Goal: Task Accomplishment & Management: Complete application form

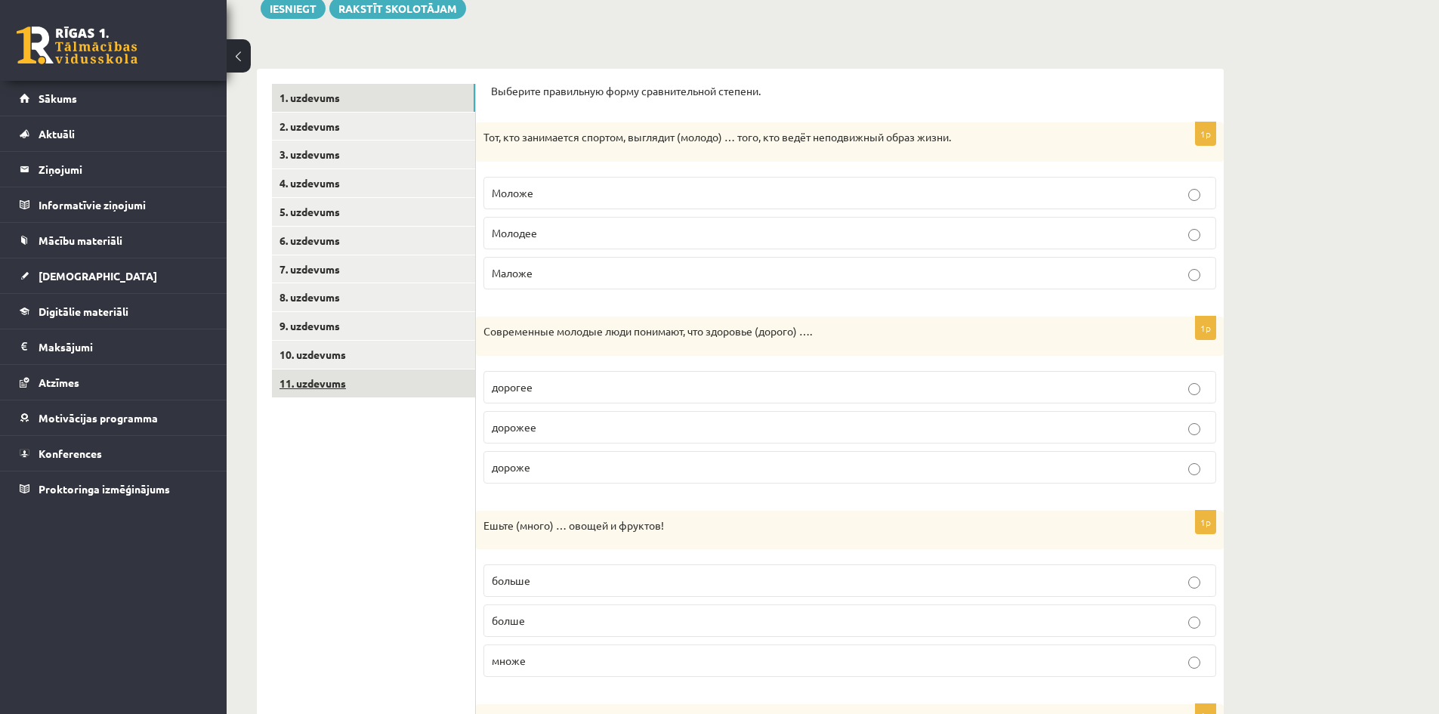
scroll to position [143, 0]
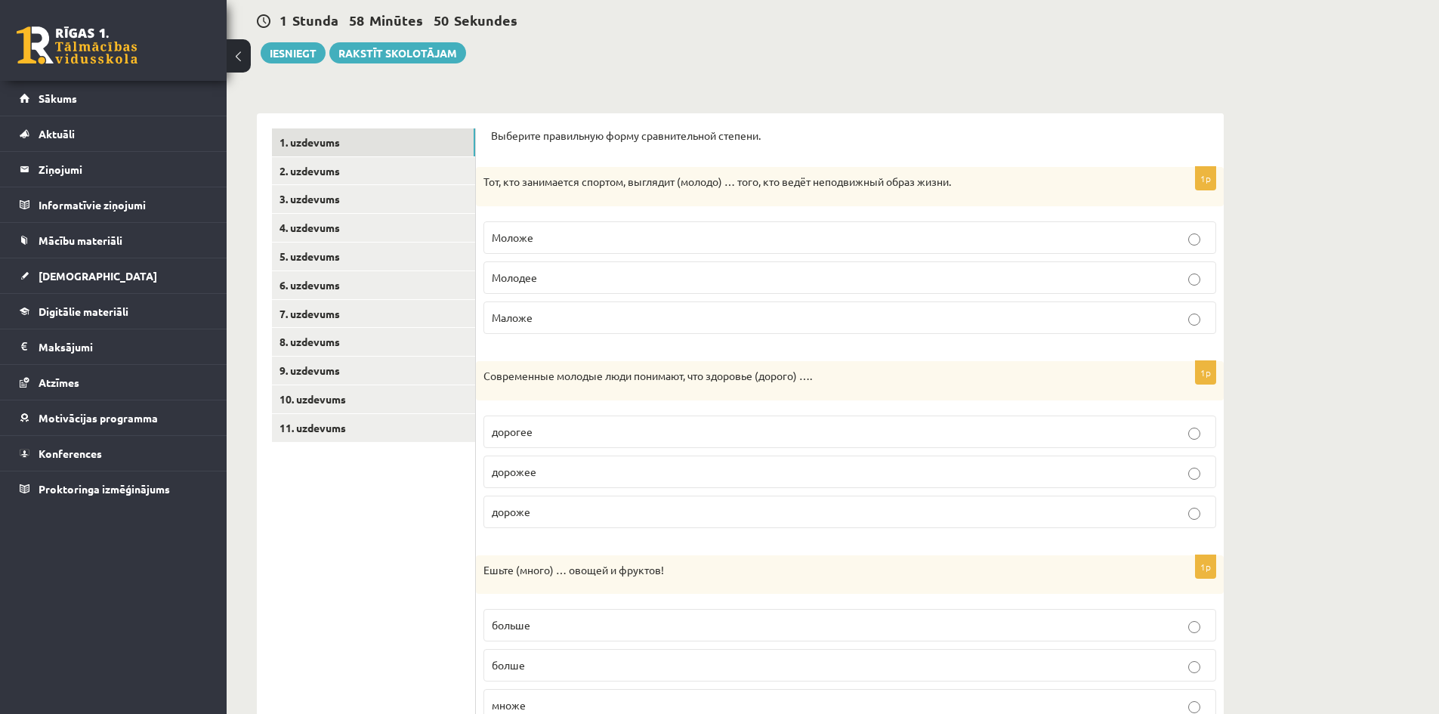
click at [761, 227] on label "Моложе" at bounding box center [850, 237] width 733 height 32
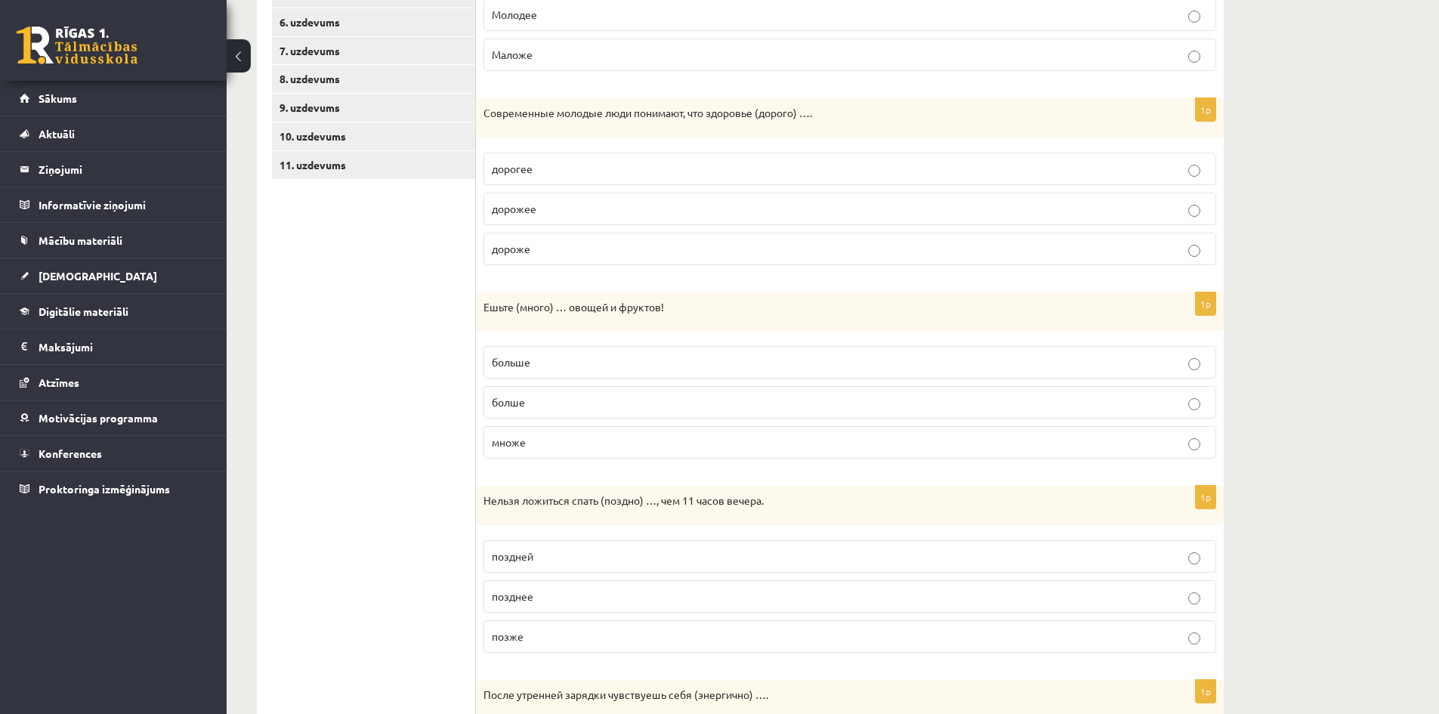
scroll to position [445, 0]
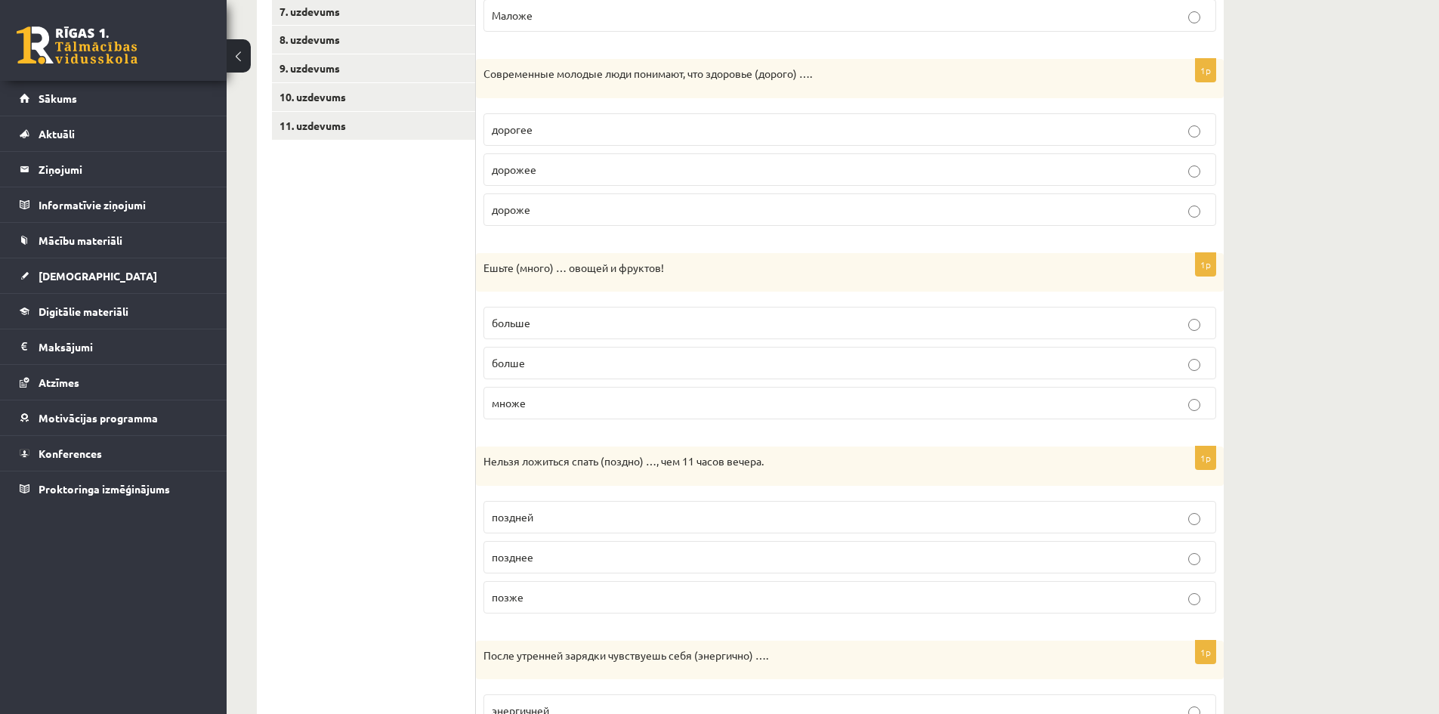
click at [545, 321] on p "больше" at bounding box center [850, 323] width 716 height 16
click at [502, 604] on p "позже" at bounding box center [850, 597] width 716 height 16
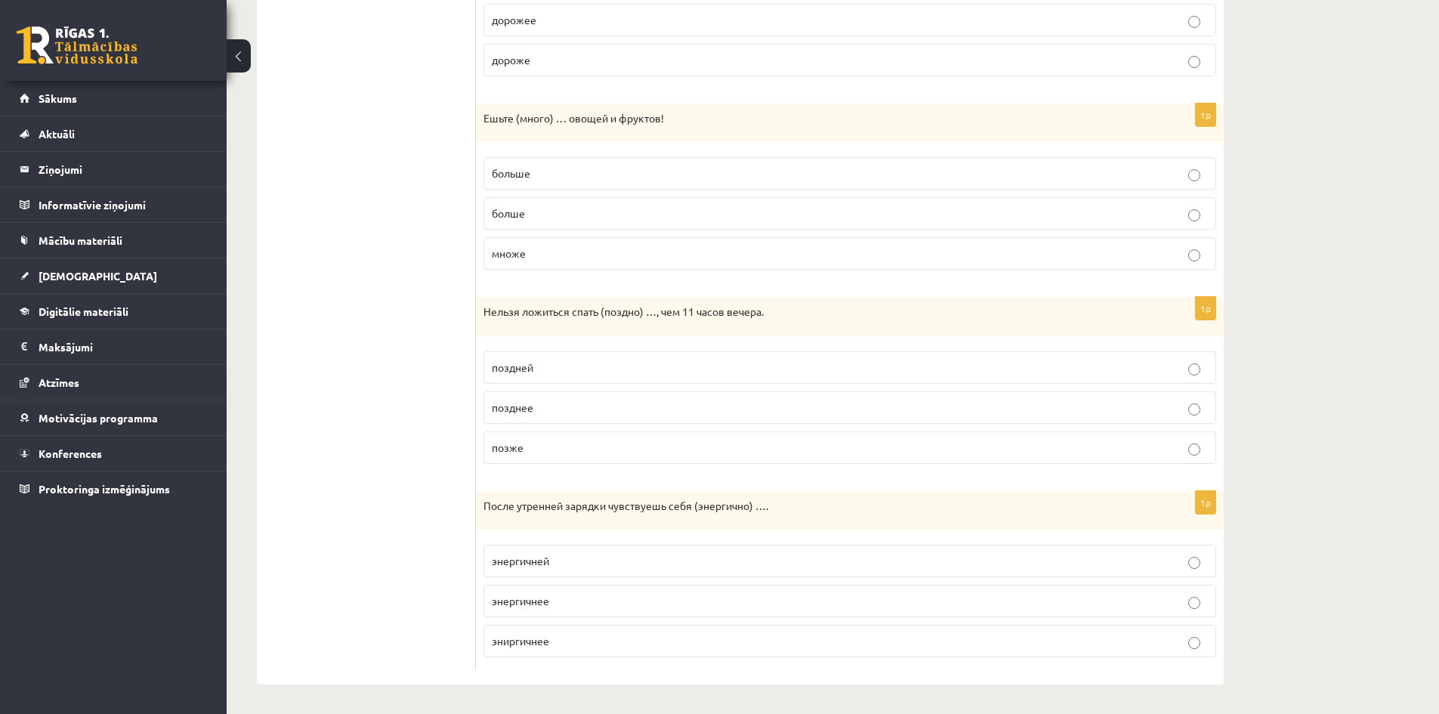
scroll to position [596, 0]
click at [553, 552] on label "энергичней" at bounding box center [850, 560] width 733 height 32
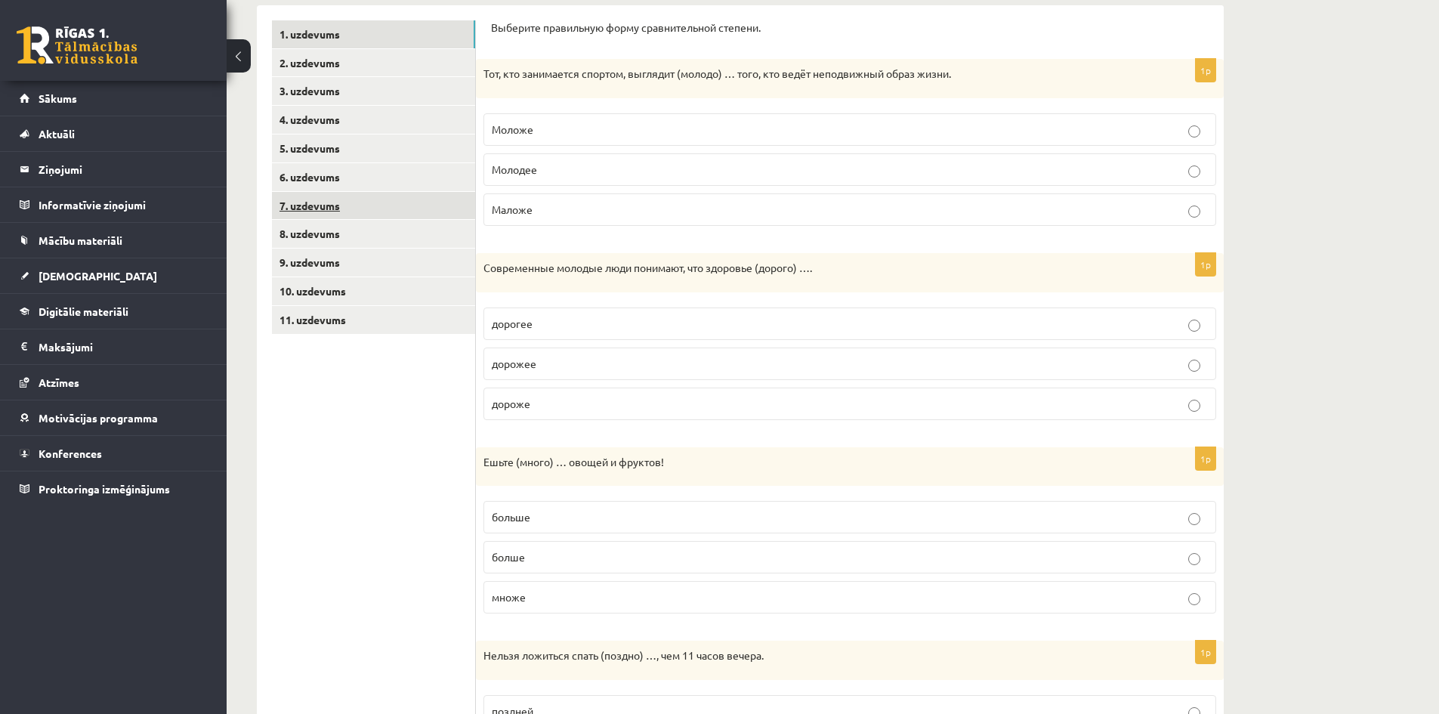
scroll to position [143, 0]
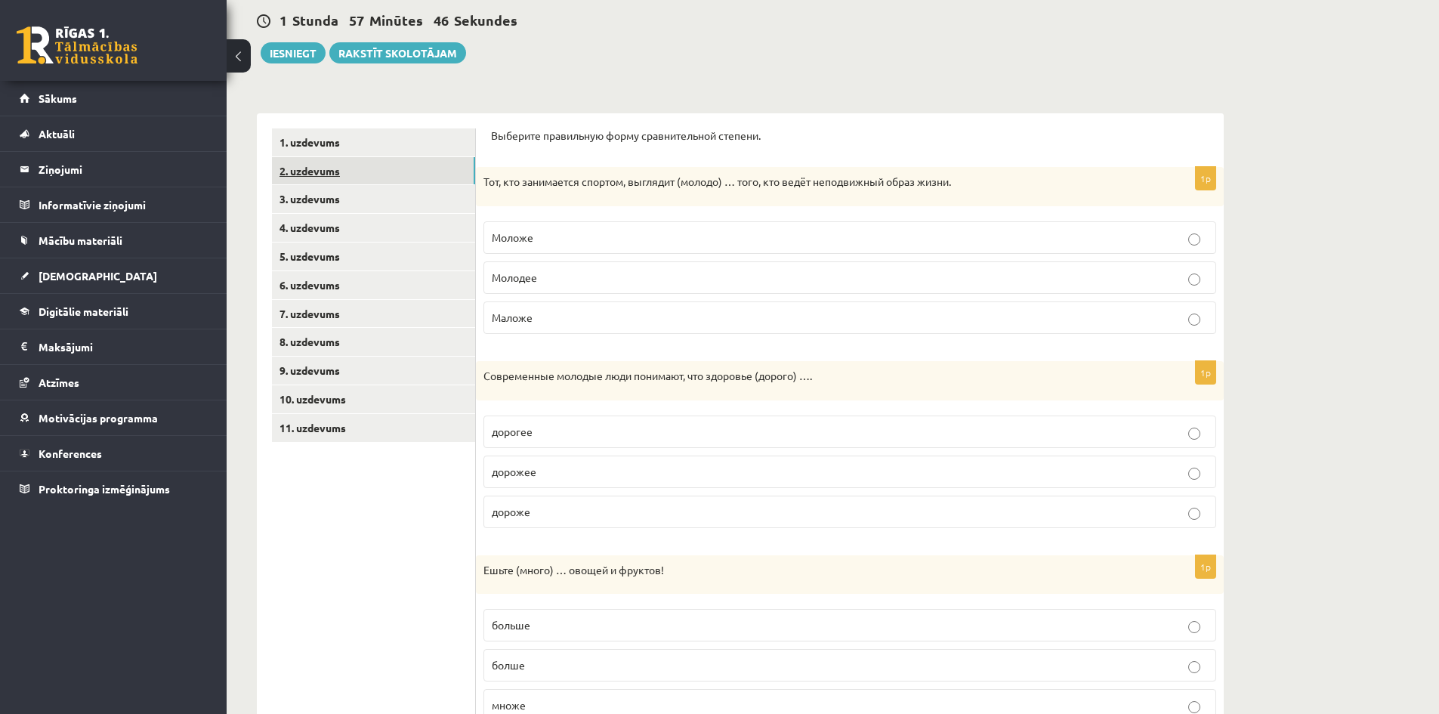
click at [318, 172] on link "2. uzdevums" at bounding box center [373, 171] width 203 height 28
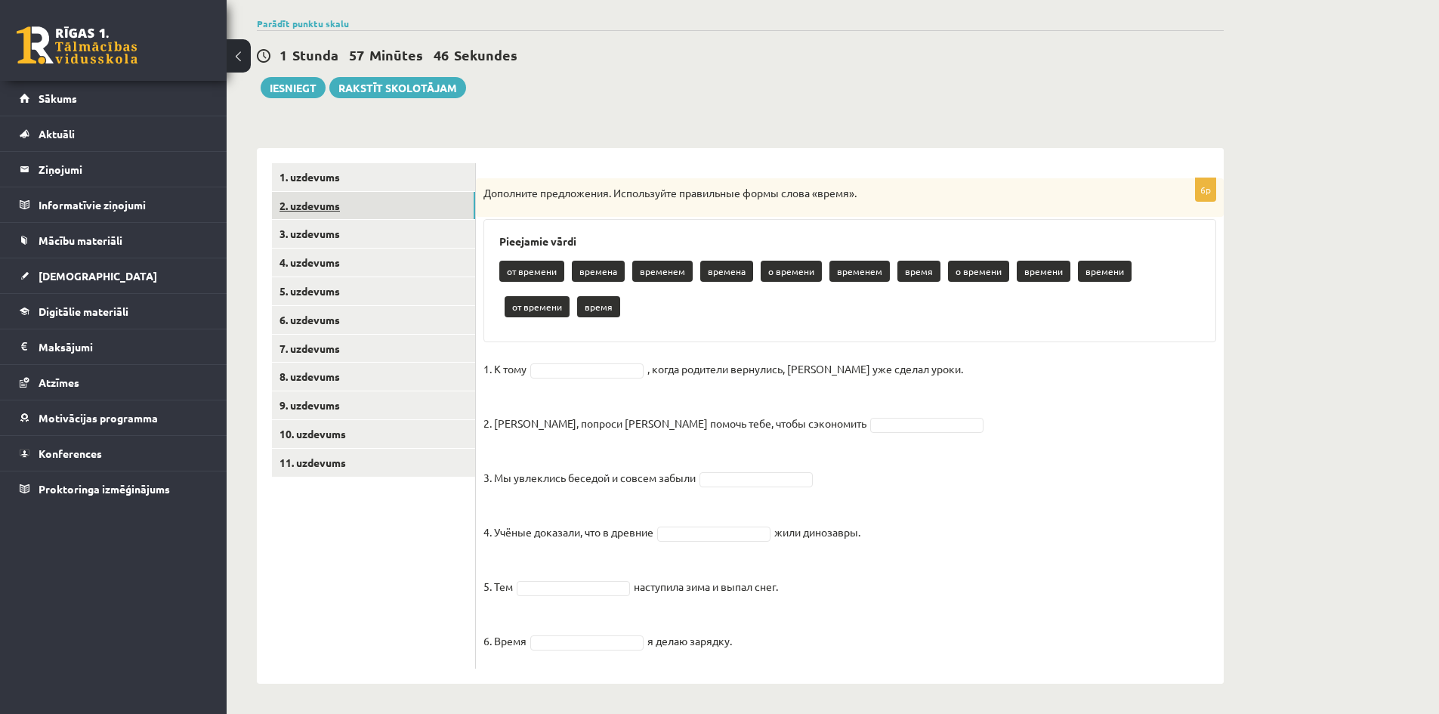
scroll to position [109, 0]
click at [909, 273] on p "время" at bounding box center [919, 271] width 43 height 21
drag, startPoint x: 910, startPoint y: 272, endPoint x: 910, endPoint y: 311, distance: 39.3
click at [913, 313] on div "от времени времена временем времена о времени временем время о времени времени …" at bounding box center [849, 290] width 701 height 71
click at [908, 312] on div "от времени времена временем времена о времени временем время о времени времени …" at bounding box center [849, 290] width 701 height 71
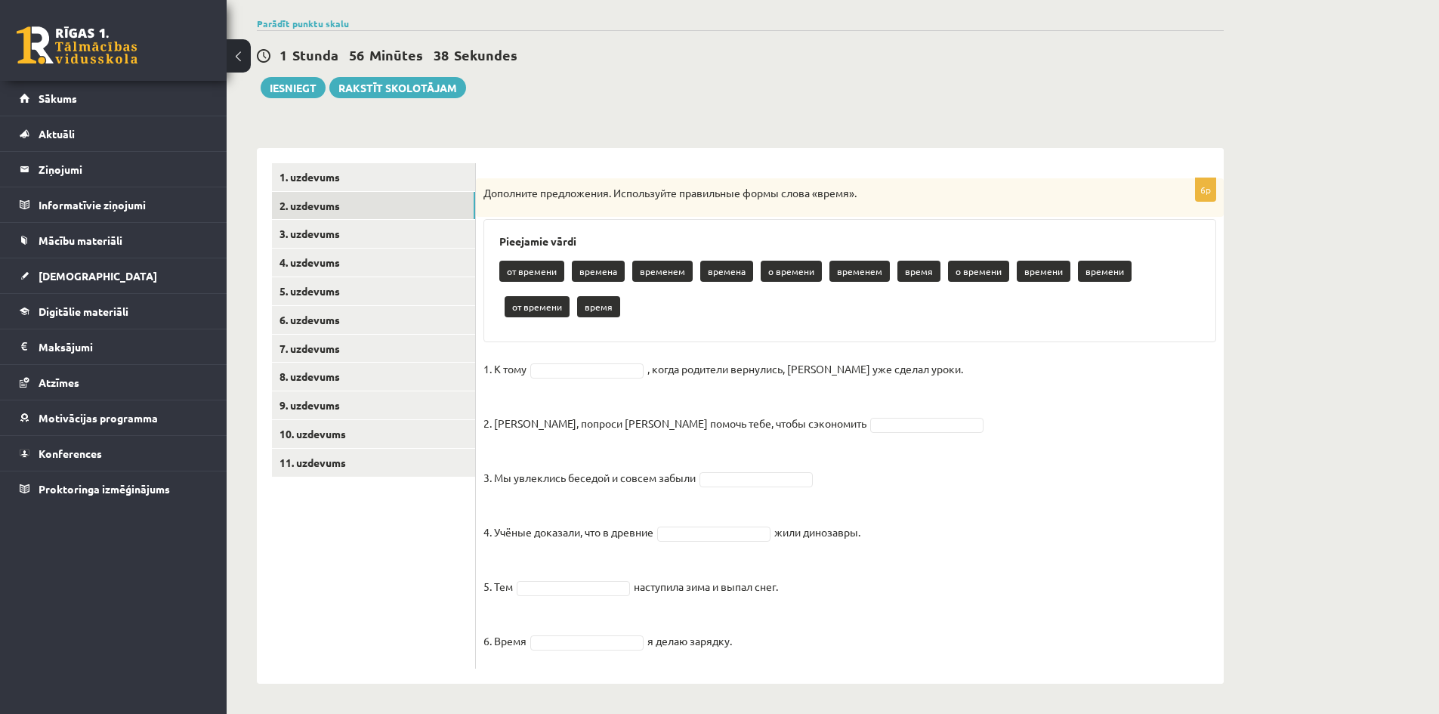
click at [840, 416] on fieldset "1. К тому , когда родители вернулись, Эгилс уже сделал уроки. 2. Мадара, попрос…" at bounding box center [850, 509] width 733 height 304
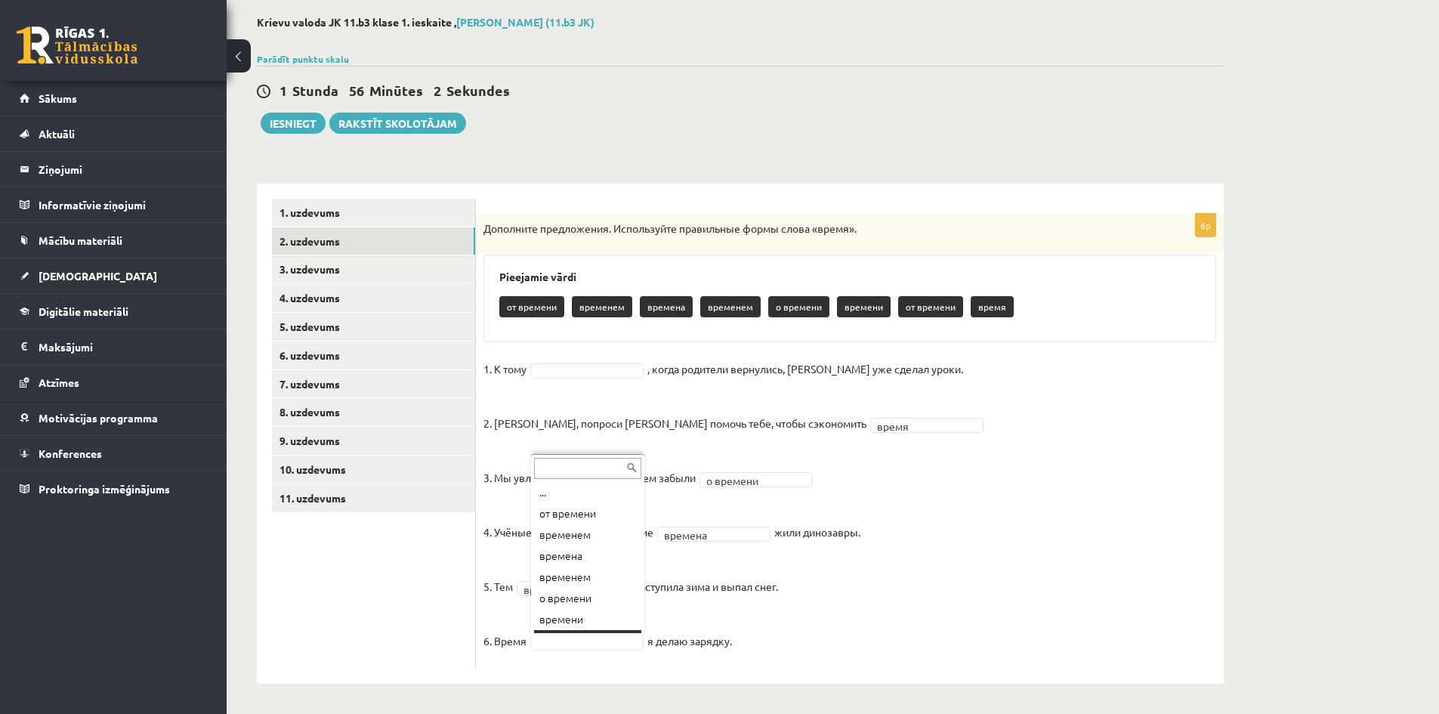
scroll to position [18, 0]
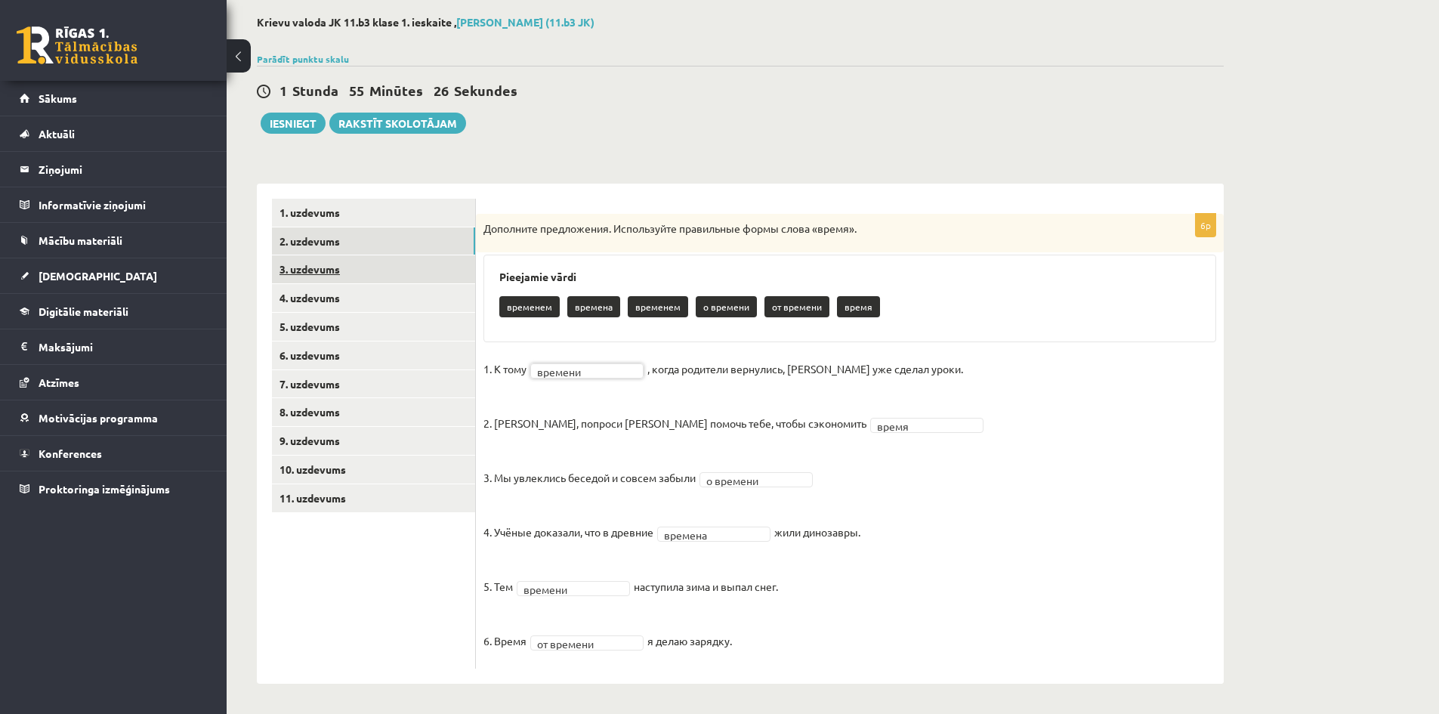
click at [292, 280] on link "3. uzdevums" at bounding box center [373, 269] width 203 height 28
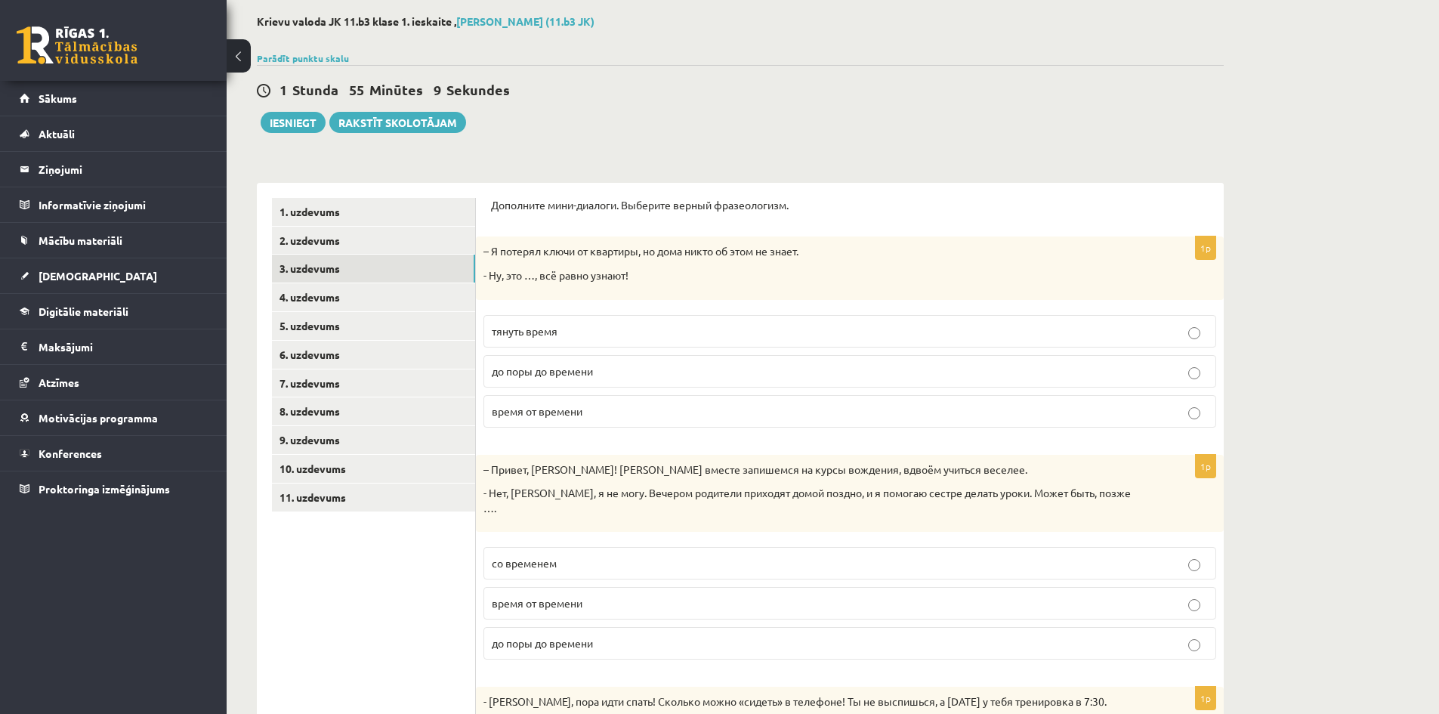
click at [559, 420] on label "время от времени" at bounding box center [850, 411] width 733 height 32
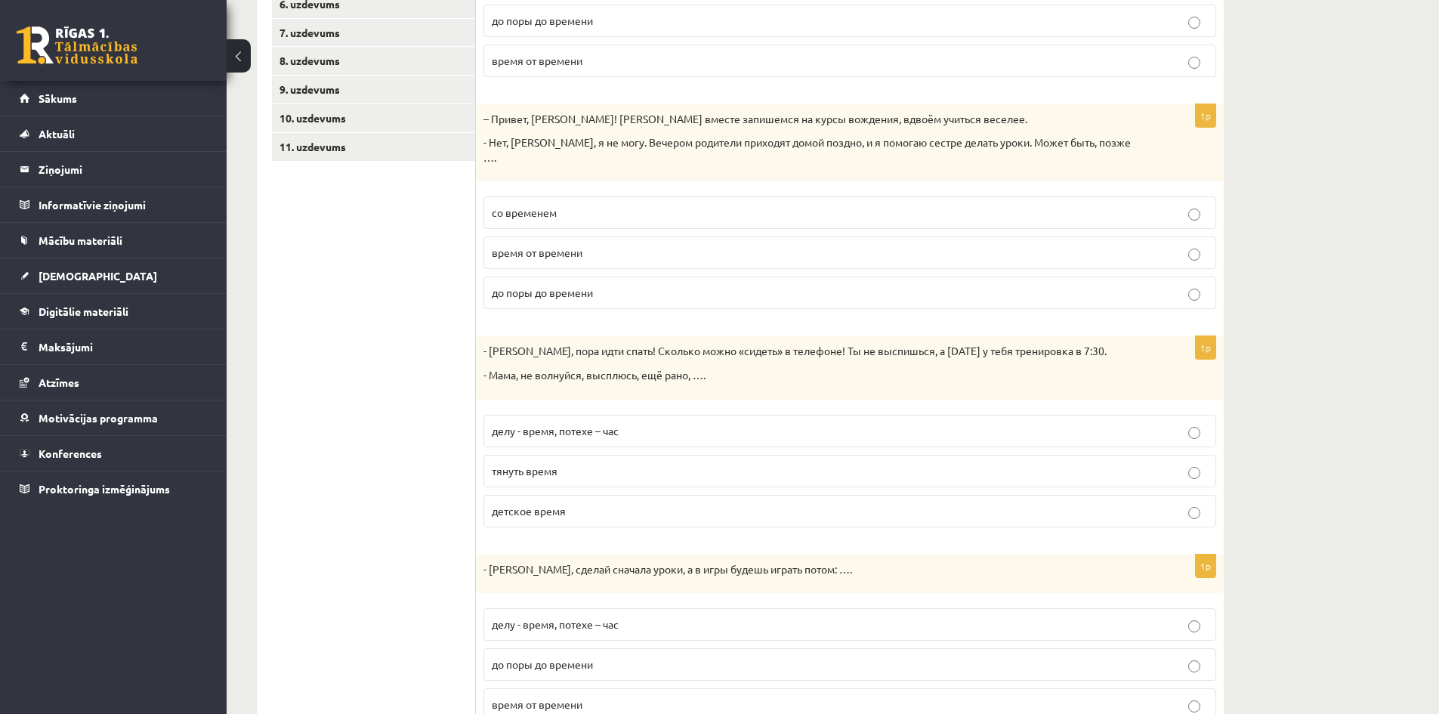
scroll to position [474, 0]
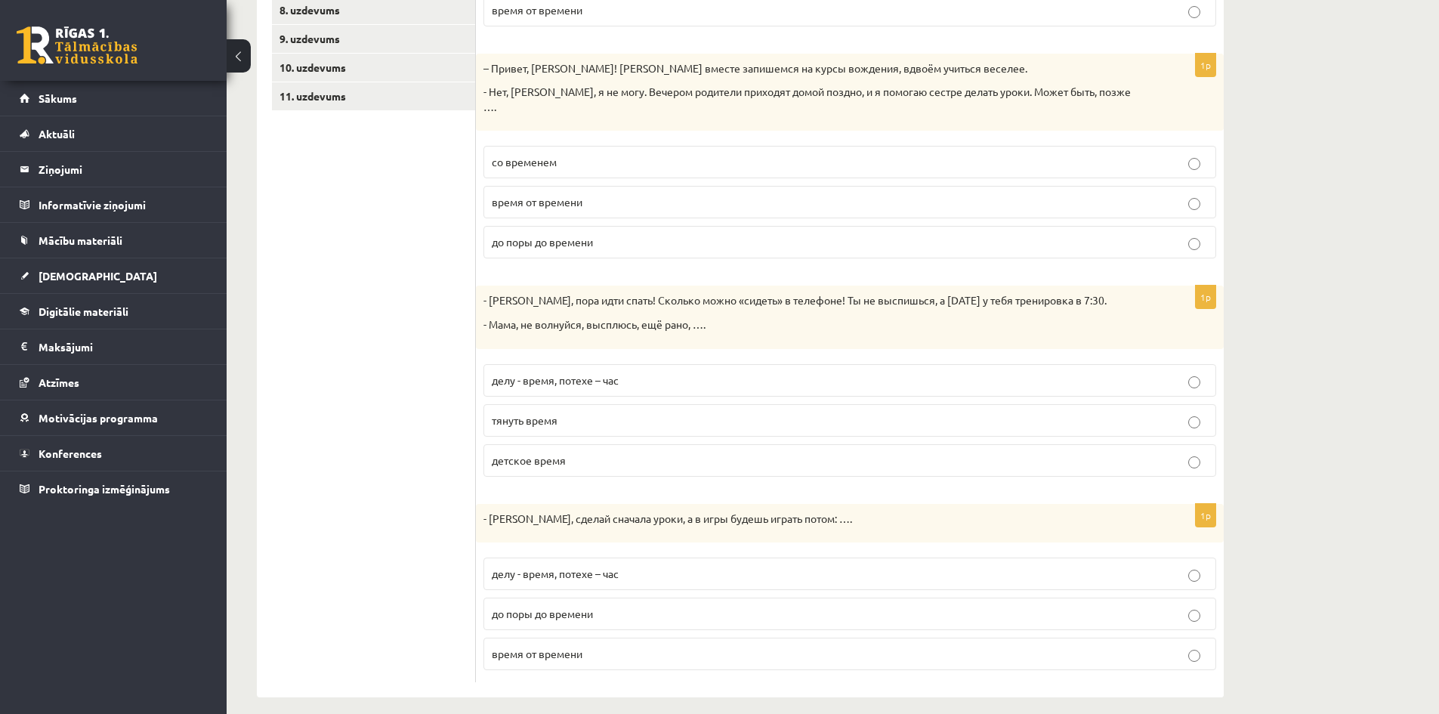
click at [536, 373] on span "делу - время, потехе – час" at bounding box center [555, 380] width 127 height 14
click at [537, 453] on span "детское время" at bounding box center [529, 460] width 74 height 14
click at [505, 567] on span "делу - время, потехе – час" at bounding box center [555, 574] width 127 height 14
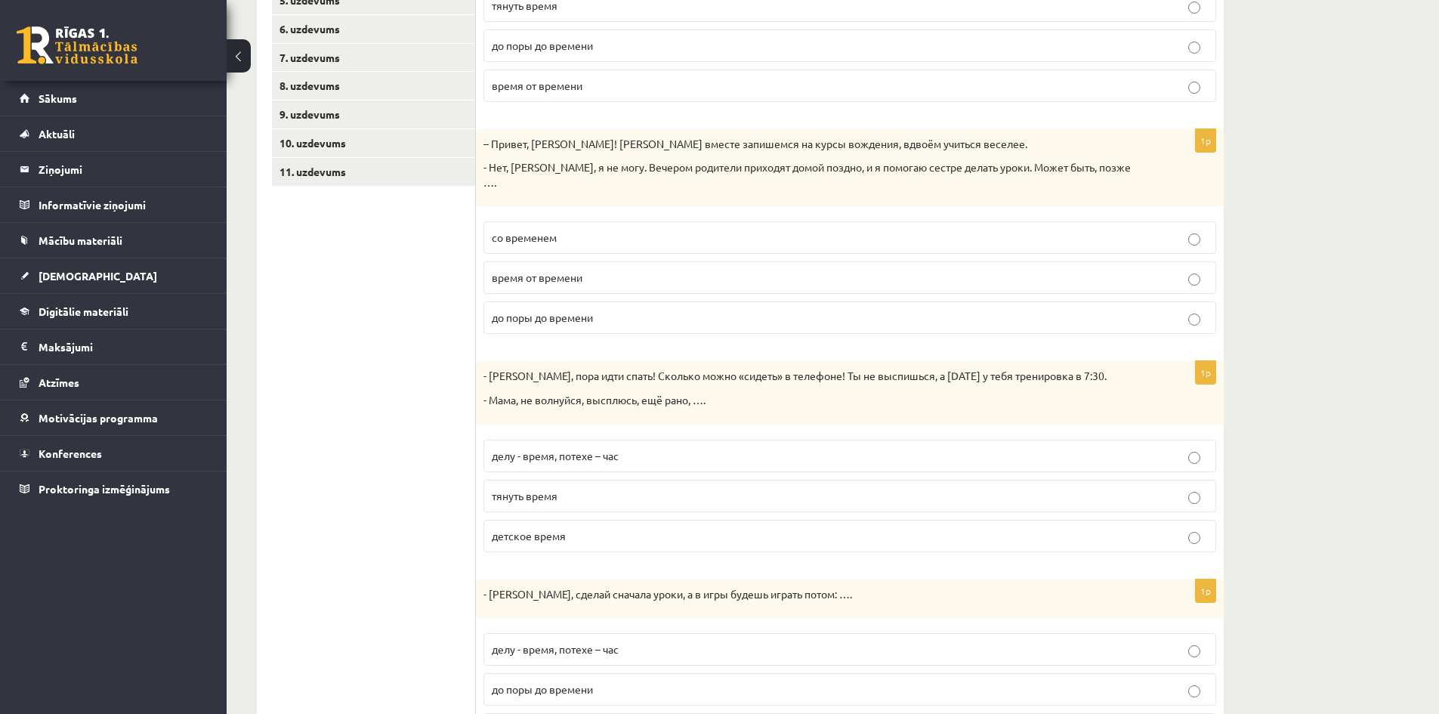
scroll to position [323, 0]
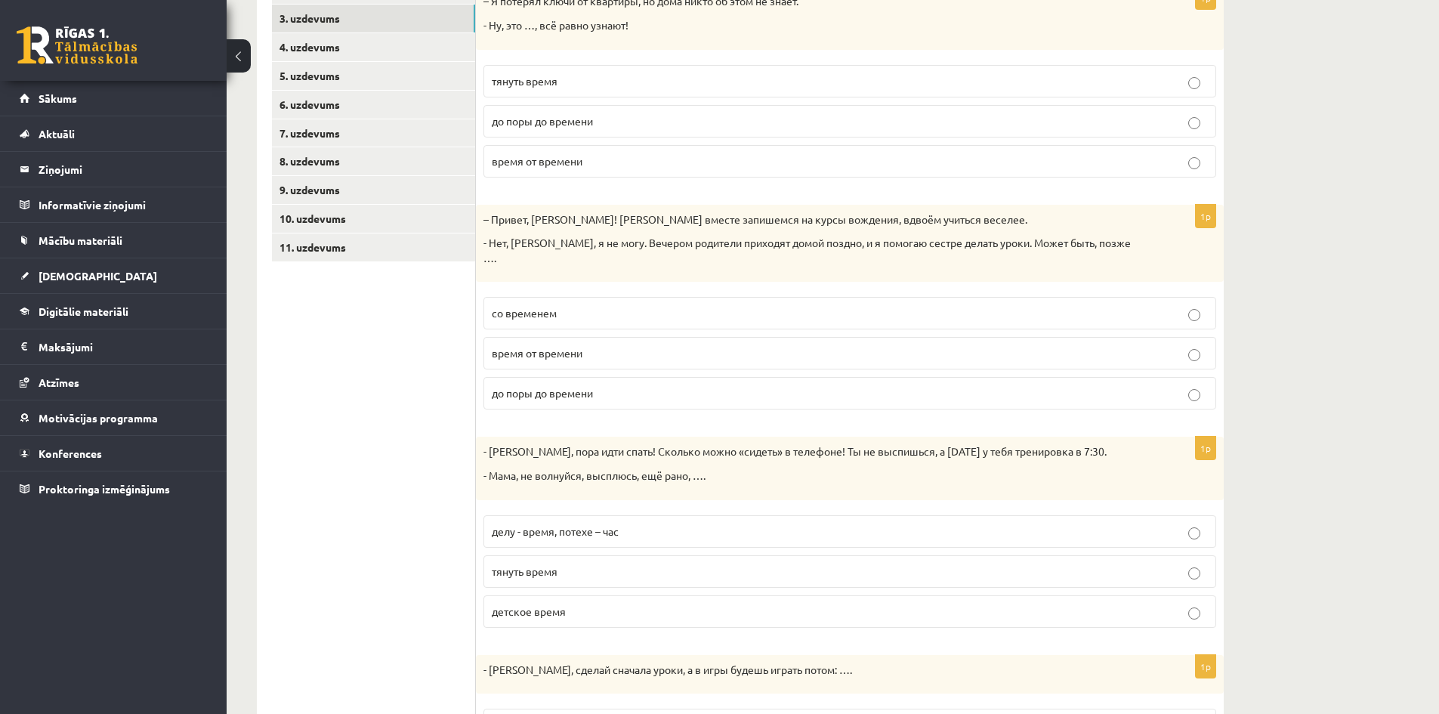
click at [518, 306] on span "со временем" at bounding box center [524, 313] width 65 height 14
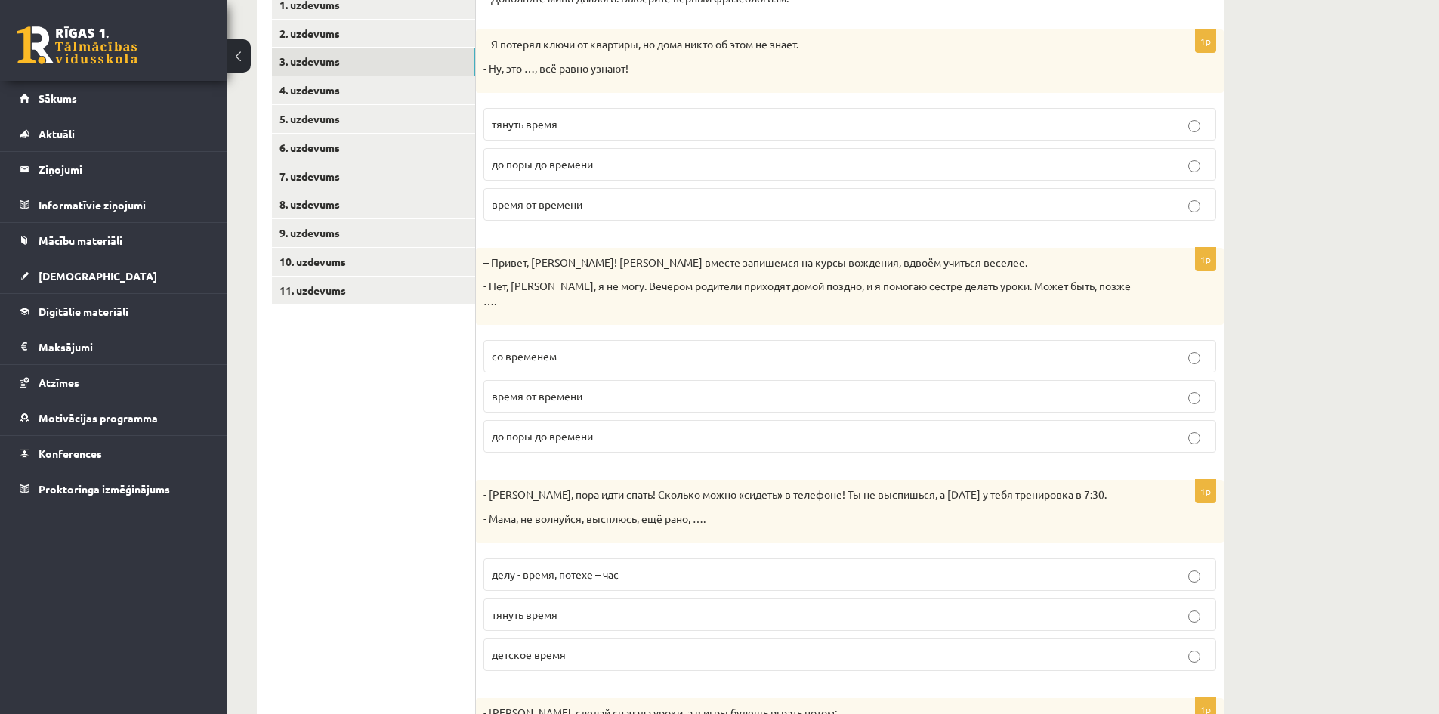
scroll to position [248, 0]
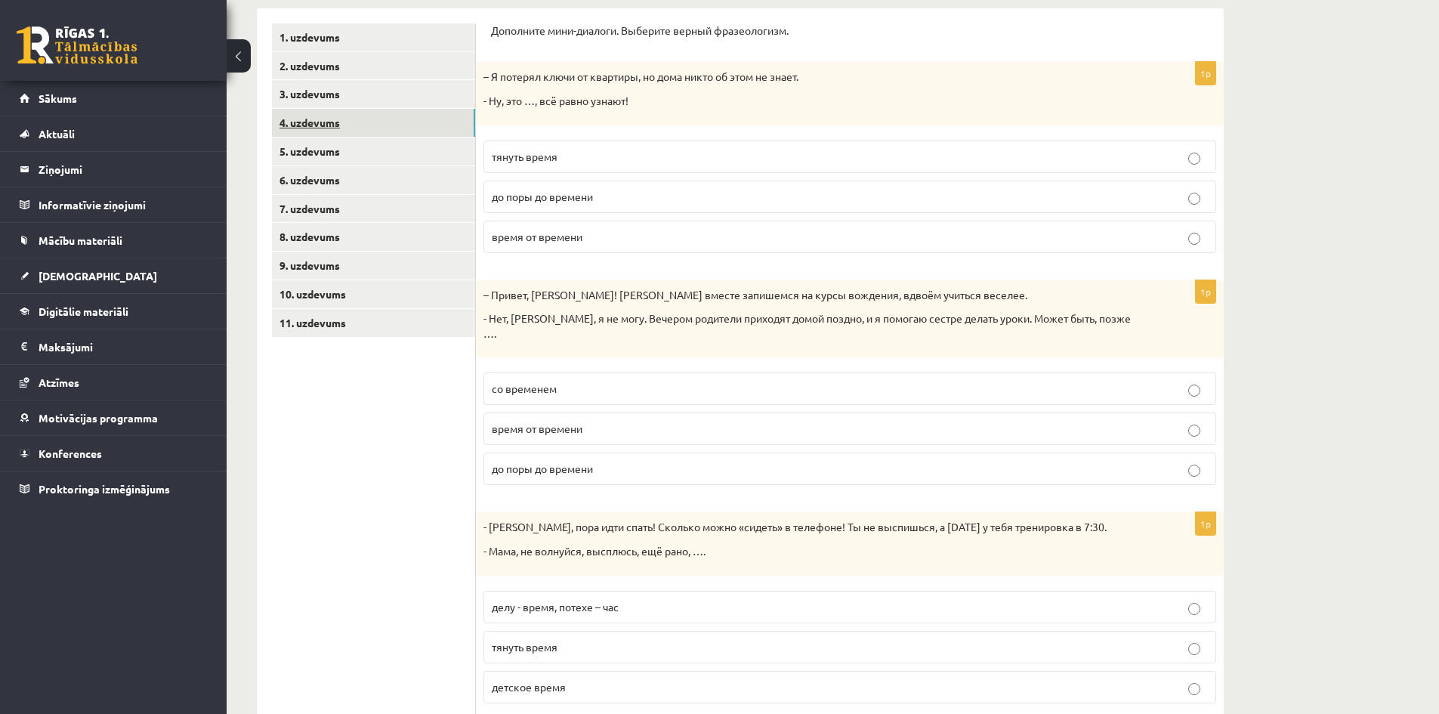
click at [313, 122] on link "4. uzdevums" at bounding box center [373, 123] width 203 height 28
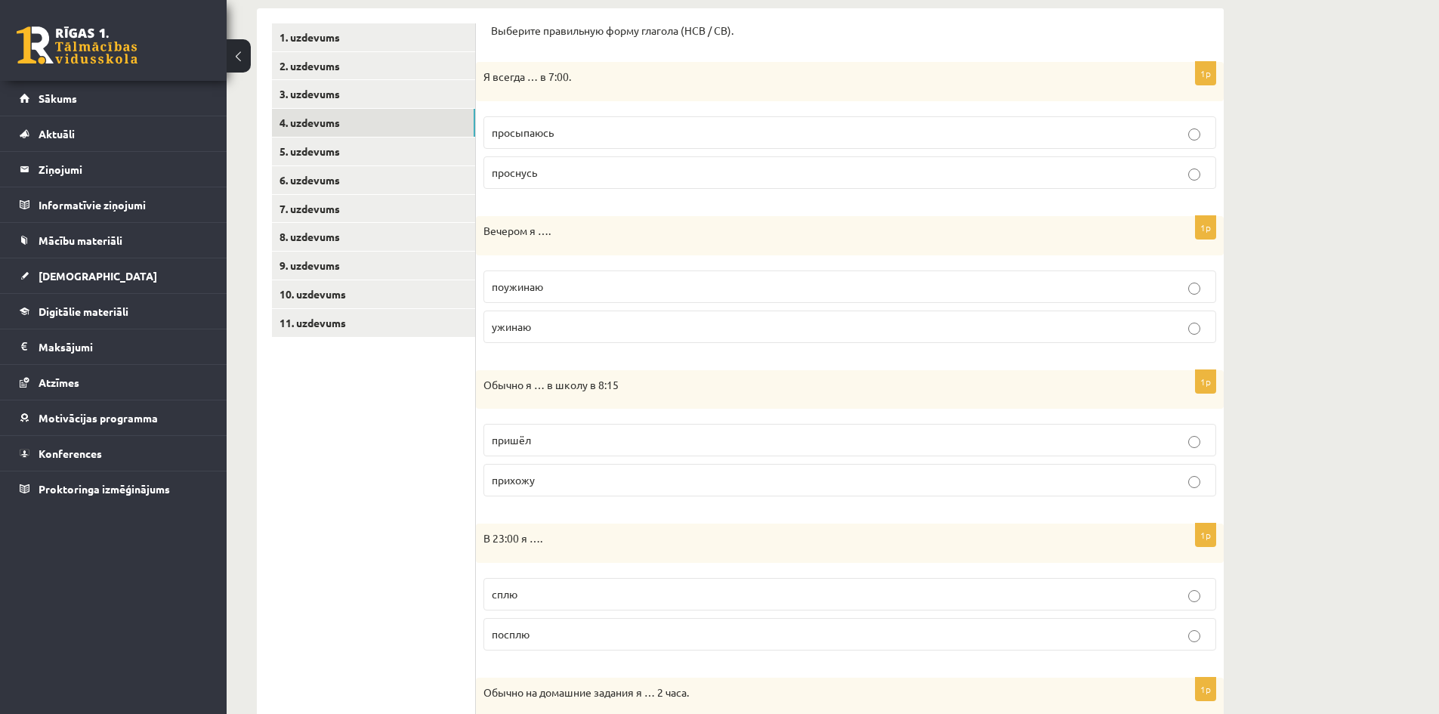
click at [537, 136] on span "просыпаюсь" at bounding box center [523, 132] width 62 height 14
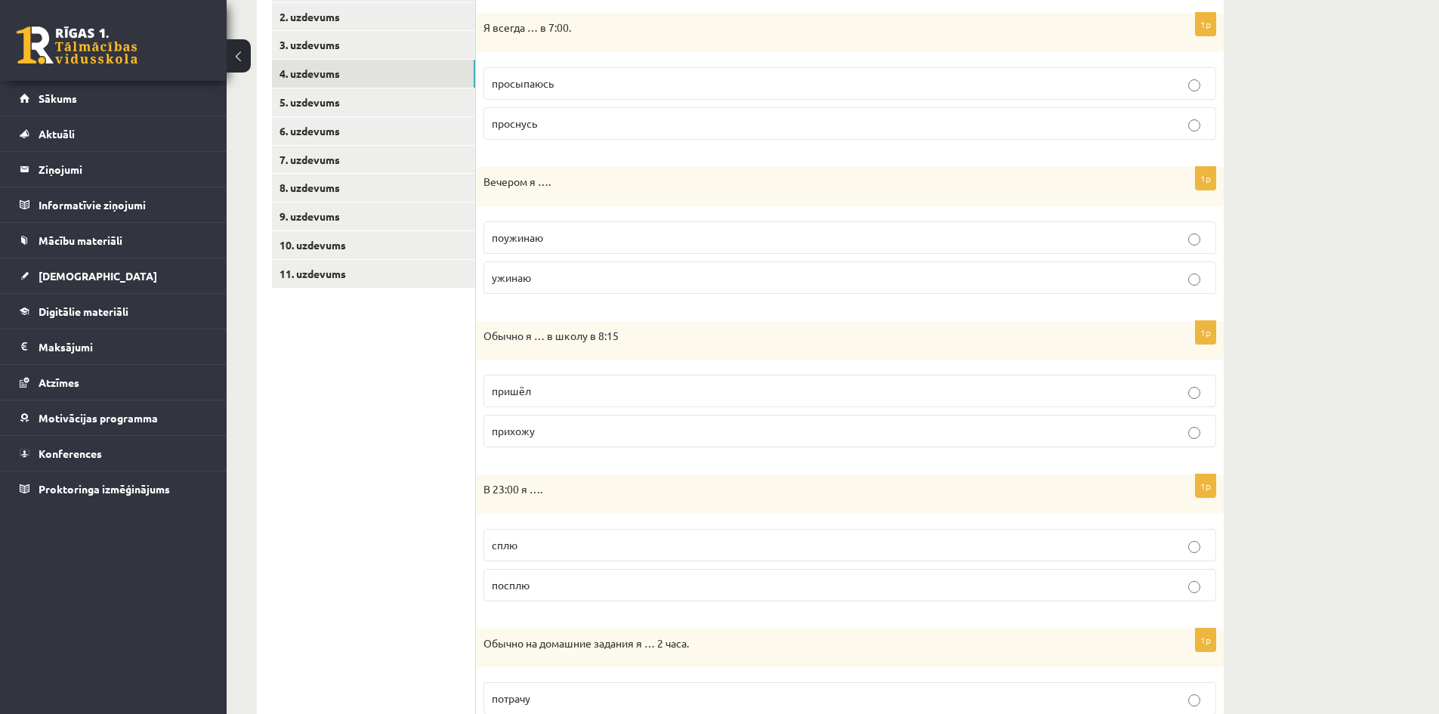
scroll to position [323, 0]
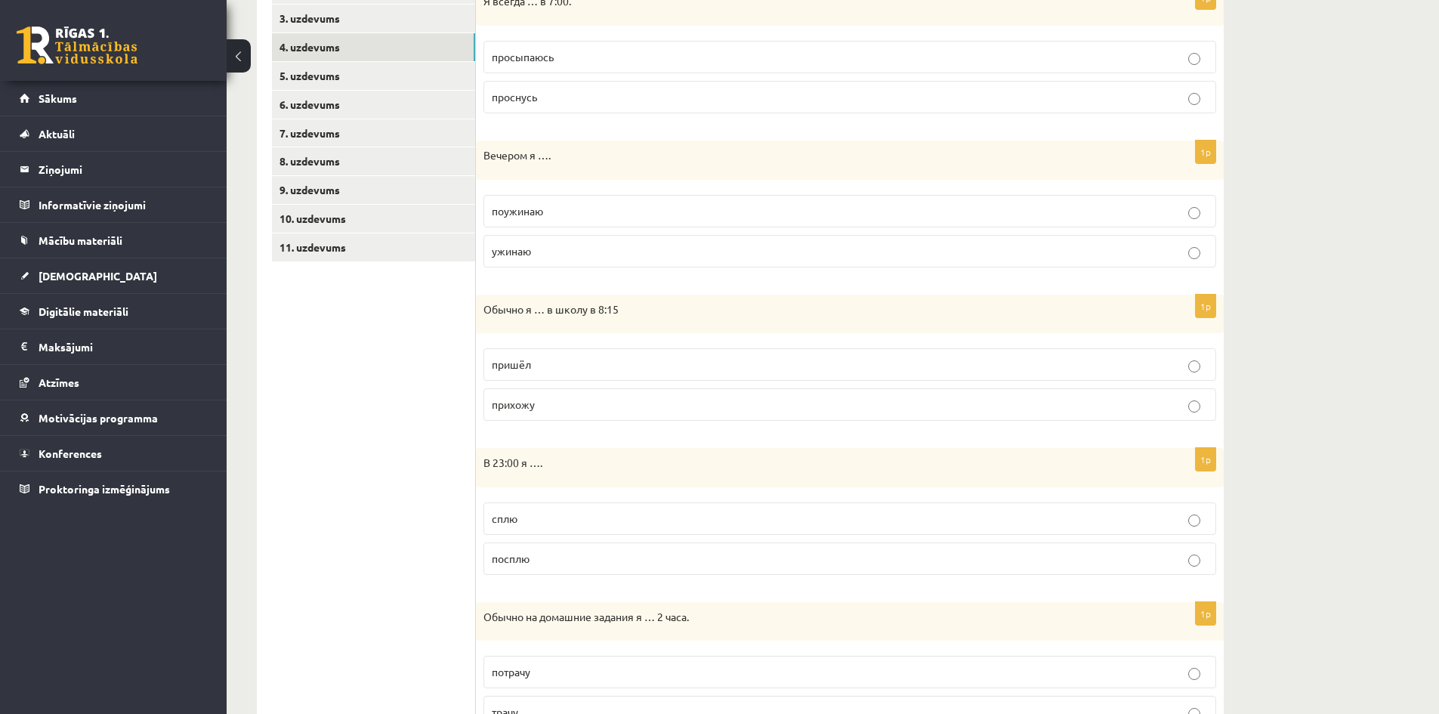
click at [542, 250] on p "ужинаю" at bounding box center [850, 251] width 716 height 16
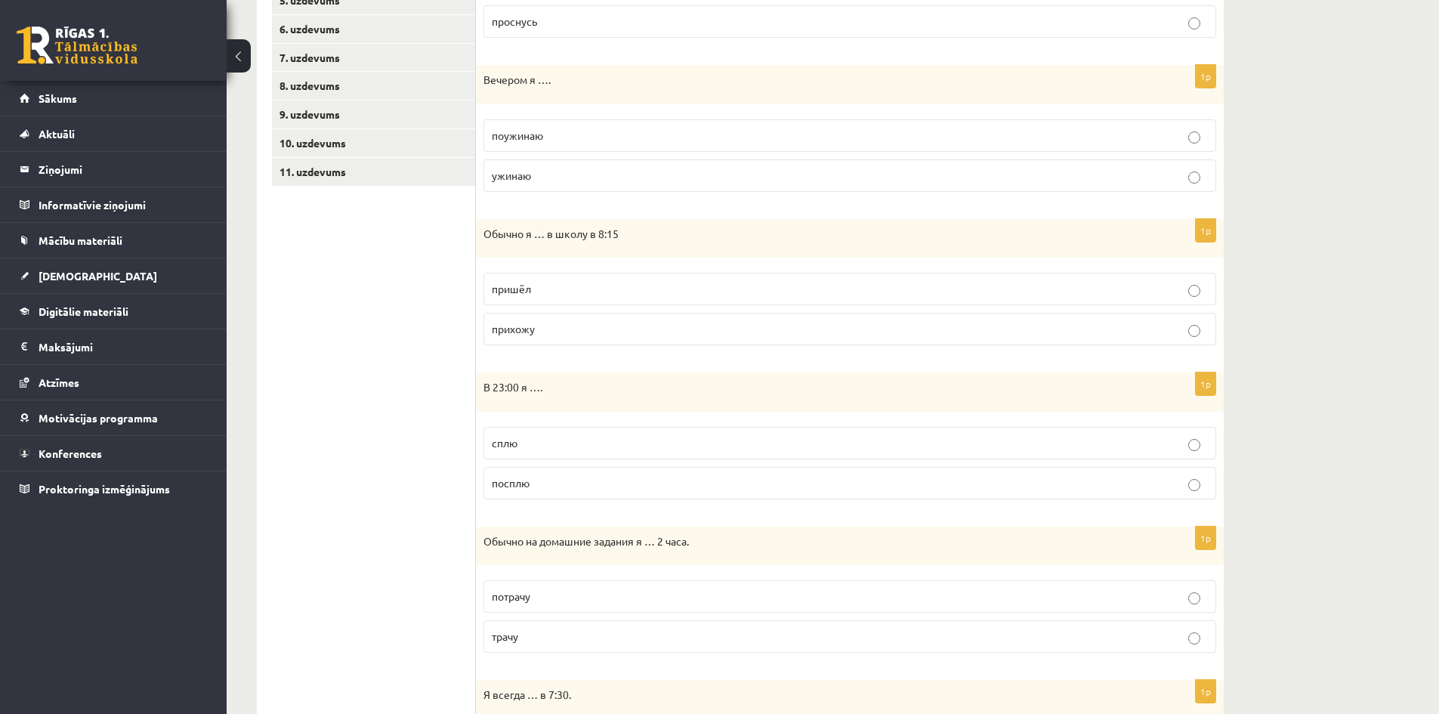
click at [527, 337] on p "прихожу" at bounding box center [850, 329] width 716 height 16
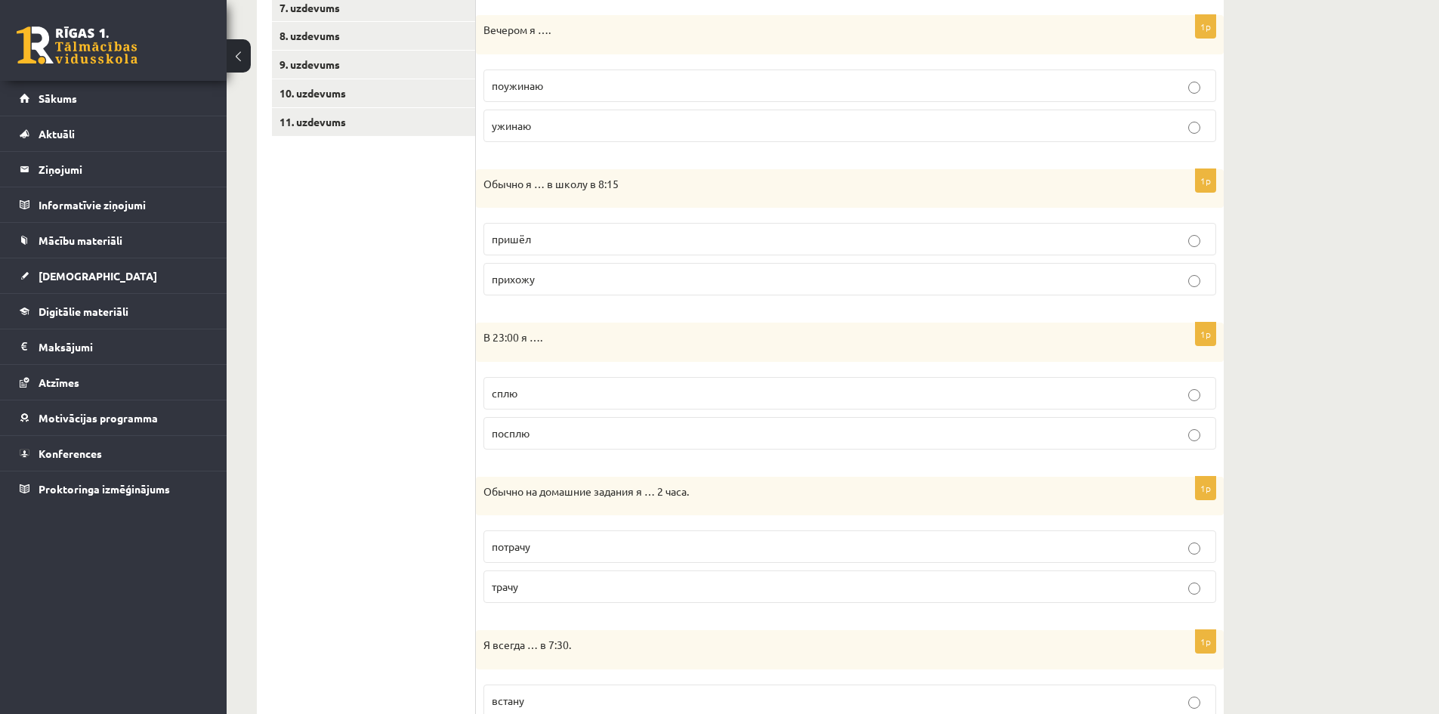
scroll to position [474, 0]
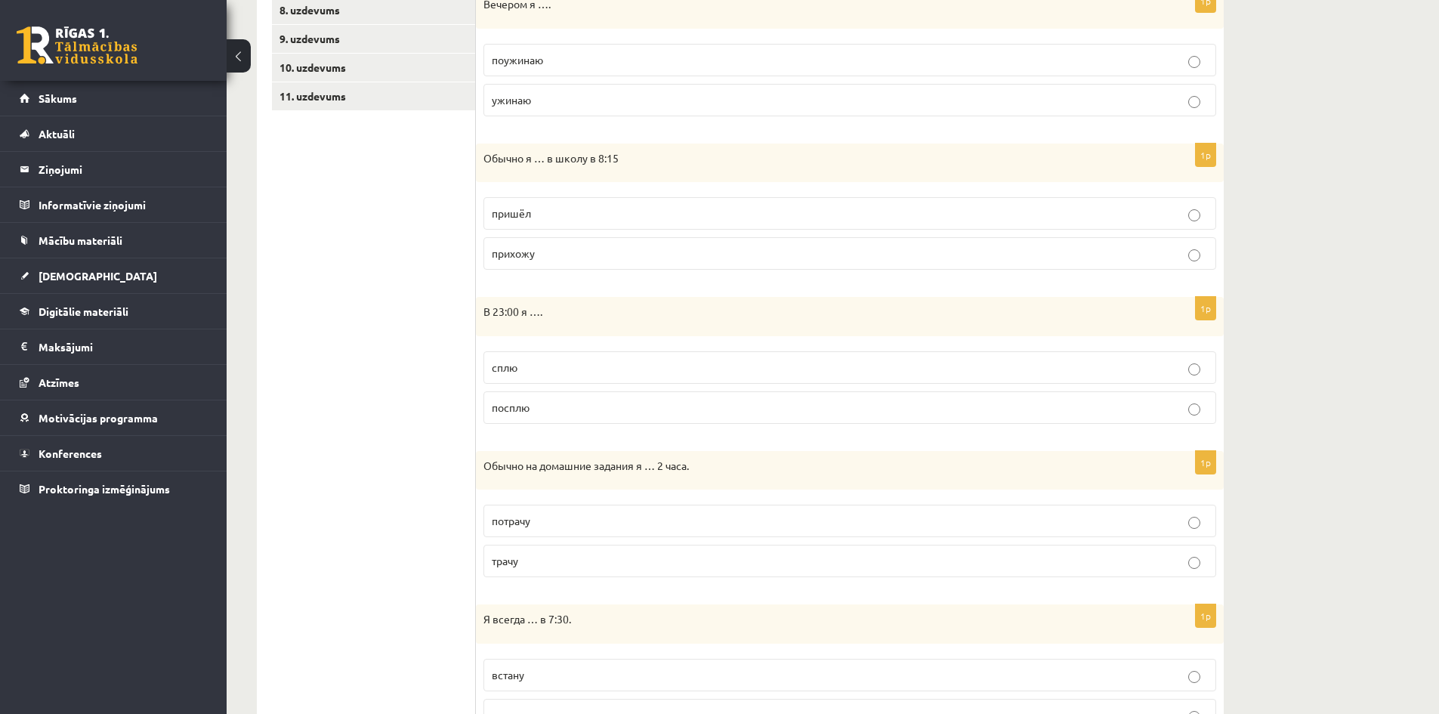
click at [539, 369] on p "сплю" at bounding box center [850, 368] width 716 height 16
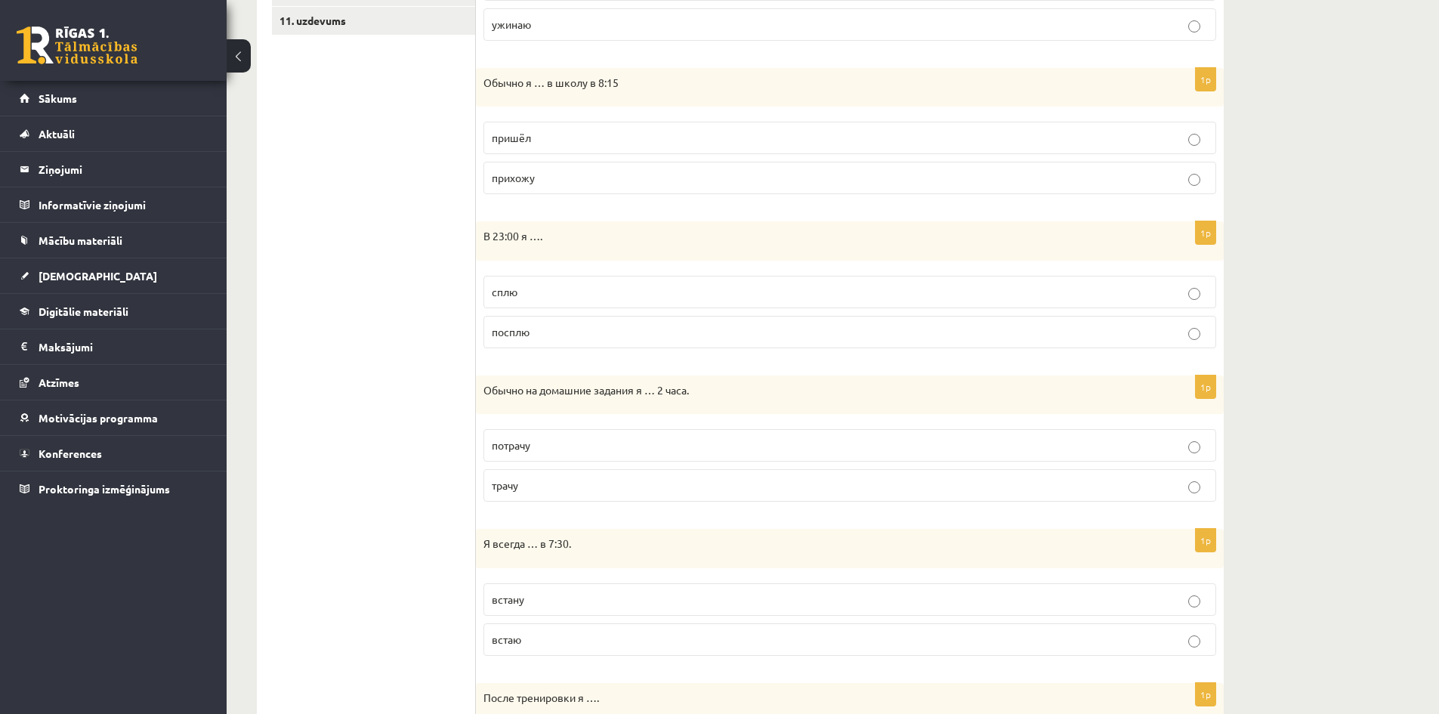
scroll to position [626, 0]
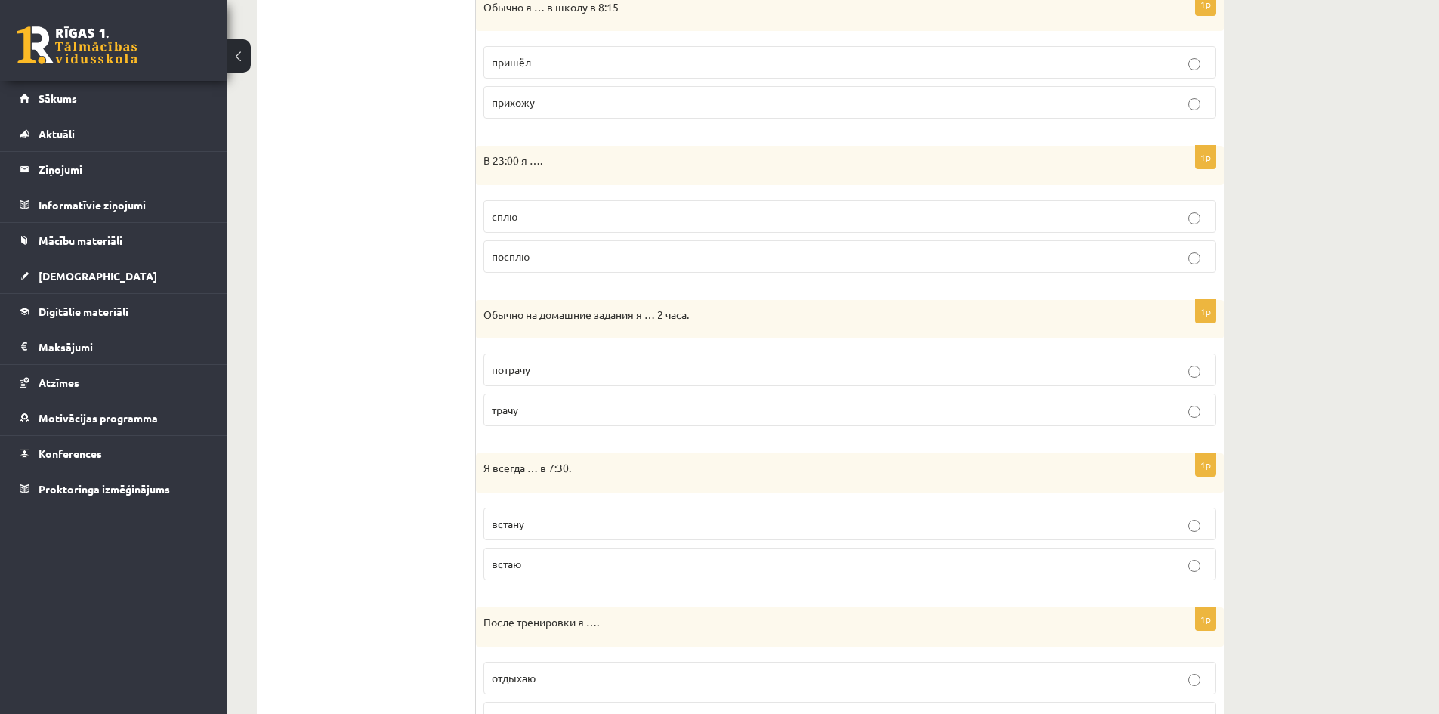
click at [506, 407] on span "трачу" at bounding box center [505, 410] width 26 height 14
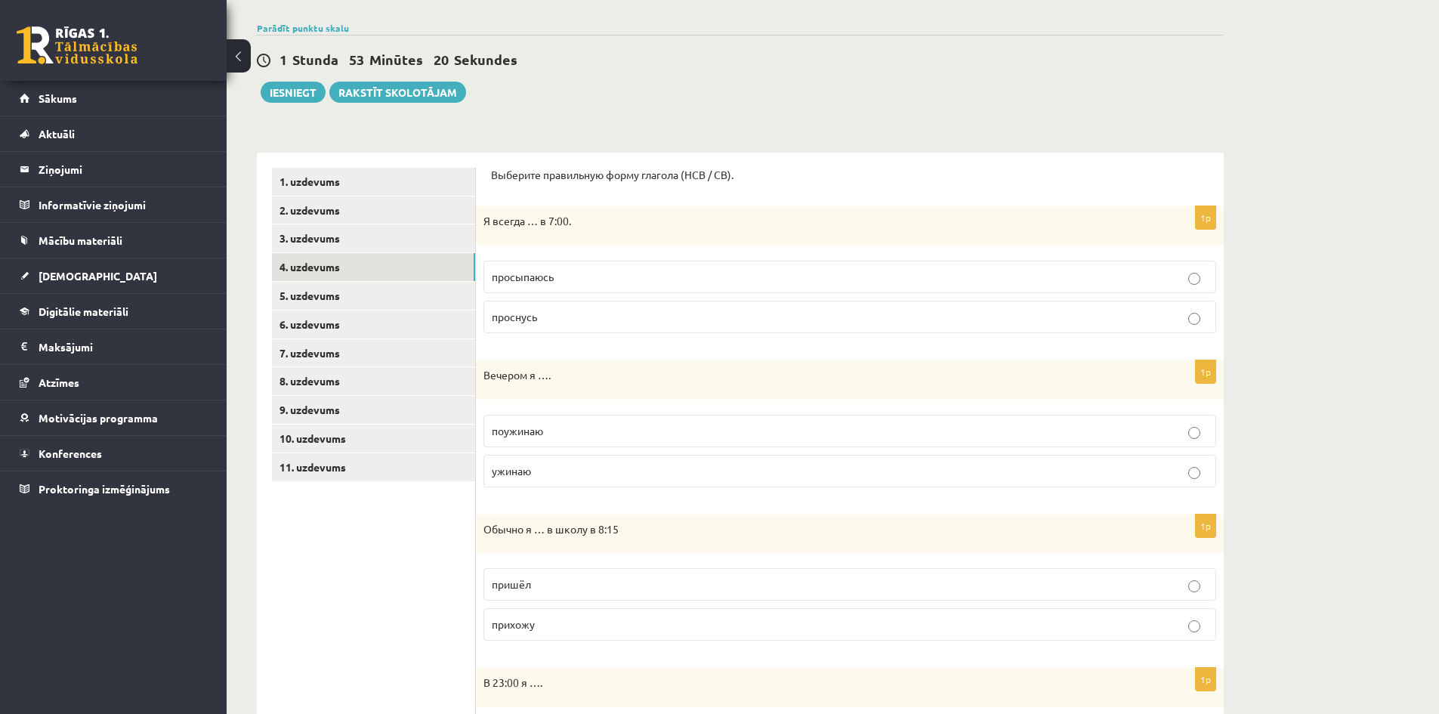
scroll to position [97, 0]
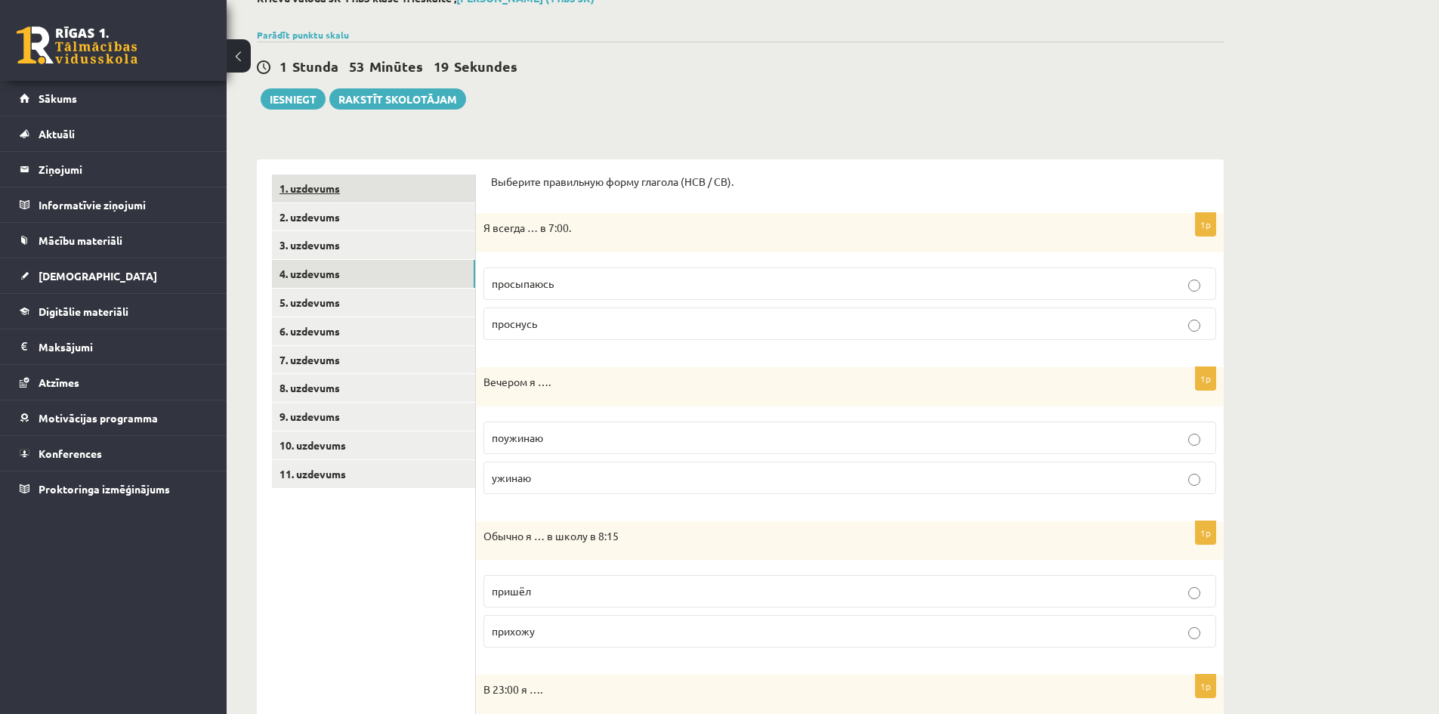
click at [330, 193] on link "1. uzdevums" at bounding box center [373, 189] width 203 height 28
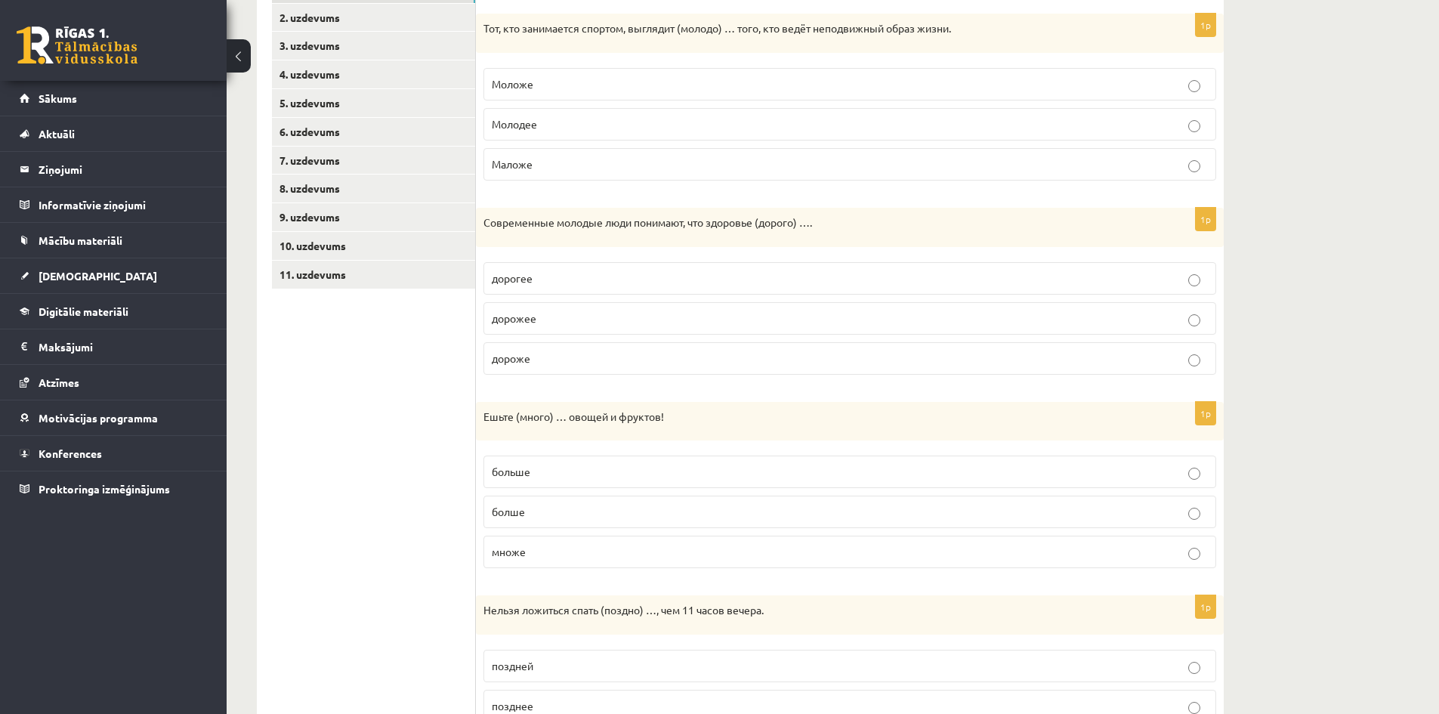
scroll to position [323, 0]
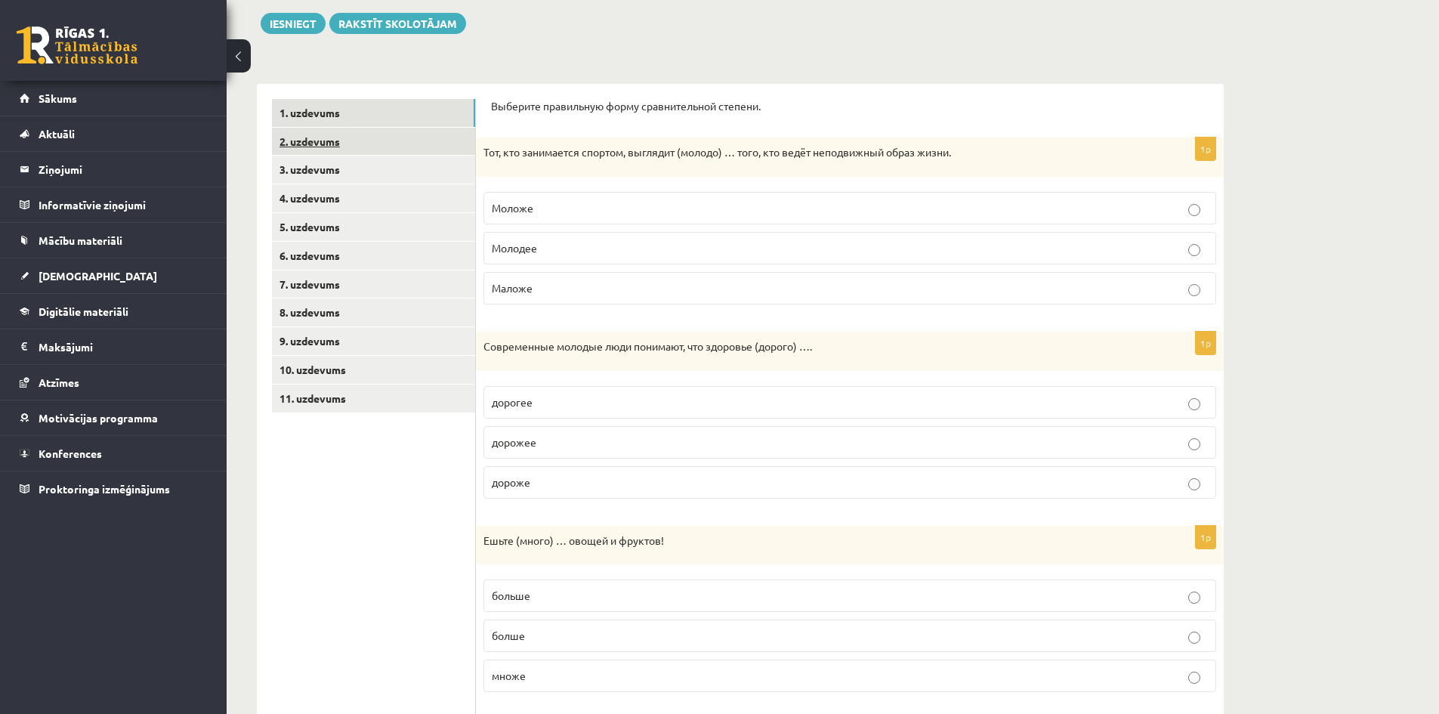
click at [314, 139] on link "2. uzdevums" at bounding box center [373, 142] width 203 height 28
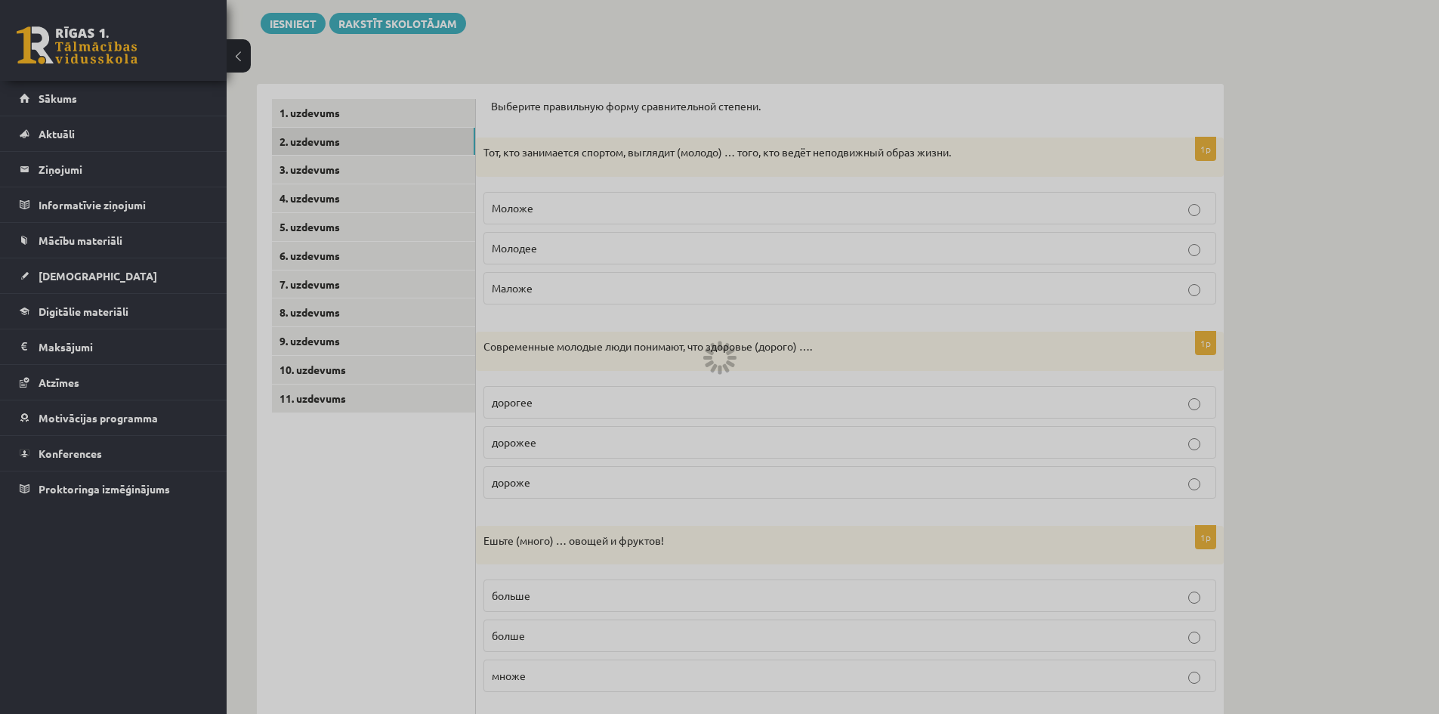
scroll to position [73, 0]
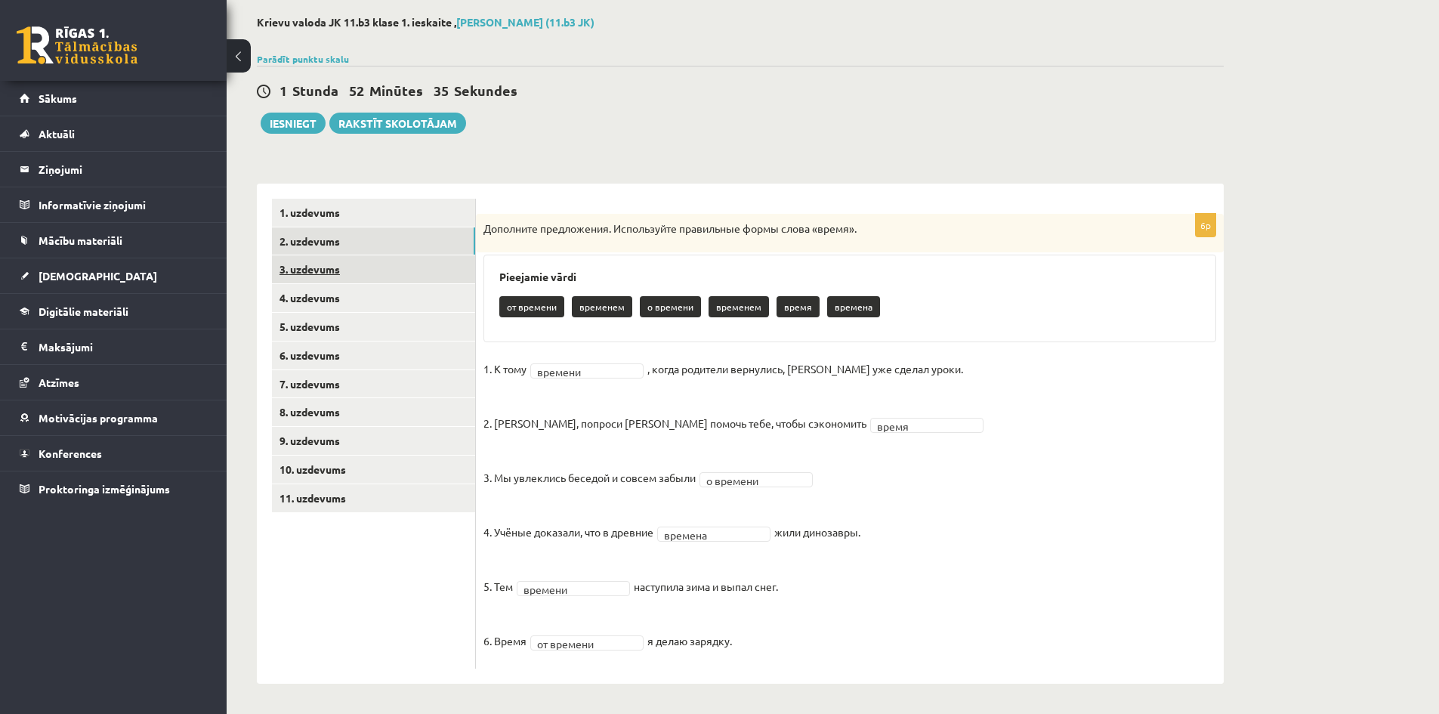
click at [292, 270] on link "3. uzdevums" at bounding box center [373, 269] width 203 height 28
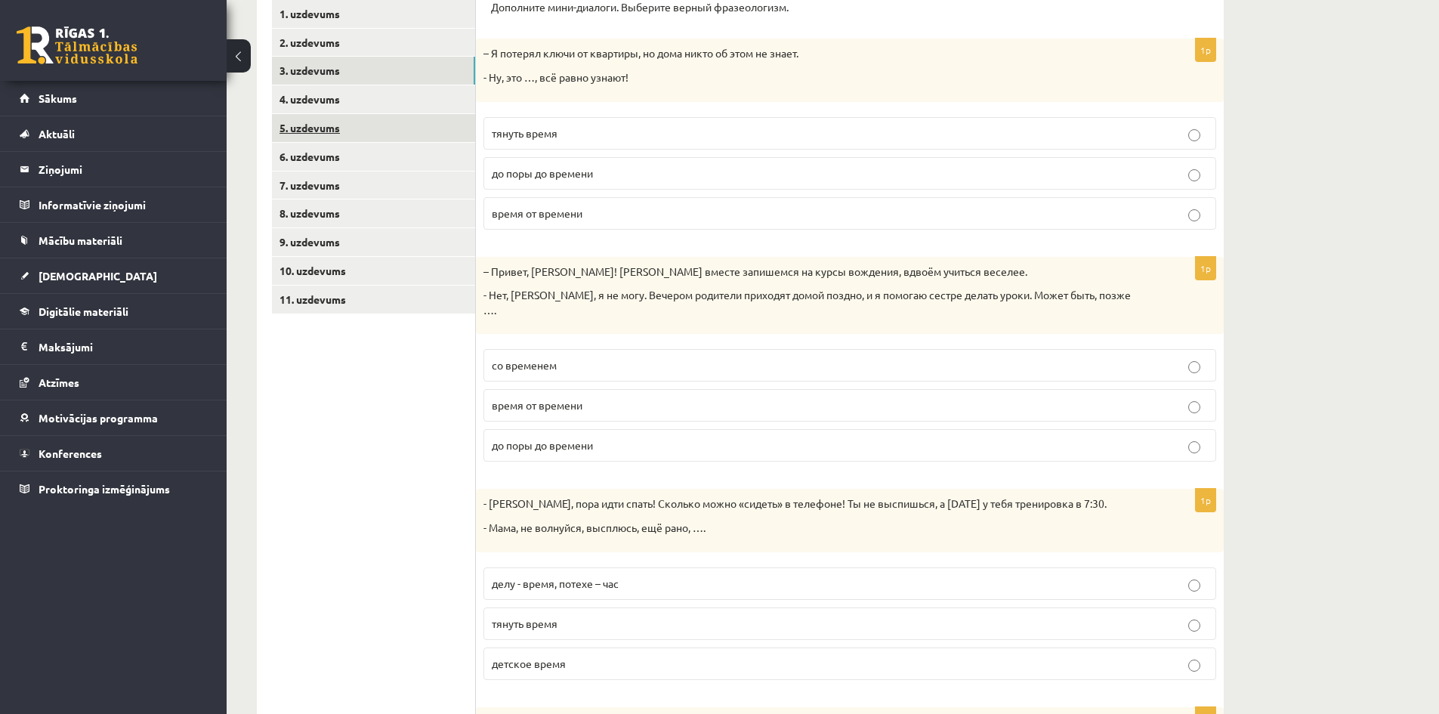
scroll to position [248, 0]
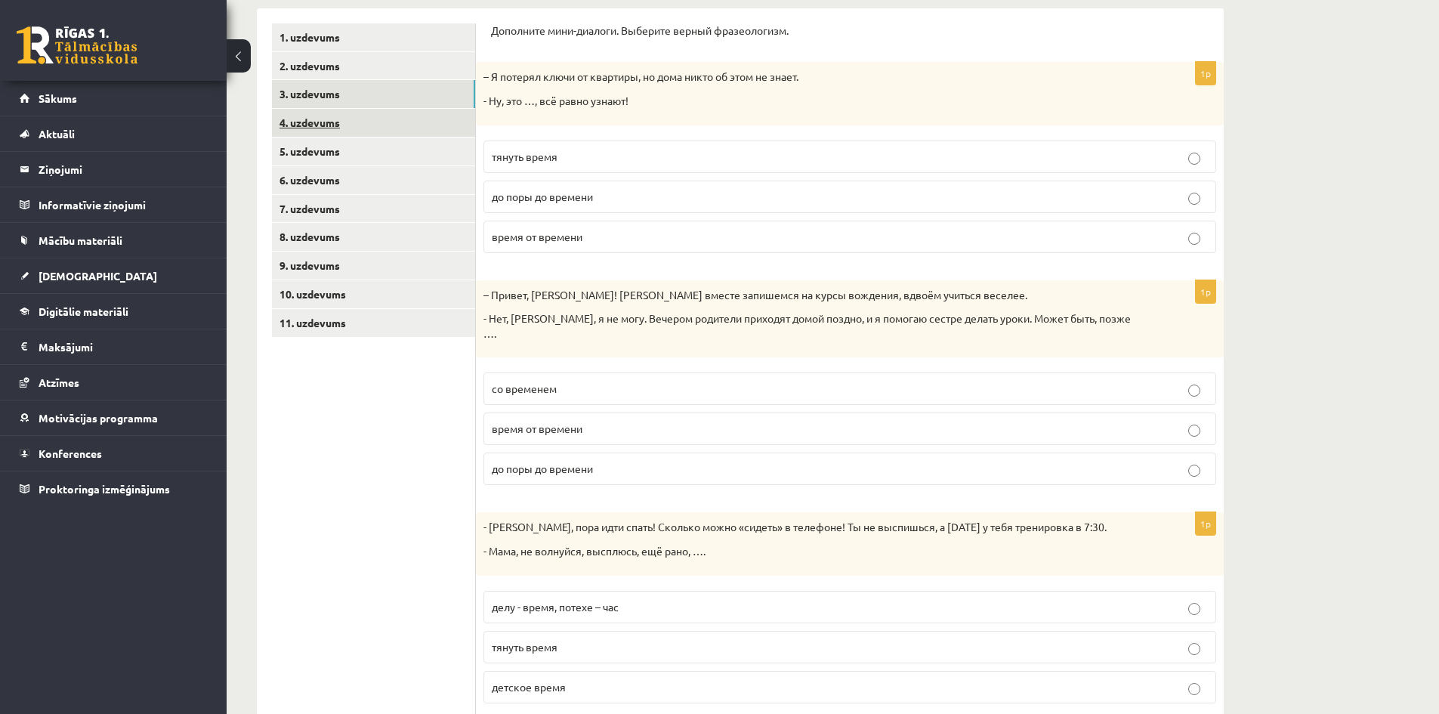
click at [317, 122] on link "4. uzdevums" at bounding box center [373, 123] width 203 height 28
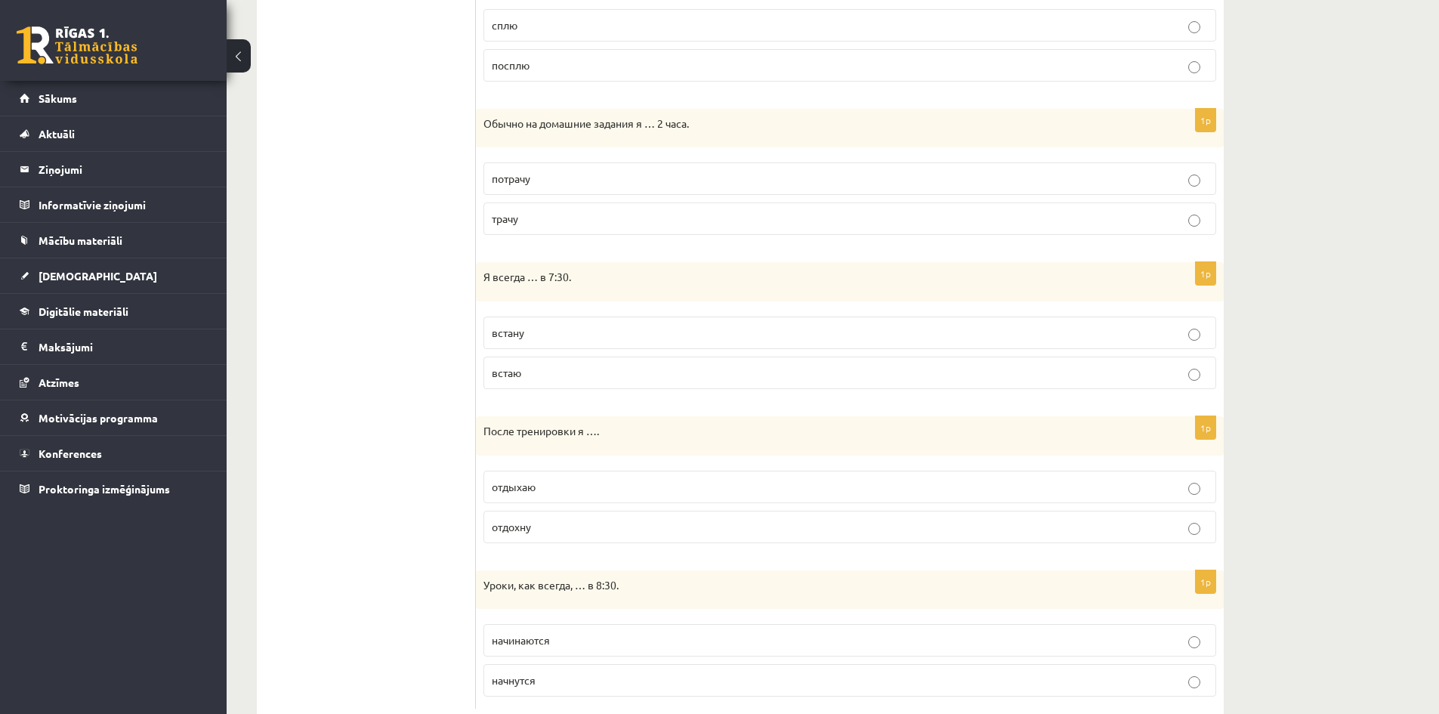
scroll to position [858, 0]
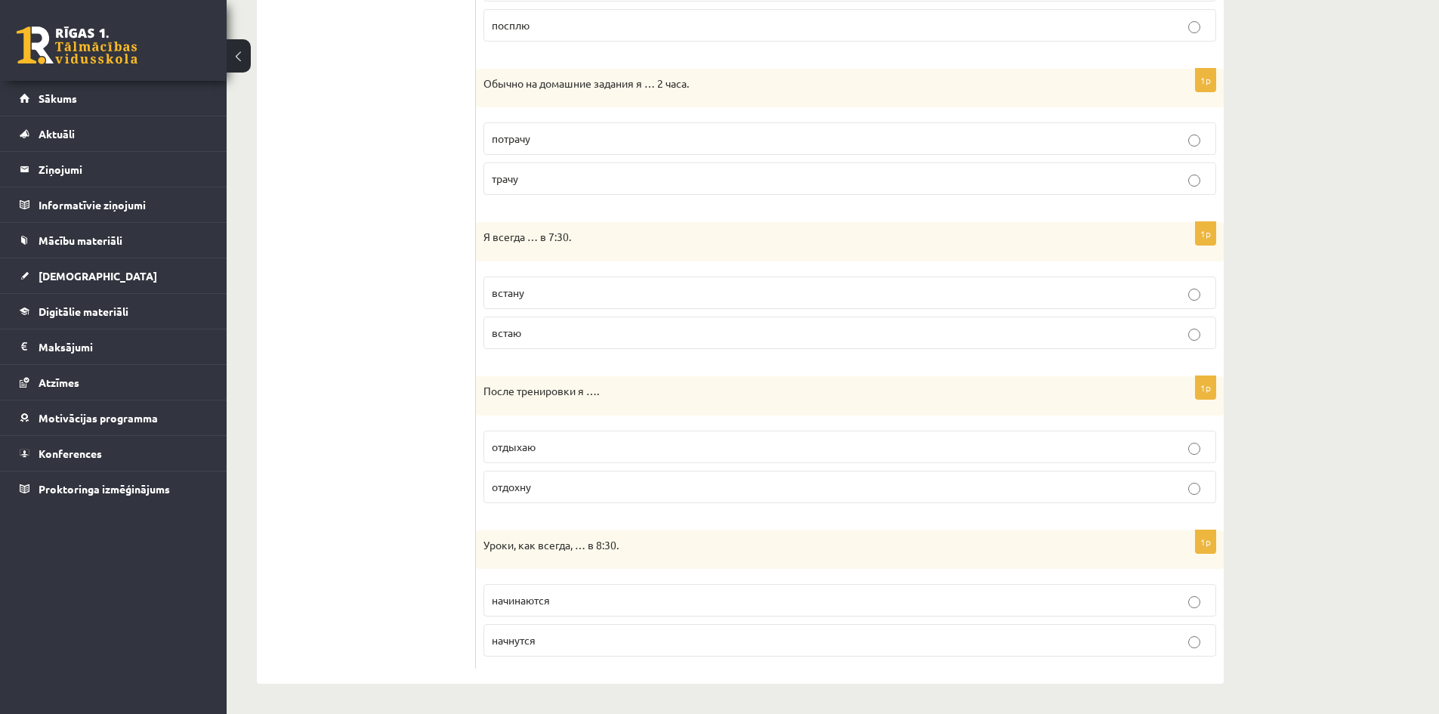
click at [548, 441] on p "отдыхаю" at bounding box center [850, 447] width 716 height 16
click at [513, 598] on span "начинаются" at bounding box center [521, 600] width 58 height 14
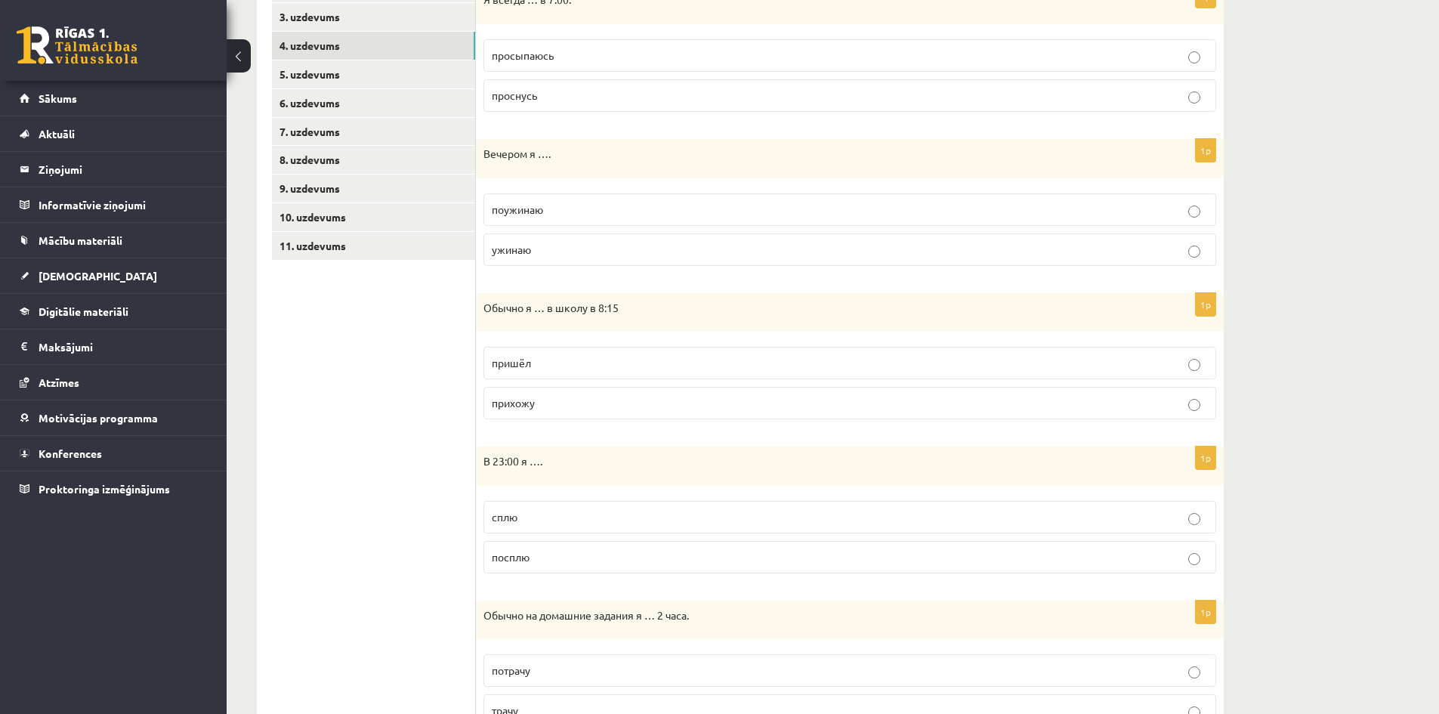
scroll to position [178, 0]
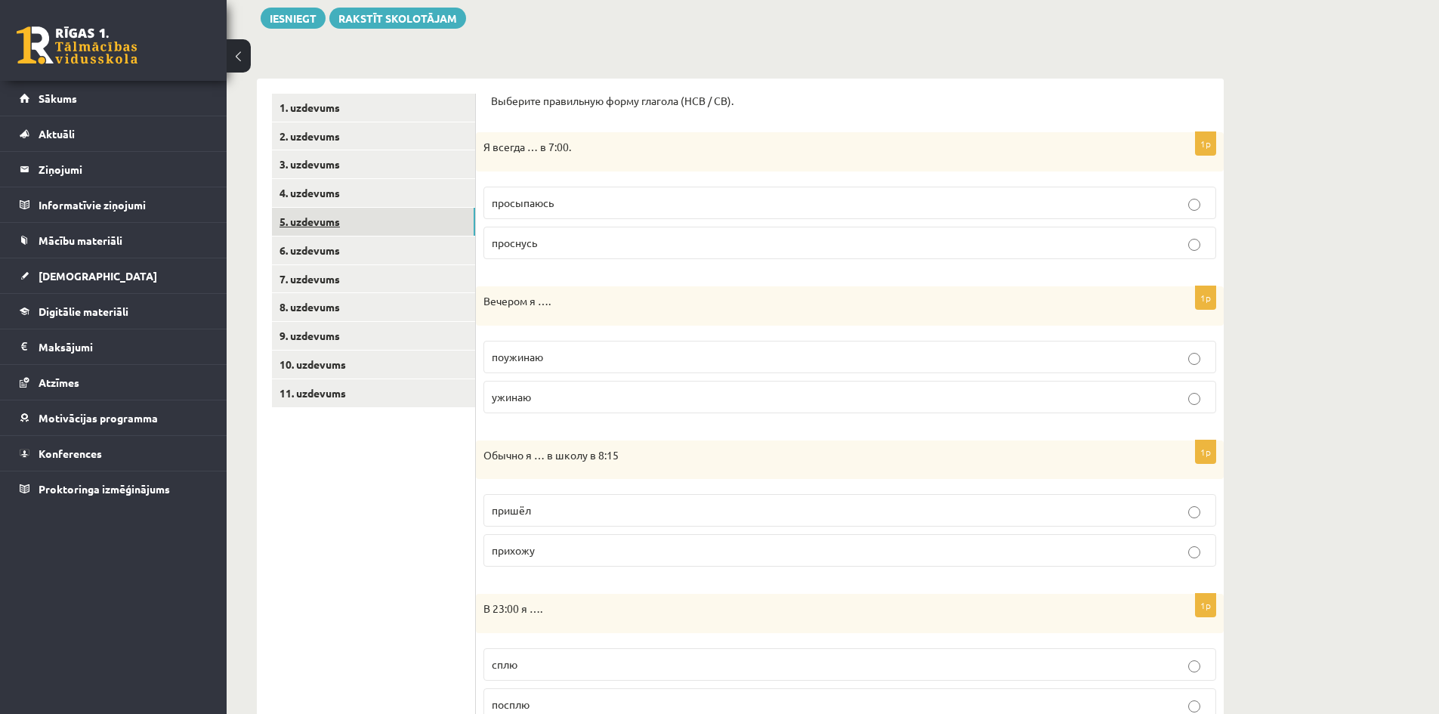
click at [316, 225] on link "5. uzdevums" at bounding box center [373, 222] width 203 height 28
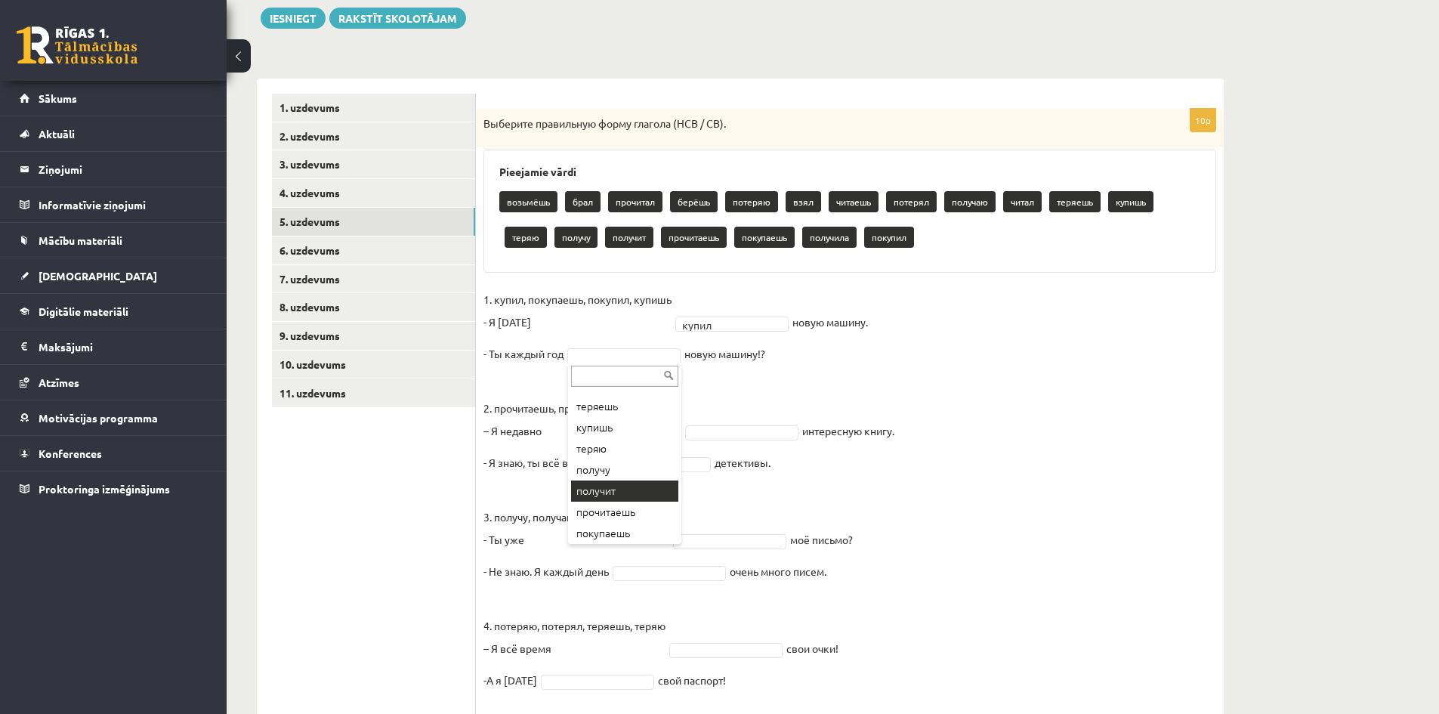
scroll to position [272, 0]
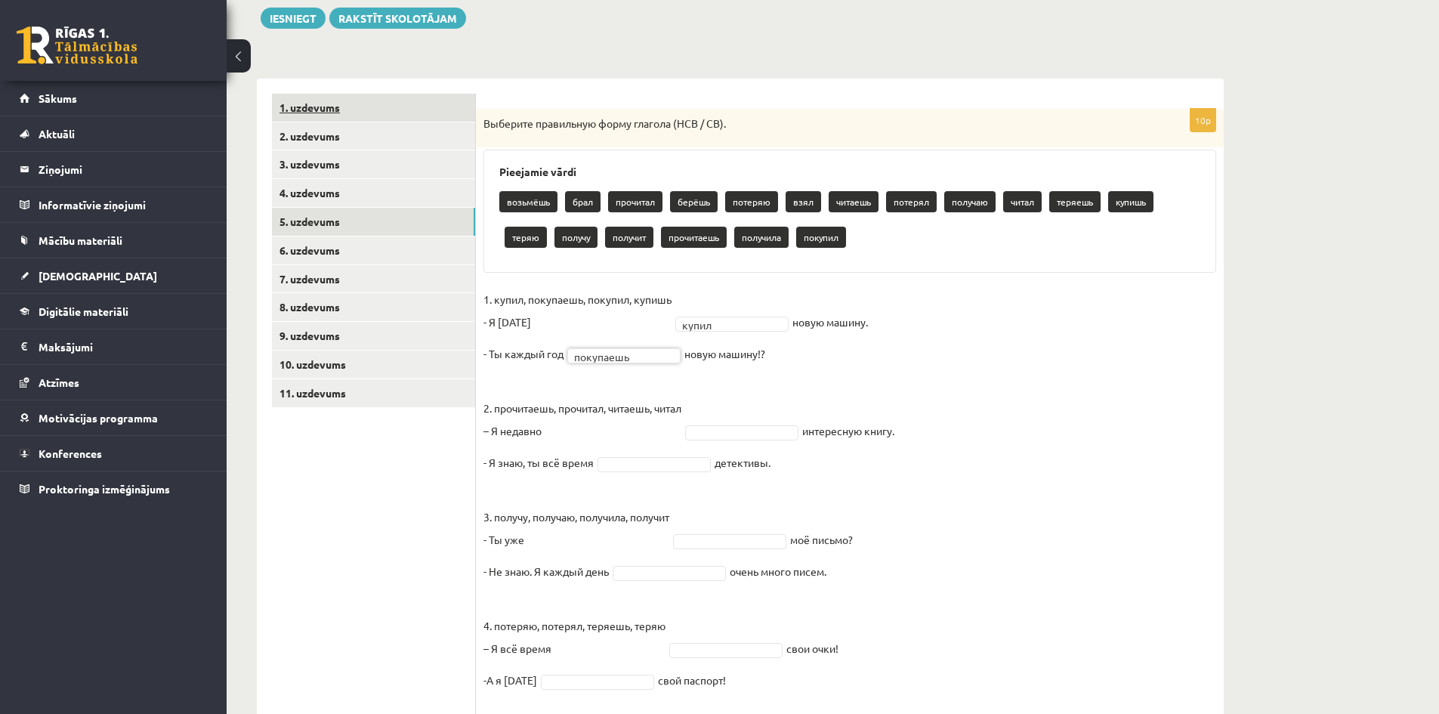
click at [322, 110] on link "1. uzdevums" at bounding box center [373, 108] width 203 height 28
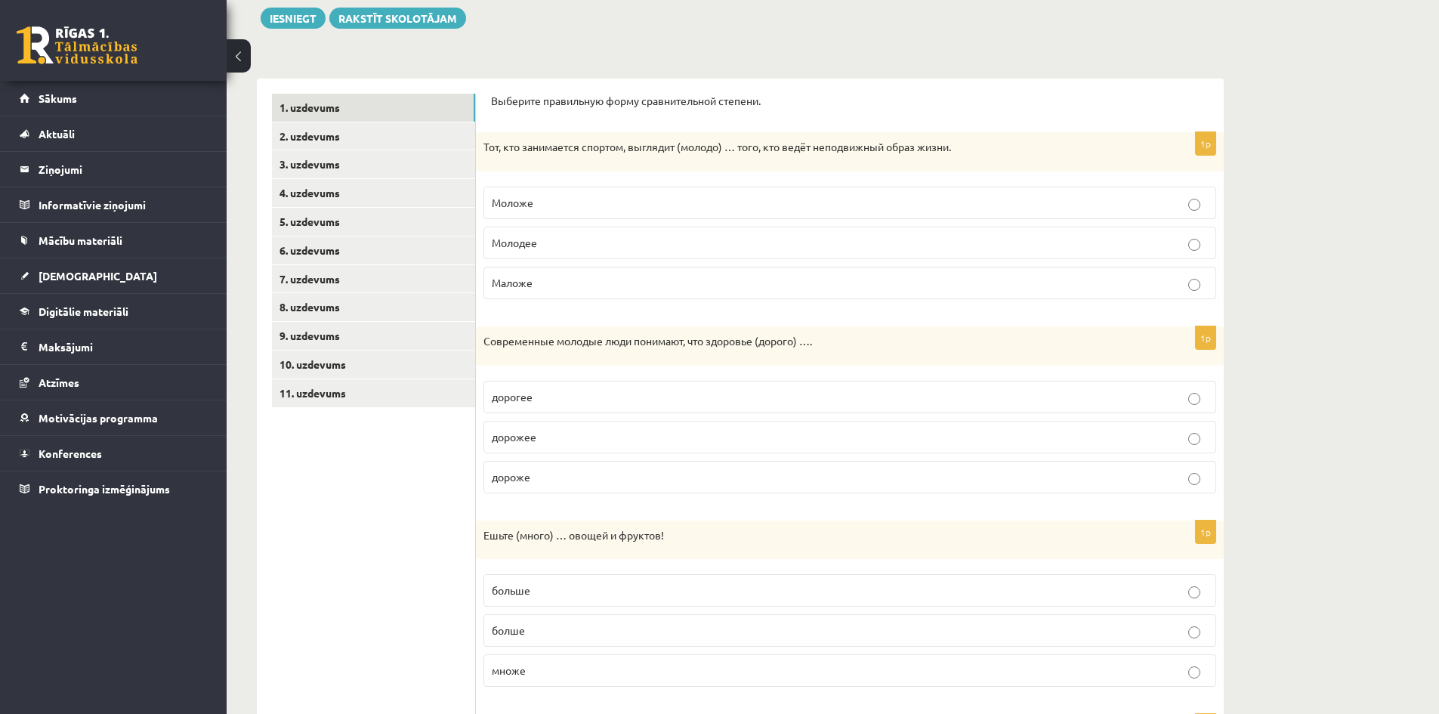
click at [522, 478] on span "дороже" at bounding box center [511, 477] width 39 height 14
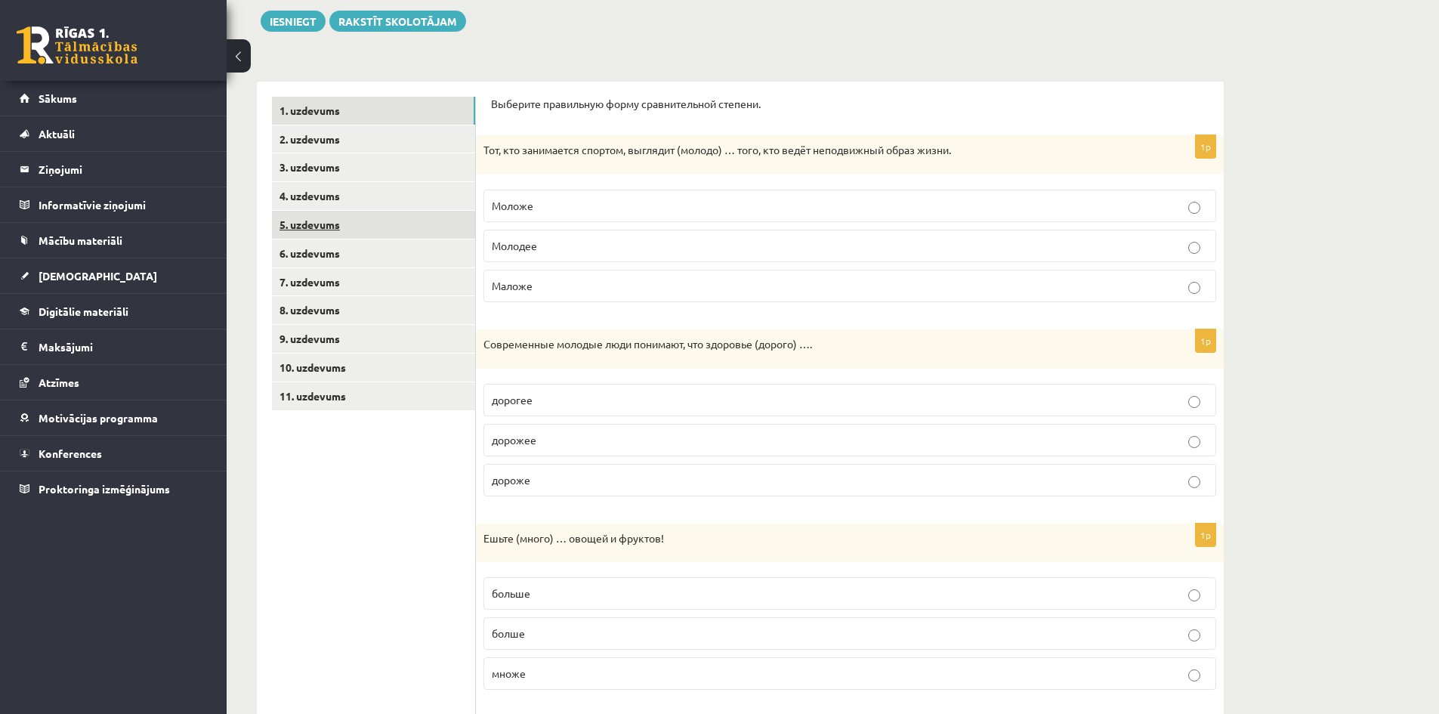
scroll to position [67, 0]
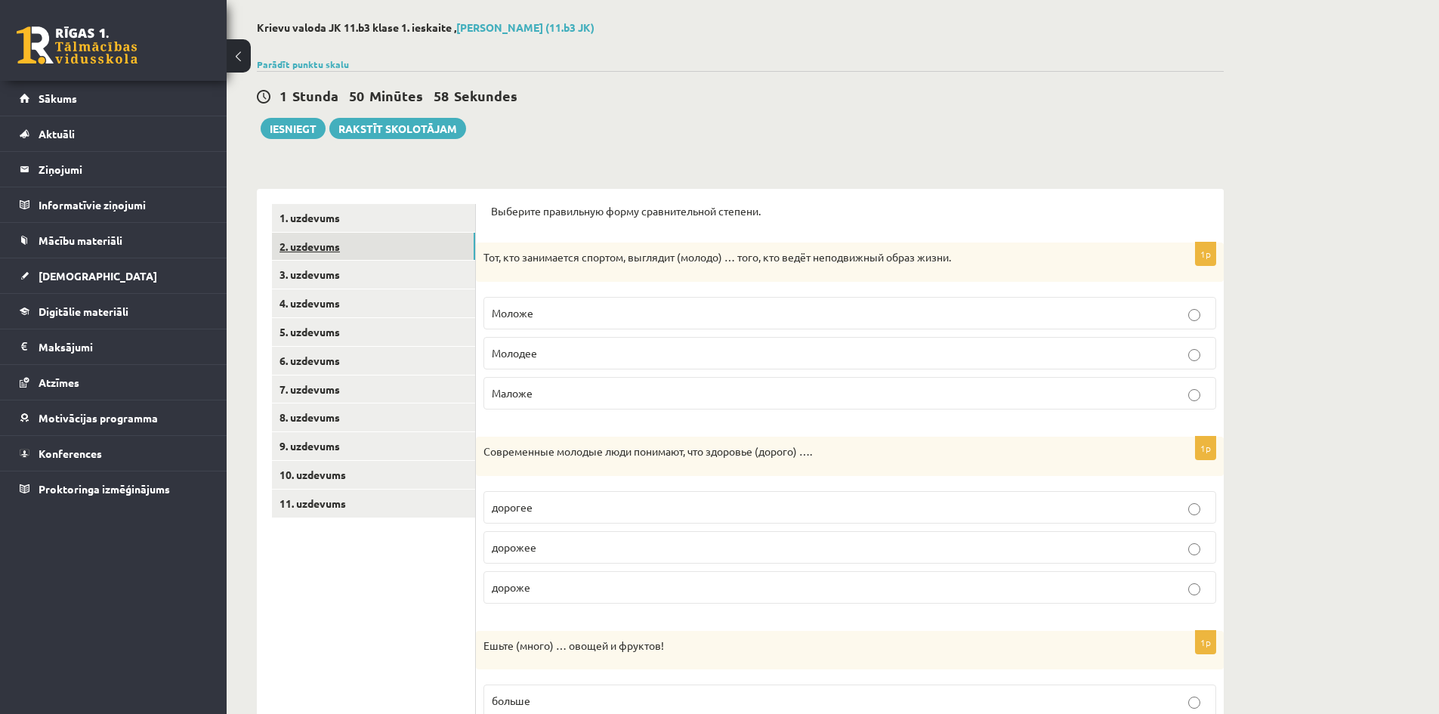
click at [325, 245] on link "2. uzdevums" at bounding box center [373, 247] width 203 height 28
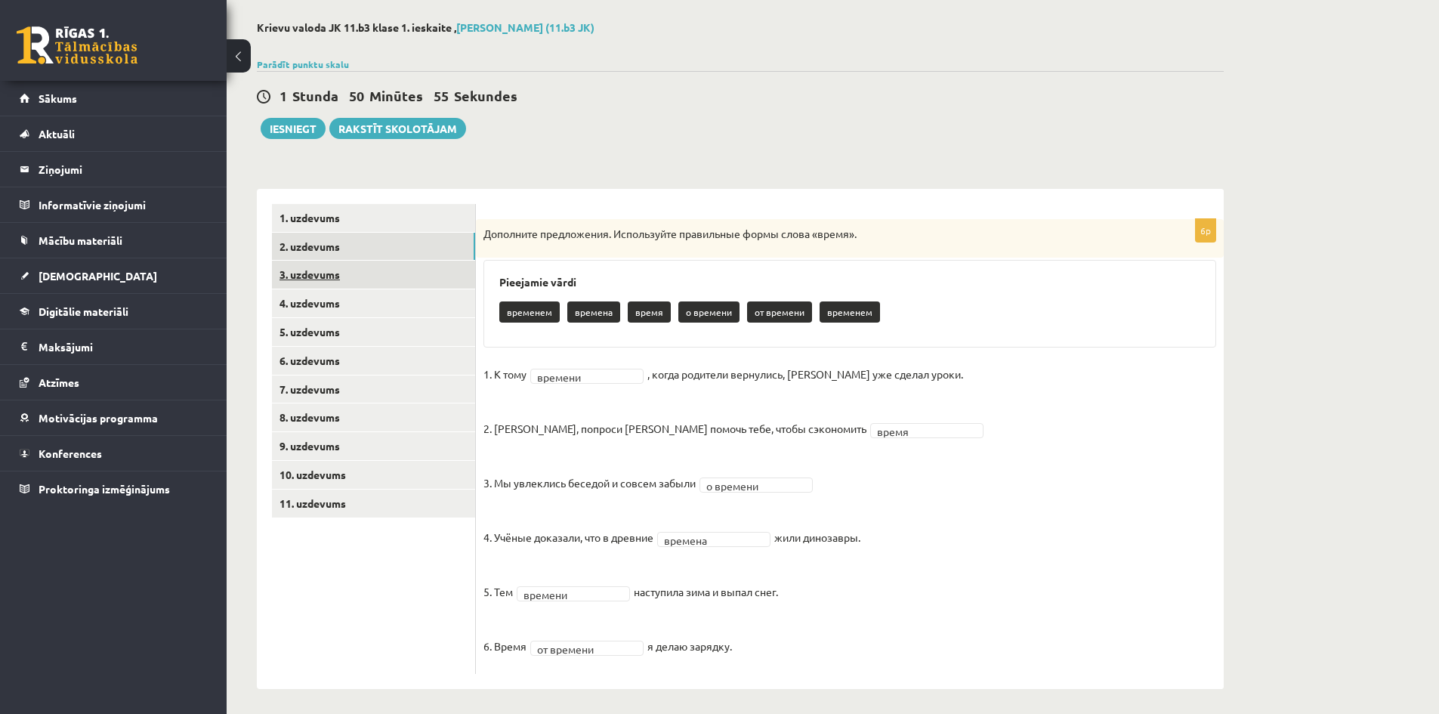
click at [297, 273] on link "3. uzdevums" at bounding box center [373, 275] width 203 height 28
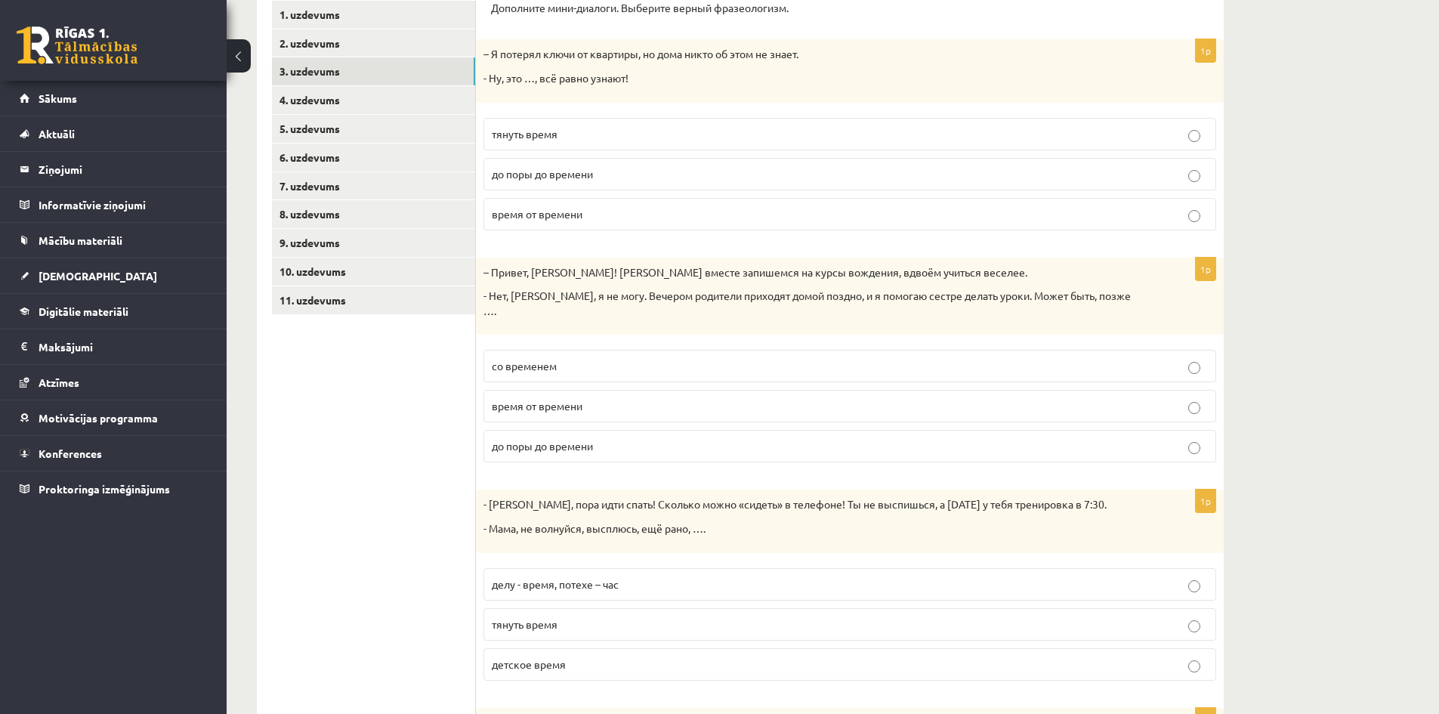
scroll to position [248, 0]
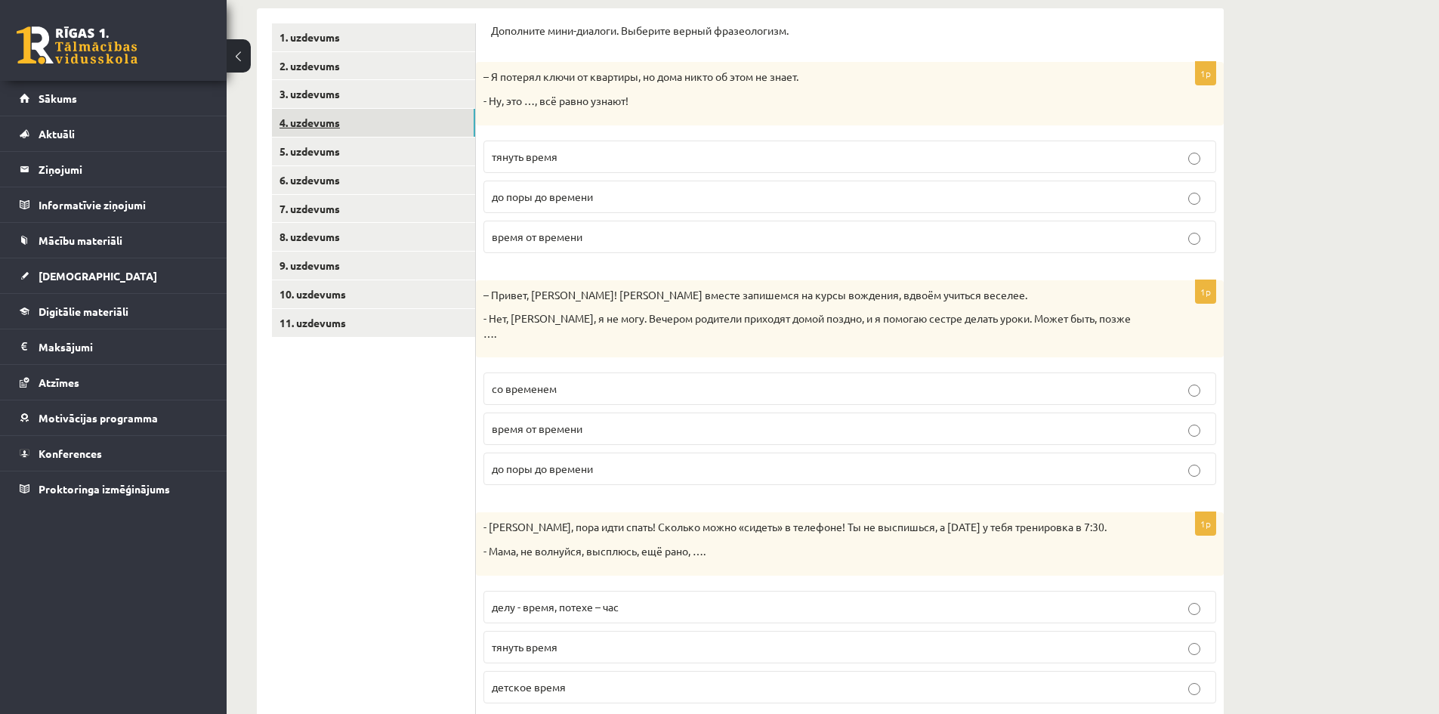
click at [320, 125] on link "4. uzdevums" at bounding box center [373, 123] width 203 height 28
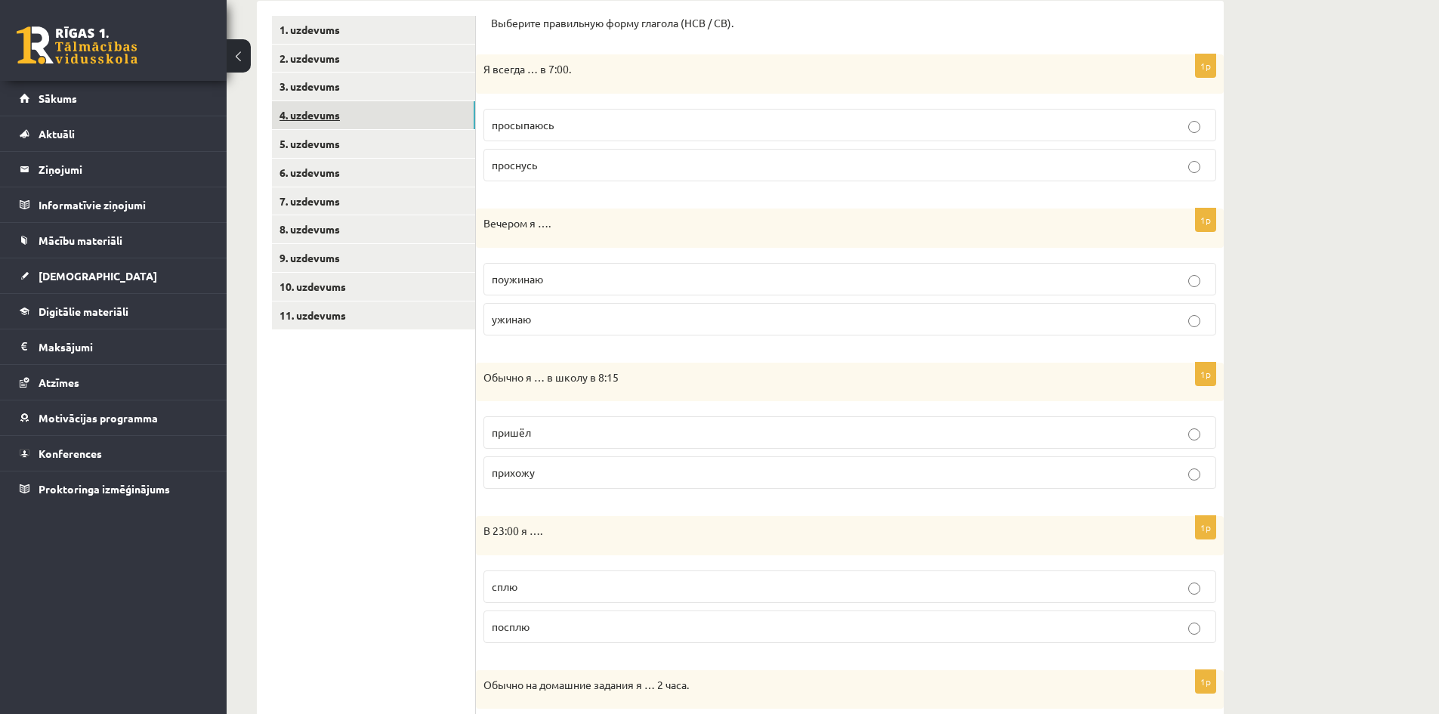
scroll to position [172, 0]
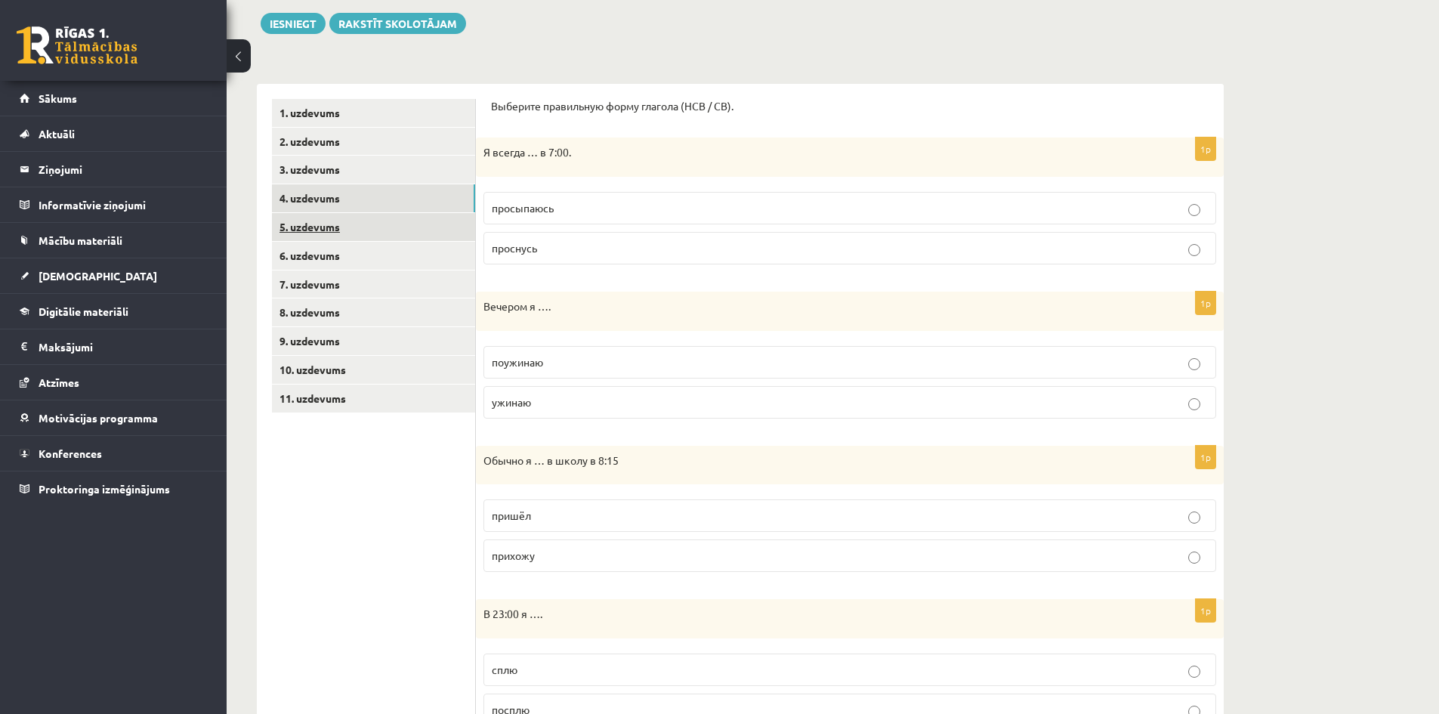
click at [323, 222] on link "5. uzdevums" at bounding box center [373, 227] width 203 height 28
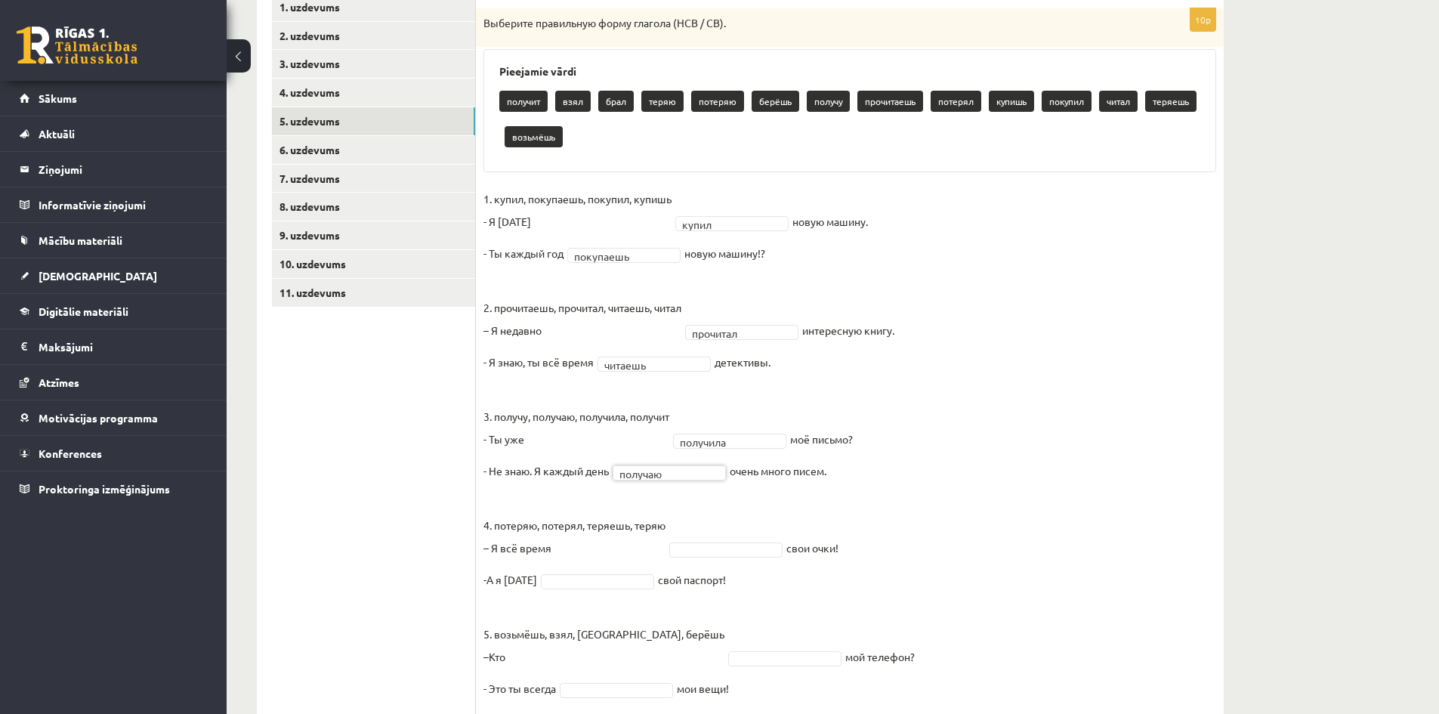
scroll to position [251, 0]
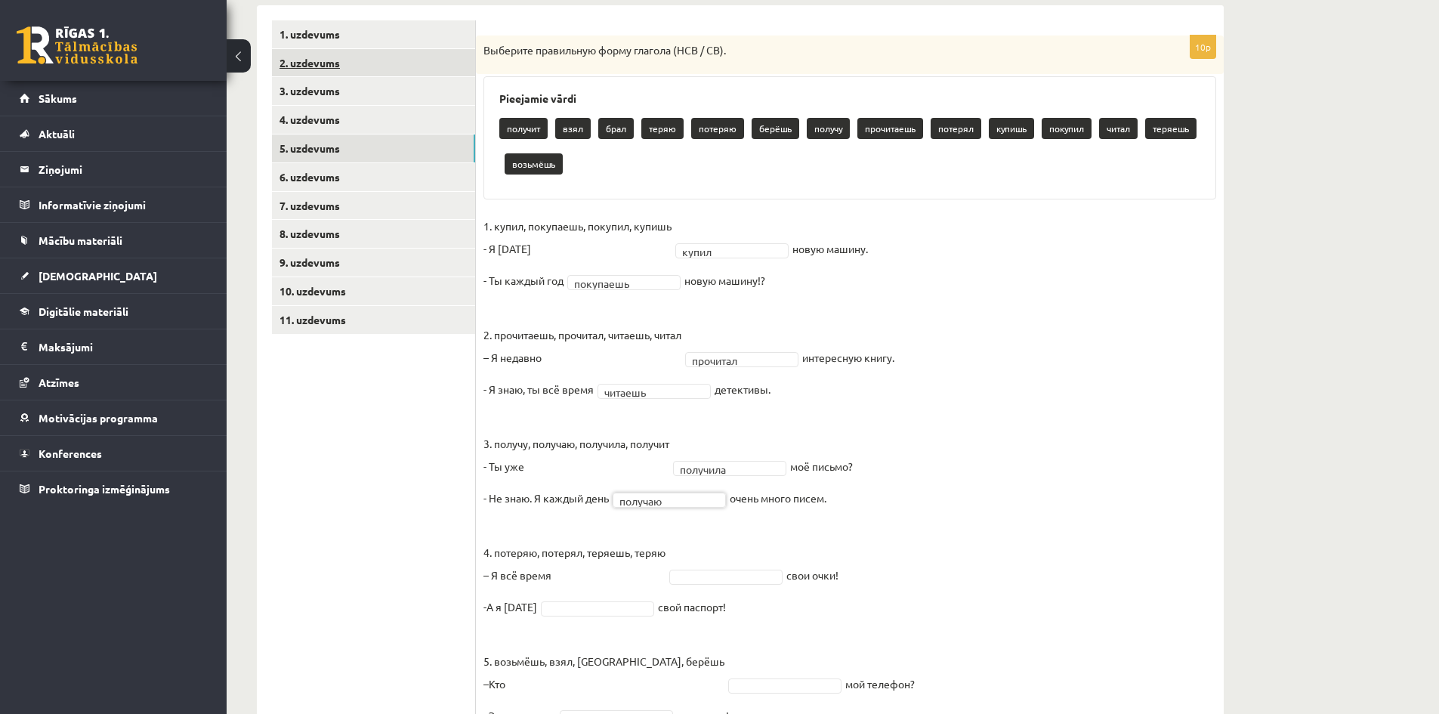
click at [319, 66] on link "2. uzdevums" at bounding box center [373, 63] width 203 height 28
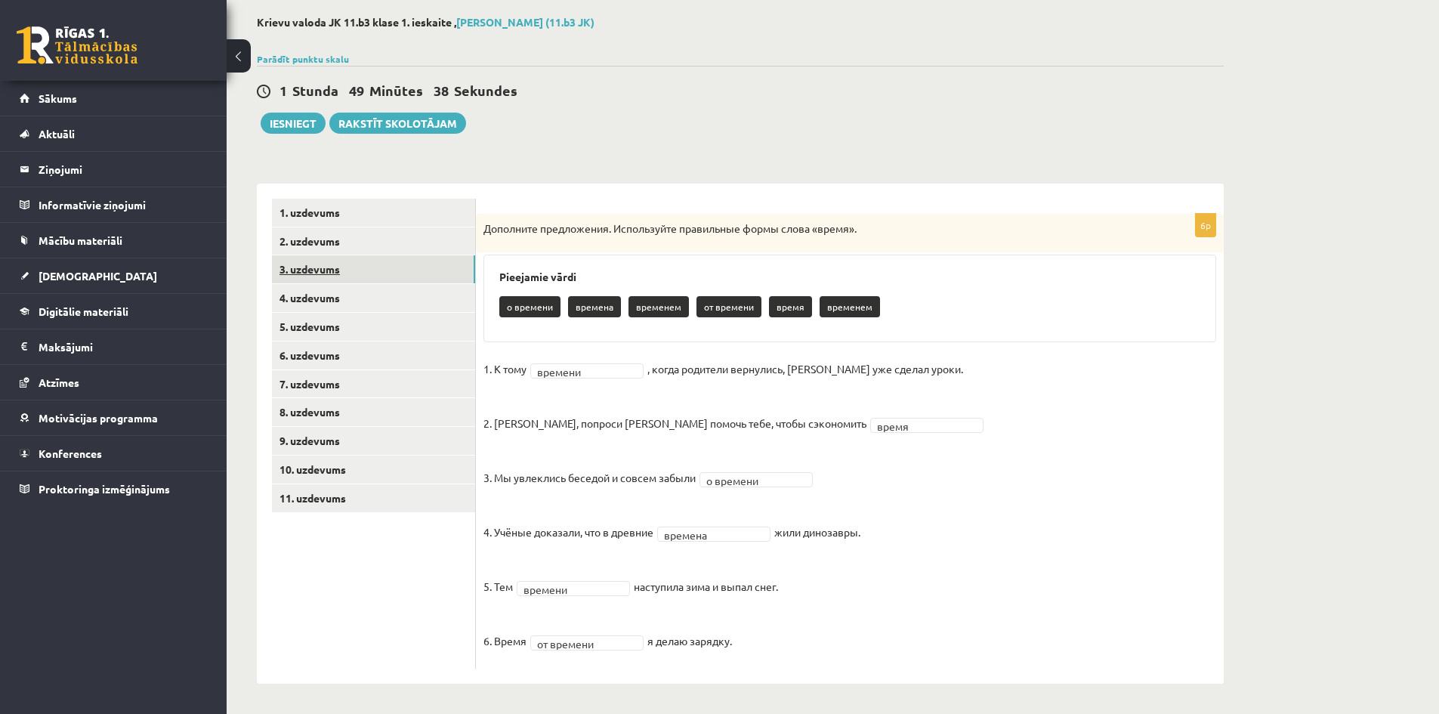
click at [314, 264] on link "3. uzdevums" at bounding box center [373, 269] width 203 height 28
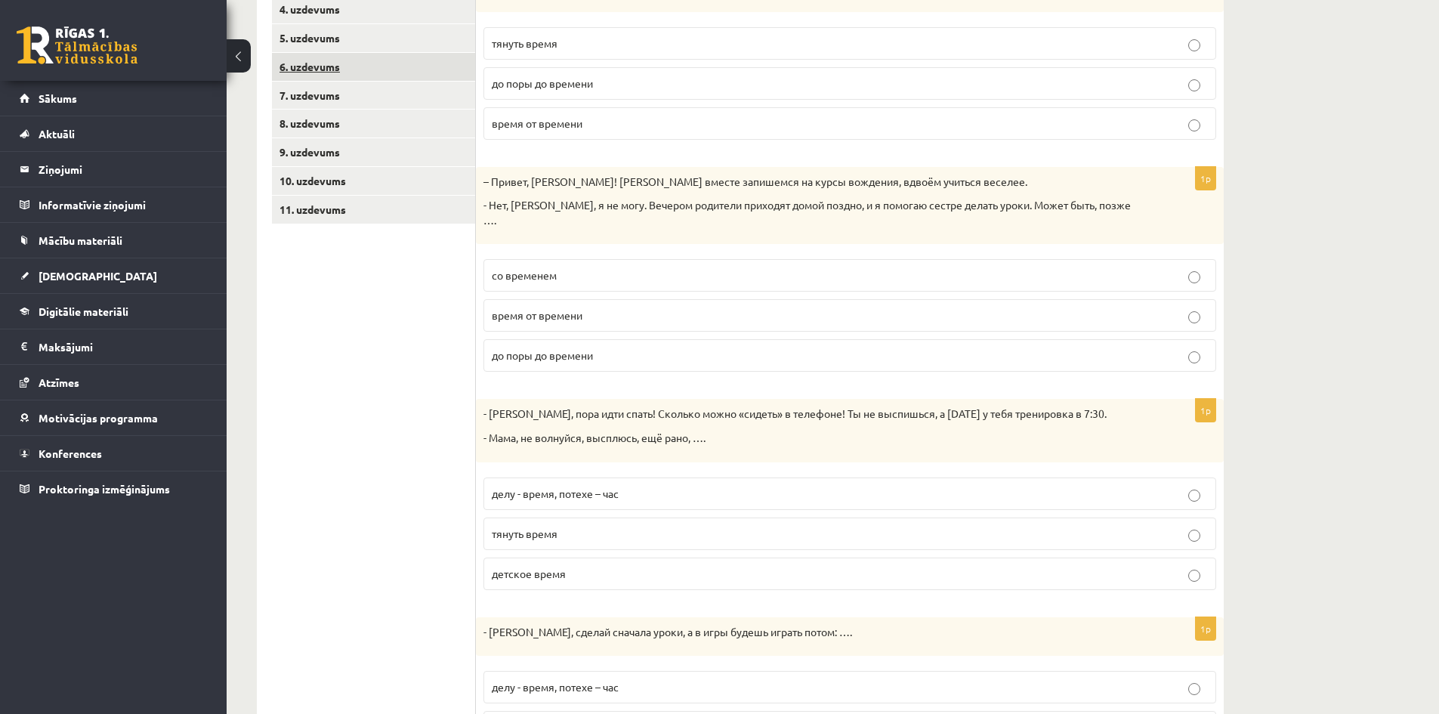
scroll to position [248, 0]
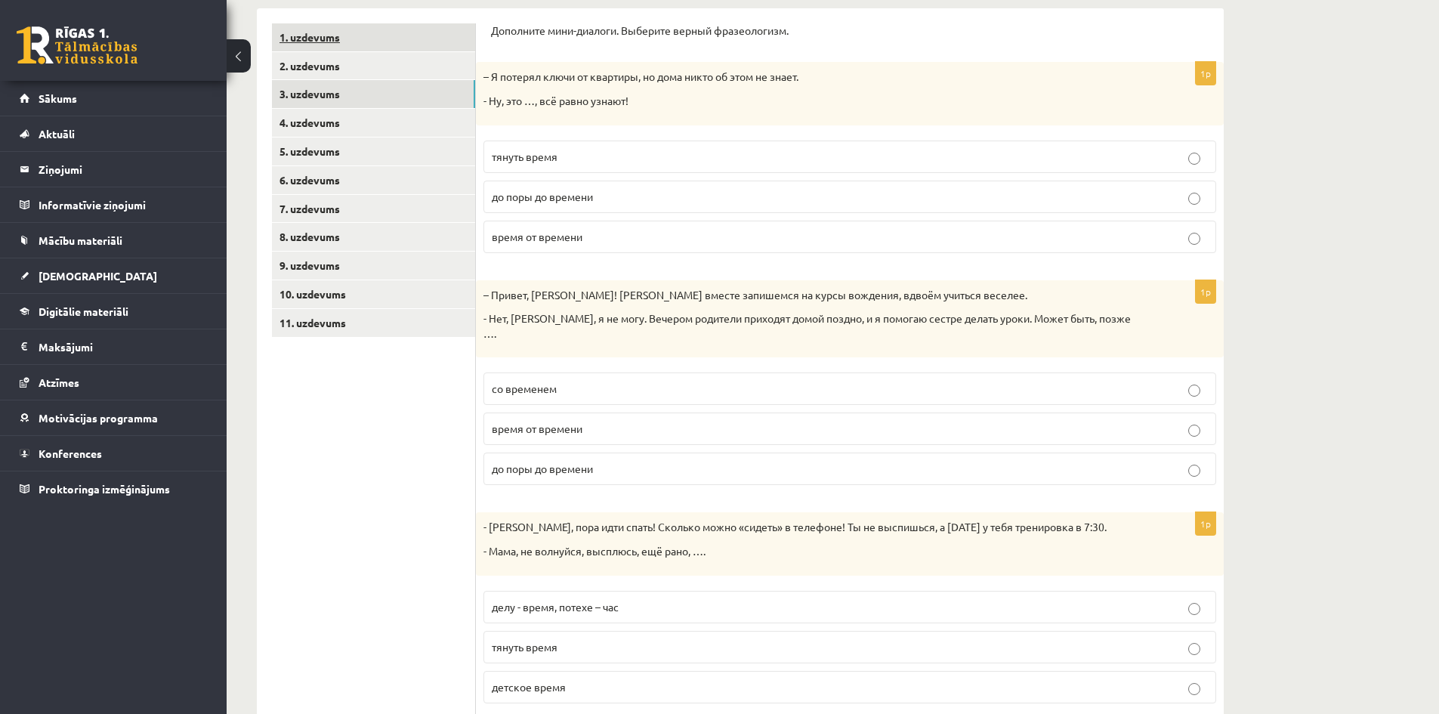
click at [330, 44] on link "1. uzdevums" at bounding box center [373, 37] width 203 height 28
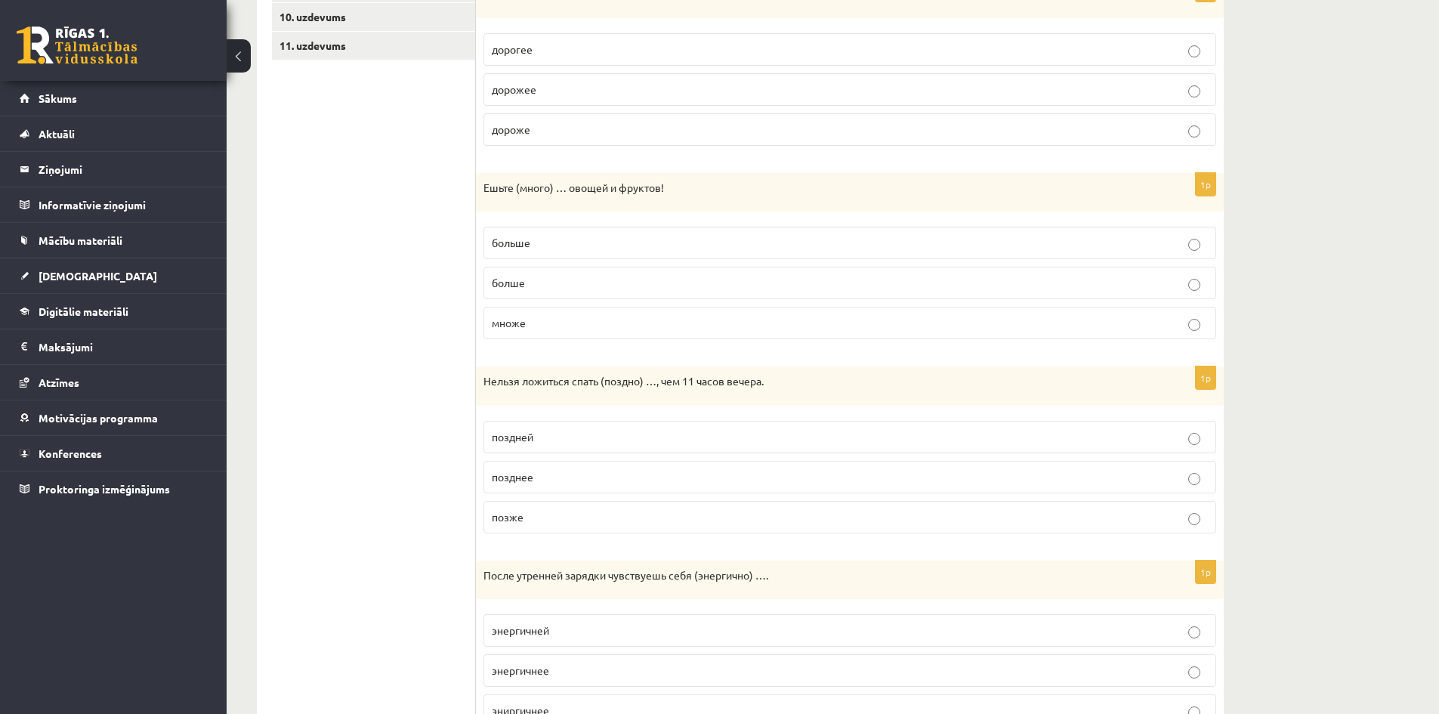
scroll to position [550, 0]
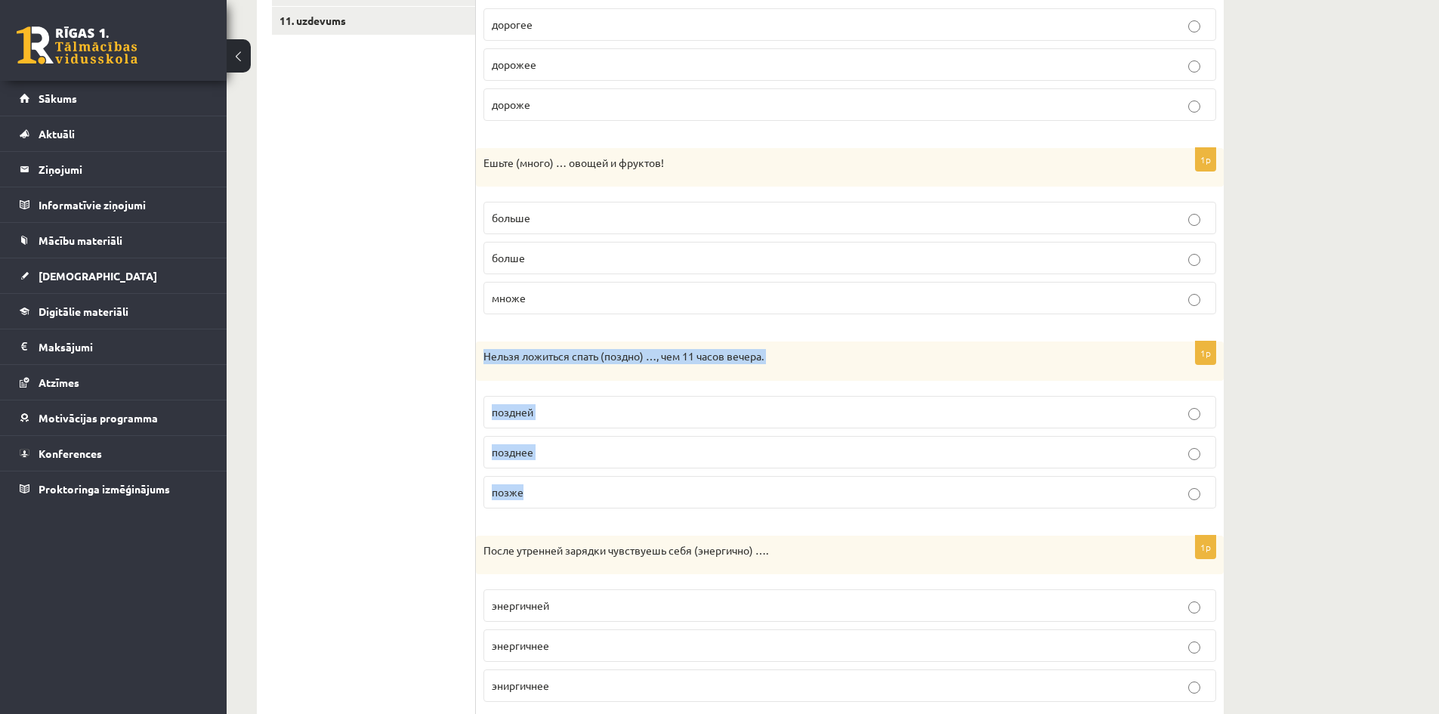
drag, startPoint x: 482, startPoint y: 357, endPoint x: 673, endPoint y: 489, distance: 232.4
click at [673, 489] on div "1p Нельзя ложиться спать (поздно) …, чем 11 часов вечера. поздней позднее позже" at bounding box center [850, 430] width 748 height 179
copy div "Нельзя ложиться спать (поздно) …, чем 11 часов вечера. поздней позднее позже"
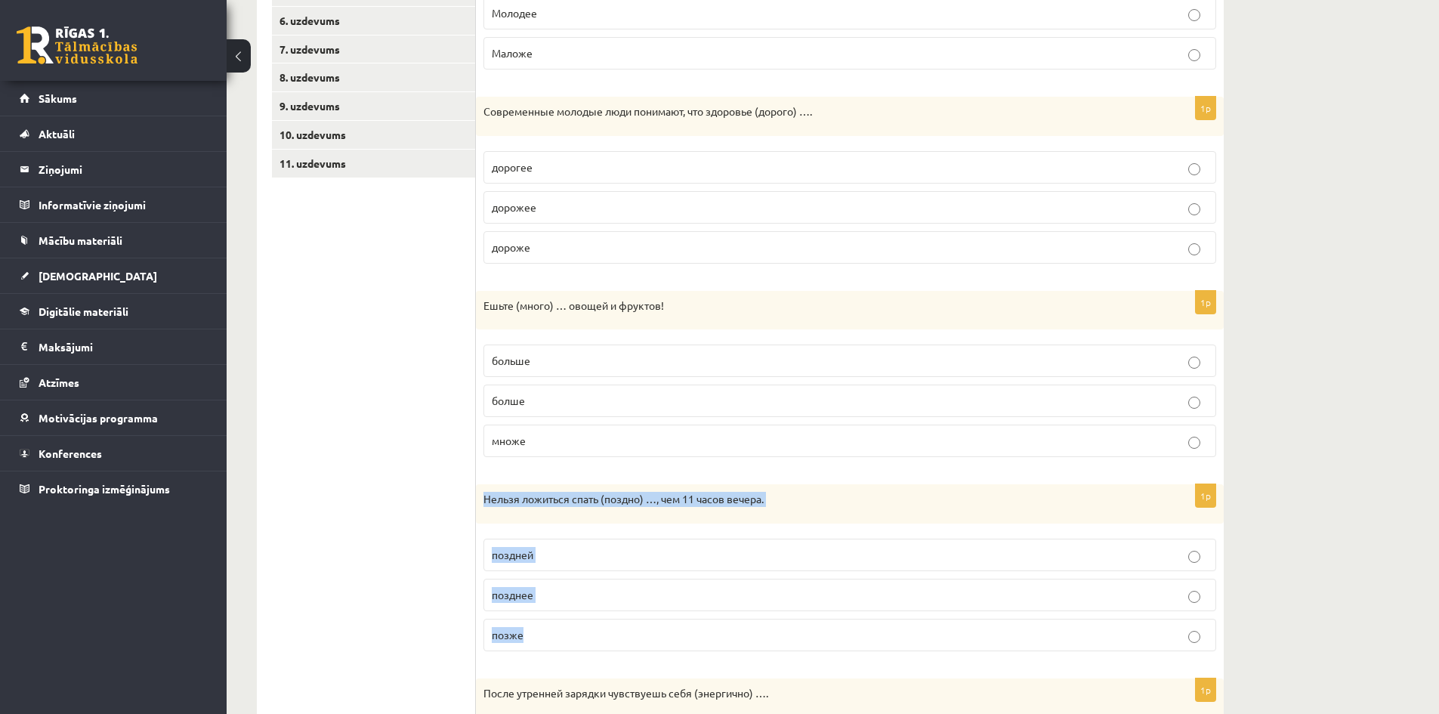
scroll to position [248, 0]
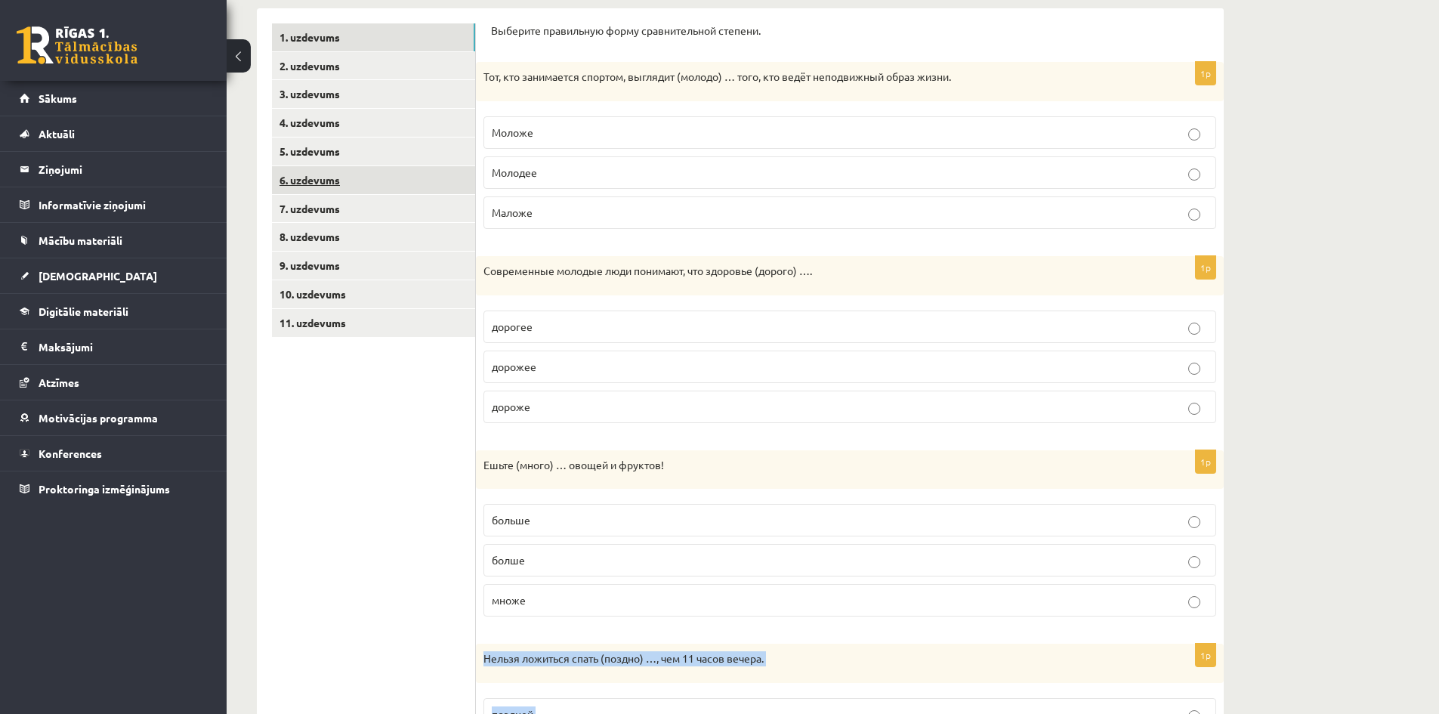
click at [332, 182] on link "6. uzdevums" at bounding box center [373, 180] width 203 height 28
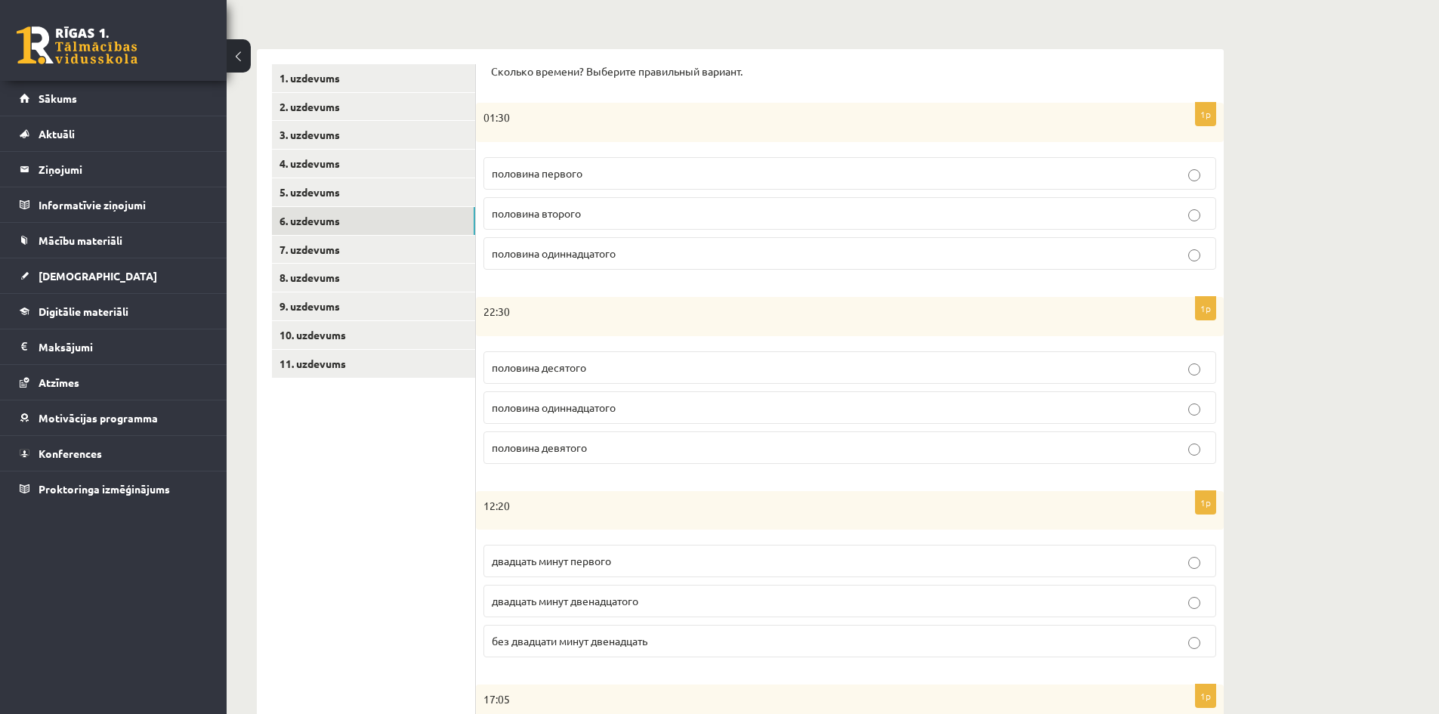
scroll to position [97, 0]
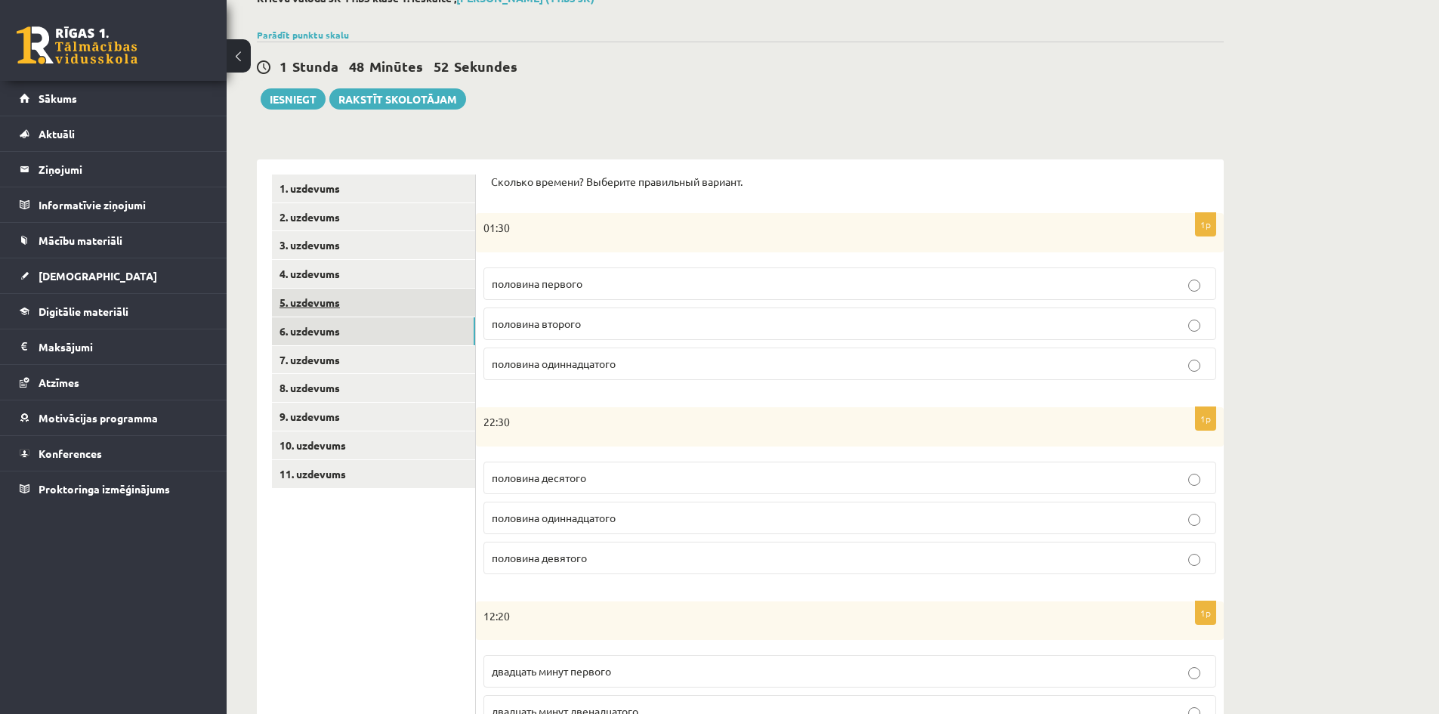
click at [310, 306] on link "5. uzdevums" at bounding box center [373, 303] width 203 height 28
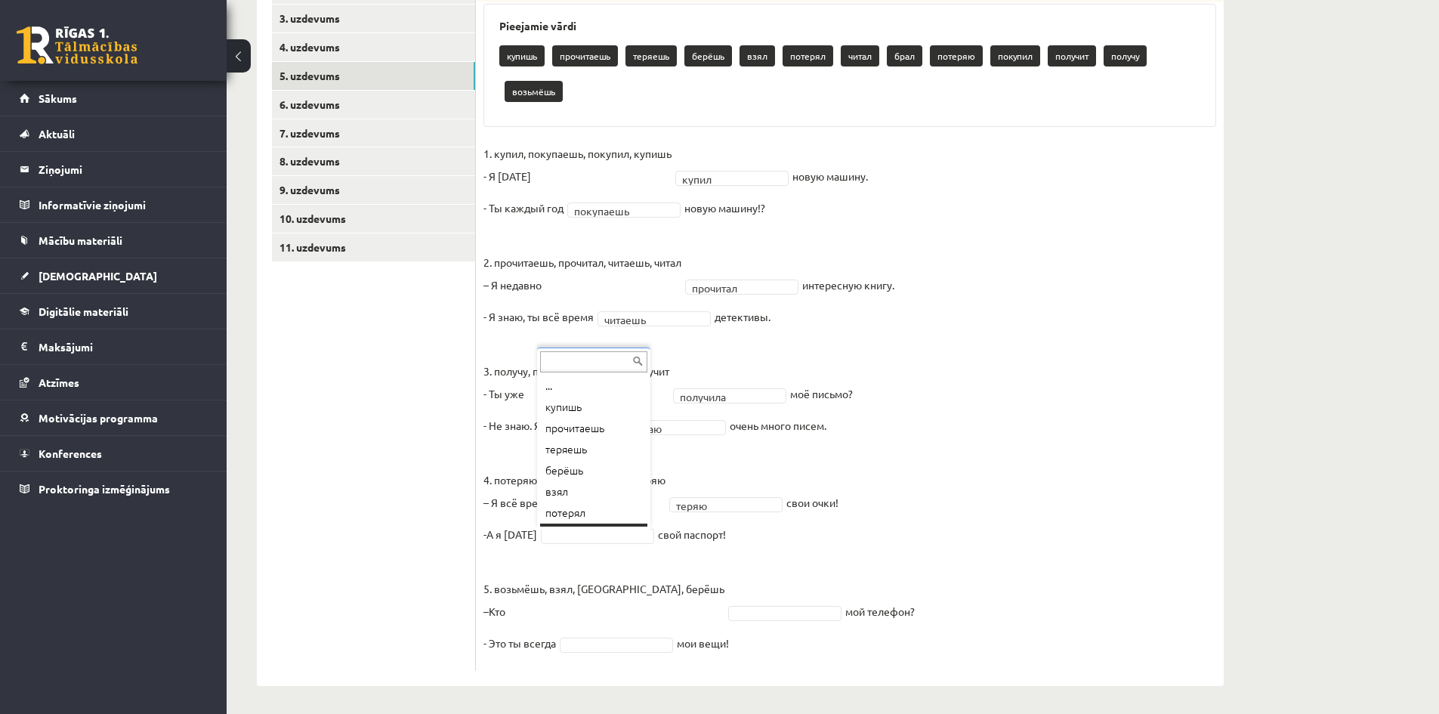
scroll to position [18, 0]
drag, startPoint x: 589, startPoint y: 520, endPoint x: 572, endPoint y: 593, distance: 75.1
click at [595, 391] on body "0 Dāvanas 1628 mP 76 xp Andželīna Salukauri Sākums Aktuāli Kā mācīties eSKOLĀ K…" at bounding box center [719, 34] width 1439 height 714
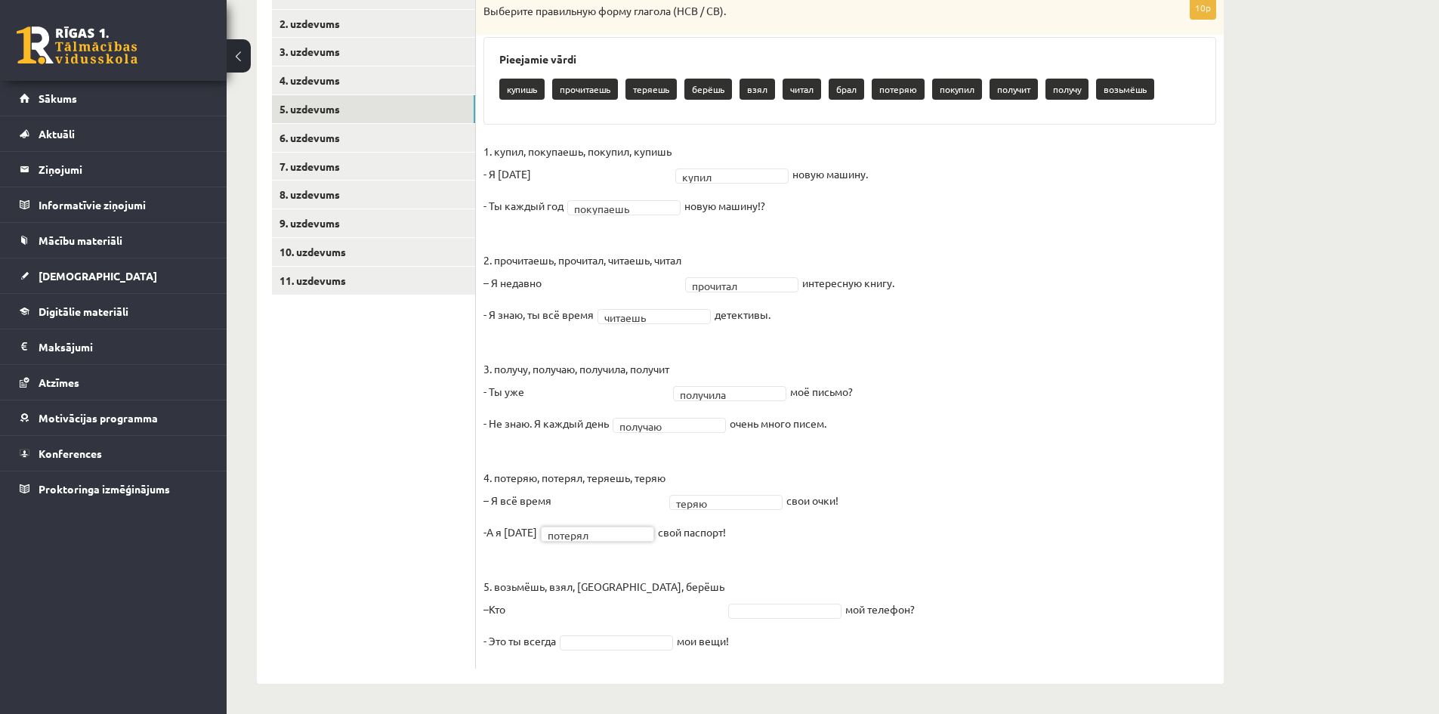
scroll to position [291, 0]
click at [282, 83] on link "4. uzdevums" at bounding box center [373, 80] width 203 height 28
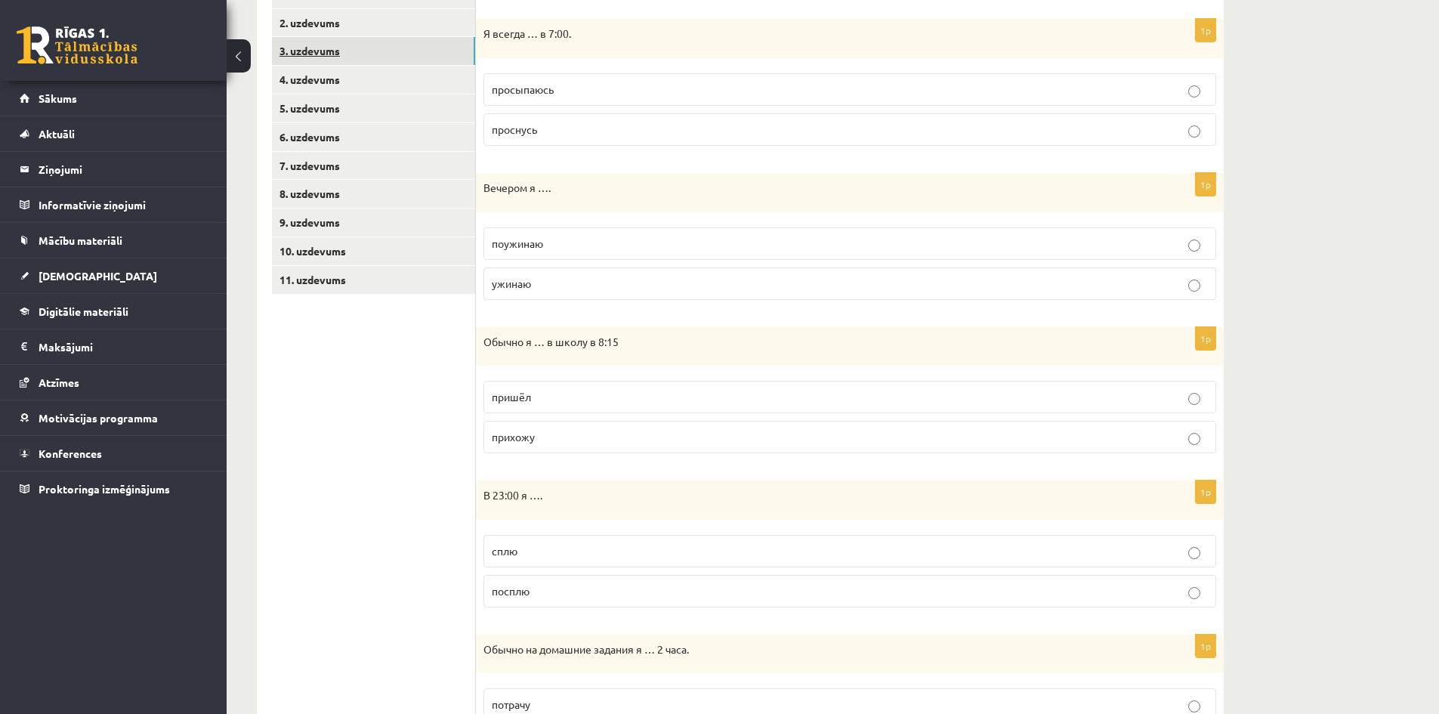
click at [316, 57] on link "3. uzdevums" at bounding box center [373, 51] width 203 height 28
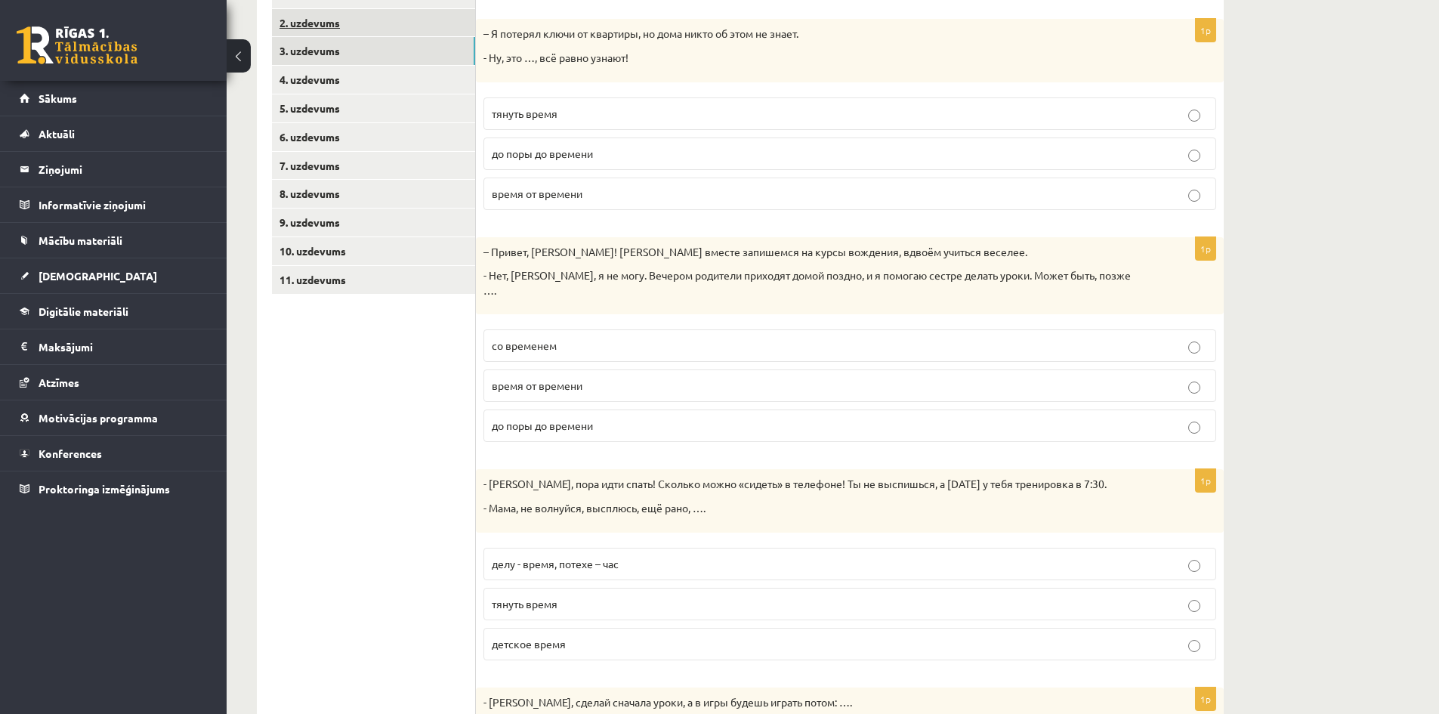
click at [327, 25] on link "2. uzdevums" at bounding box center [373, 23] width 203 height 28
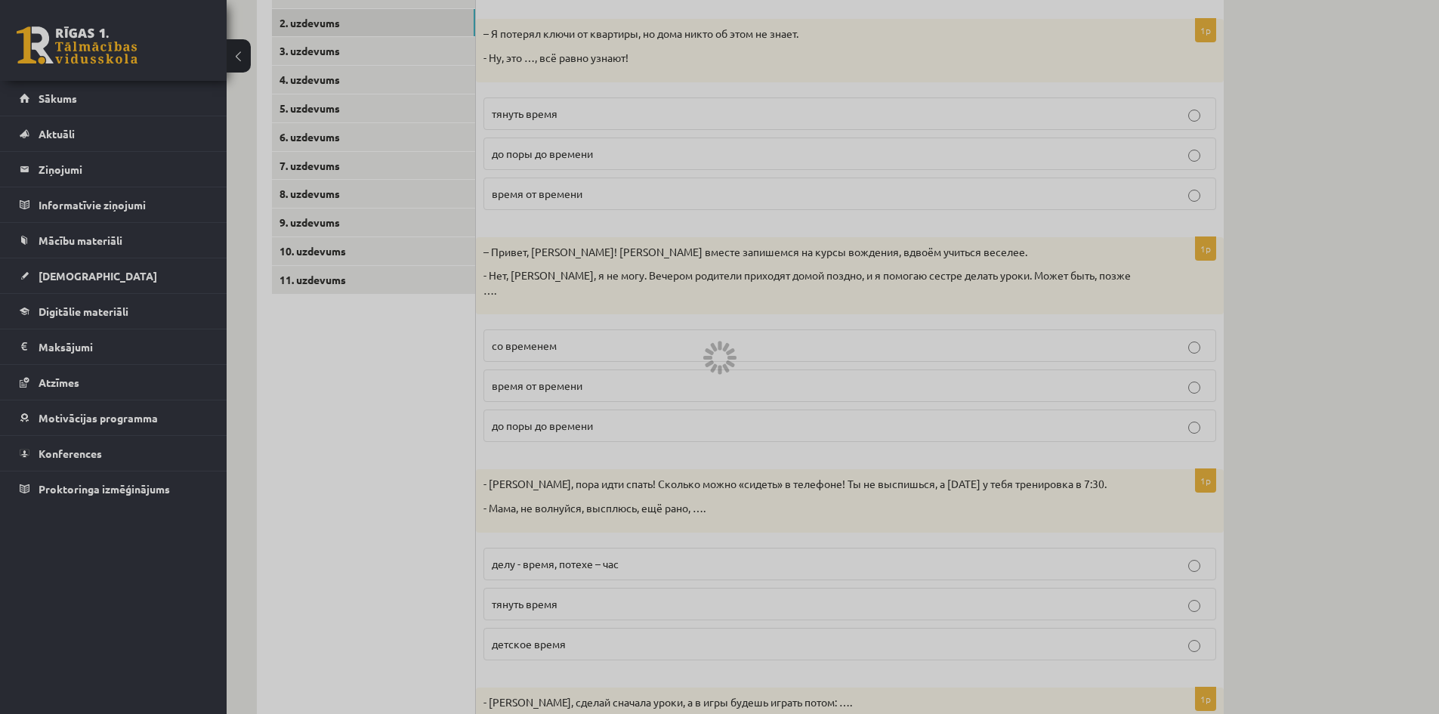
scroll to position [73, 0]
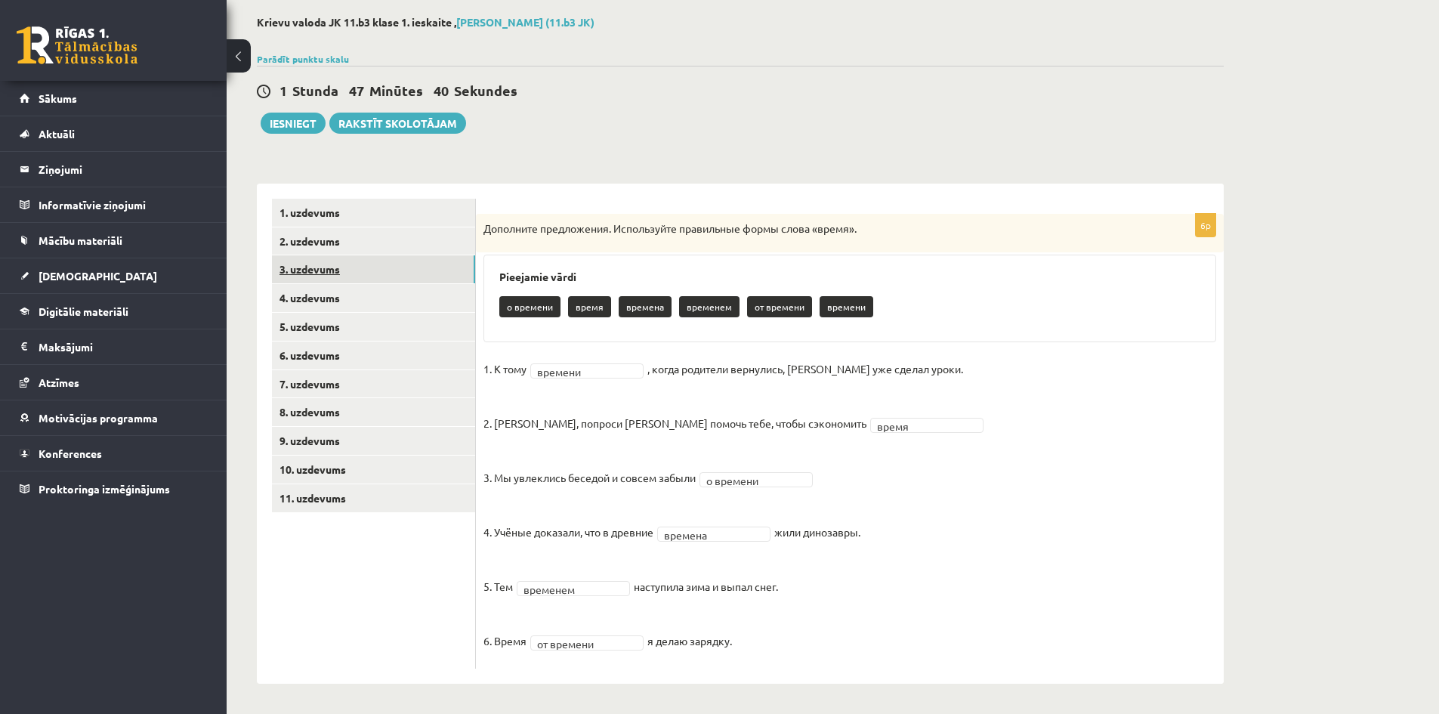
click at [295, 257] on link "3. uzdevums" at bounding box center [373, 269] width 203 height 28
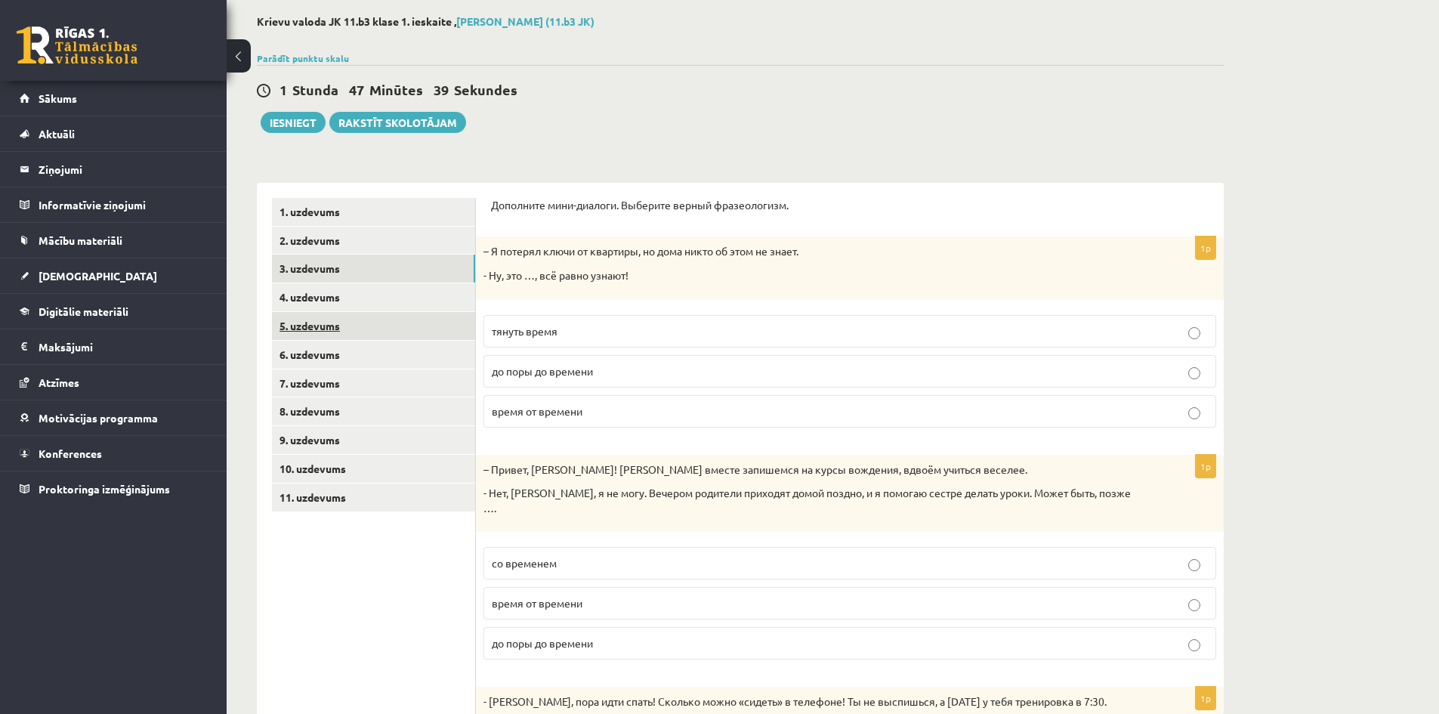
click at [313, 325] on link "5. uzdevums" at bounding box center [373, 326] width 203 height 28
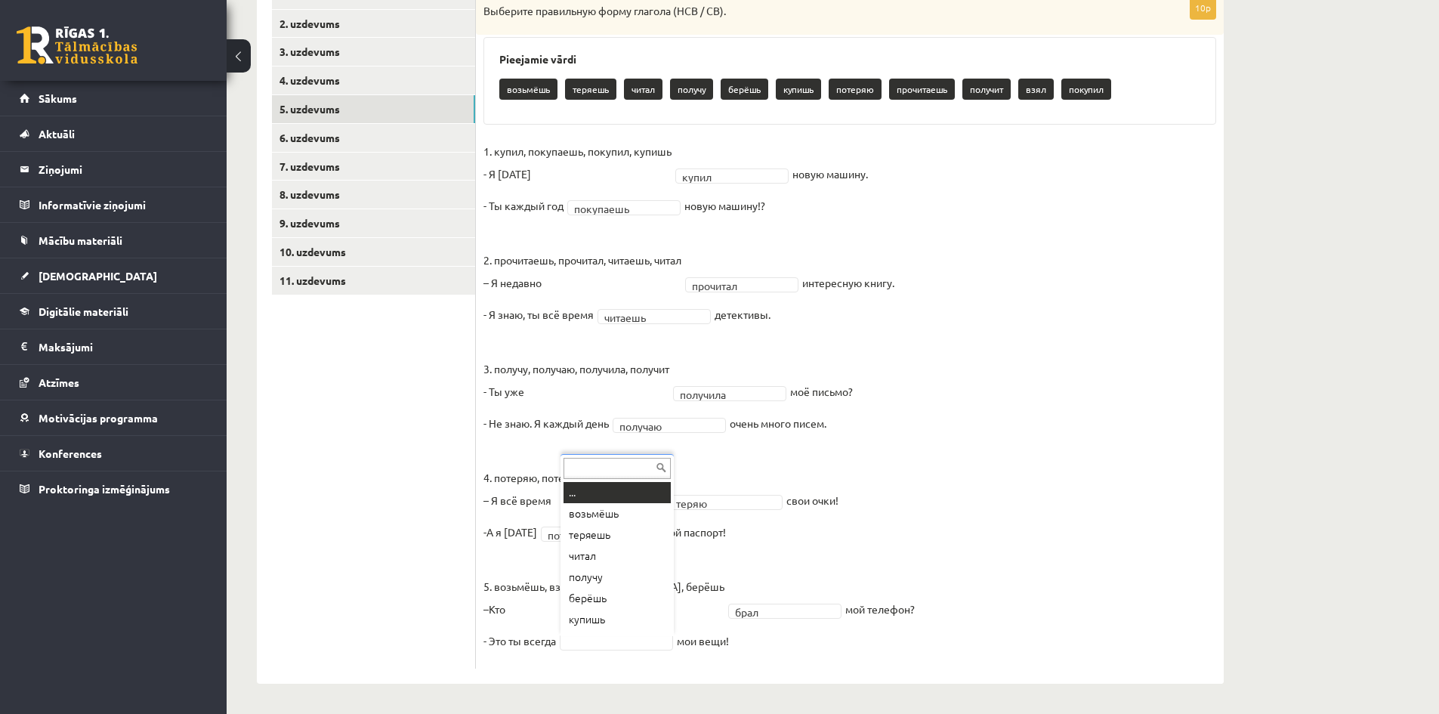
scroll to position [18, 0]
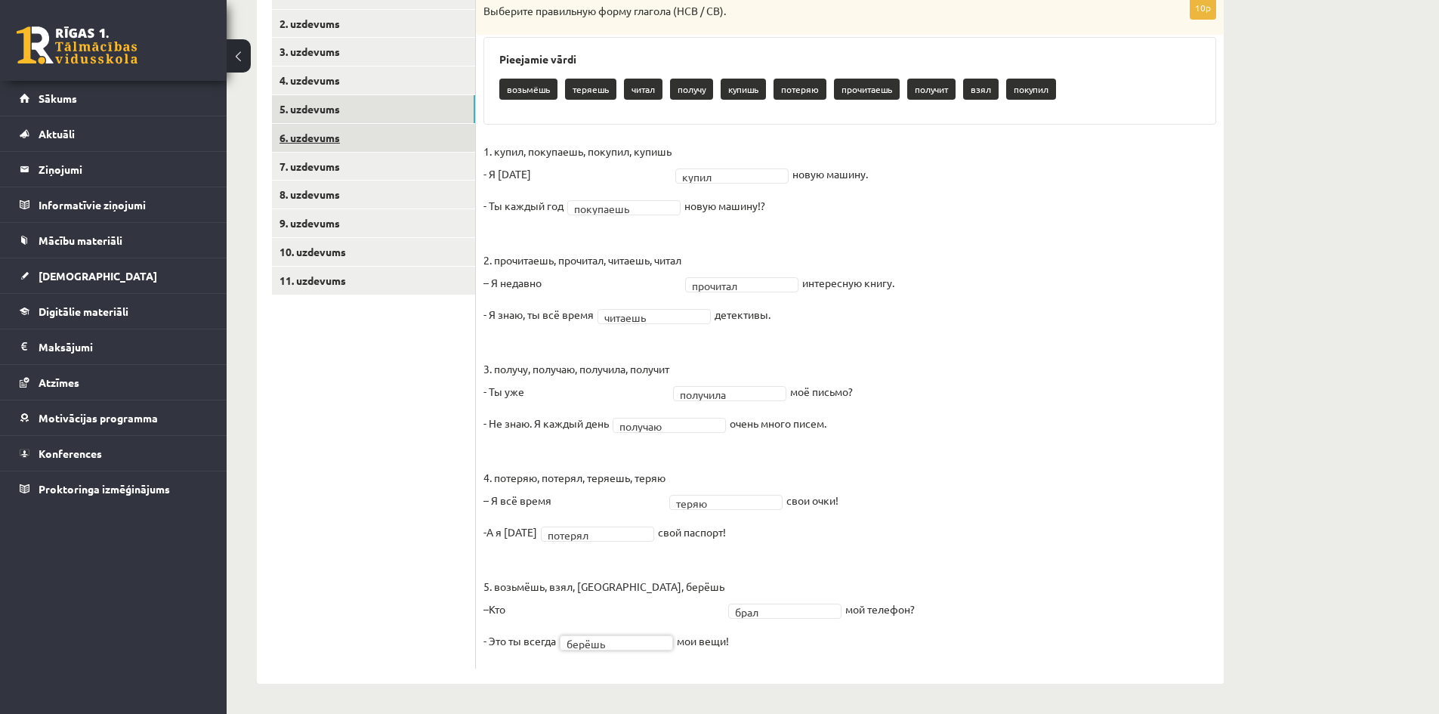
click at [317, 137] on link "6. uzdevums" at bounding box center [373, 138] width 203 height 28
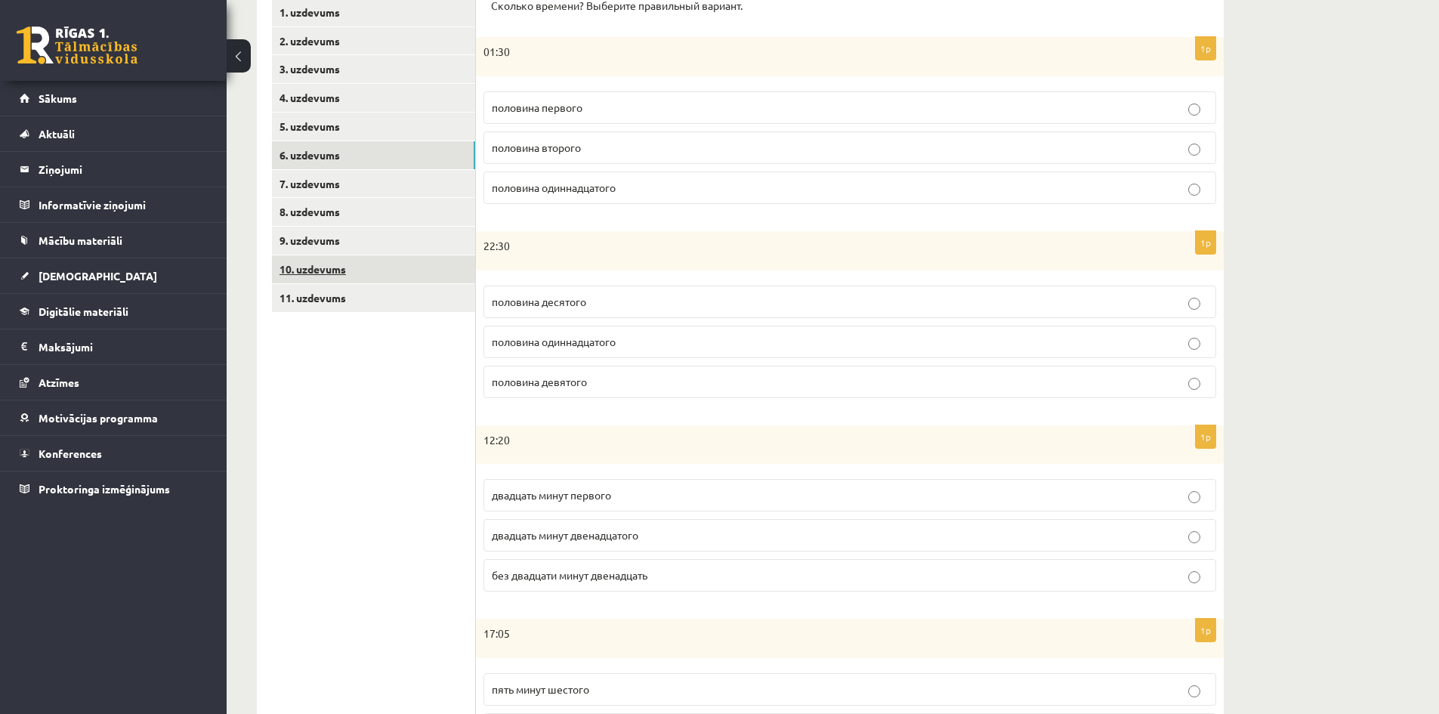
scroll to position [140, 0]
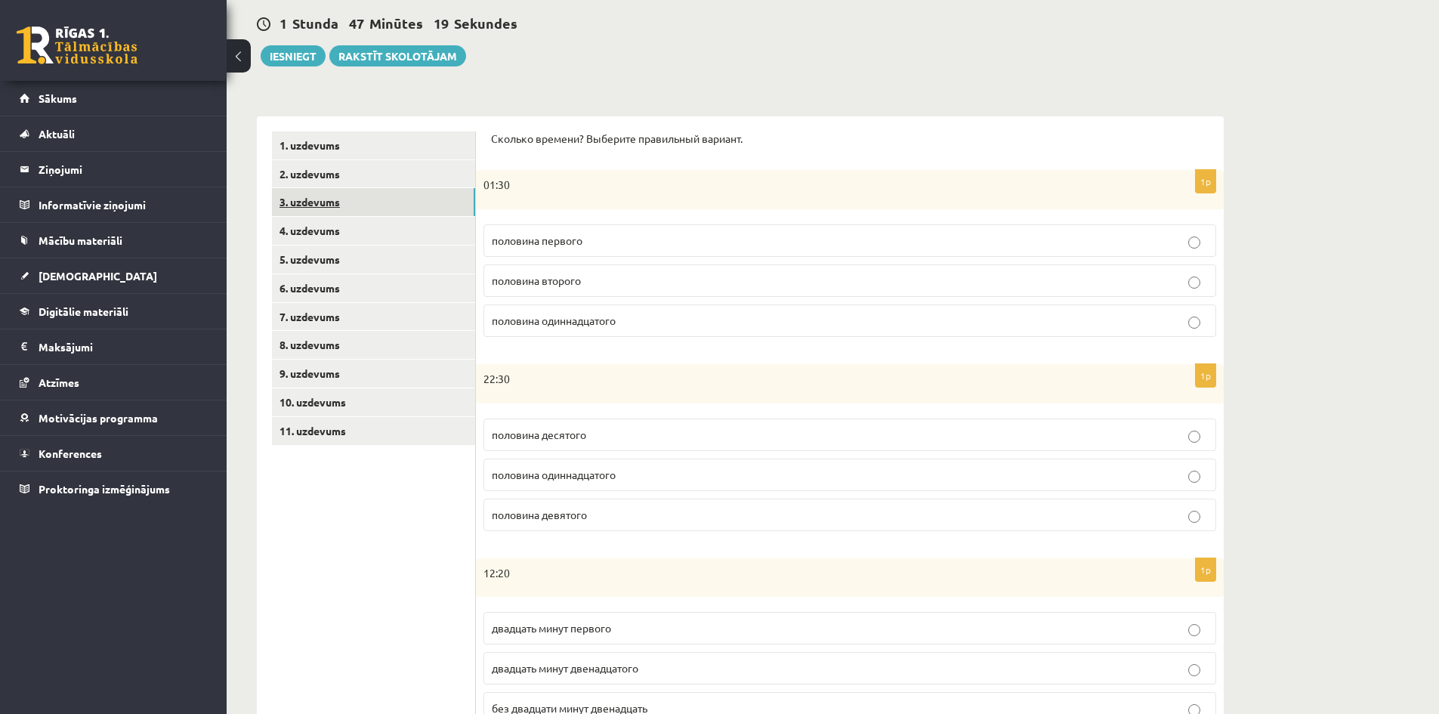
click at [321, 199] on link "3. uzdevums" at bounding box center [373, 202] width 203 height 28
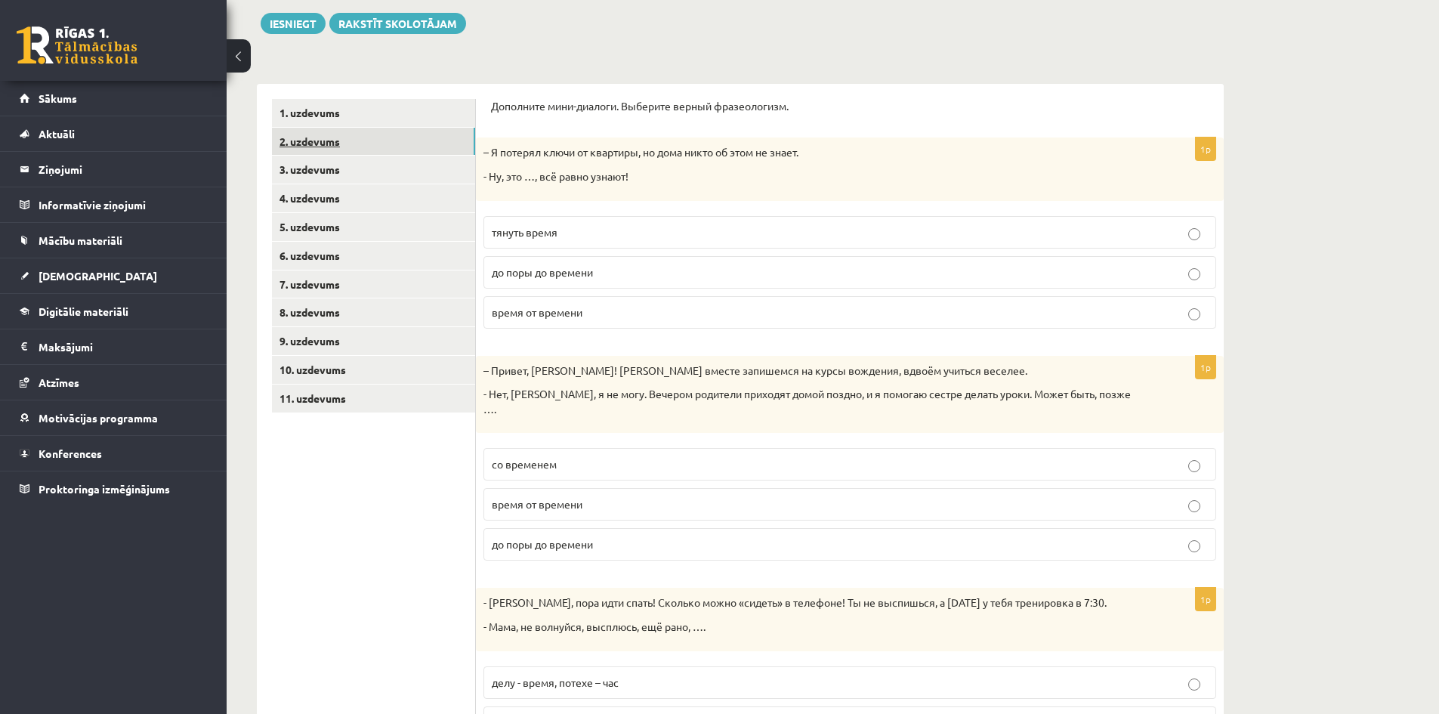
click at [329, 142] on link "2. uzdevums" at bounding box center [373, 142] width 203 height 28
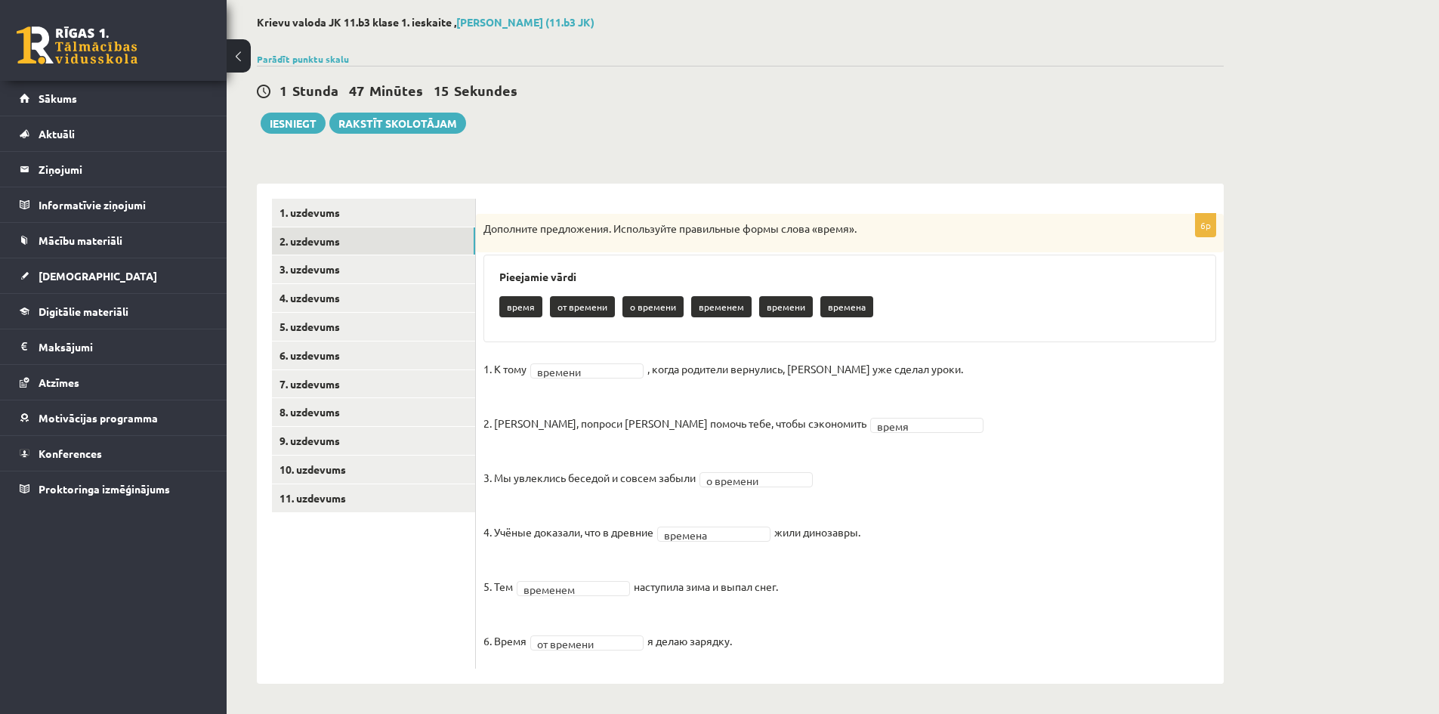
scroll to position [73, 0]
click at [315, 221] on link "1. uzdevums" at bounding box center [373, 213] width 203 height 28
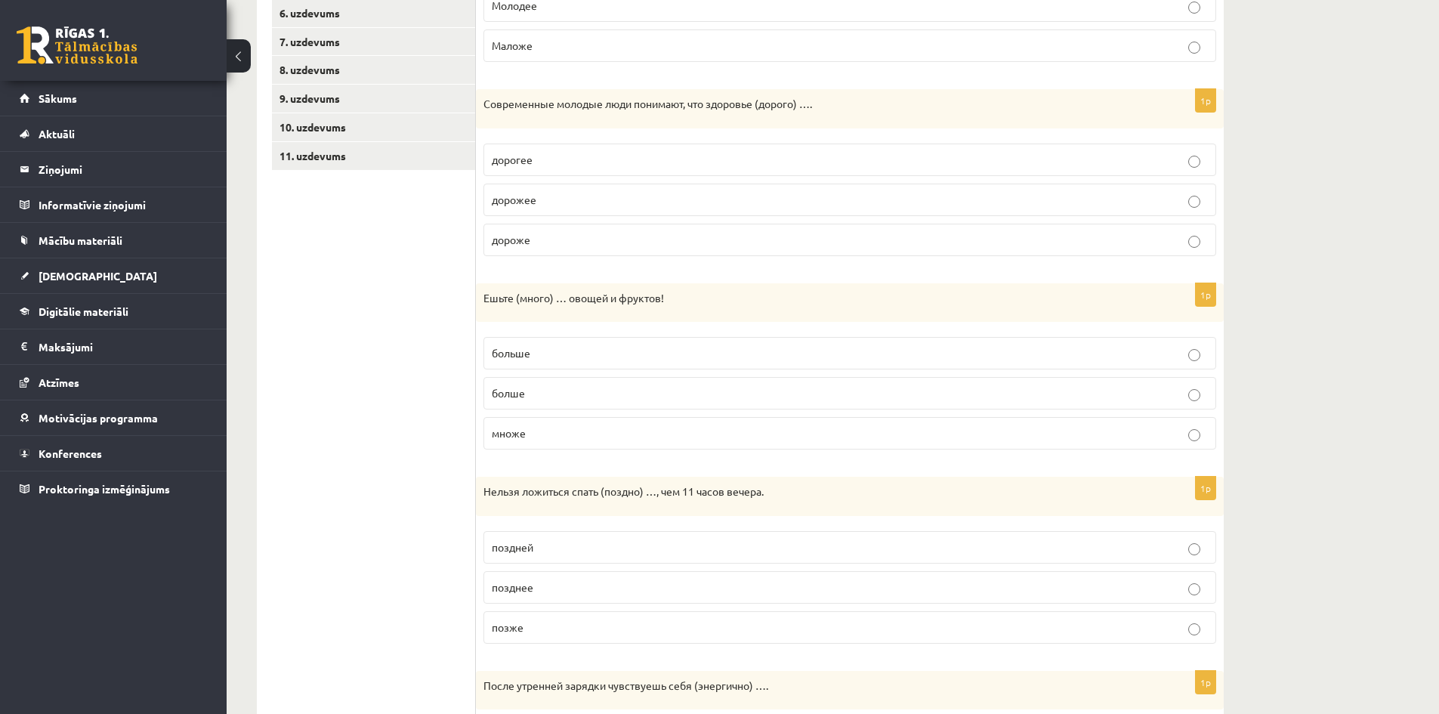
scroll to position [451, 0]
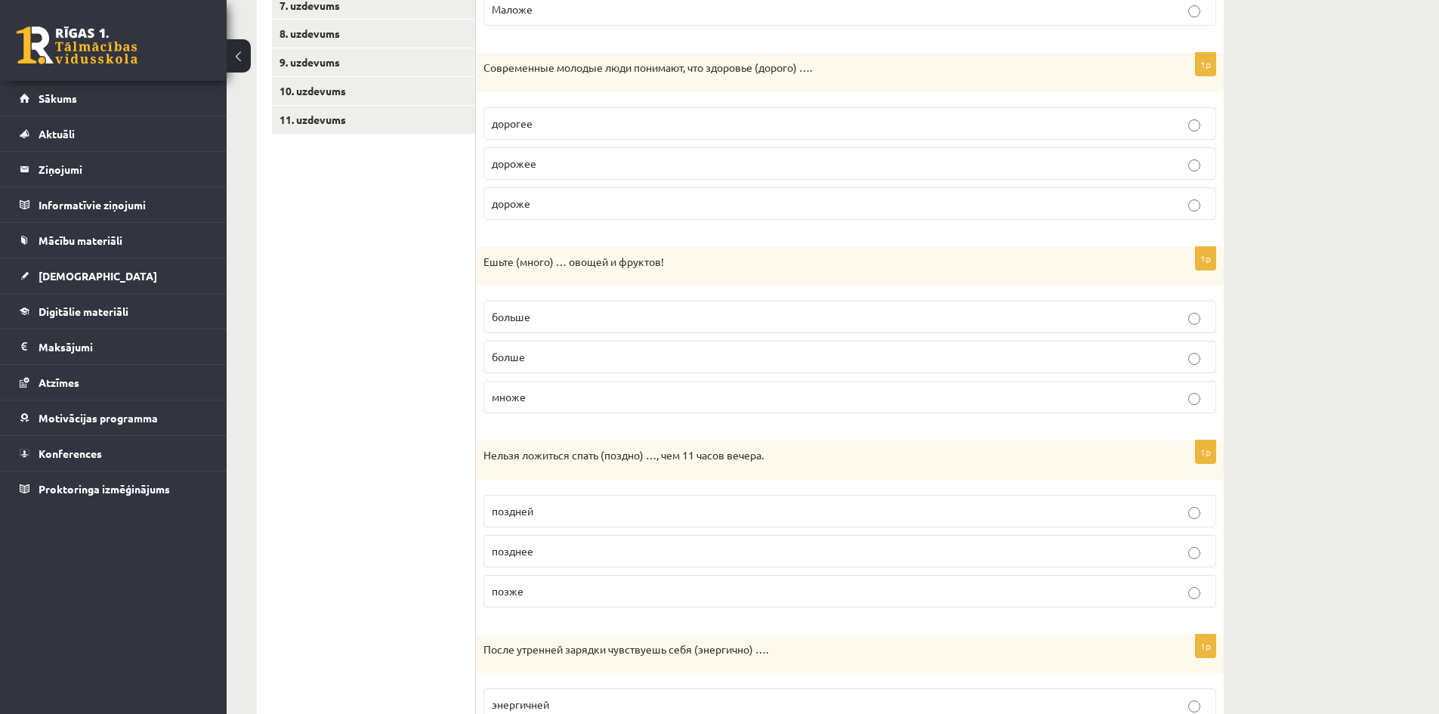
click at [556, 549] on p "позднее" at bounding box center [850, 551] width 716 height 16
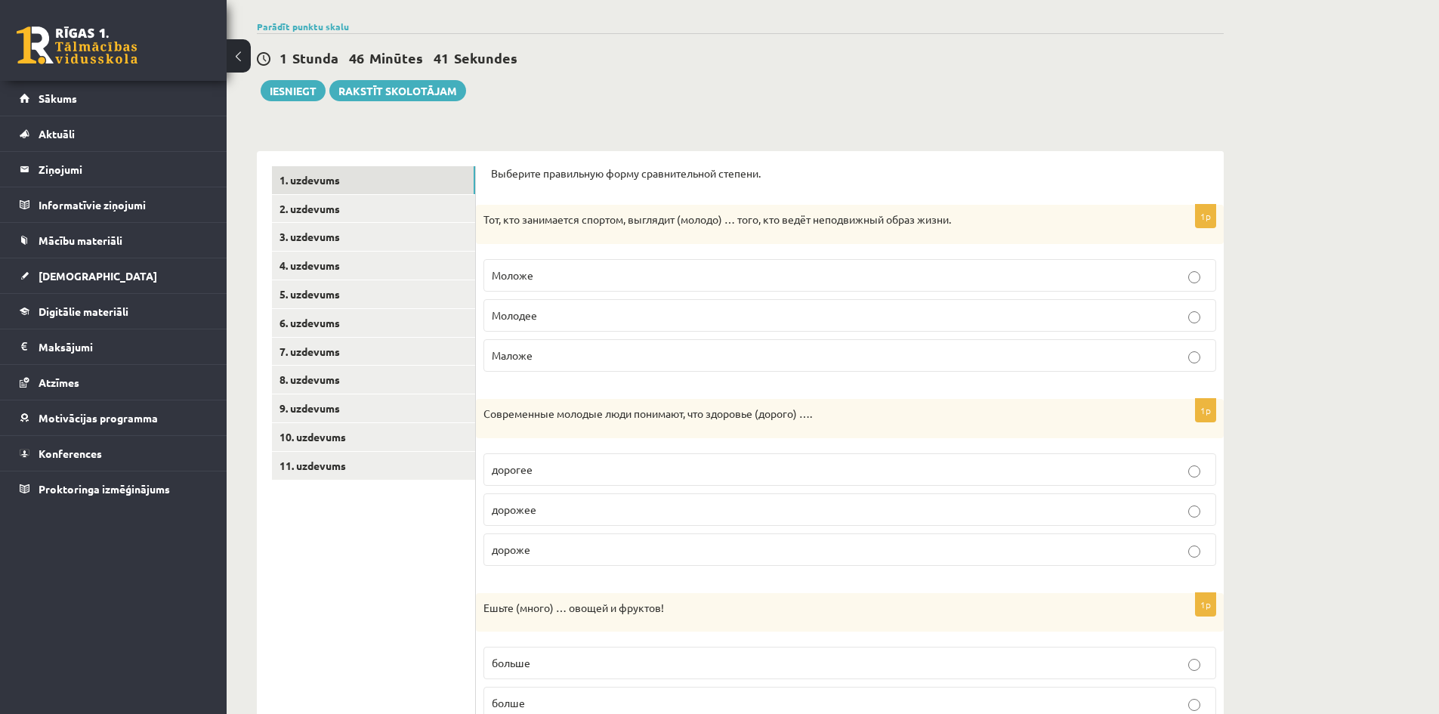
scroll to position [67, 0]
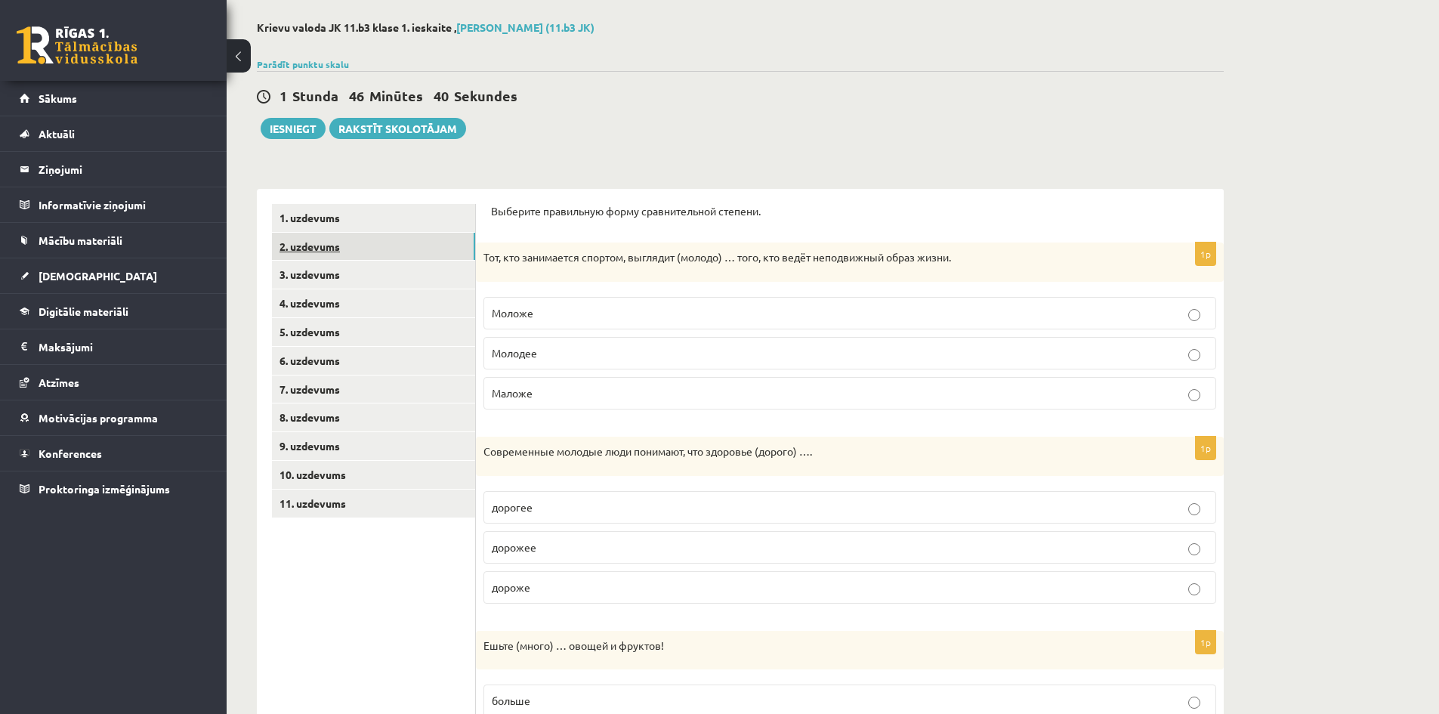
click at [311, 246] on link "2. uzdevums" at bounding box center [373, 247] width 203 height 28
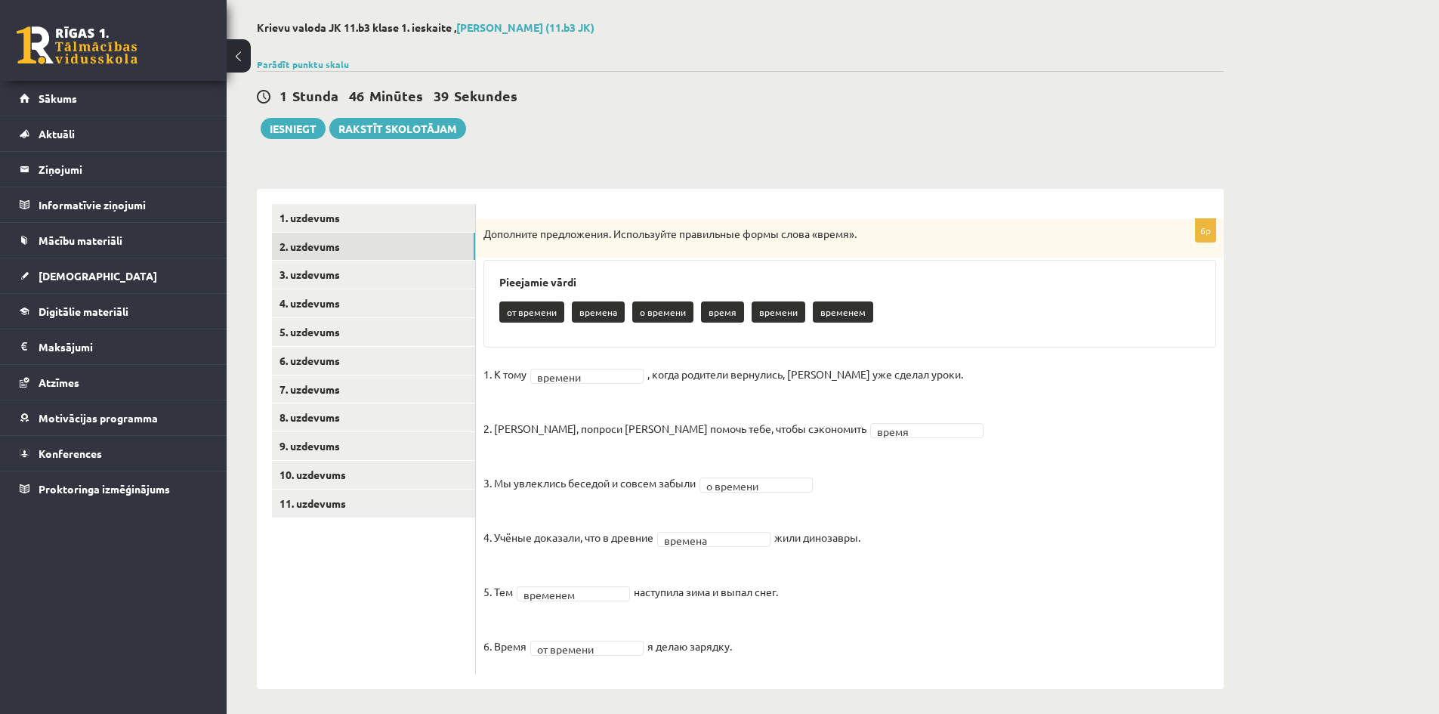
scroll to position [73, 0]
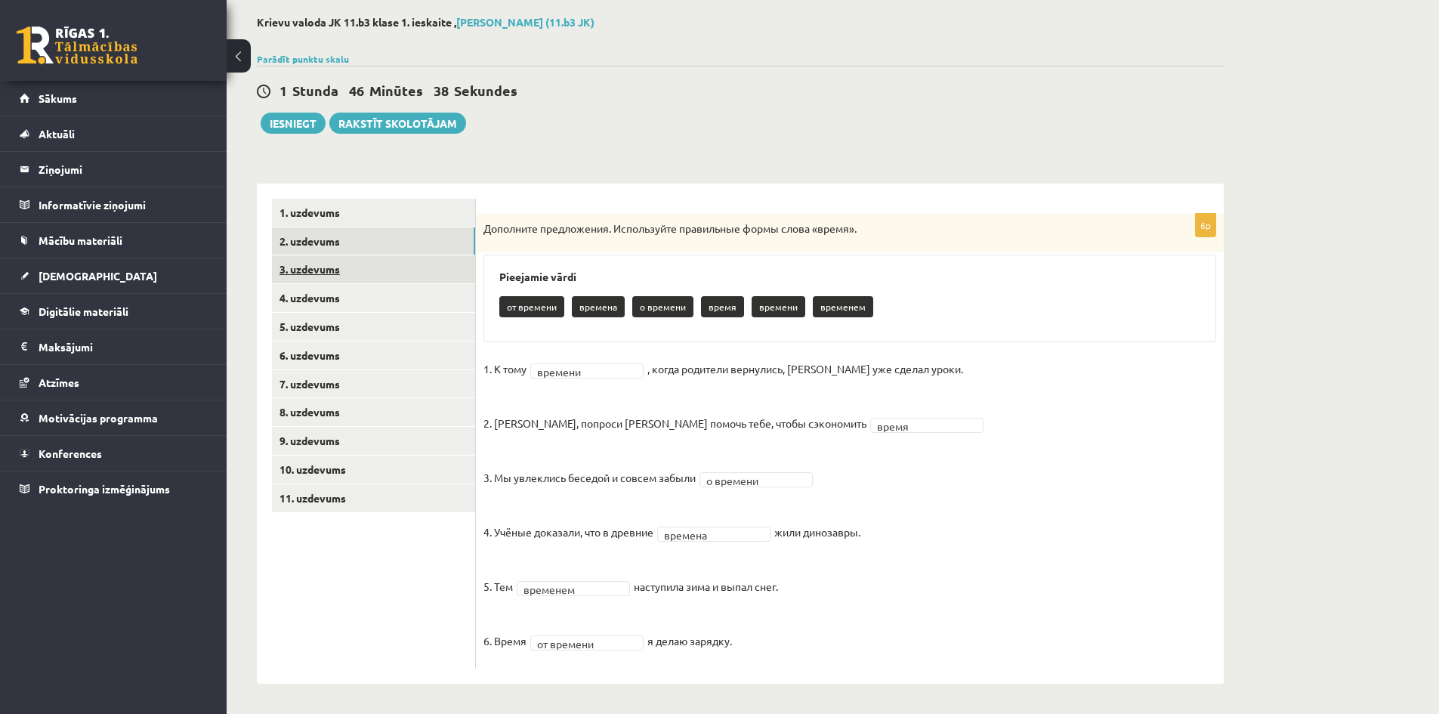
click at [319, 272] on link "3. uzdevums" at bounding box center [373, 269] width 203 height 28
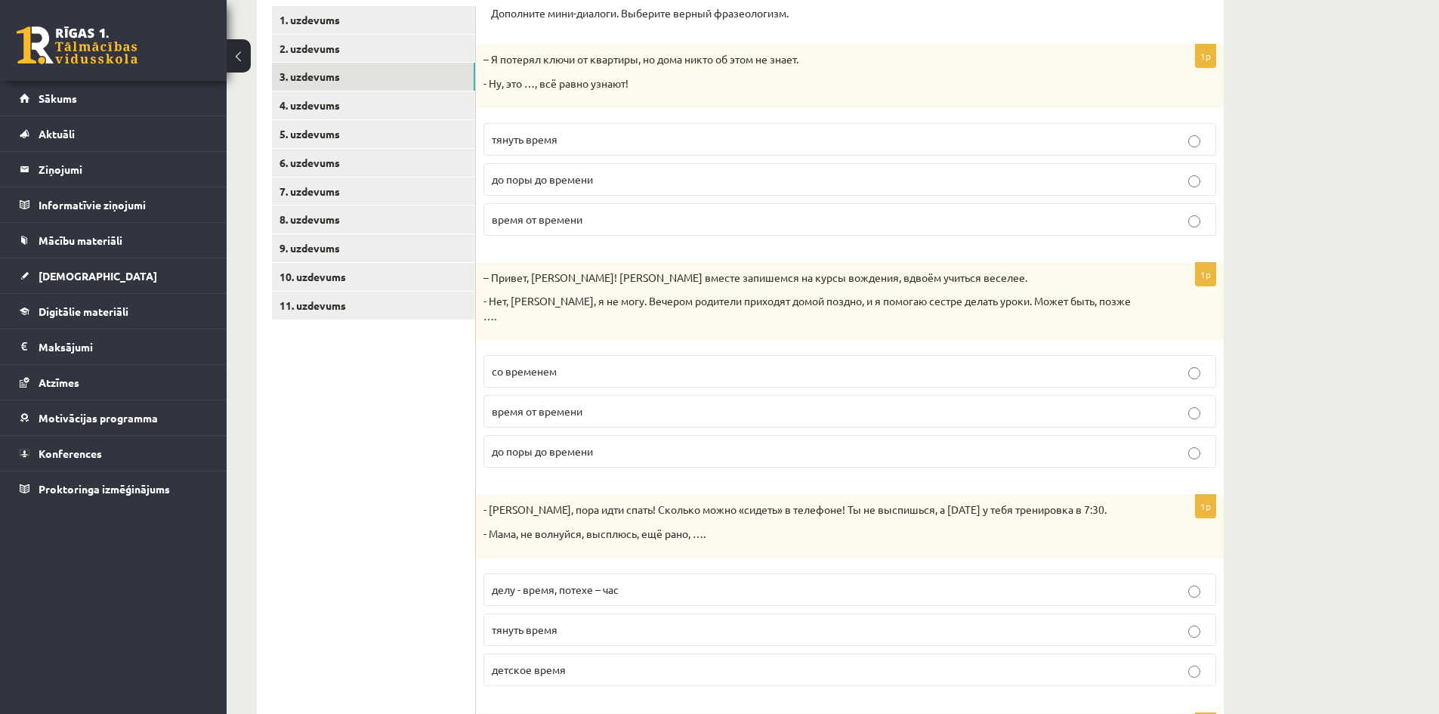
scroll to position [248, 0]
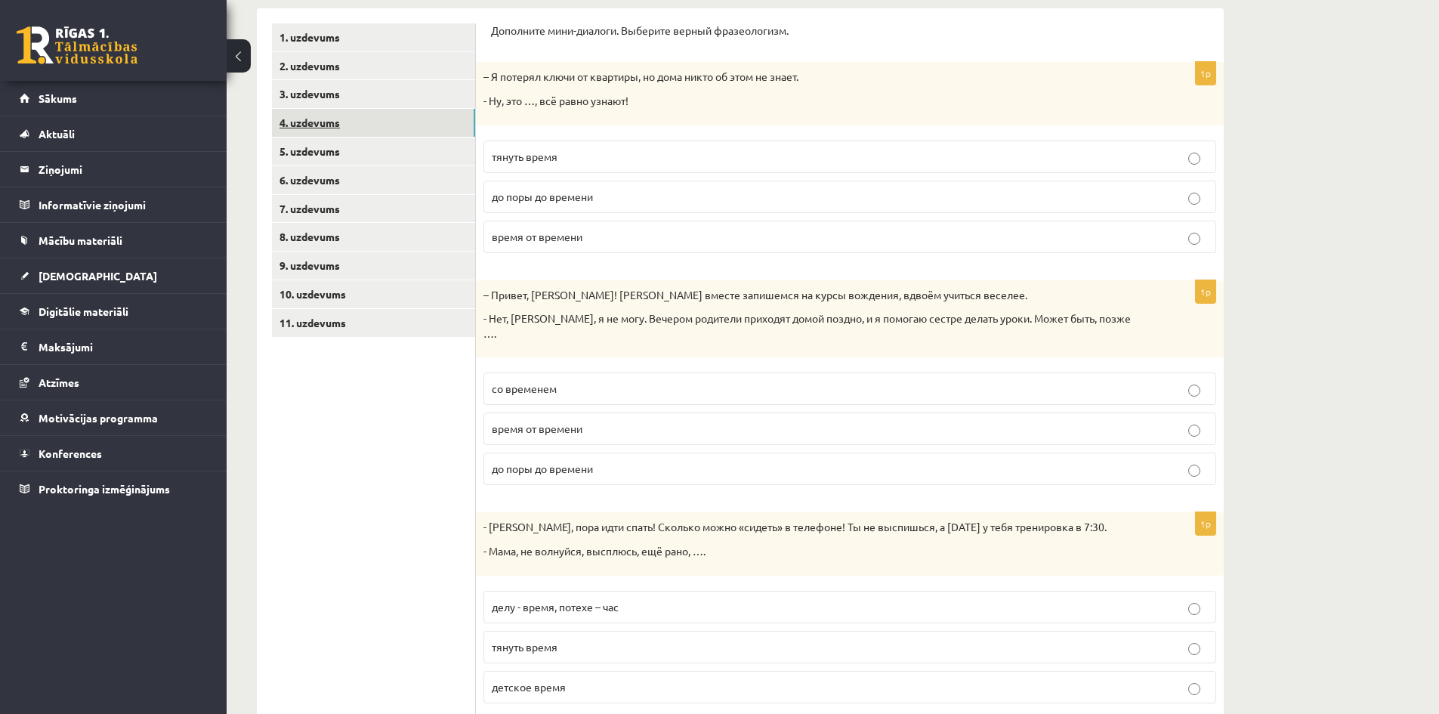
click at [313, 124] on link "4. uzdevums" at bounding box center [373, 123] width 203 height 28
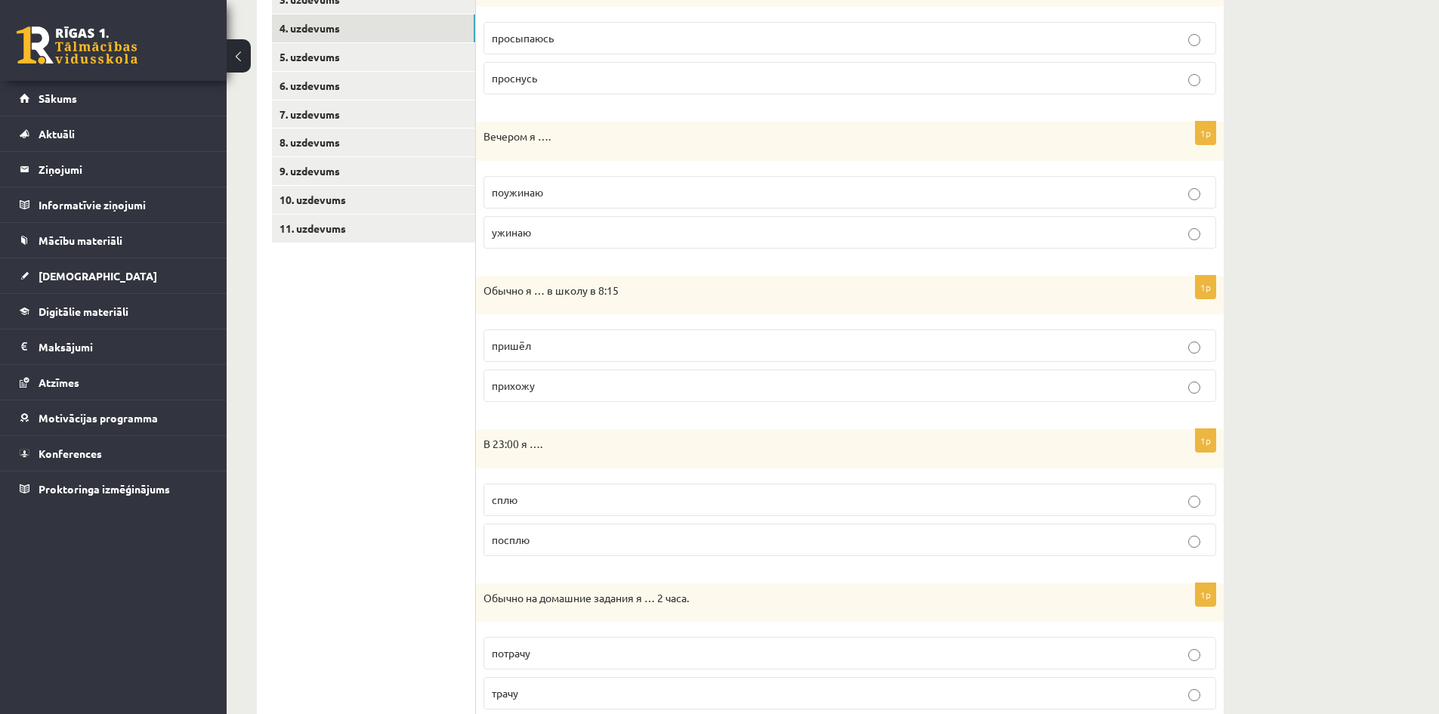
scroll to position [329, 0]
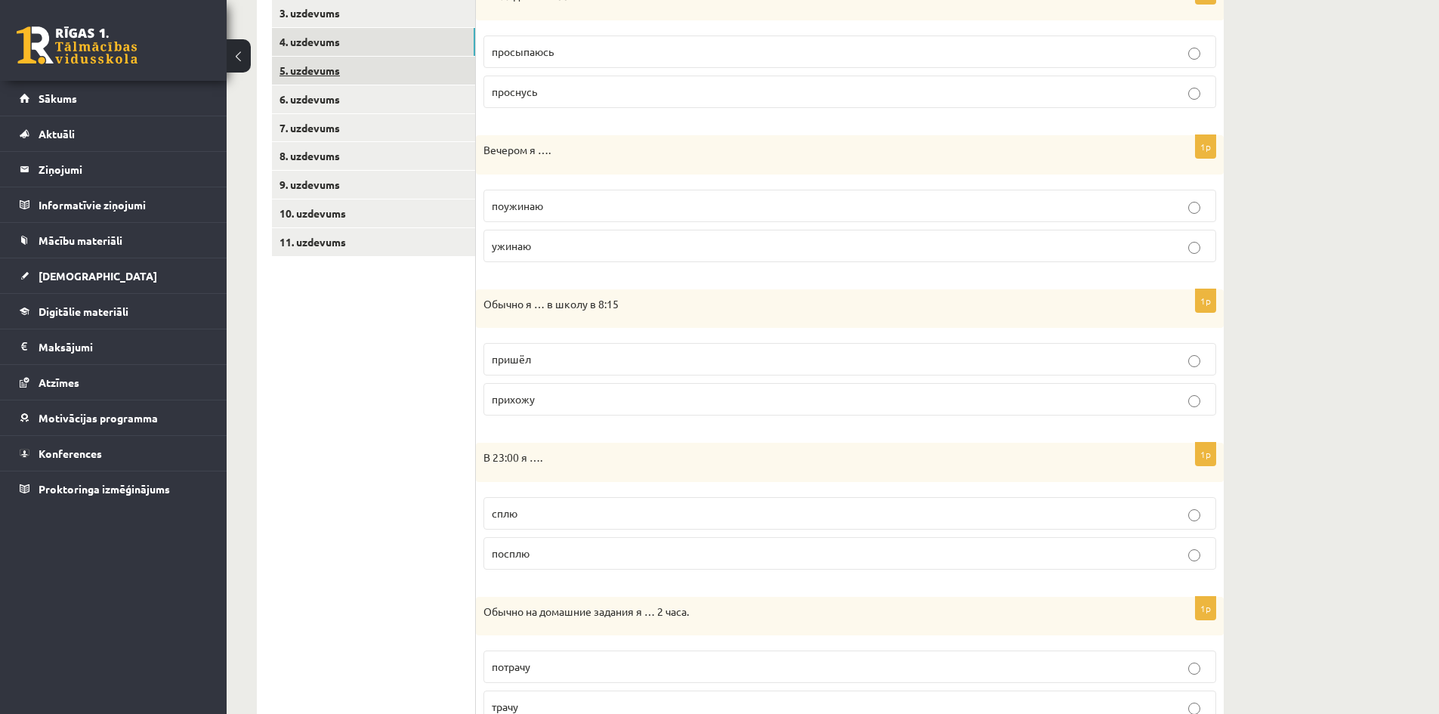
click at [312, 70] on link "5. uzdevums" at bounding box center [373, 71] width 203 height 28
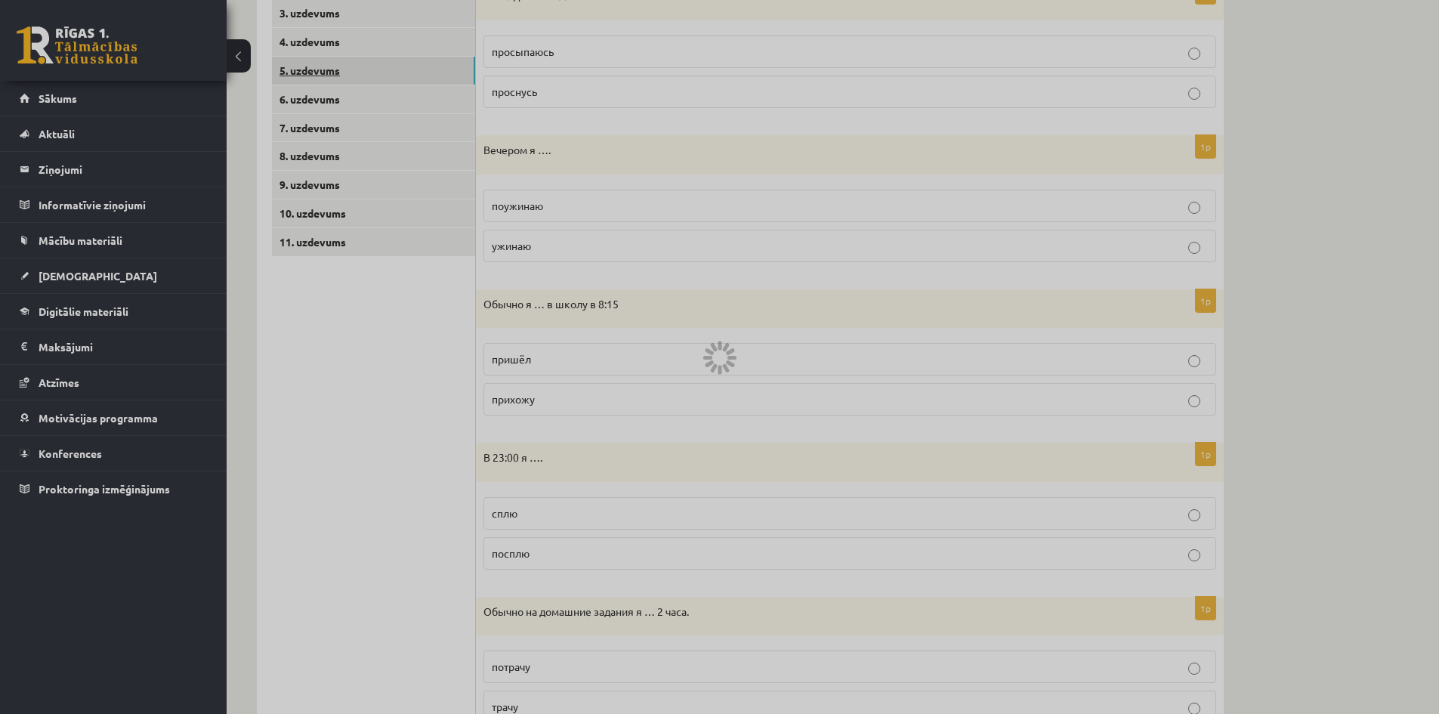
scroll to position [291, 0]
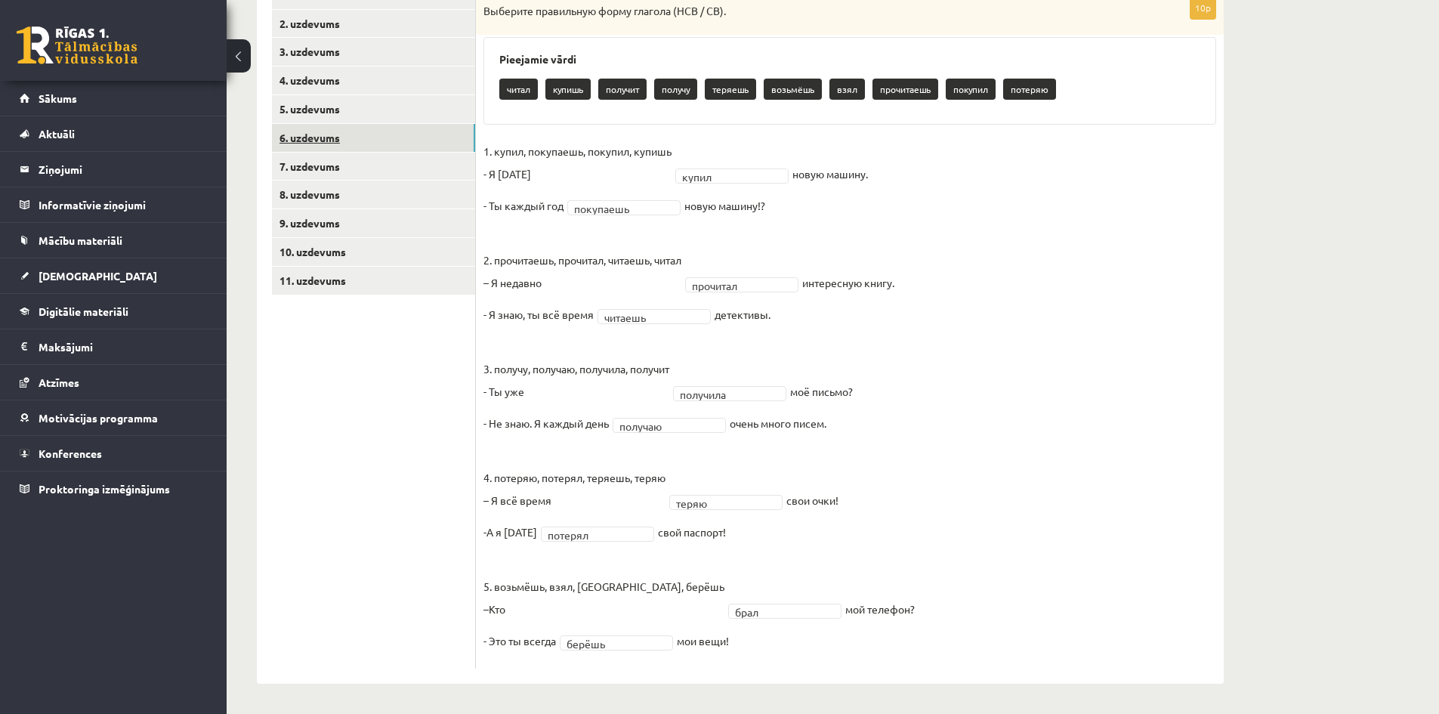
click at [315, 135] on link "6. uzdevums" at bounding box center [373, 138] width 203 height 28
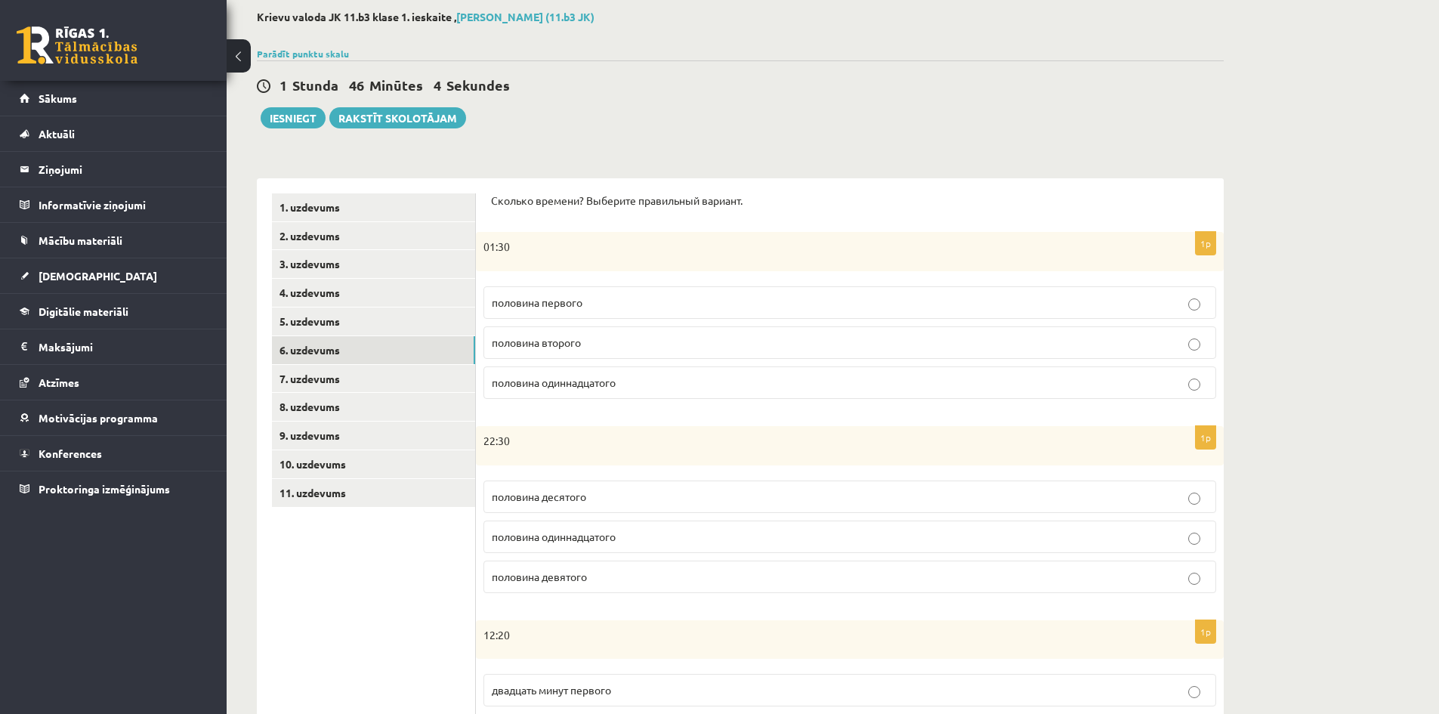
scroll to position [67, 0]
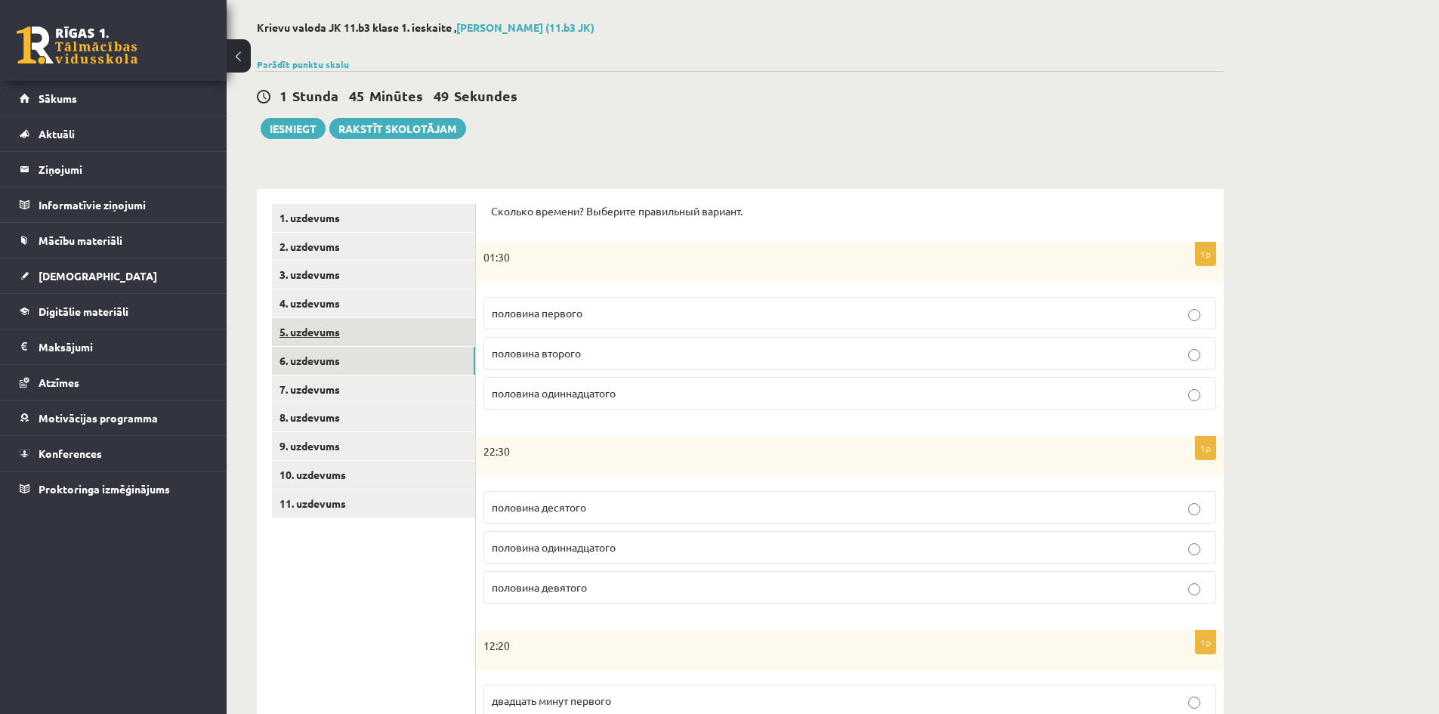
click at [327, 331] on link "5. uzdevums" at bounding box center [373, 332] width 203 height 28
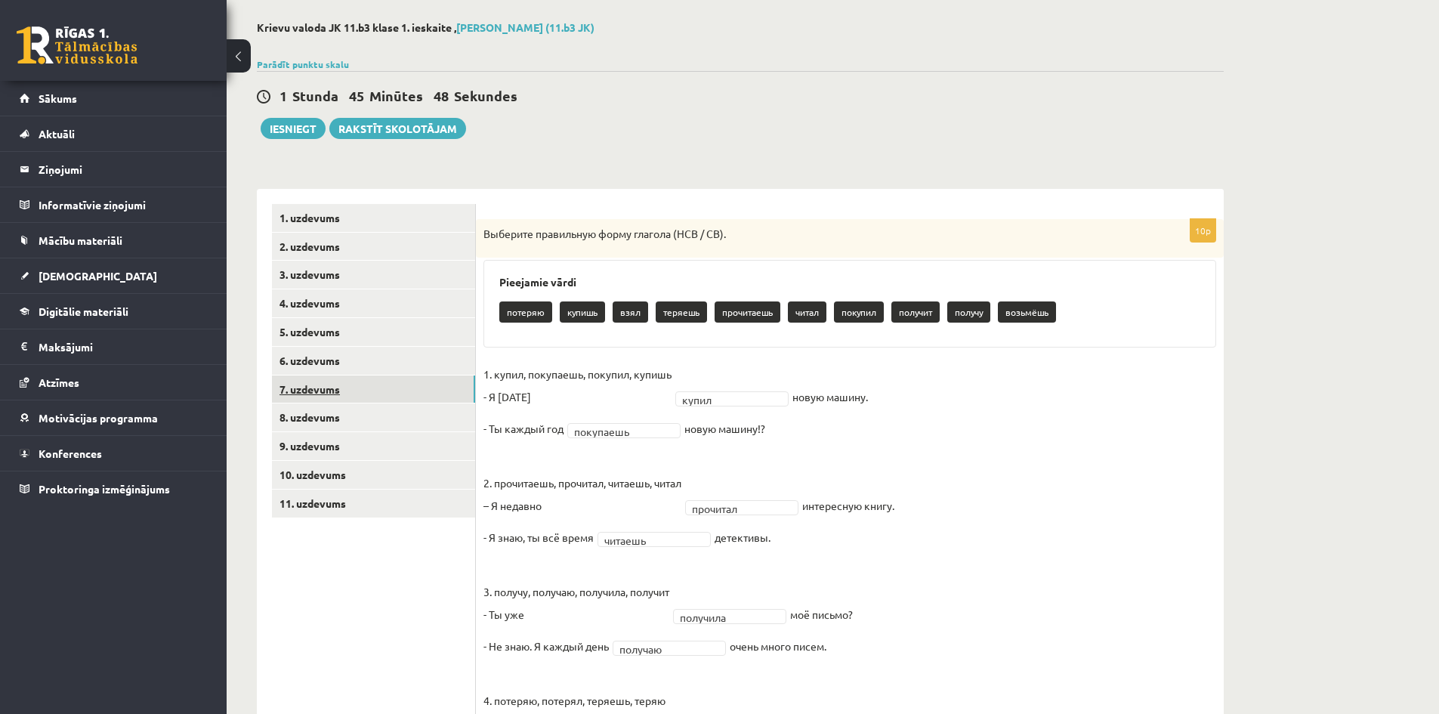
click at [317, 385] on link "7. uzdevums" at bounding box center [373, 389] width 203 height 28
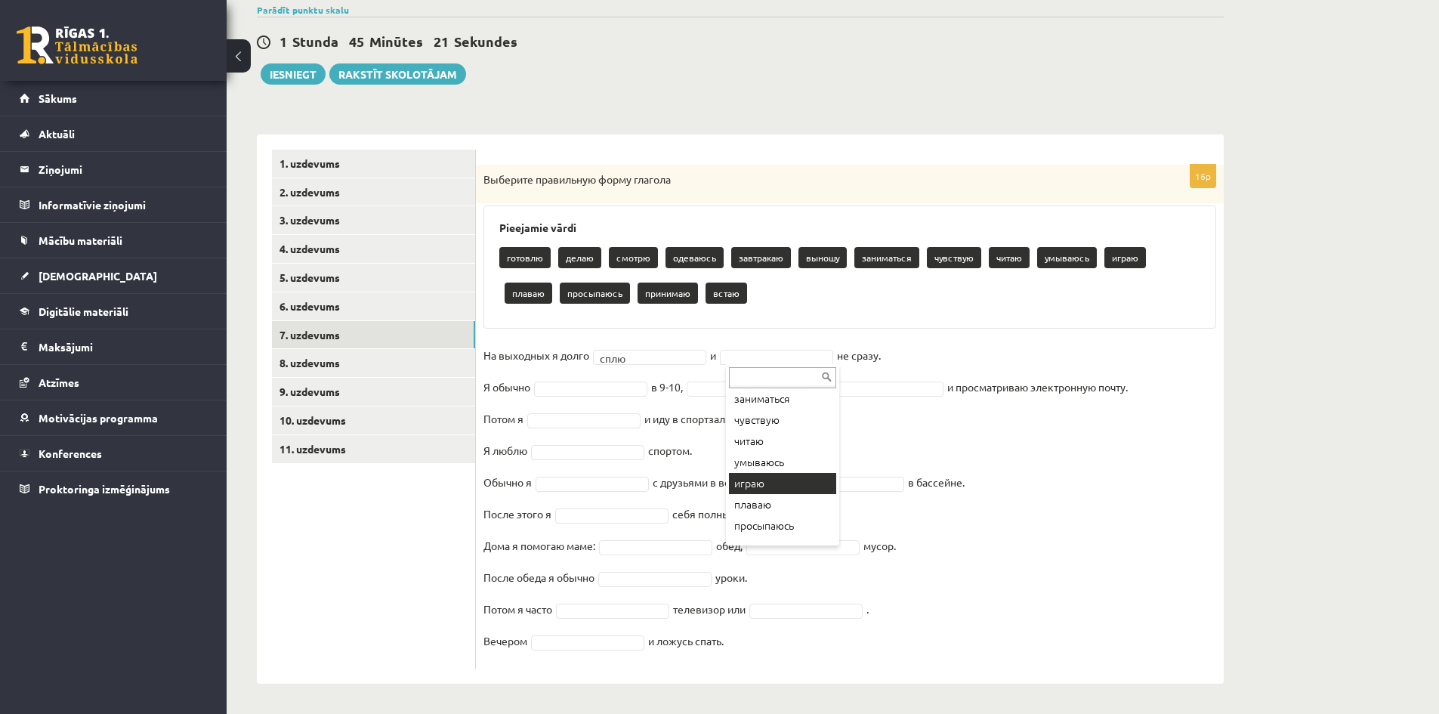
scroll to position [187, 0]
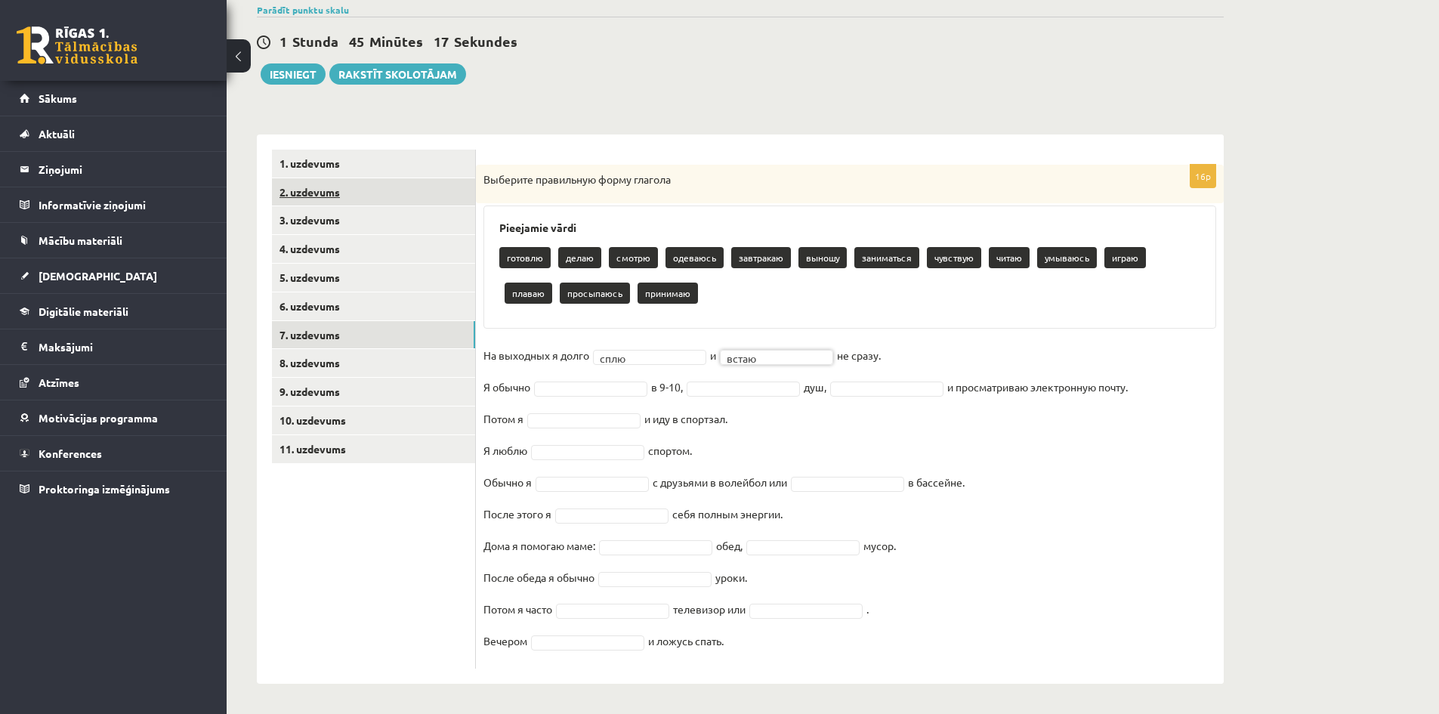
click at [323, 190] on link "2. uzdevums" at bounding box center [373, 192] width 203 height 28
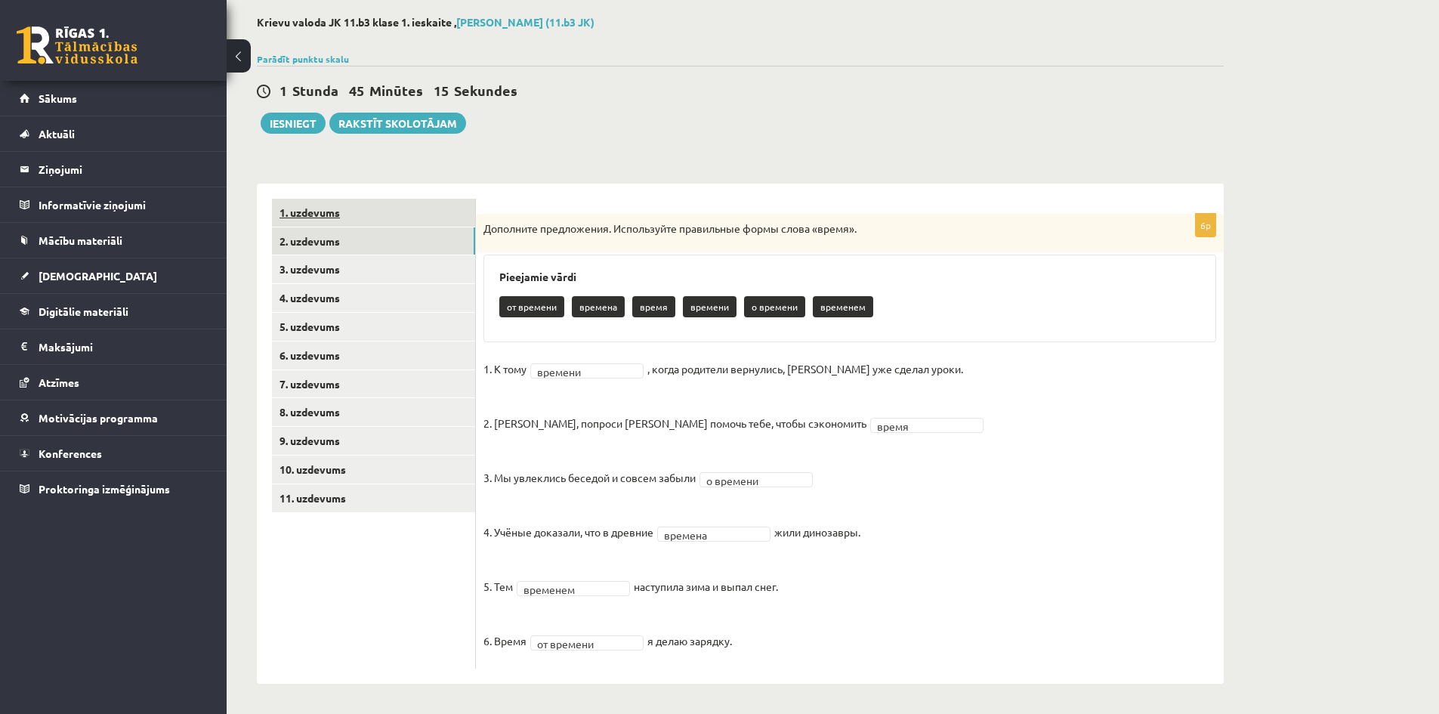
click at [316, 212] on link "1. uzdevums" at bounding box center [373, 213] width 203 height 28
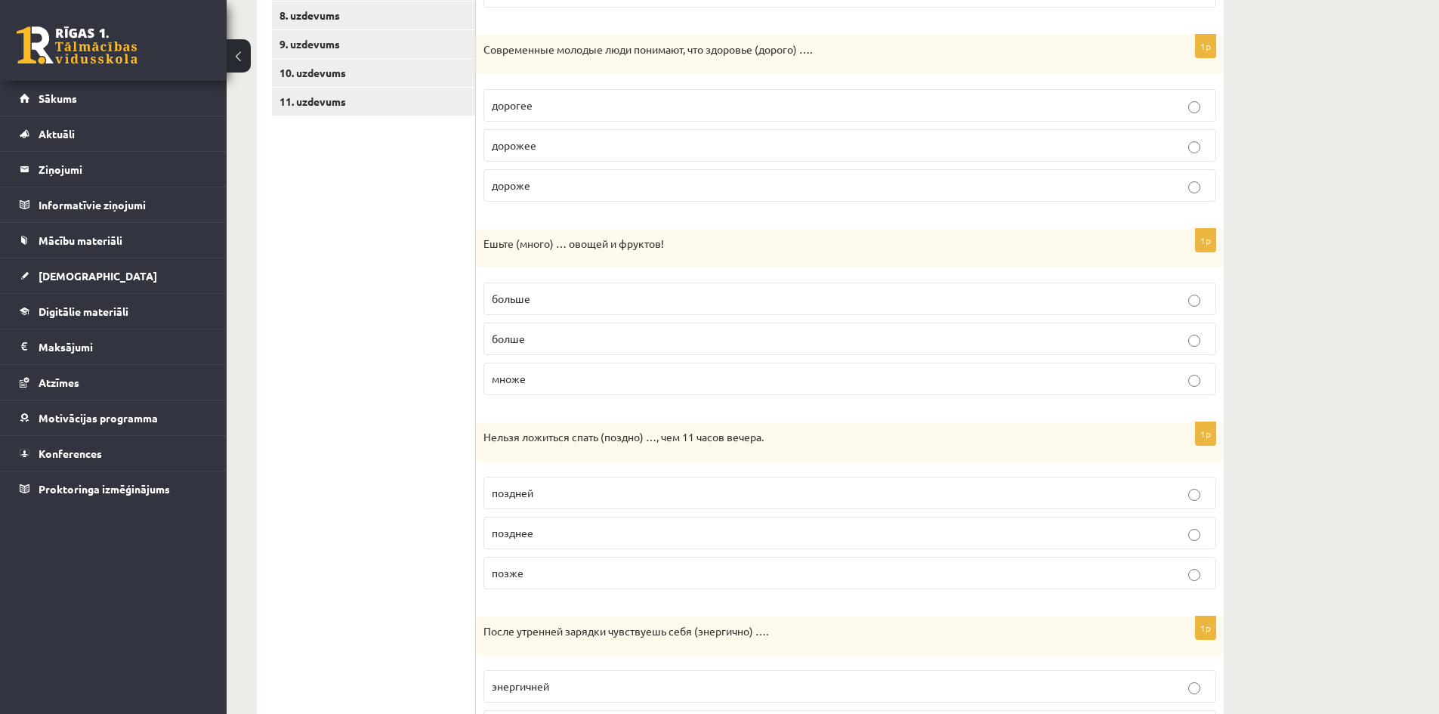
scroll to position [596, 0]
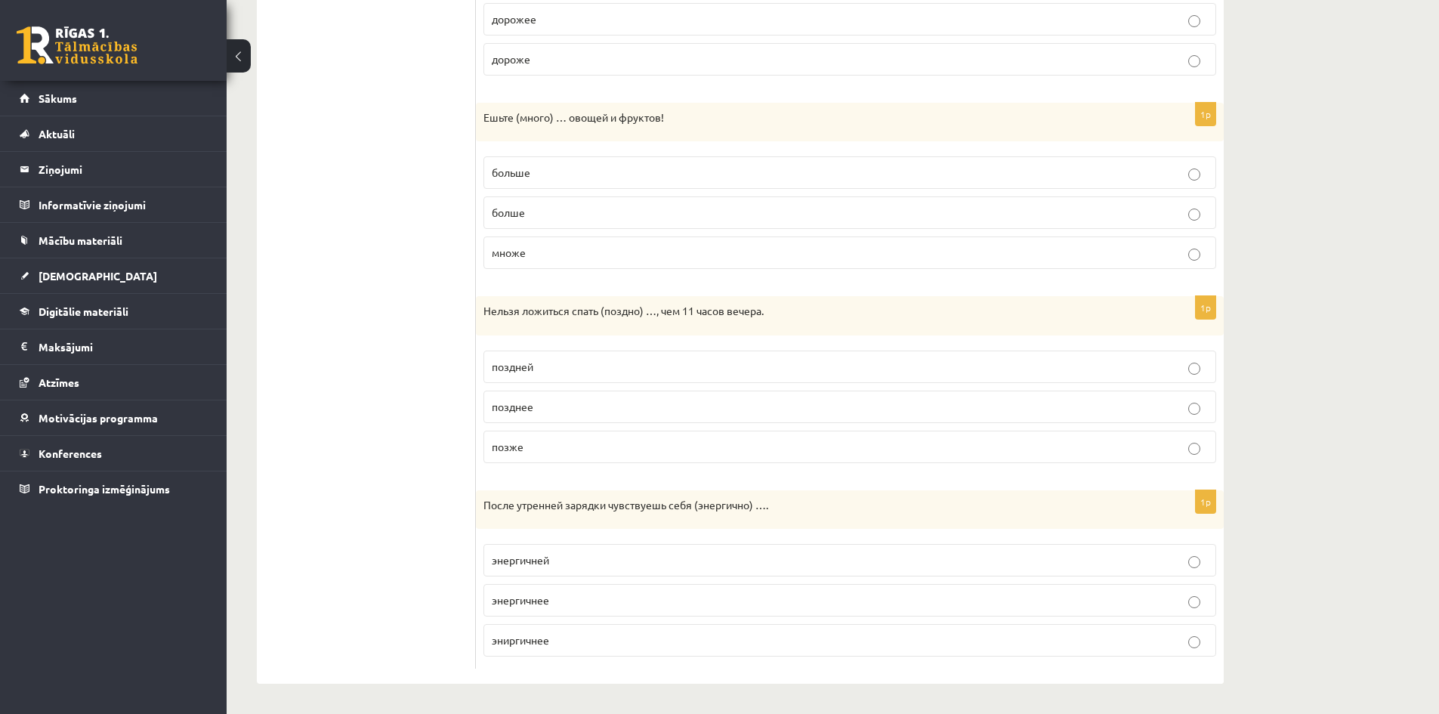
click at [576, 601] on p "энергичнее" at bounding box center [850, 600] width 716 height 16
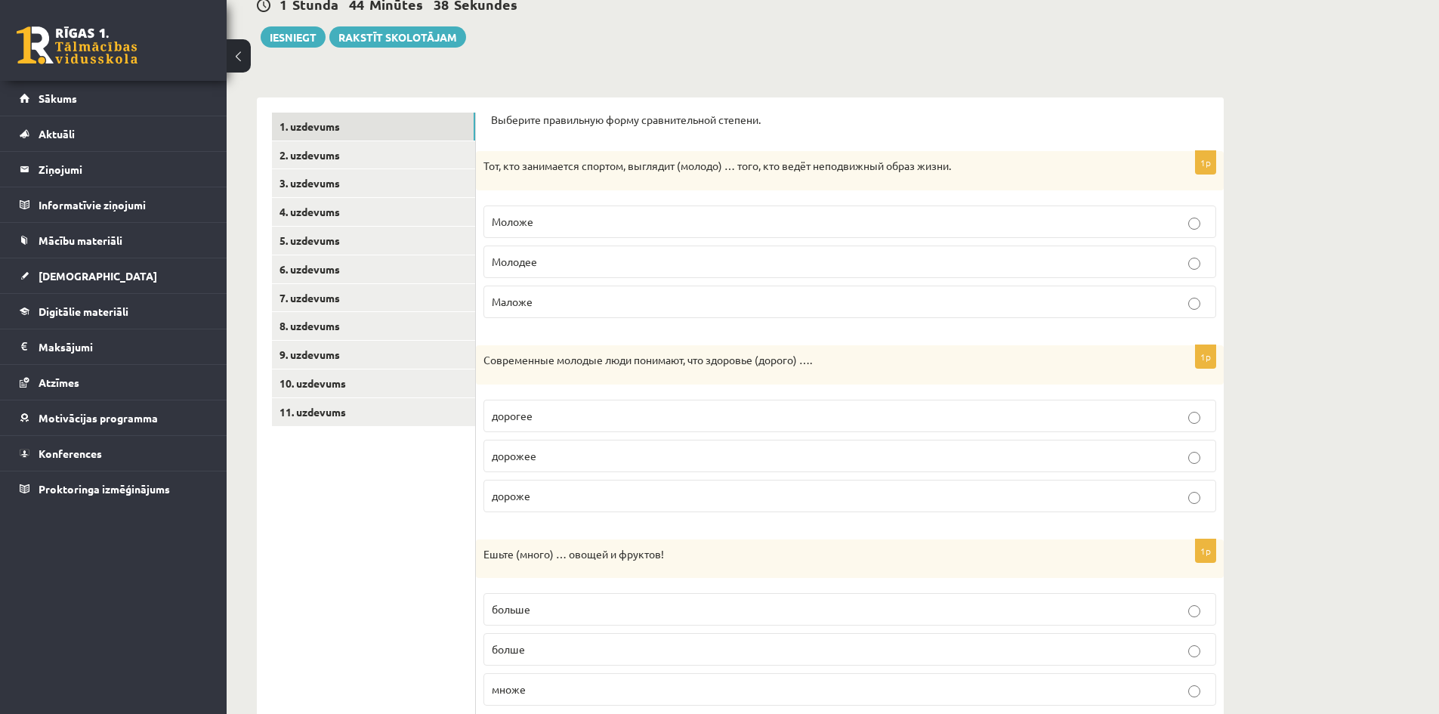
scroll to position [143, 0]
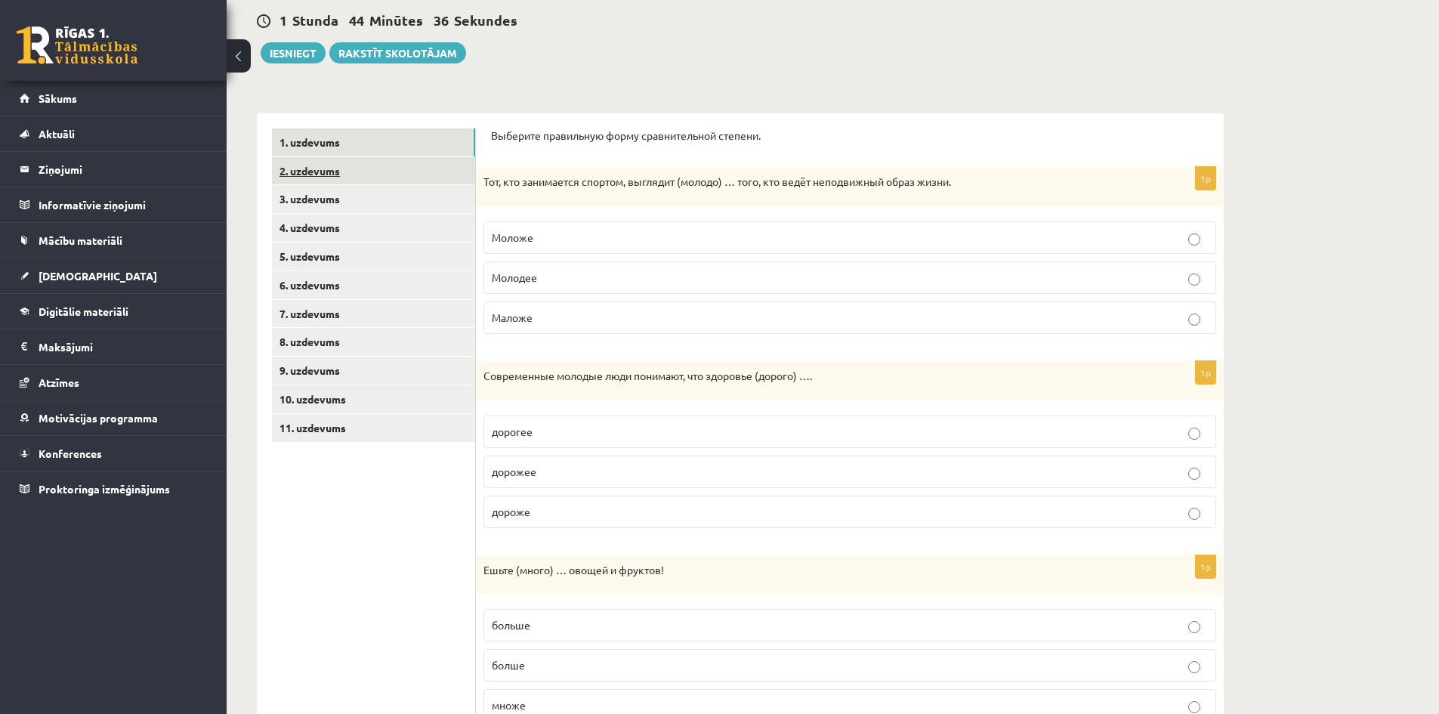
click at [316, 178] on link "2. uzdevums" at bounding box center [373, 171] width 203 height 28
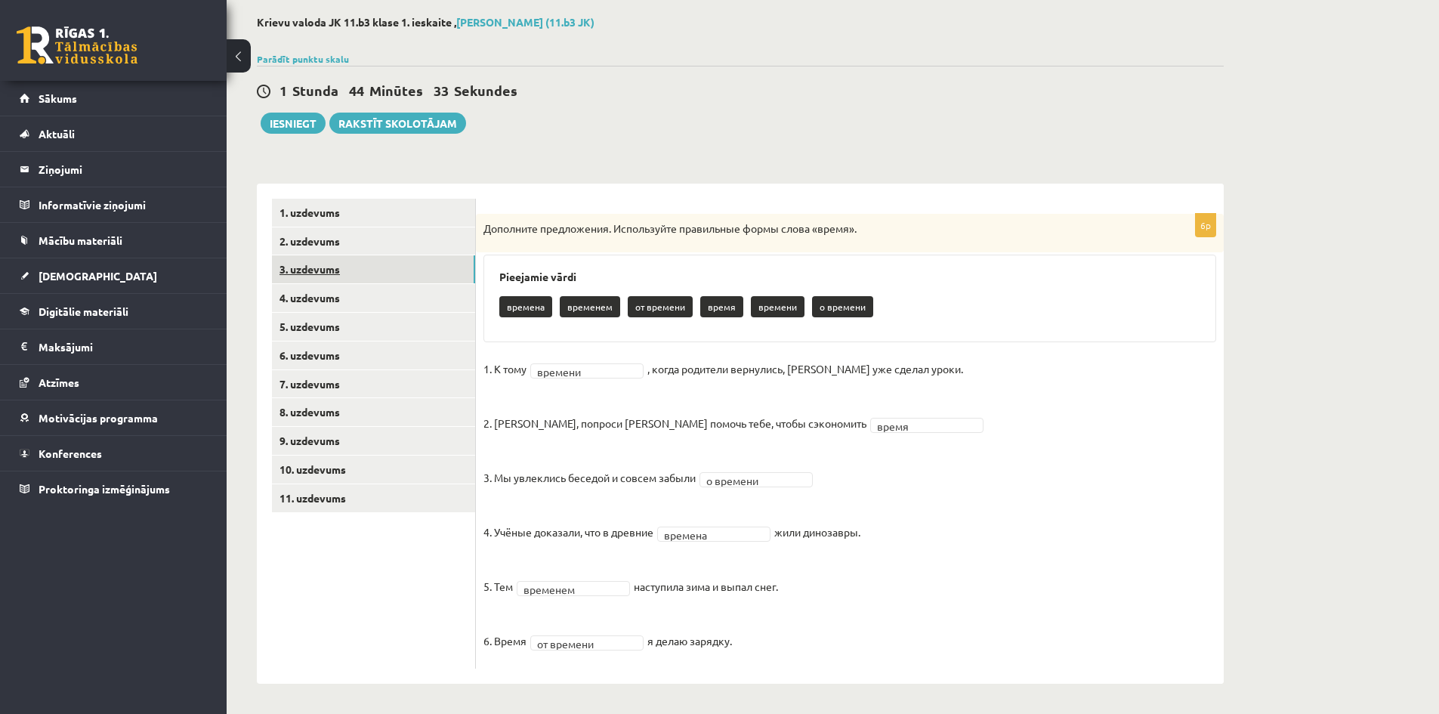
click at [326, 270] on link "3. uzdevums" at bounding box center [373, 269] width 203 height 28
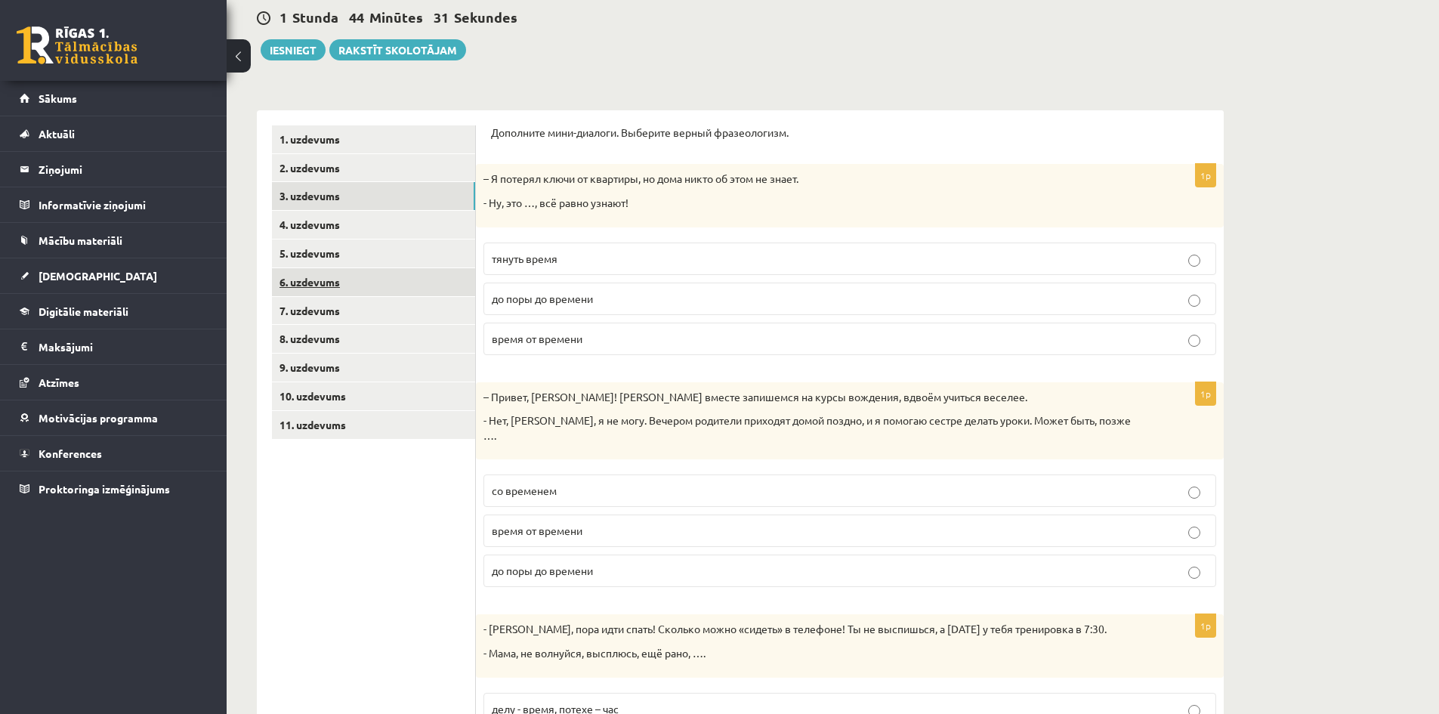
scroll to position [97, 0]
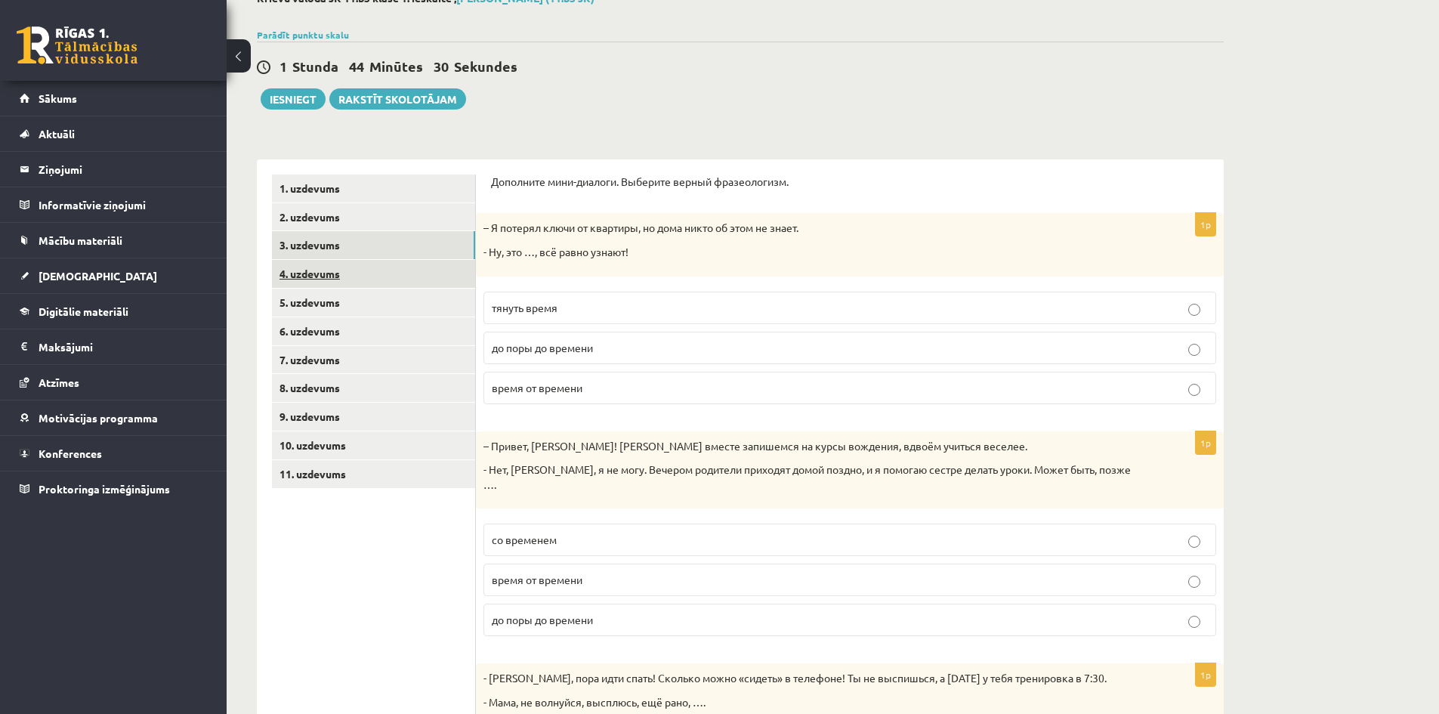
click at [332, 276] on link "4. uzdevums" at bounding box center [373, 274] width 203 height 28
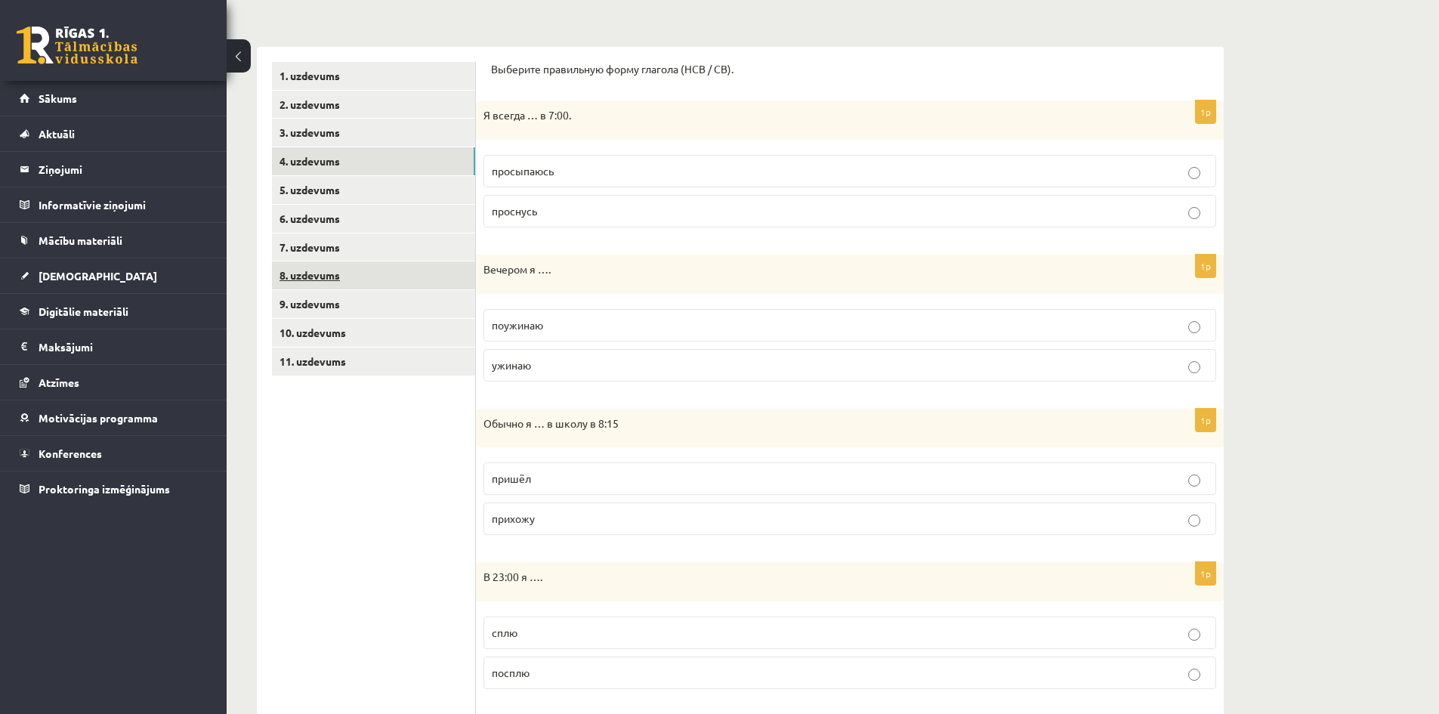
scroll to position [178, 0]
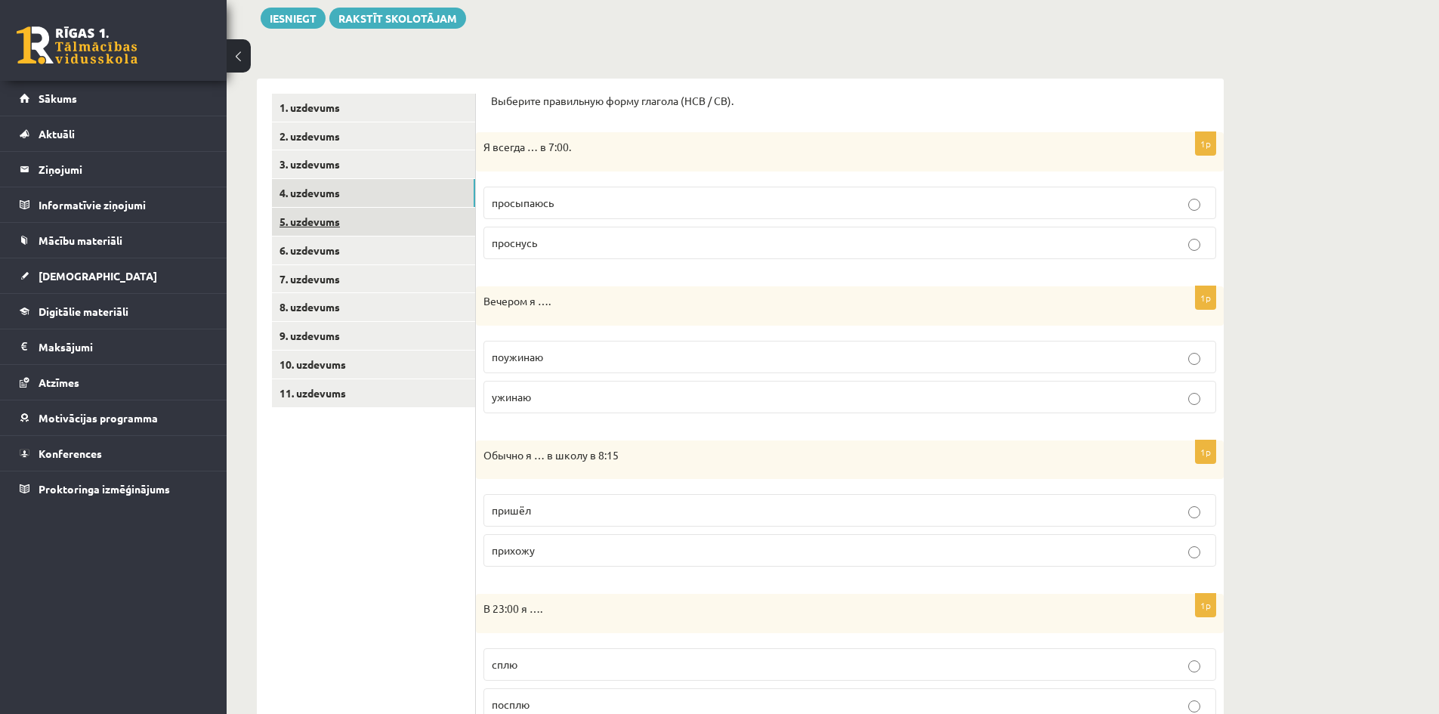
click at [331, 223] on link "5. uzdevums" at bounding box center [373, 222] width 203 height 28
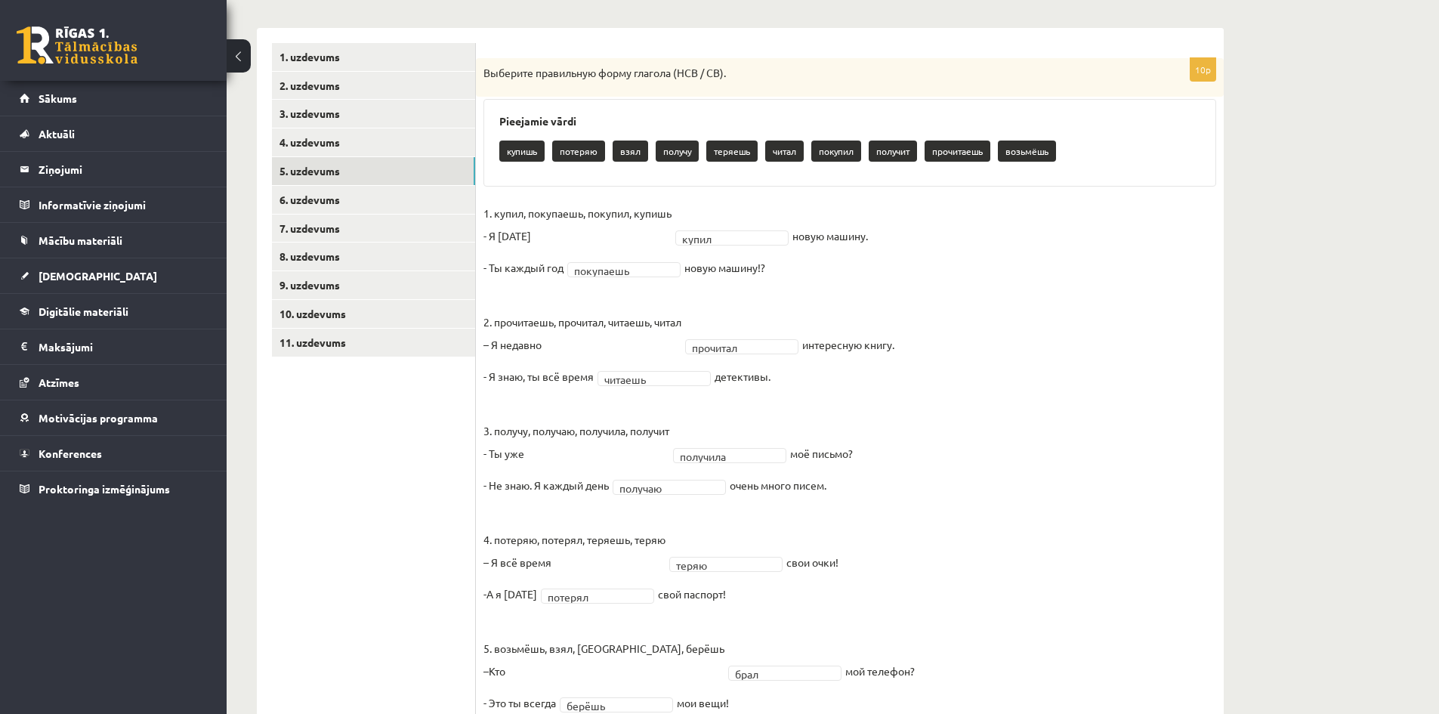
scroll to position [291, 0]
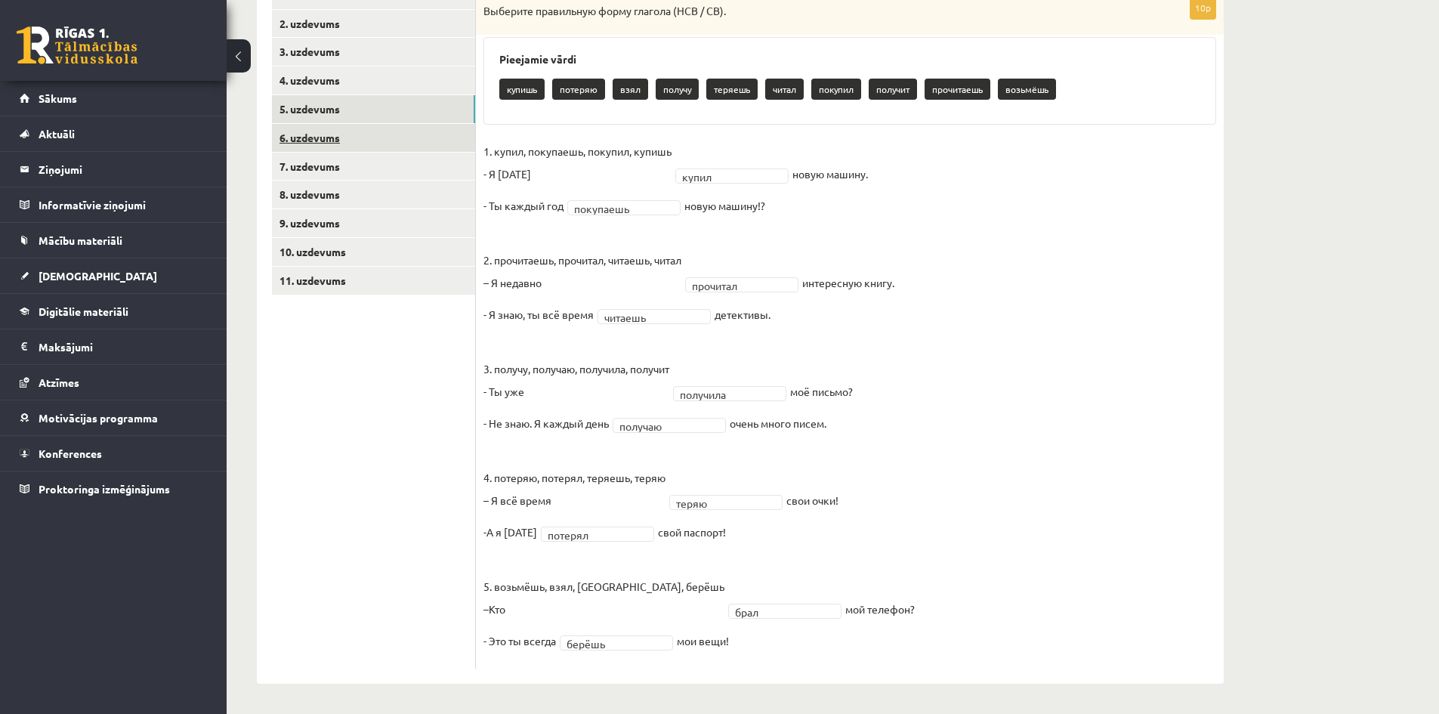
click at [333, 137] on link "6. uzdevums" at bounding box center [373, 138] width 203 height 28
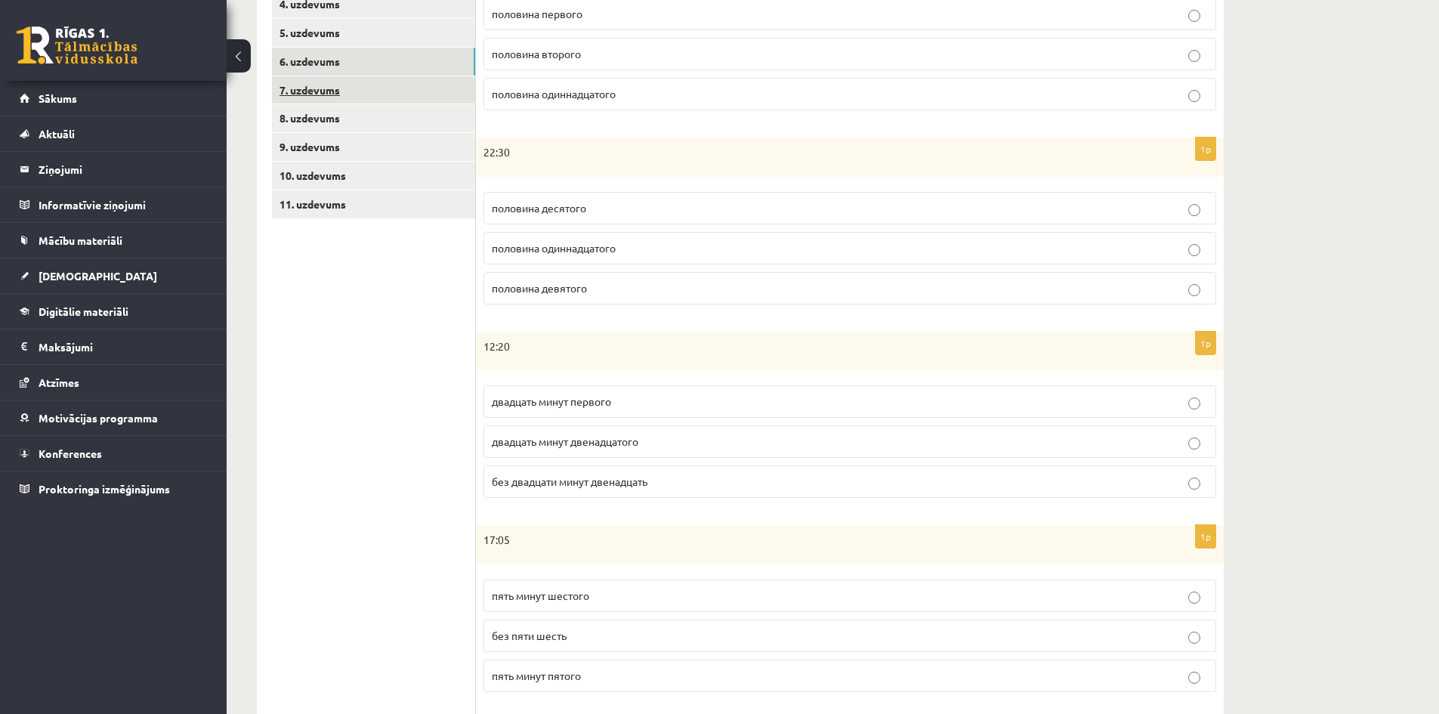
click at [320, 88] on link "7. uzdevums" at bounding box center [373, 90] width 203 height 28
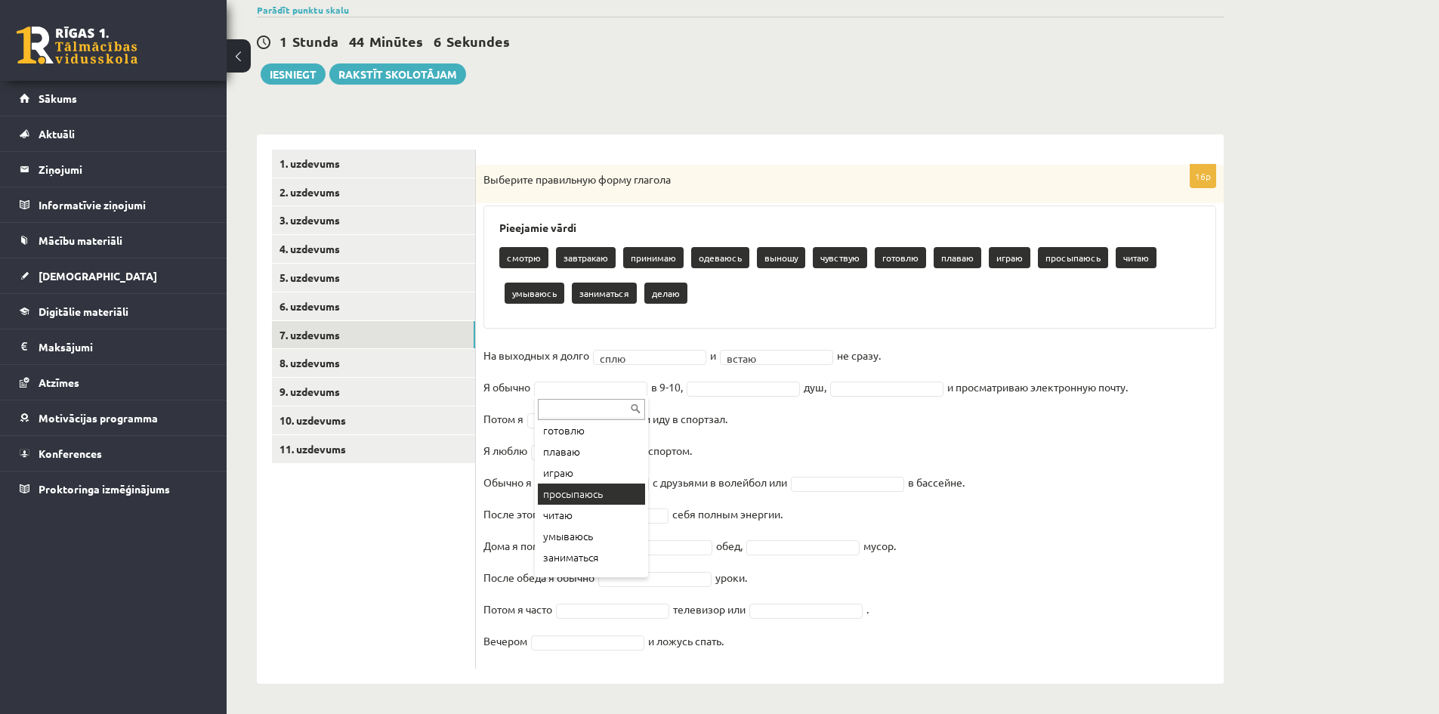
scroll to position [166, 0]
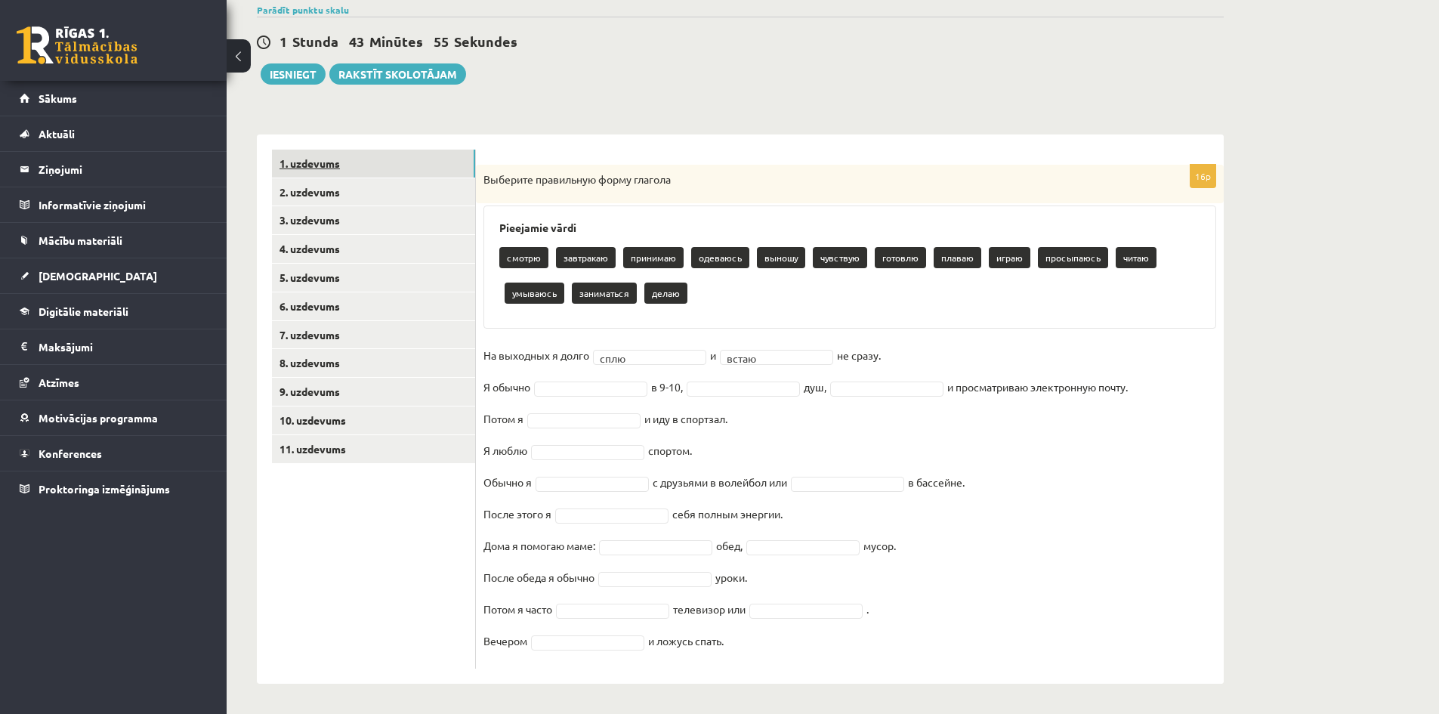
click at [330, 165] on link "1. uzdevums" at bounding box center [373, 164] width 203 height 28
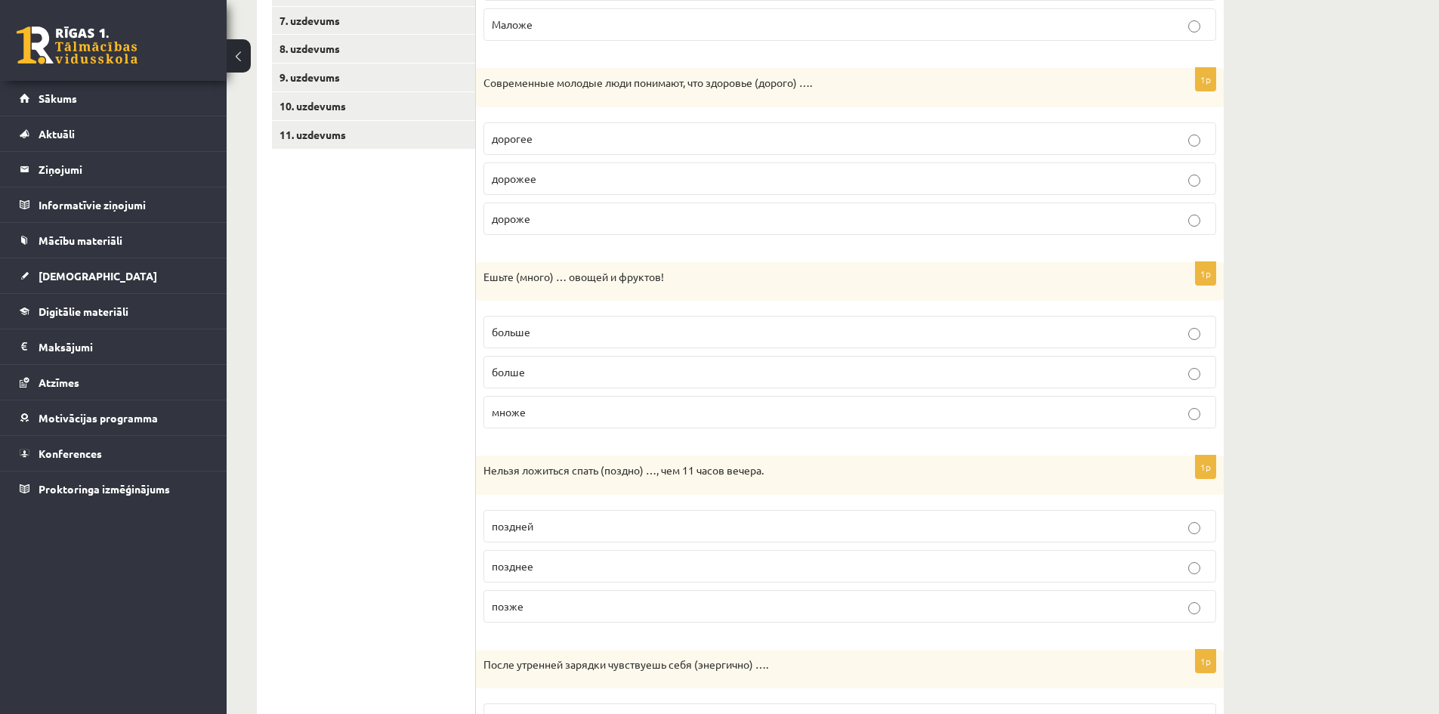
scroll to position [576, 0]
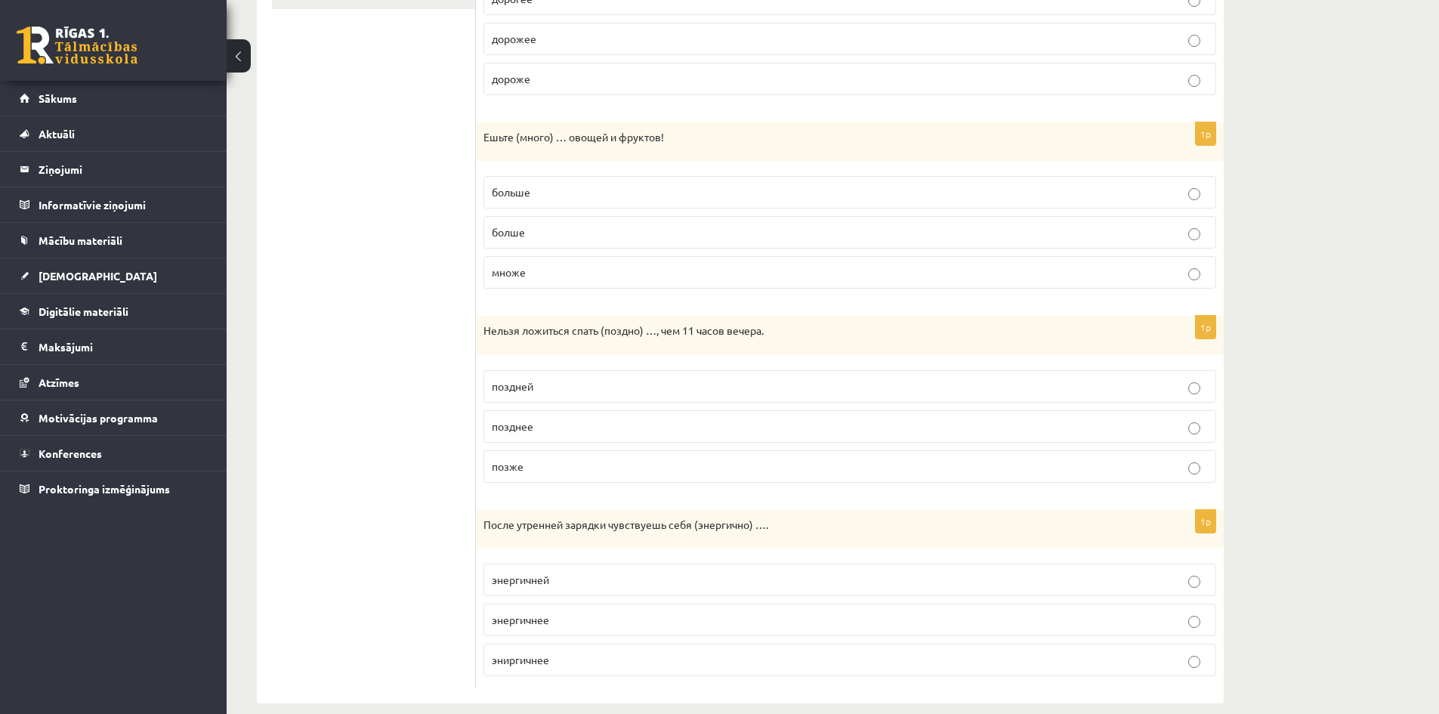
click at [539, 467] on p "позже" at bounding box center [850, 467] width 716 height 16
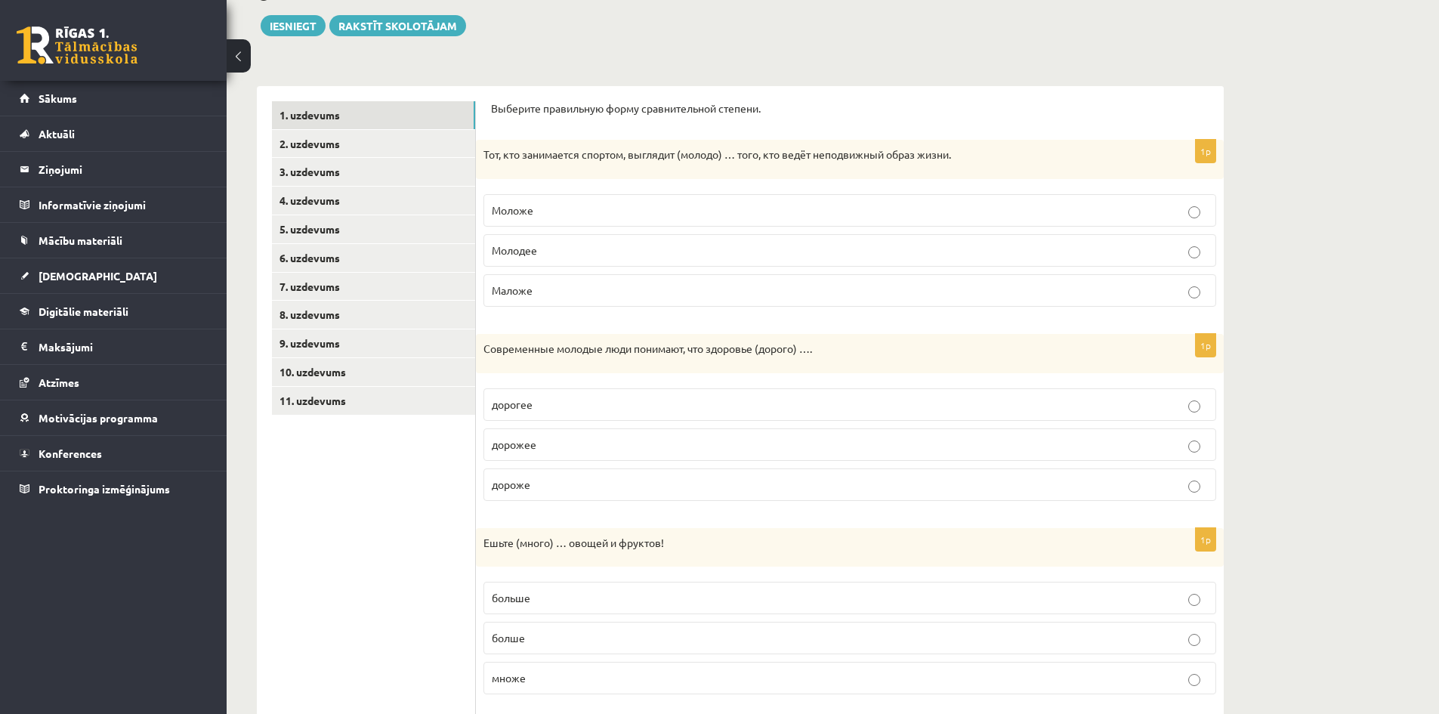
scroll to position [143, 0]
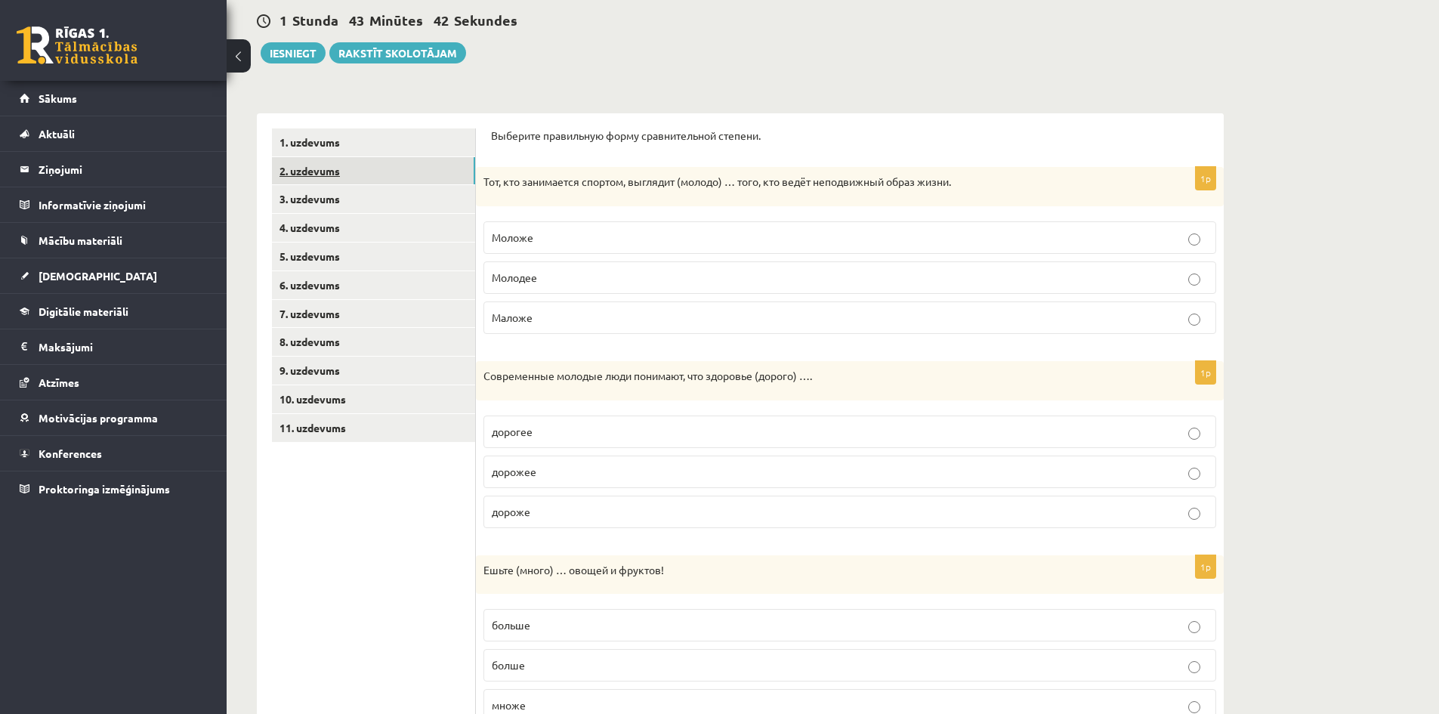
click at [323, 163] on link "2. uzdevums" at bounding box center [373, 171] width 203 height 28
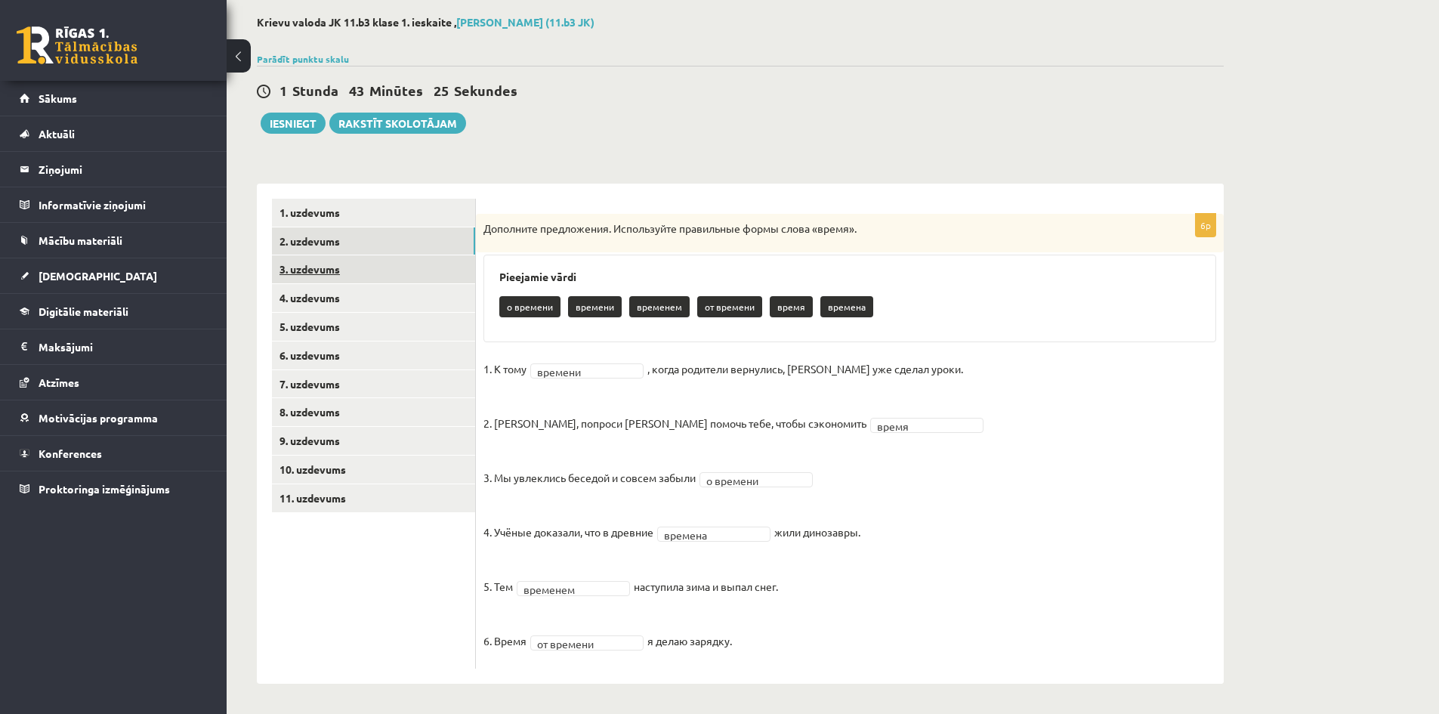
click at [316, 267] on link "3. uzdevums" at bounding box center [373, 269] width 203 height 28
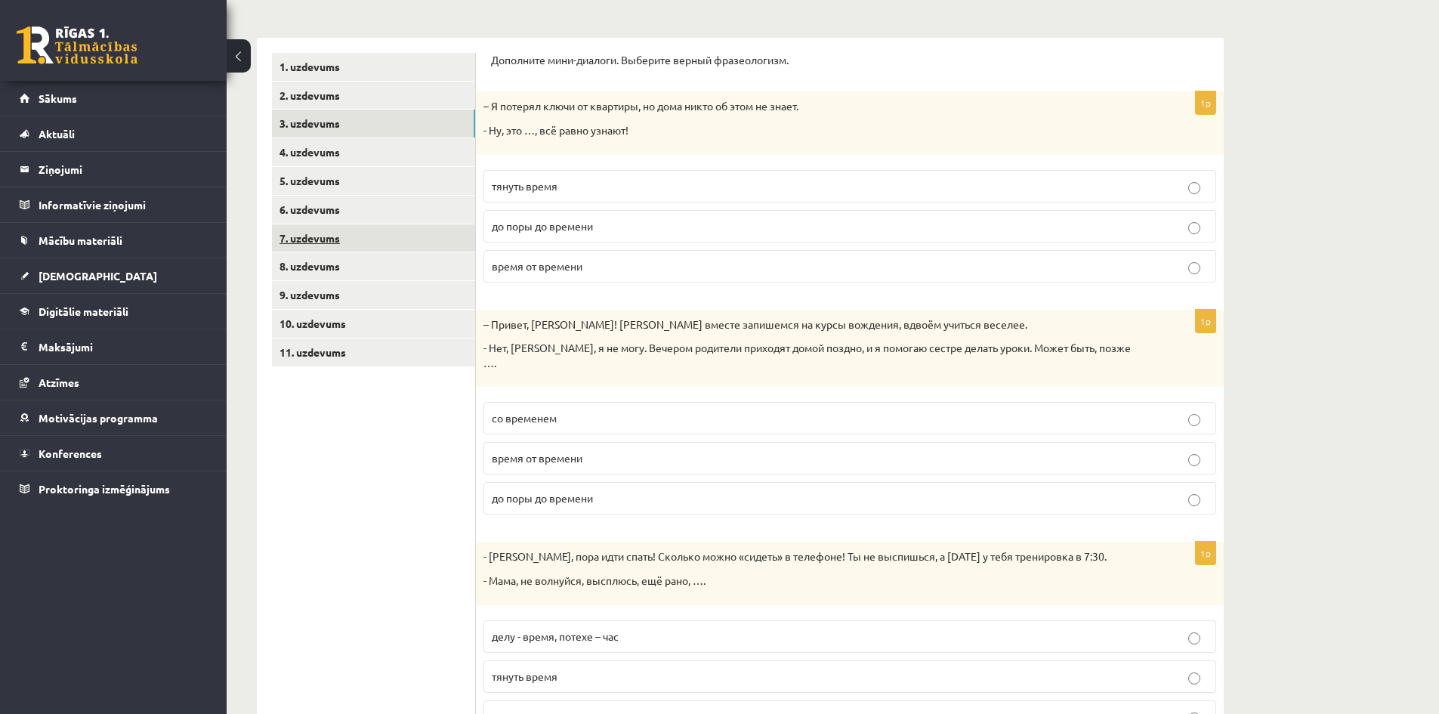
scroll to position [224, 0]
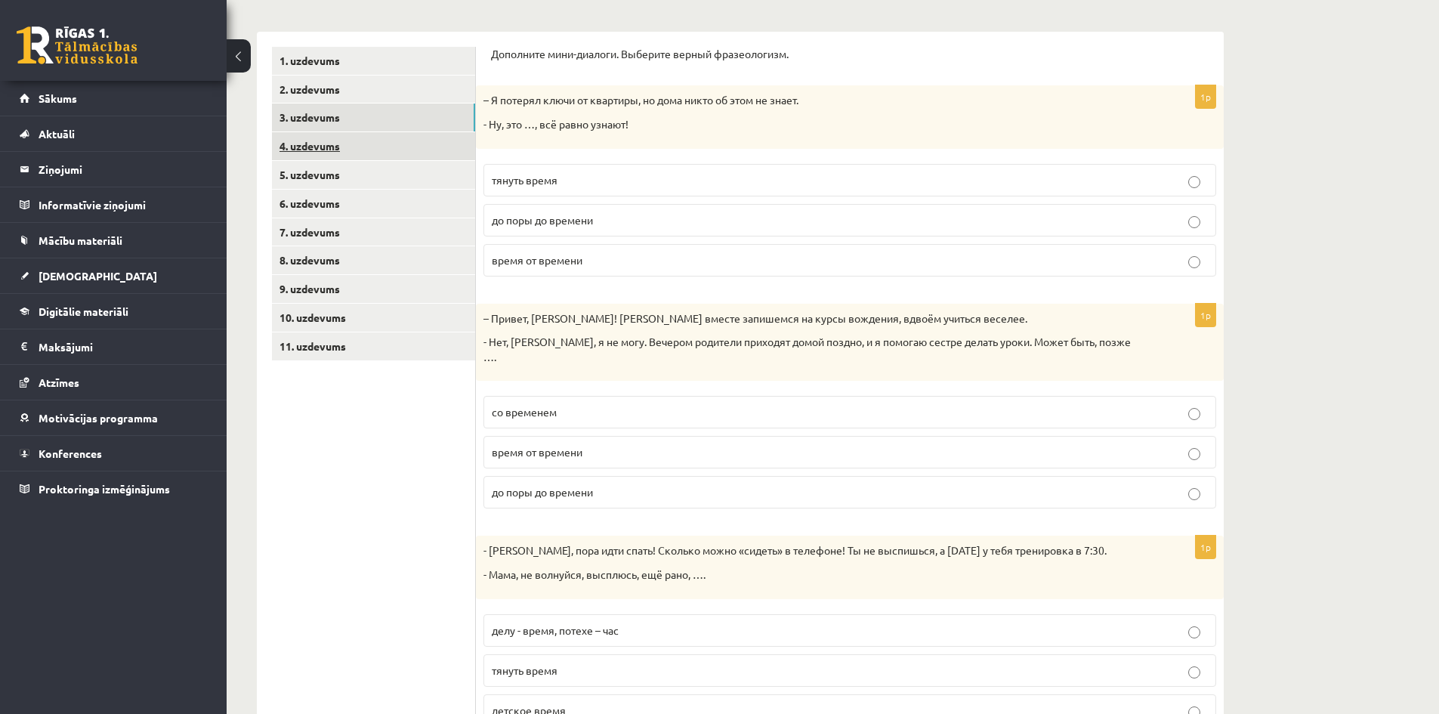
click at [311, 150] on link "4. uzdevums" at bounding box center [373, 146] width 203 height 28
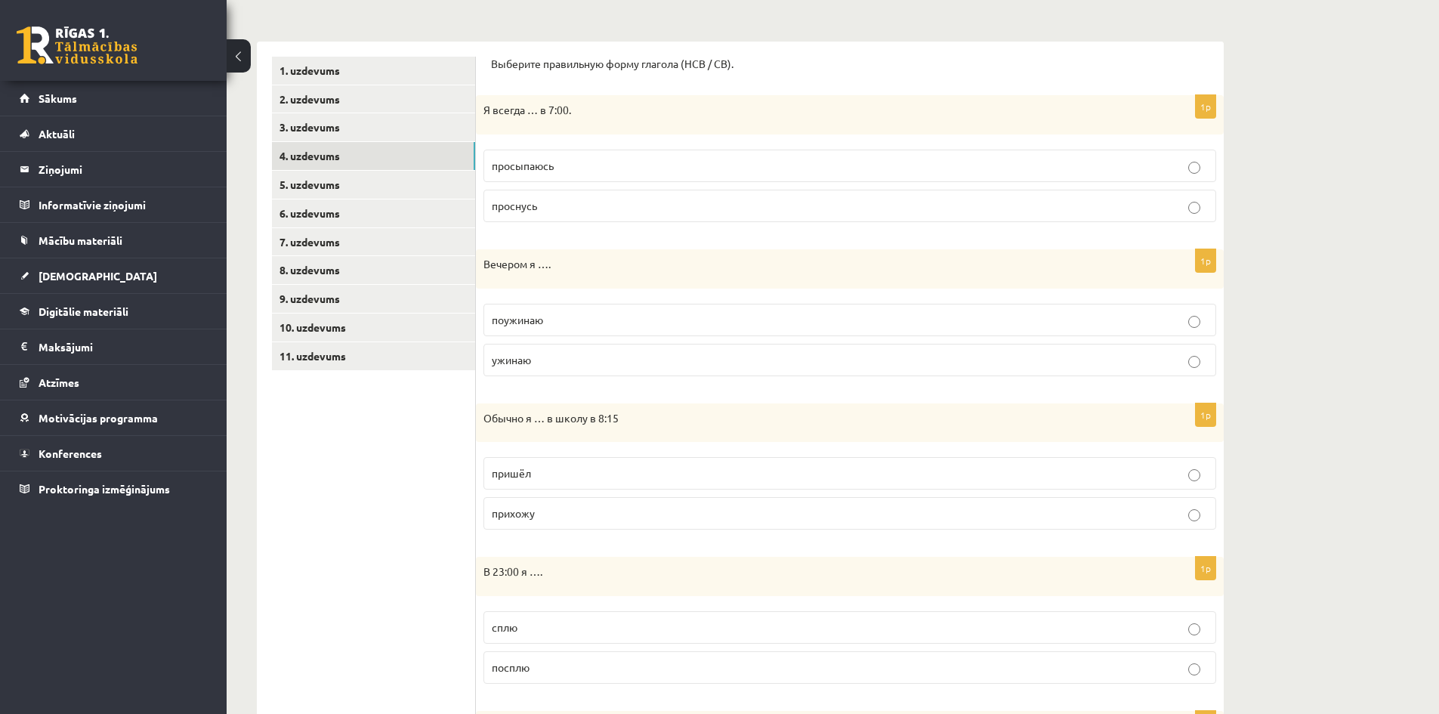
scroll to position [102, 0]
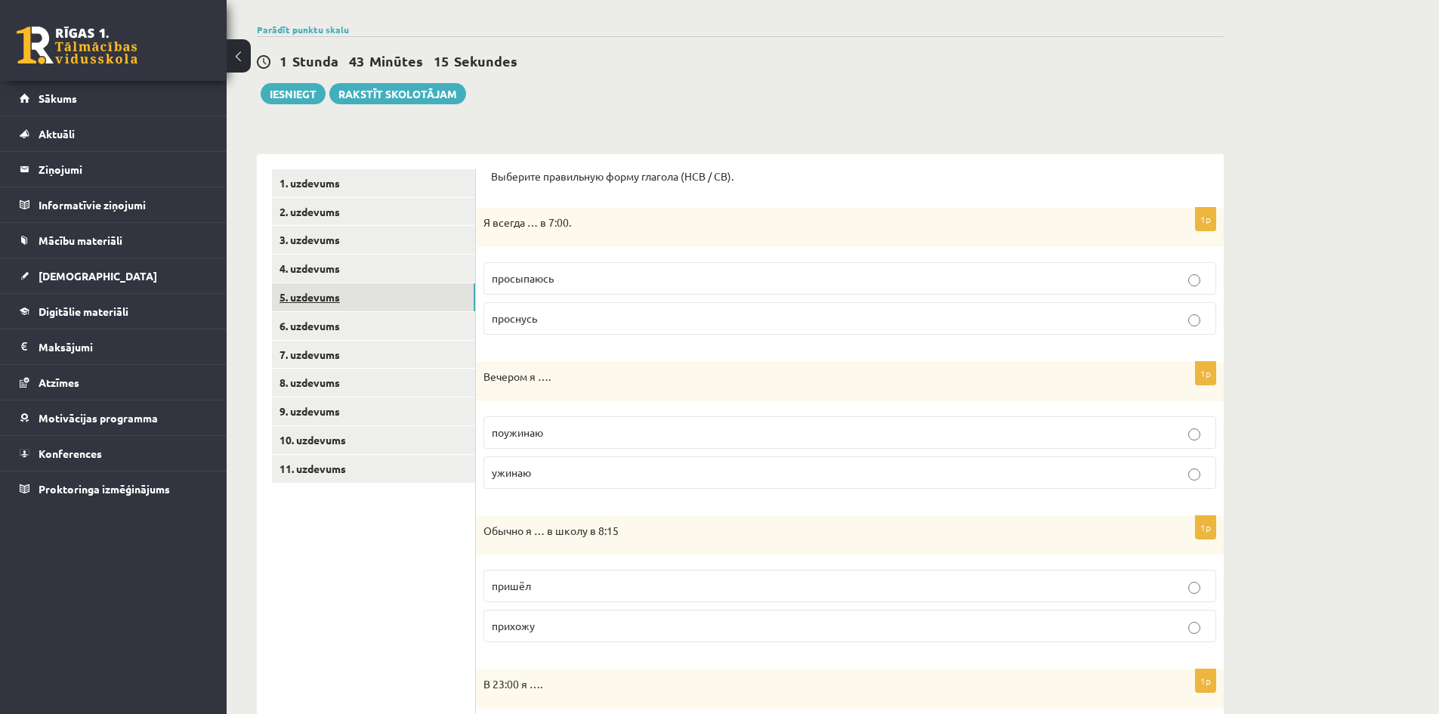
click at [325, 294] on link "5. uzdevums" at bounding box center [373, 297] width 203 height 28
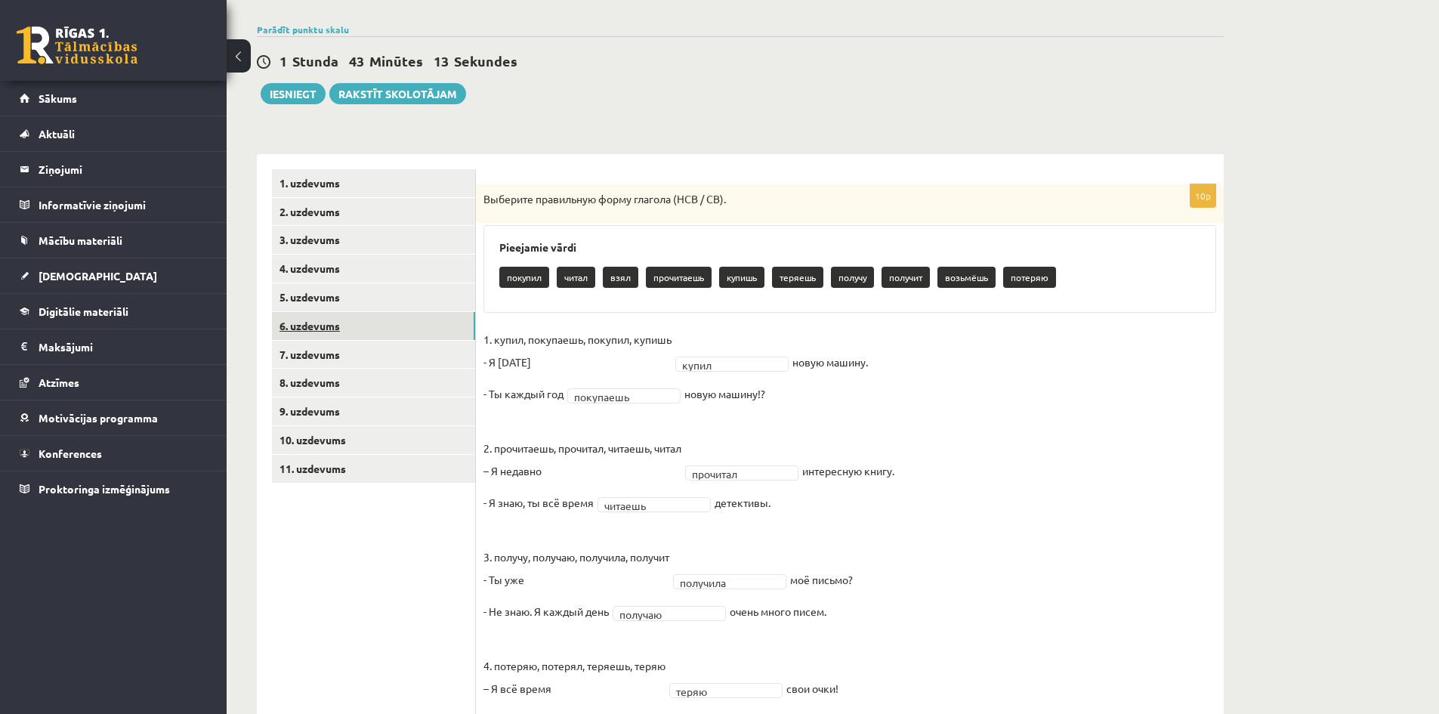
click at [329, 329] on link "6. uzdevums" at bounding box center [373, 326] width 203 height 28
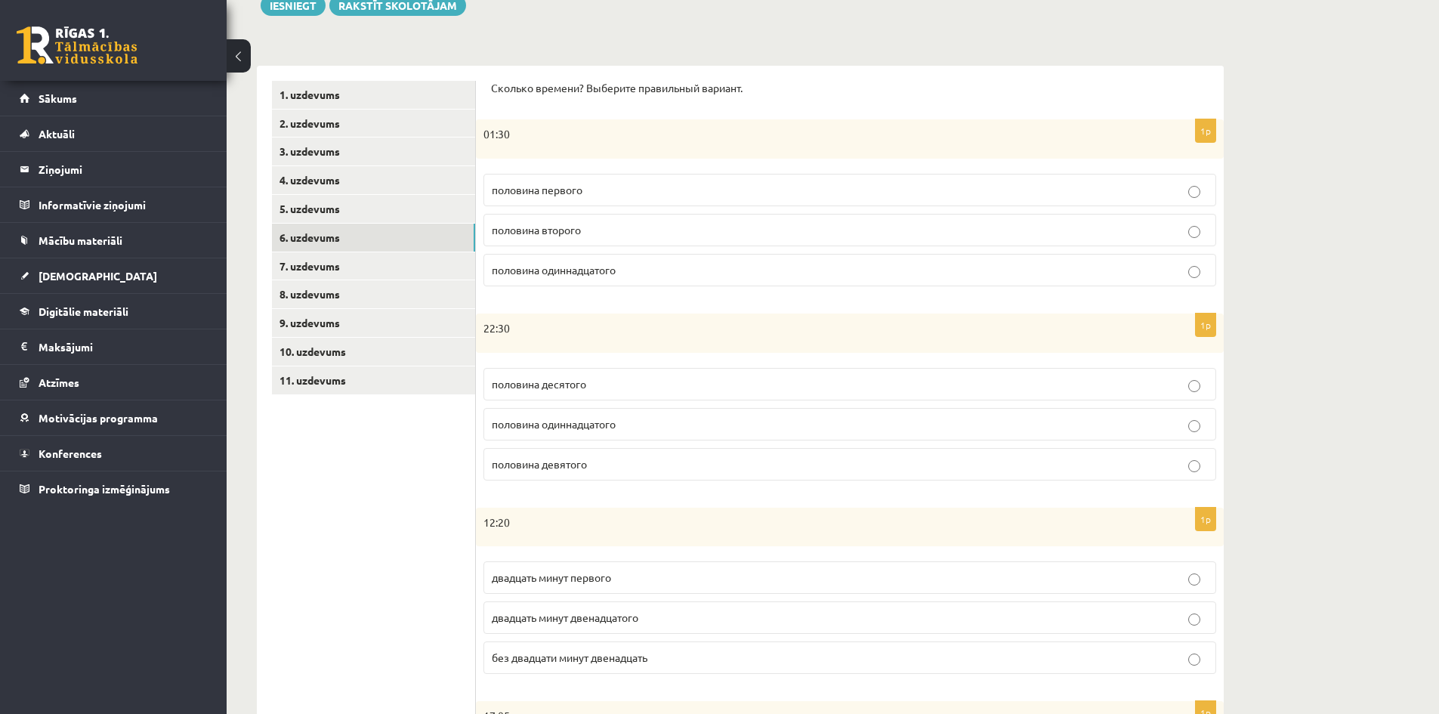
scroll to position [26, 0]
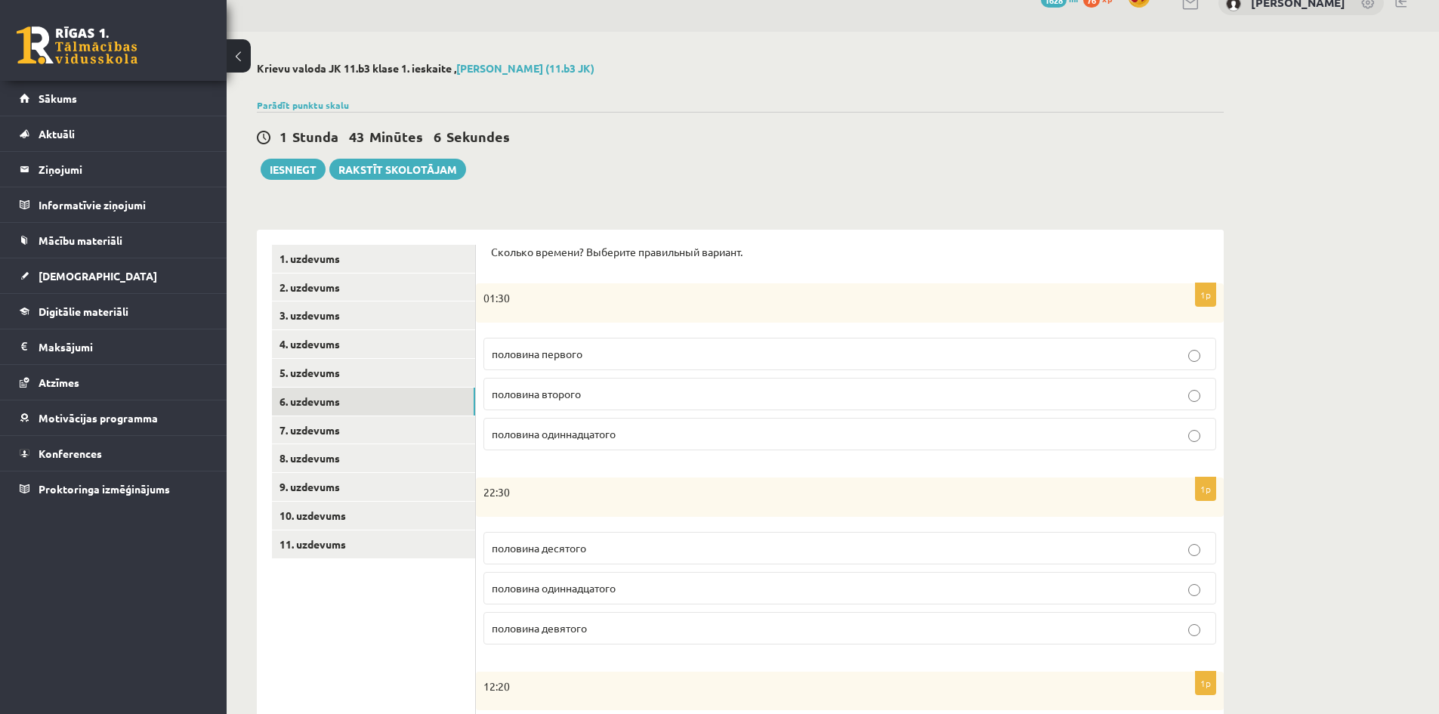
click at [530, 363] on label "половина первого" at bounding box center [850, 354] width 733 height 32
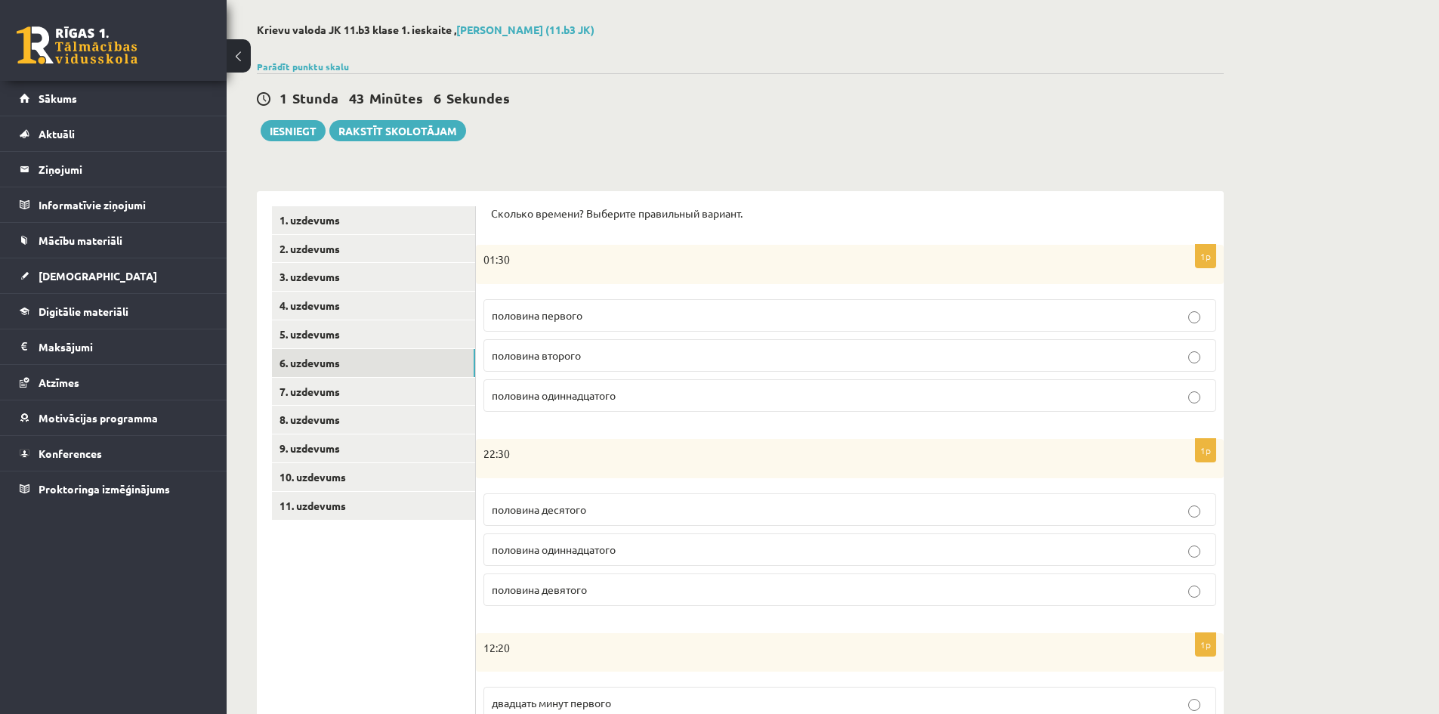
scroll to position [102, 0]
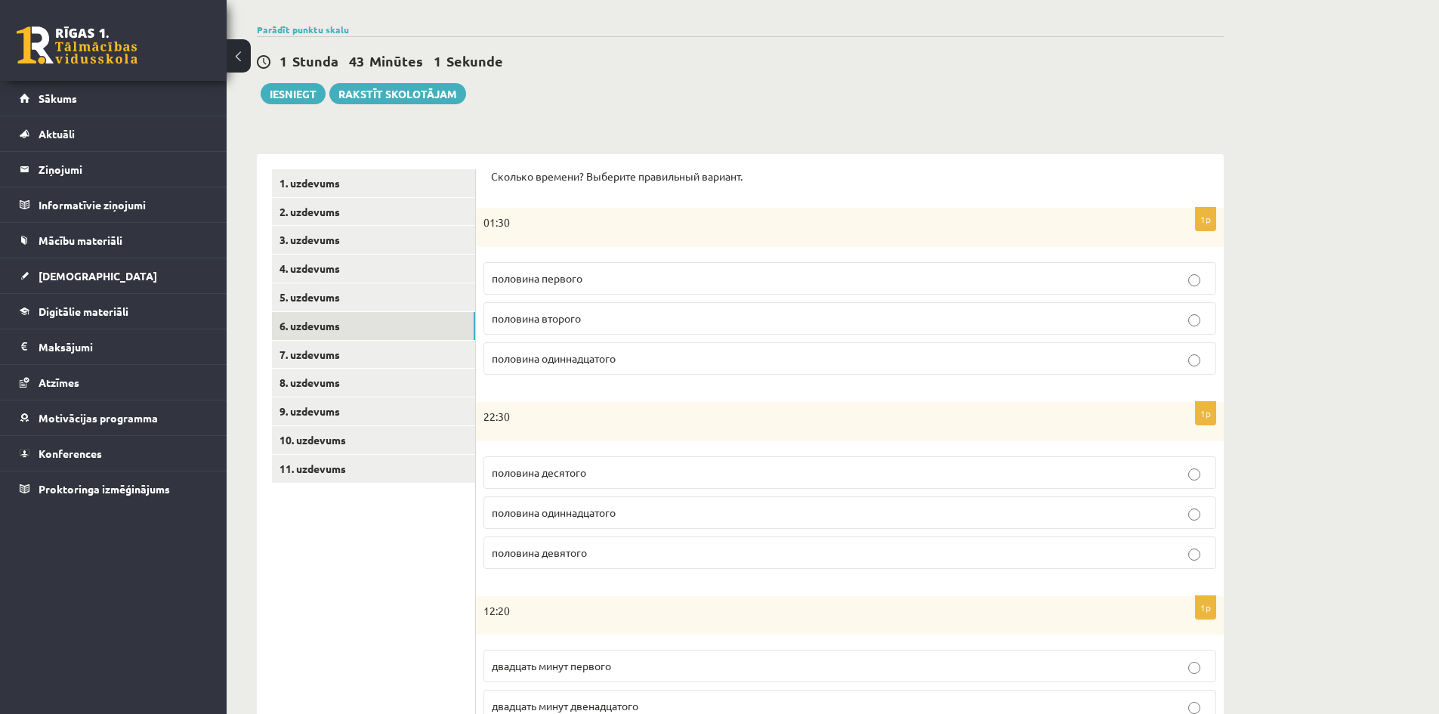
click at [570, 323] on span "половина второго" at bounding box center [536, 318] width 89 height 14
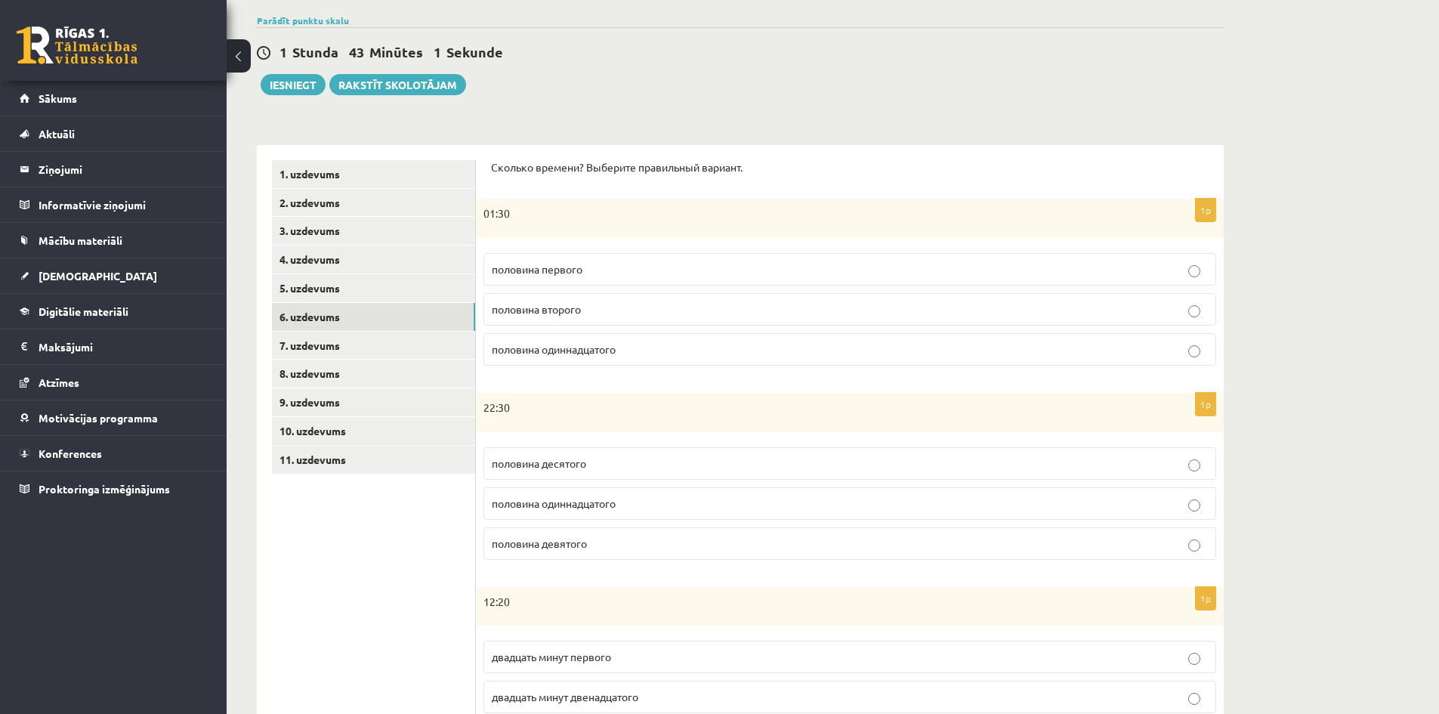
scroll to position [178, 0]
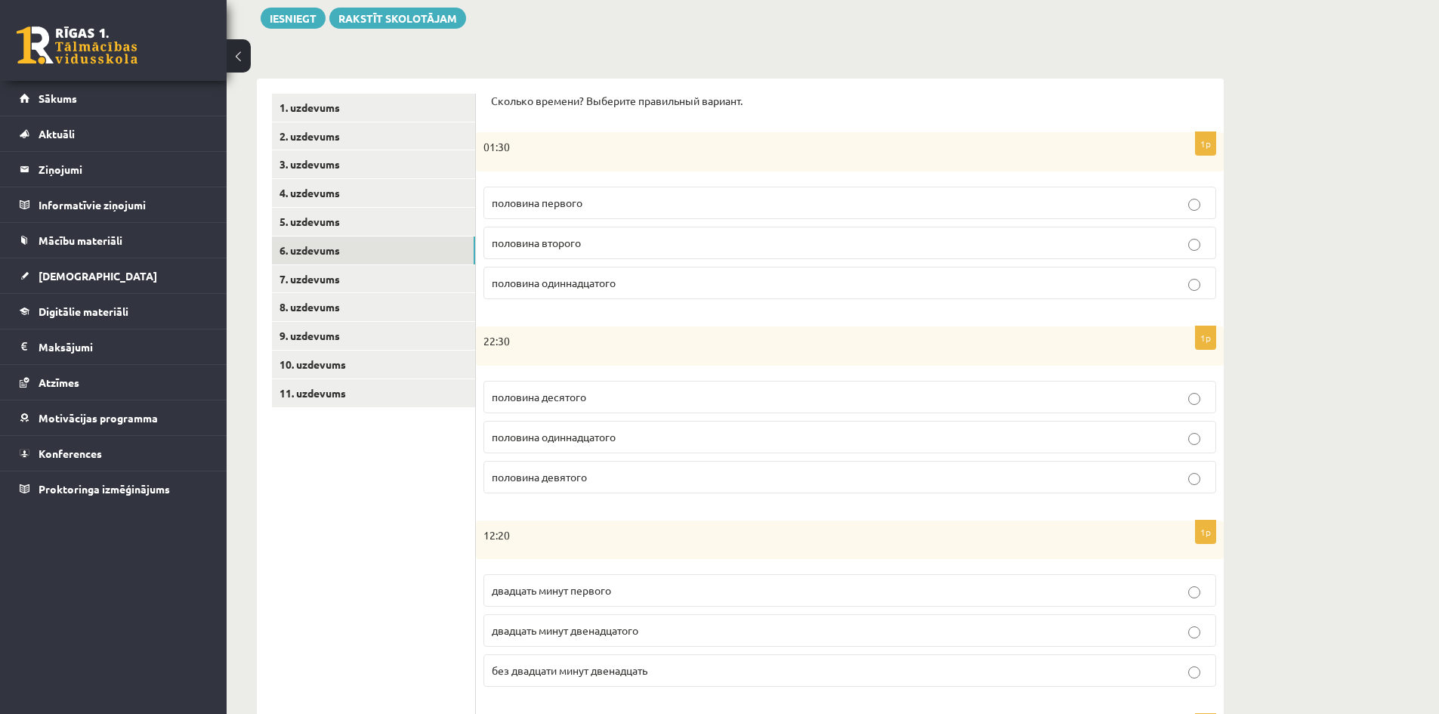
click at [570, 436] on span "половина одиннадцатого" at bounding box center [554, 437] width 124 height 14
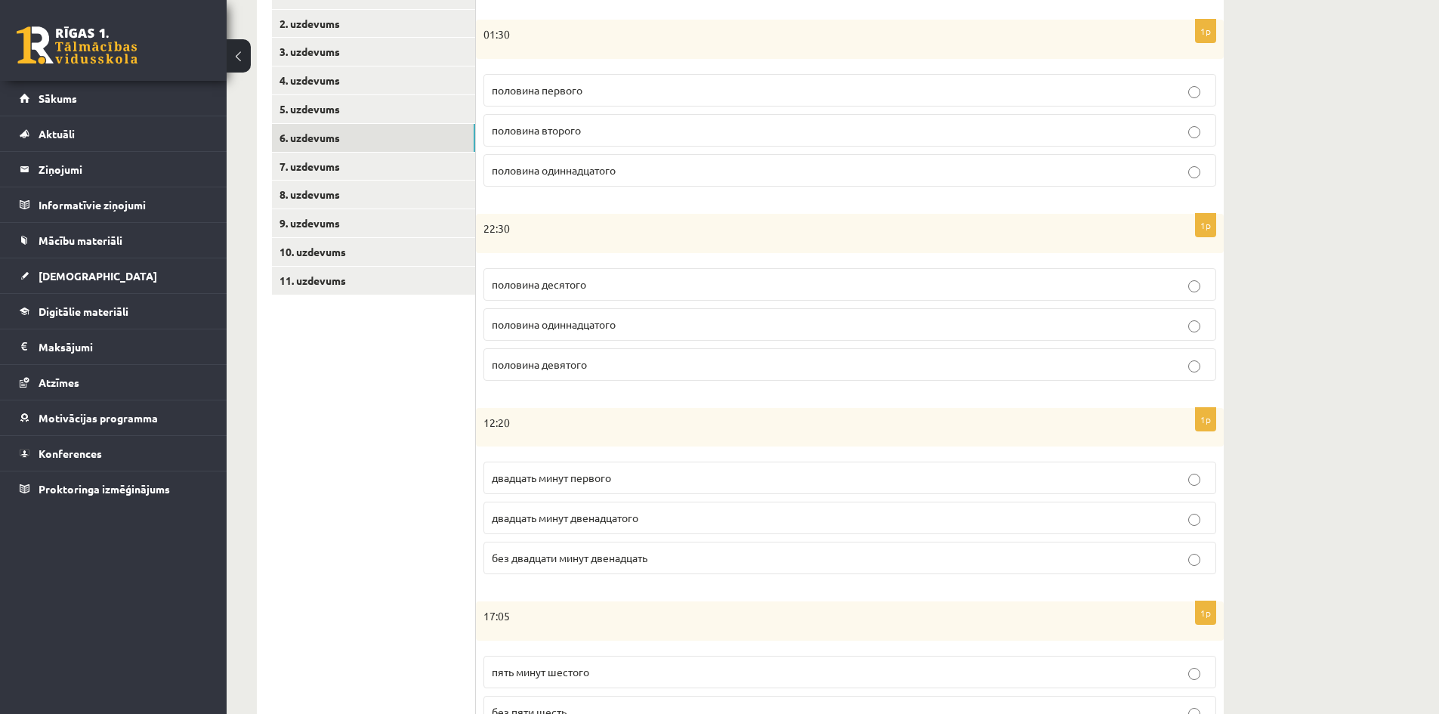
scroll to position [329, 0]
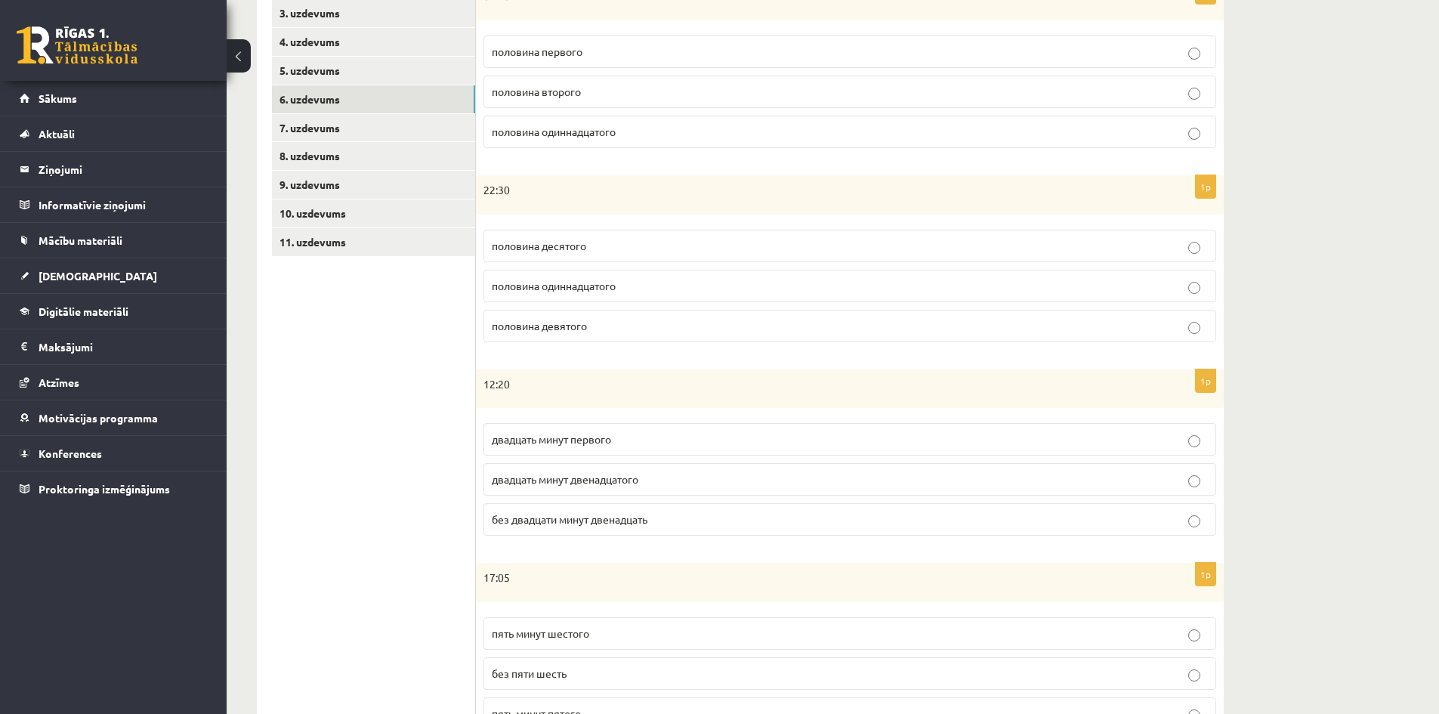
click at [531, 439] on span "двадцать минут первого" at bounding box center [551, 439] width 119 height 14
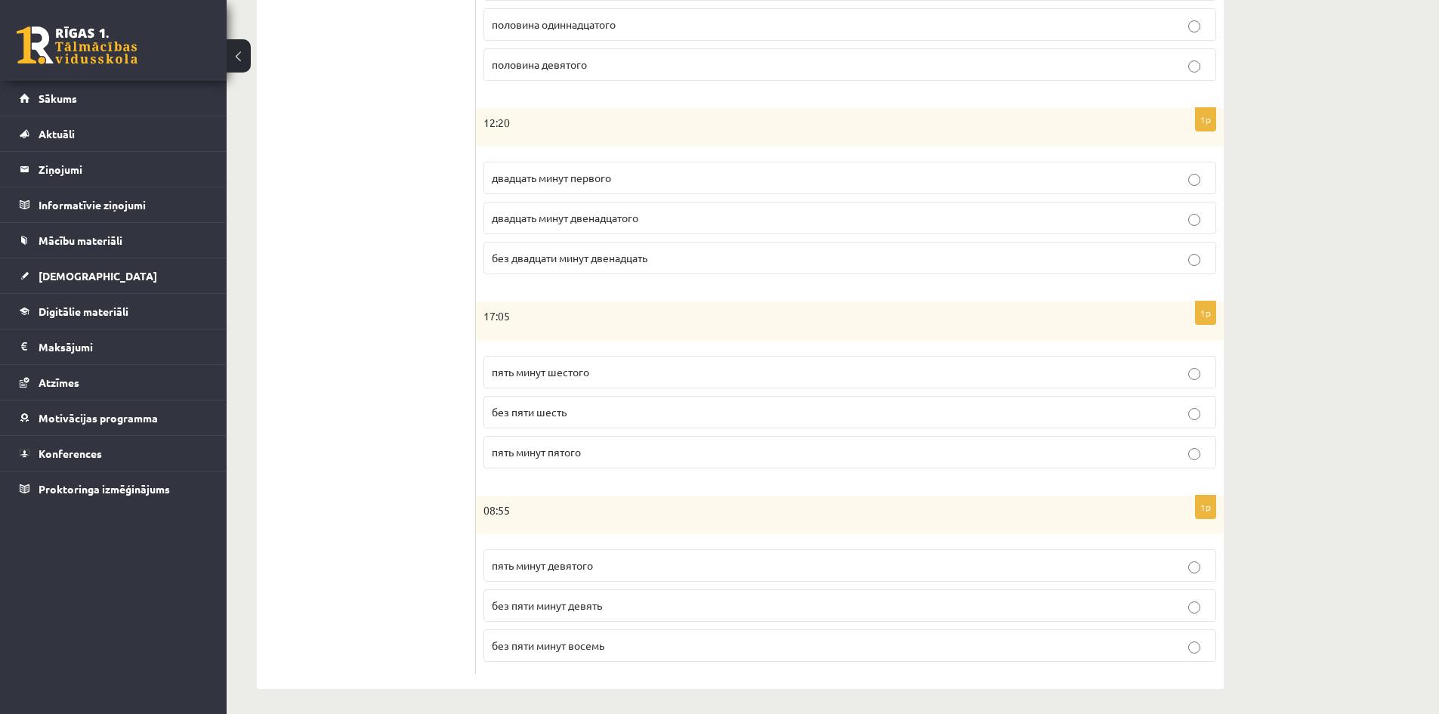
scroll to position [596, 0]
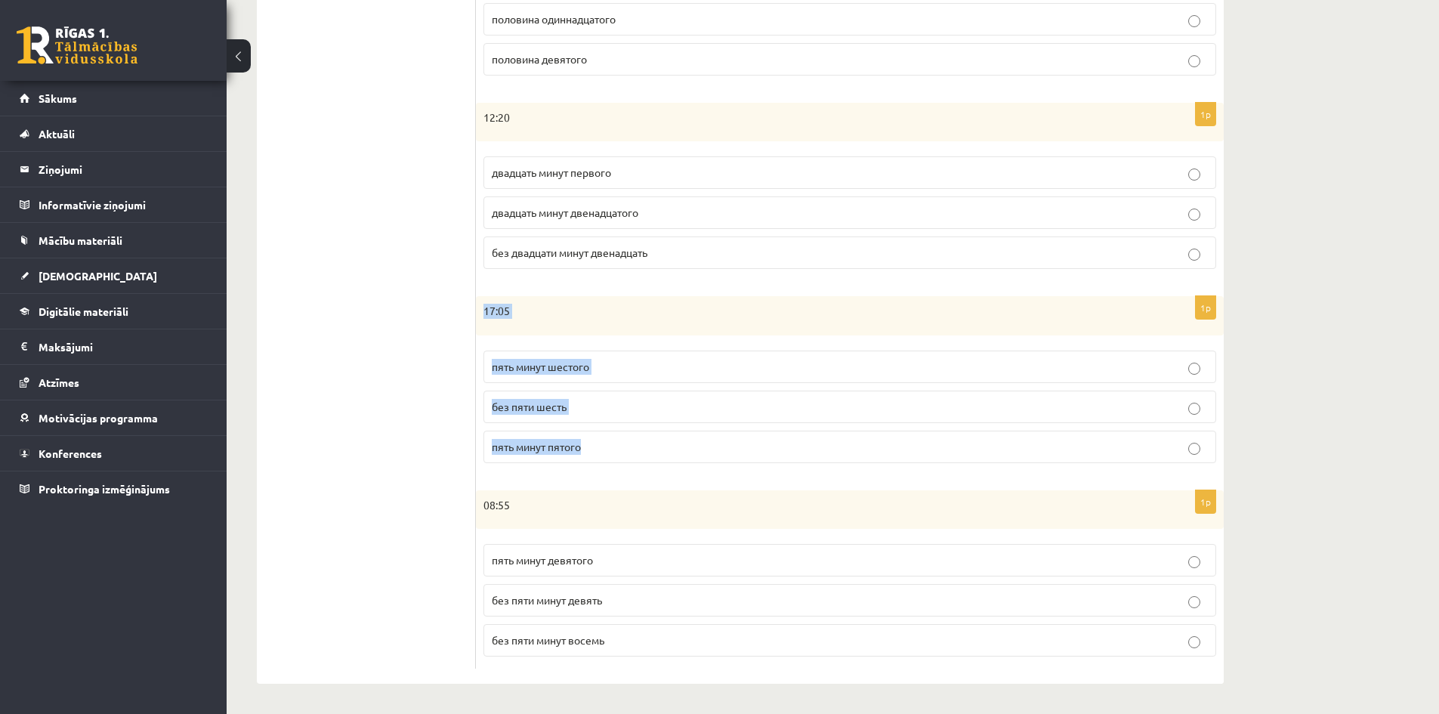
drag, startPoint x: 484, startPoint y: 307, endPoint x: 638, endPoint y: 450, distance: 210.1
click at [638, 450] on div "1p 17:05 пять минут шестого без пяти шесть пять минут пятого" at bounding box center [850, 385] width 748 height 179
copy div "17:05 пять минут шестого без пяти шесть пять минут пятого"
click at [342, 337] on ul "1. uzdevums 2. uzdevums 3. uzdevums 4. uzdevums 5. uzdevums 6. uzdevums 7. uzde…" at bounding box center [374, 173] width 204 height 994
click at [557, 357] on label "пять минут шестого" at bounding box center [850, 367] width 733 height 32
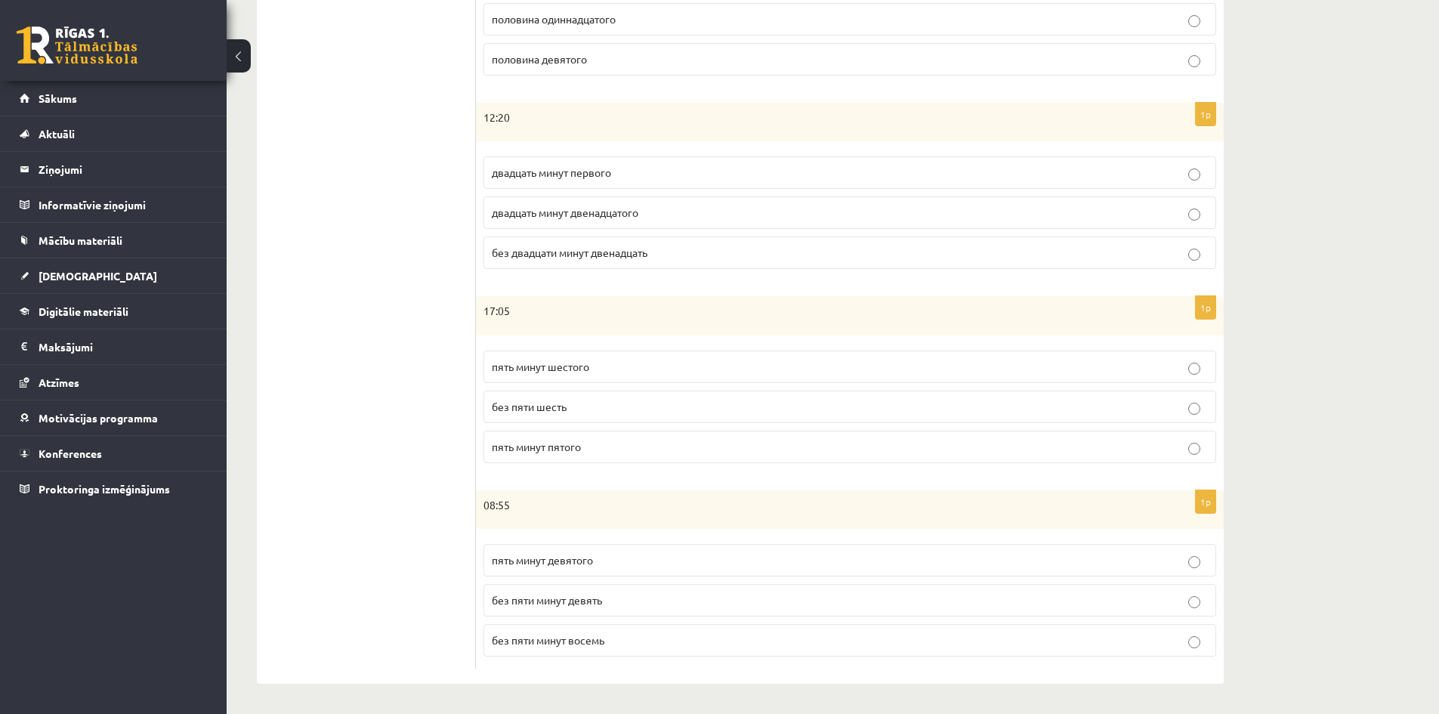
click at [518, 561] on span "пять минут девятого" at bounding box center [542, 560] width 101 height 14
click at [586, 603] on span "без пяти минут девять" at bounding box center [547, 600] width 110 height 14
drag, startPoint x: 512, startPoint y: 453, endPoint x: 408, endPoint y: 431, distance: 106.4
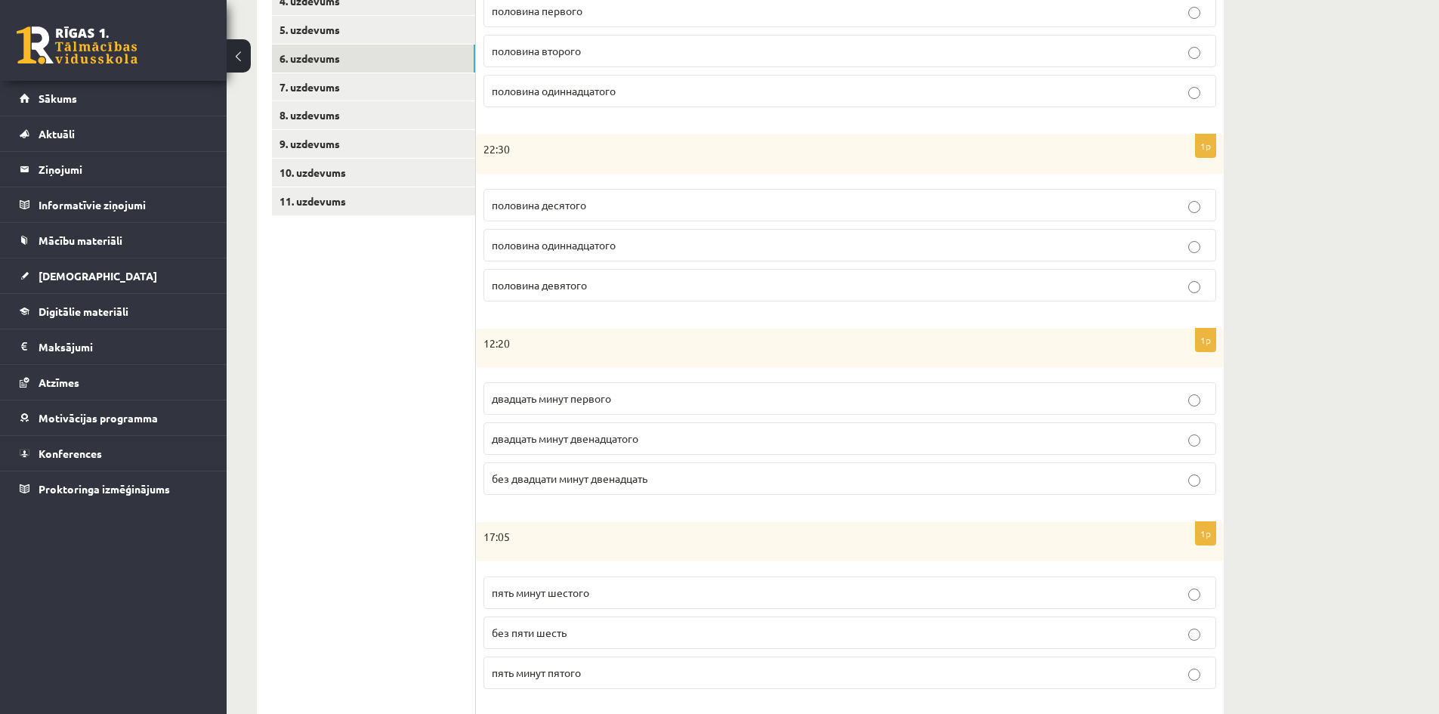
scroll to position [67, 0]
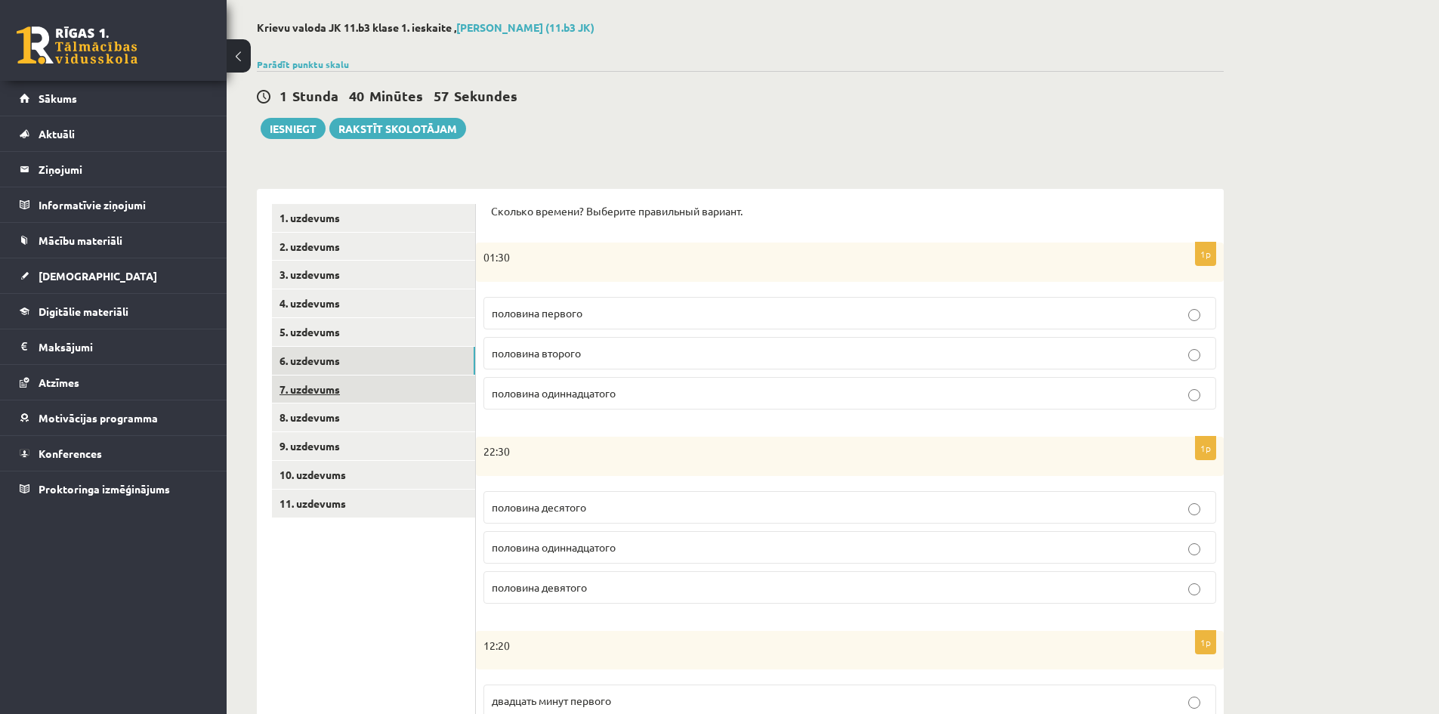
click at [314, 391] on link "7. uzdevums" at bounding box center [373, 389] width 203 height 28
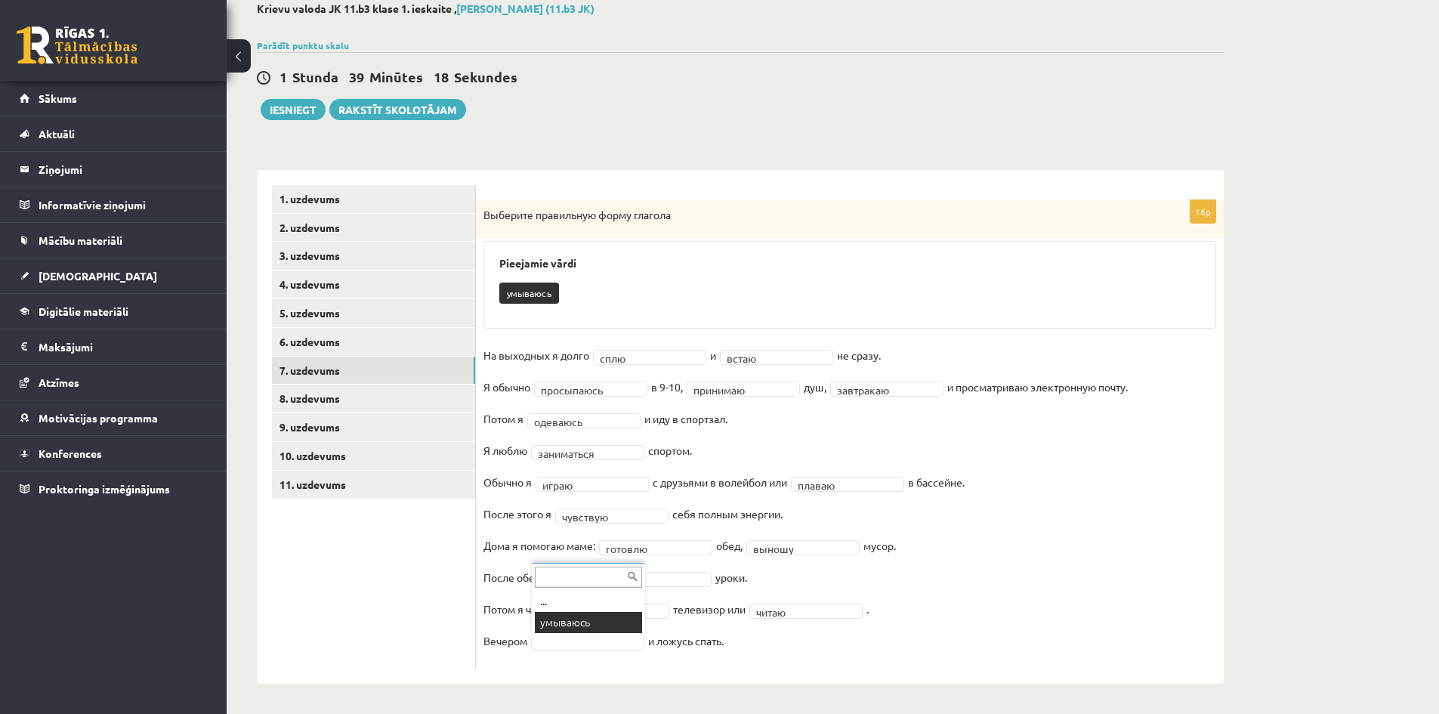
scroll to position [51, 0]
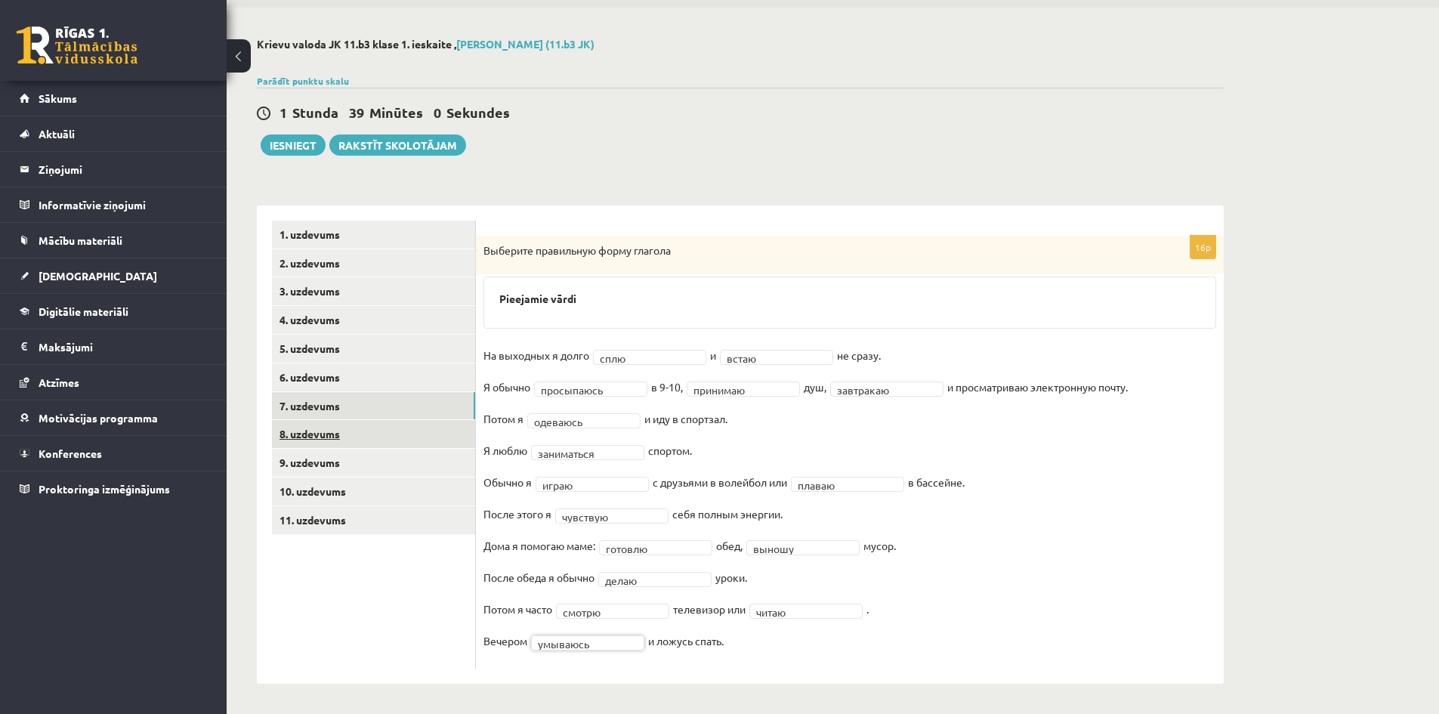
click at [327, 439] on link "8. uzdevums" at bounding box center [373, 434] width 203 height 28
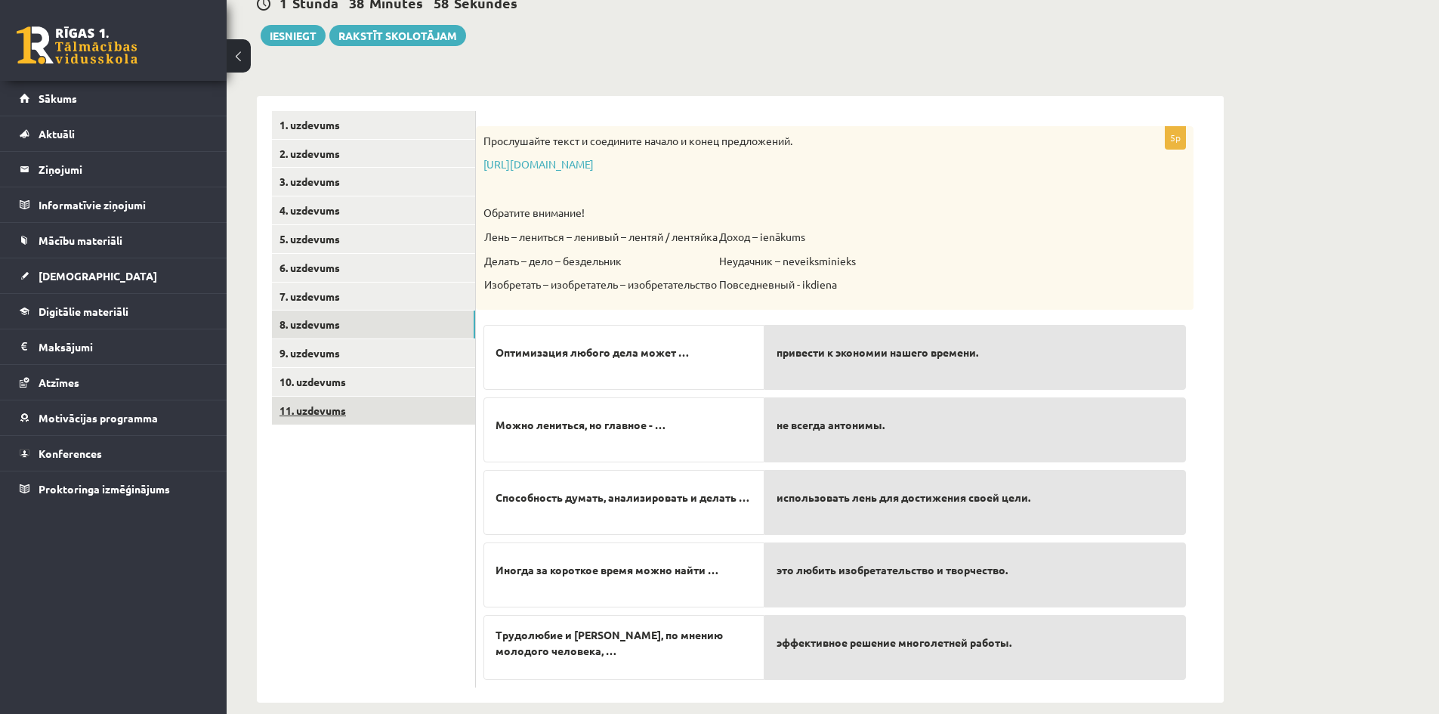
scroll to position [180, 0]
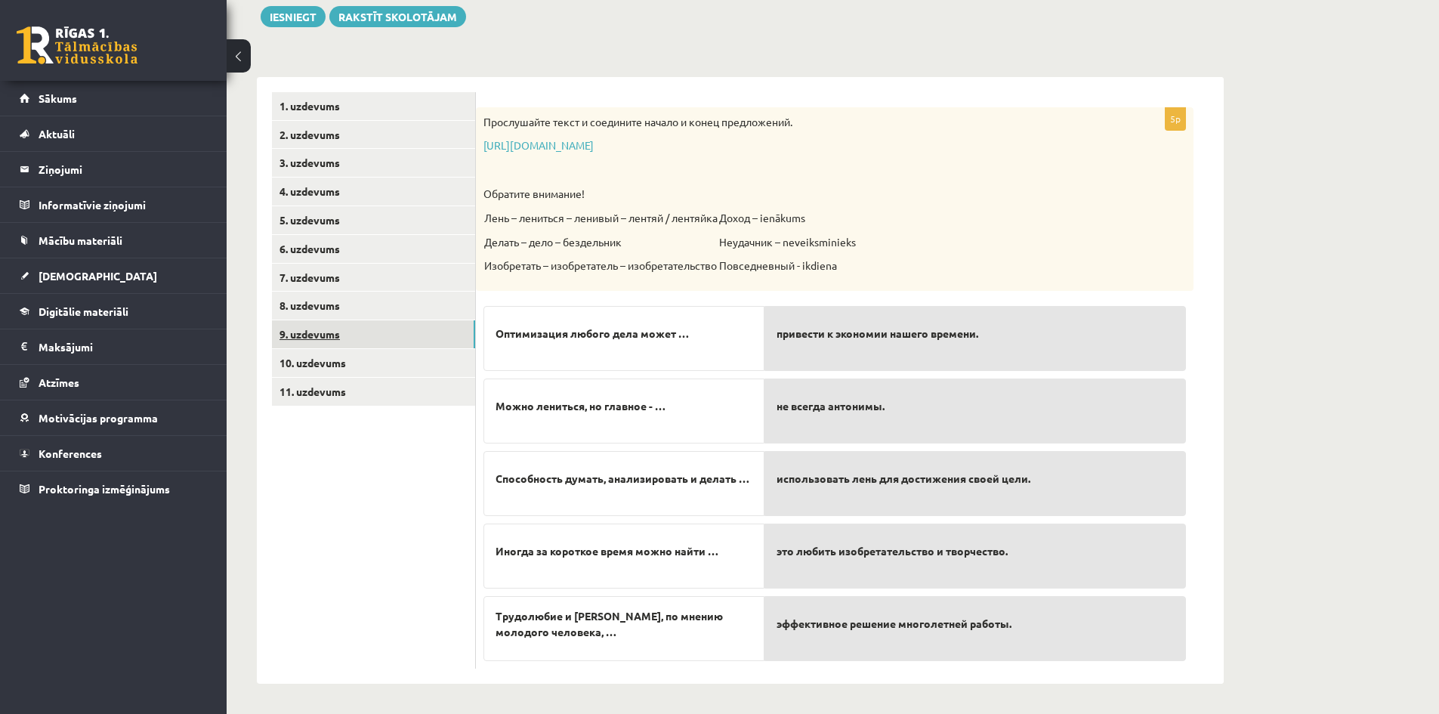
click at [328, 329] on link "9. uzdevums" at bounding box center [373, 334] width 203 height 28
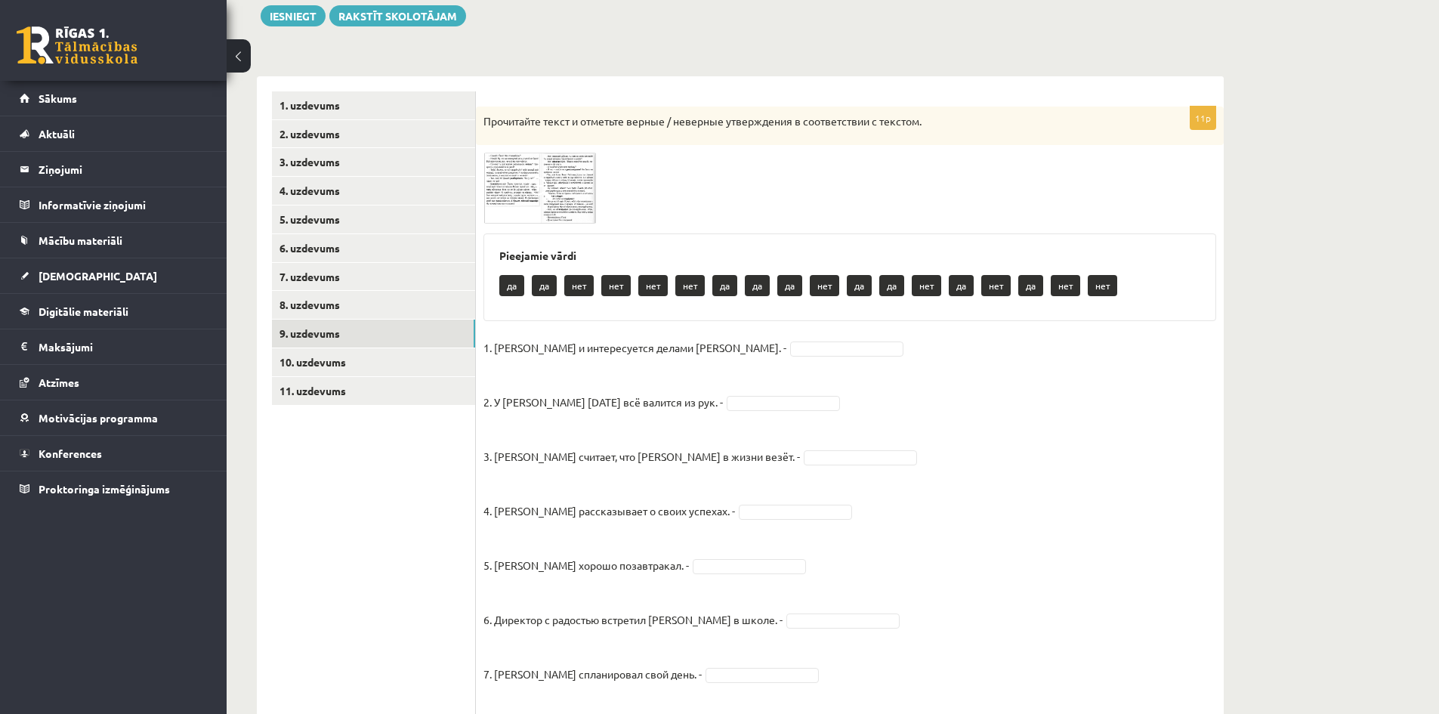
click at [516, 197] on img at bounding box center [540, 188] width 113 height 71
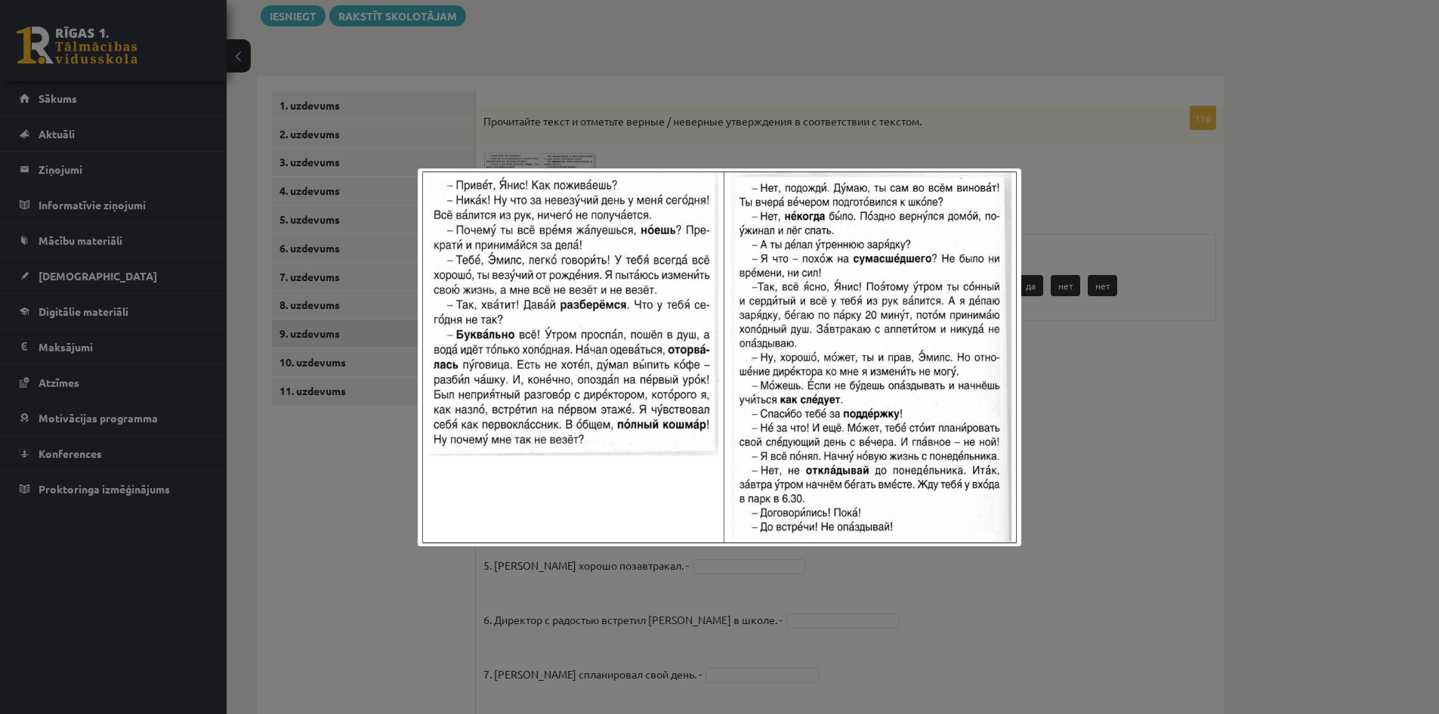
click at [339, 493] on div at bounding box center [719, 357] width 1439 height 714
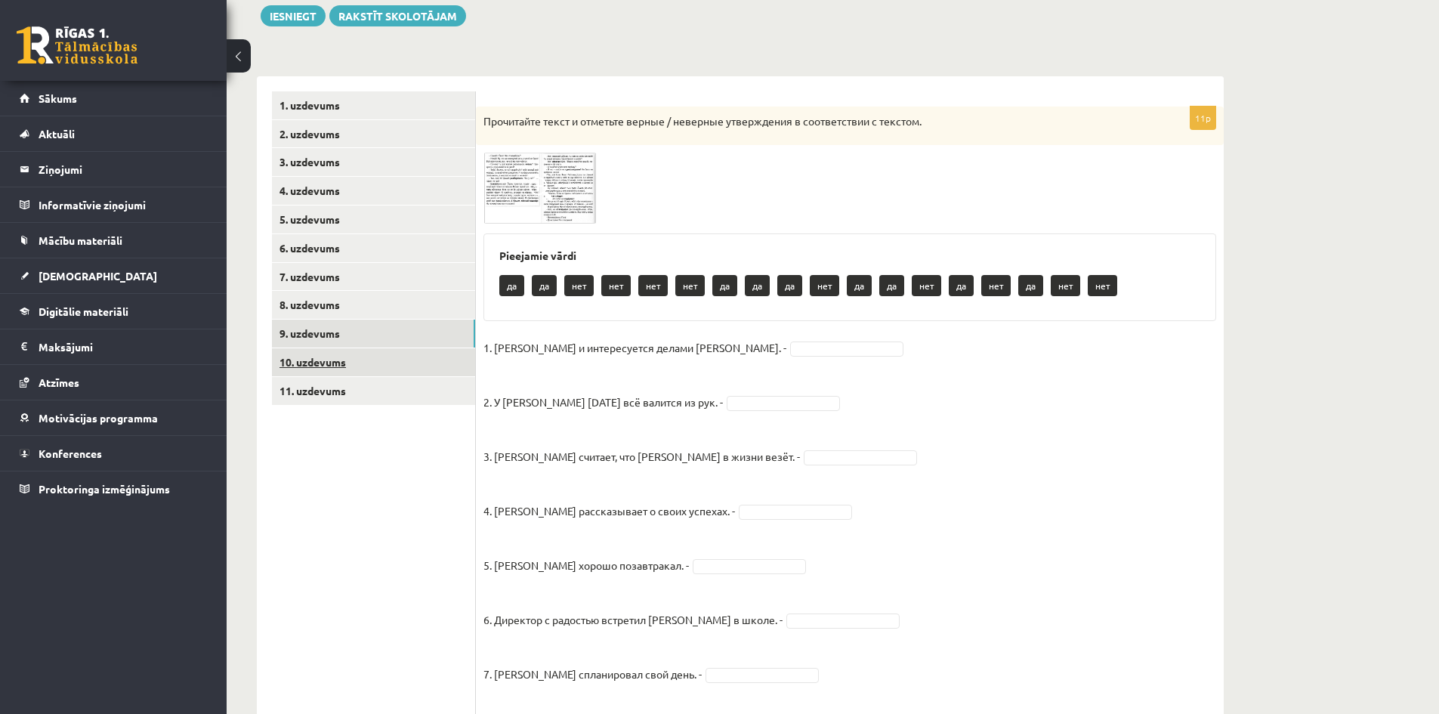
click at [327, 362] on link "10. uzdevums" at bounding box center [373, 362] width 203 height 28
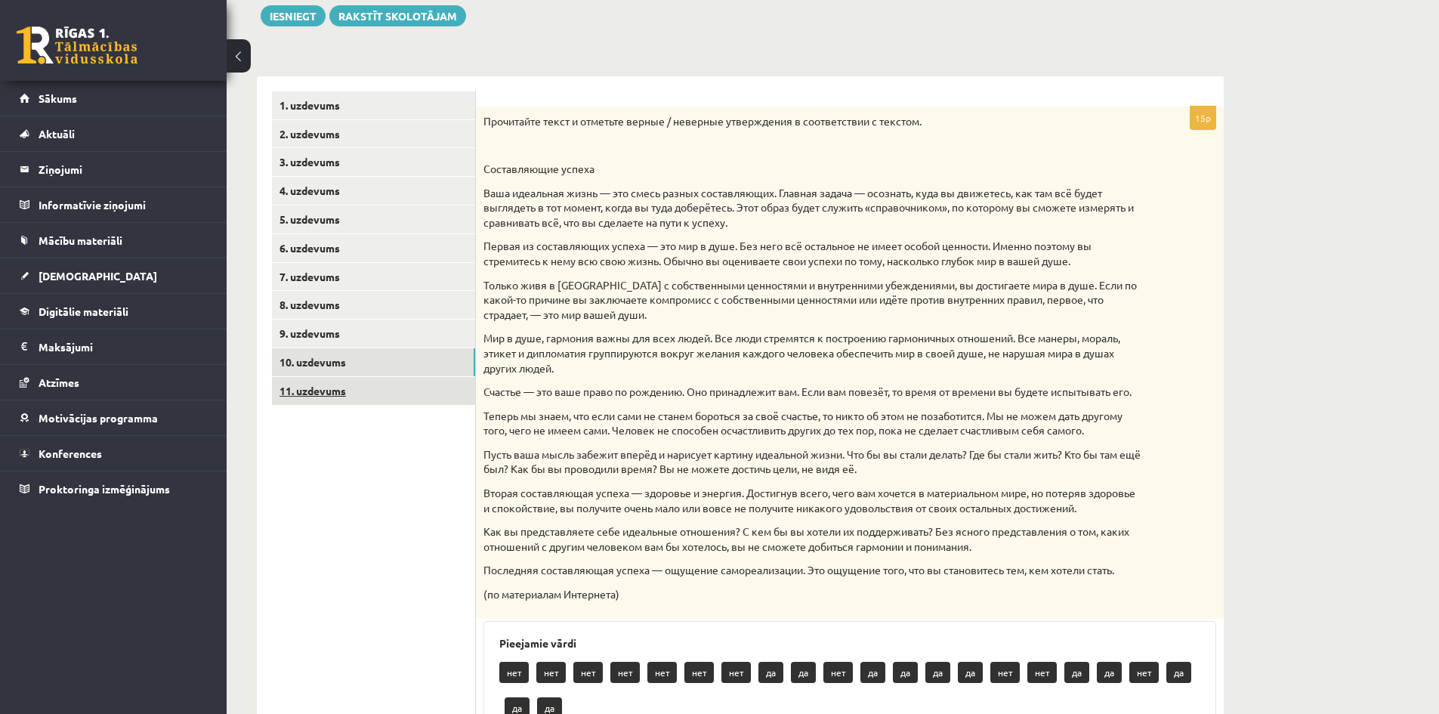
click at [335, 394] on link "11. uzdevums" at bounding box center [373, 391] width 203 height 28
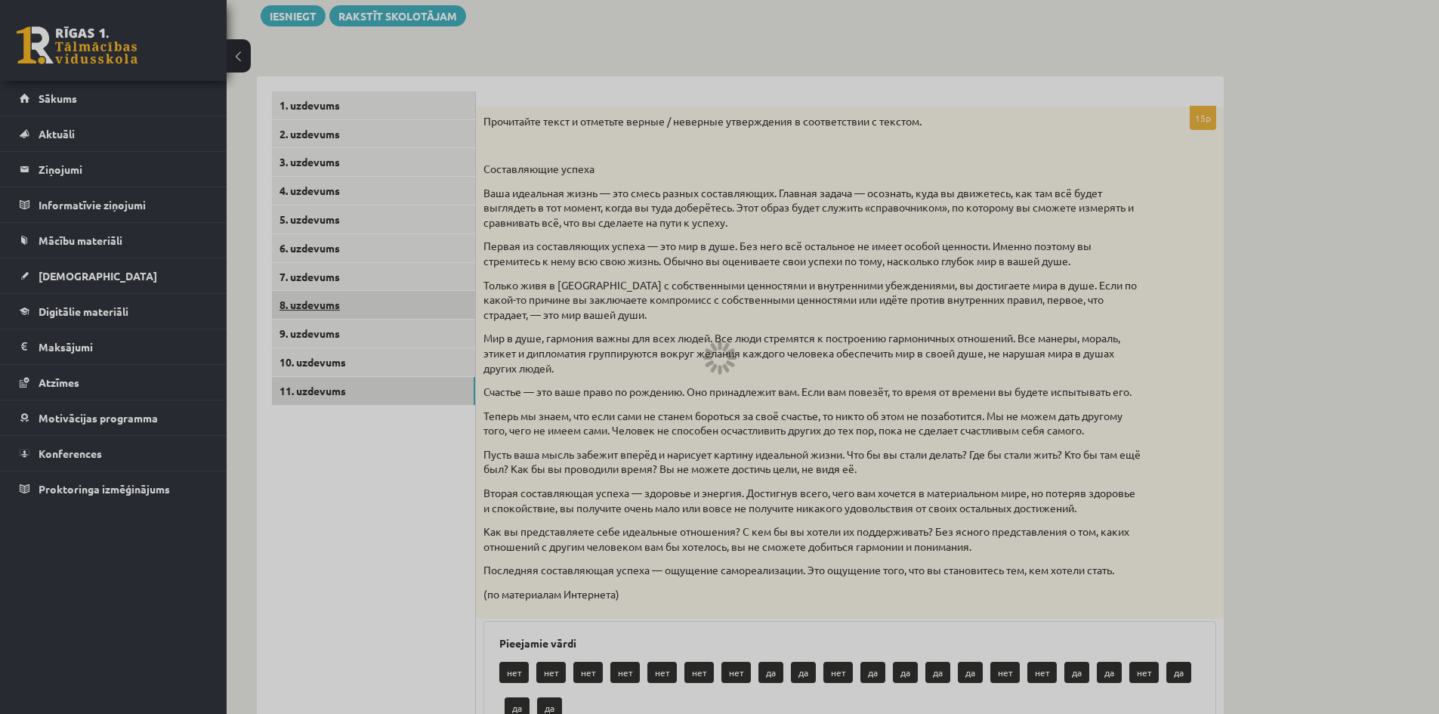
scroll to position [87, 0]
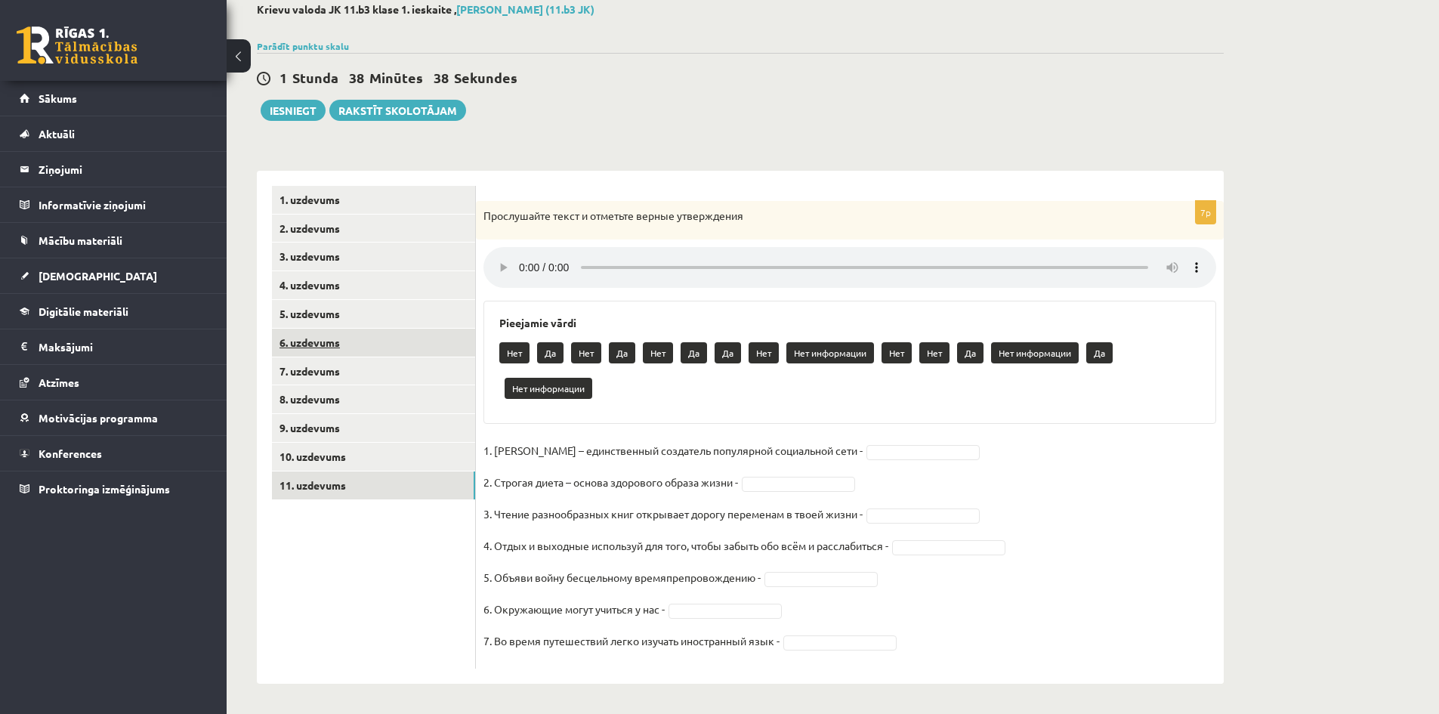
click at [311, 341] on link "6. uzdevums" at bounding box center [373, 343] width 203 height 28
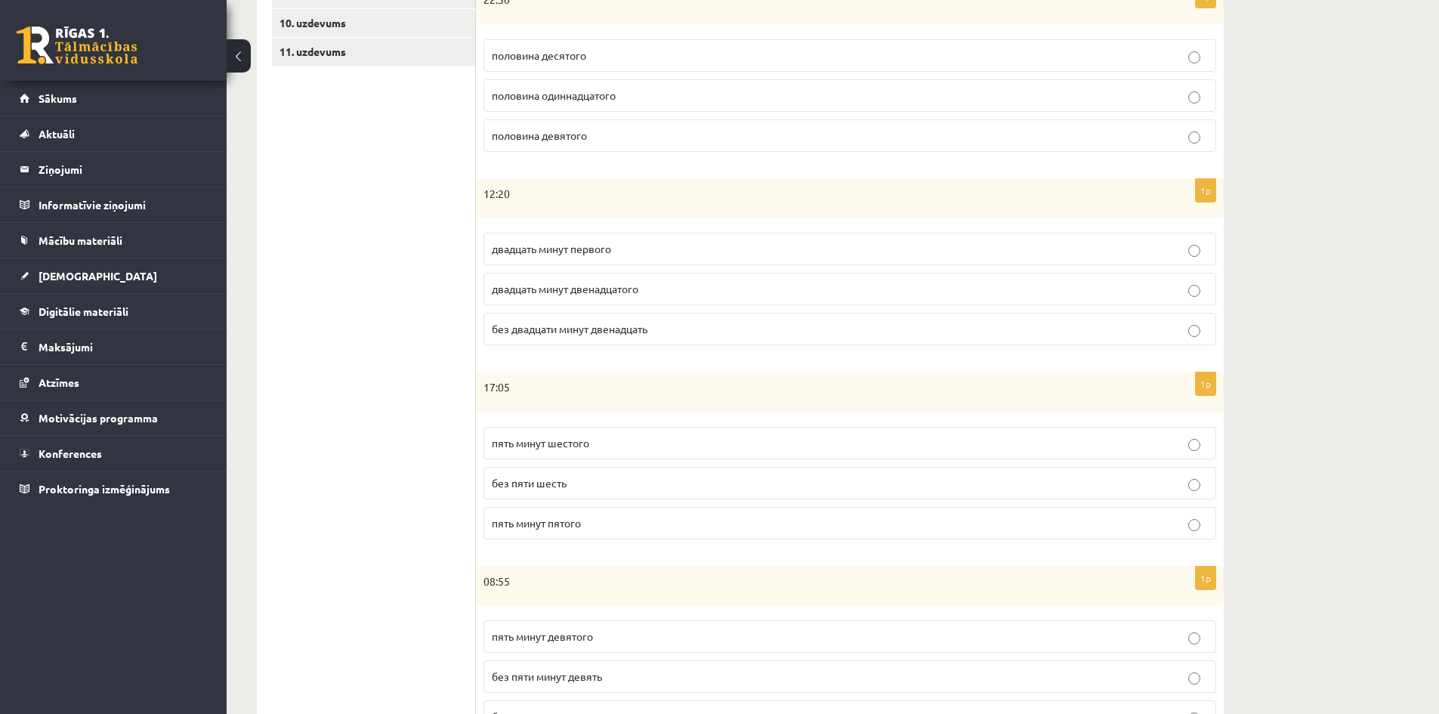
scroll to position [369, 0]
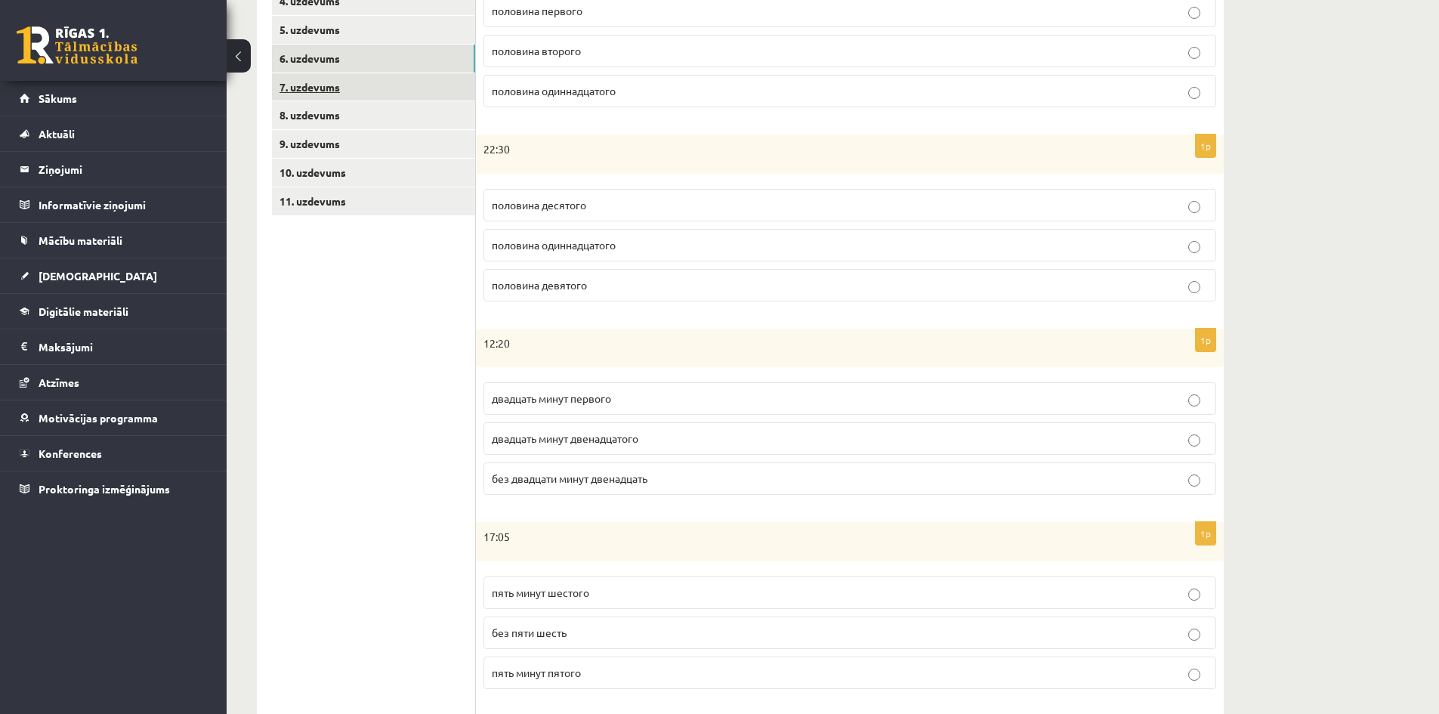
click at [309, 89] on link "7. uzdevums" at bounding box center [373, 87] width 203 height 28
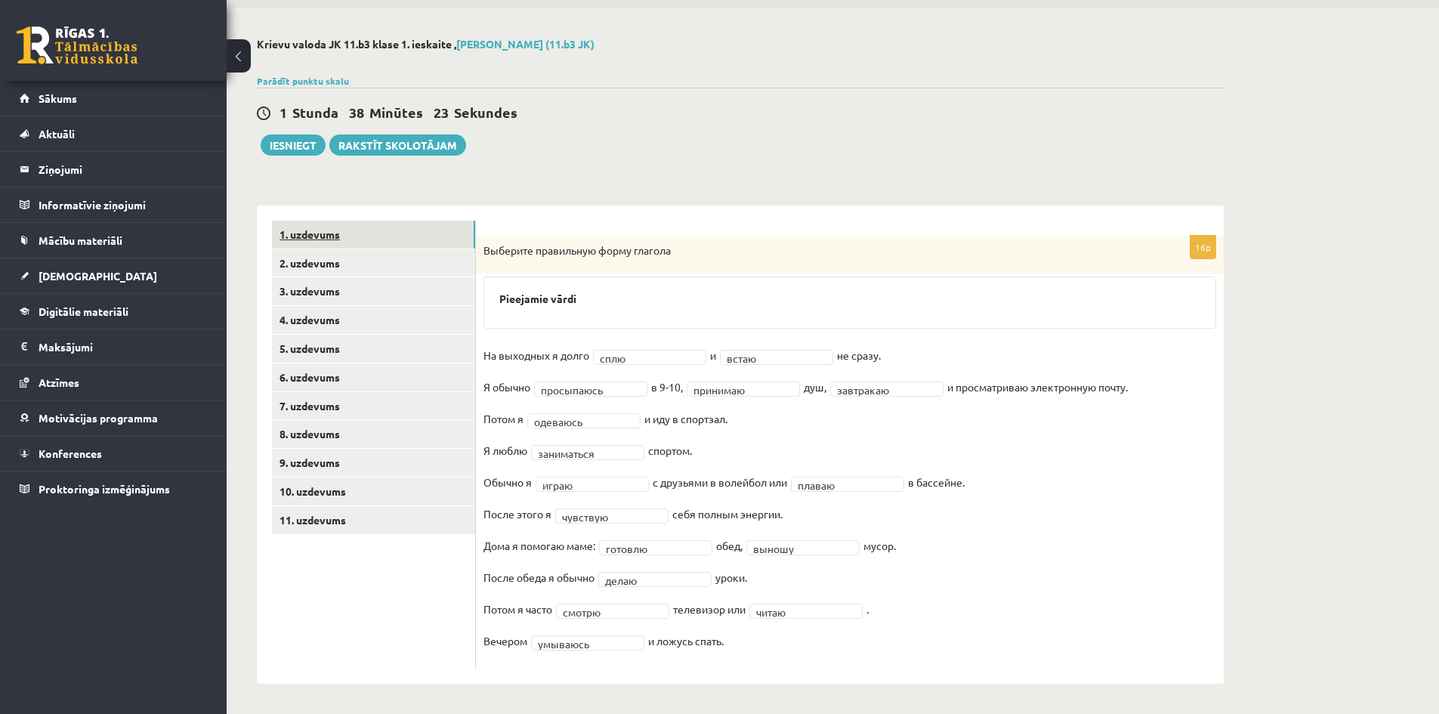
click at [325, 232] on link "1. uzdevums" at bounding box center [373, 235] width 203 height 28
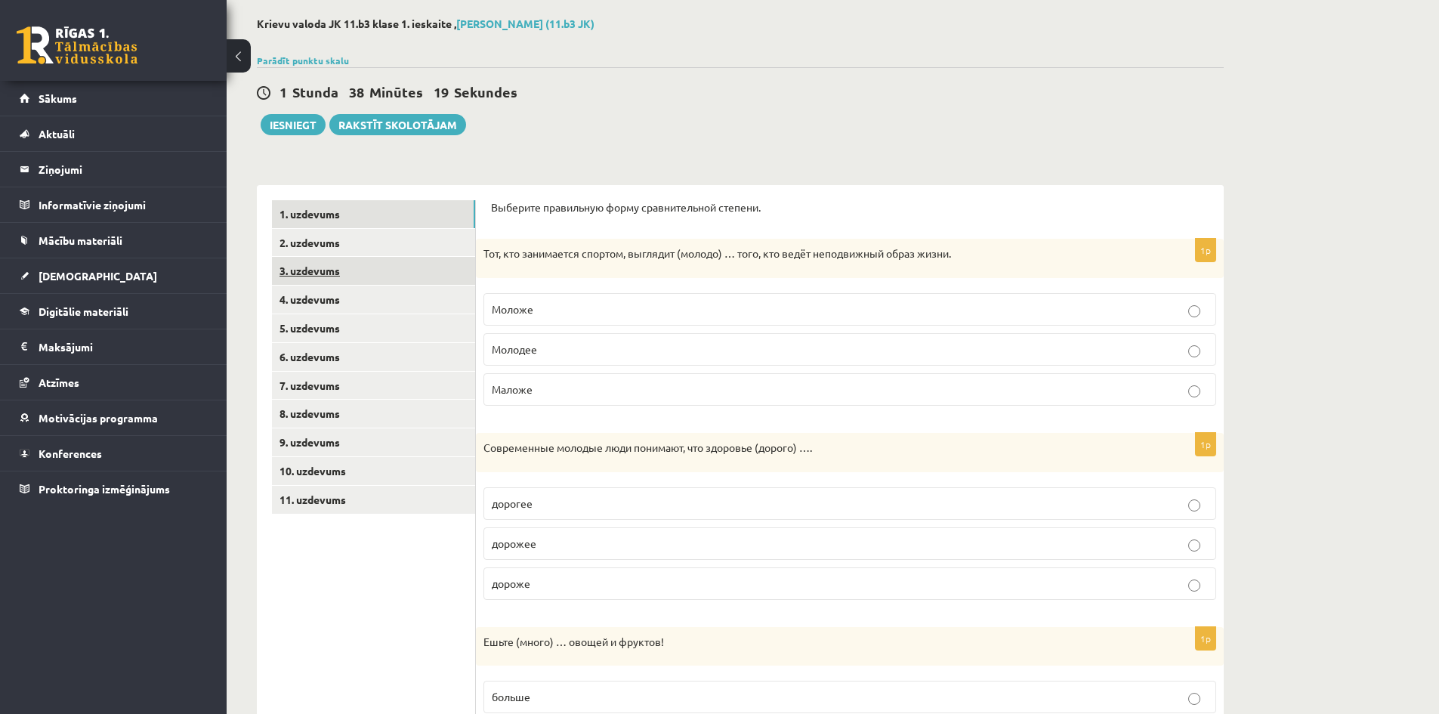
scroll to position [67, 0]
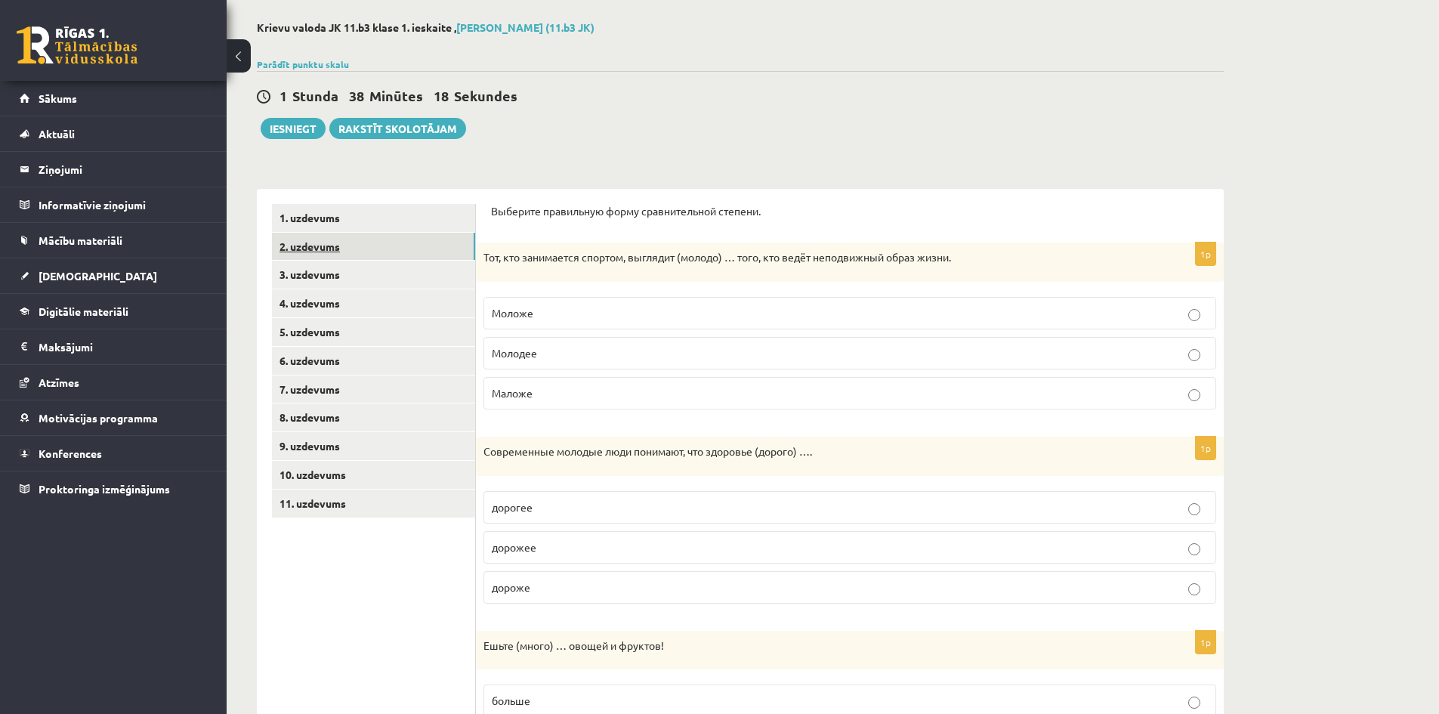
click at [322, 248] on link "2. uzdevums" at bounding box center [373, 247] width 203 height 28
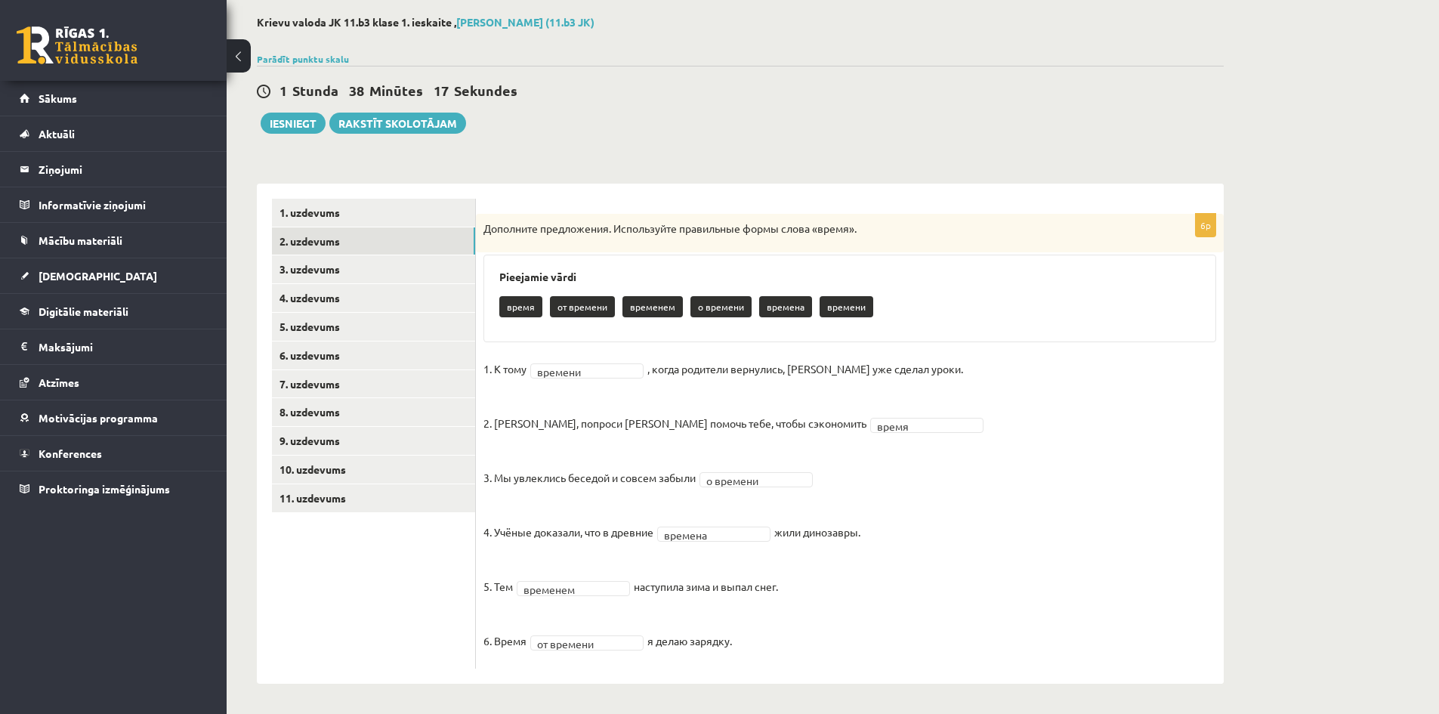
scroll to position [73, 0]
click at [320, 275] on link "3. uzdevums" at bounding box center [373, 269] width 203 height 28
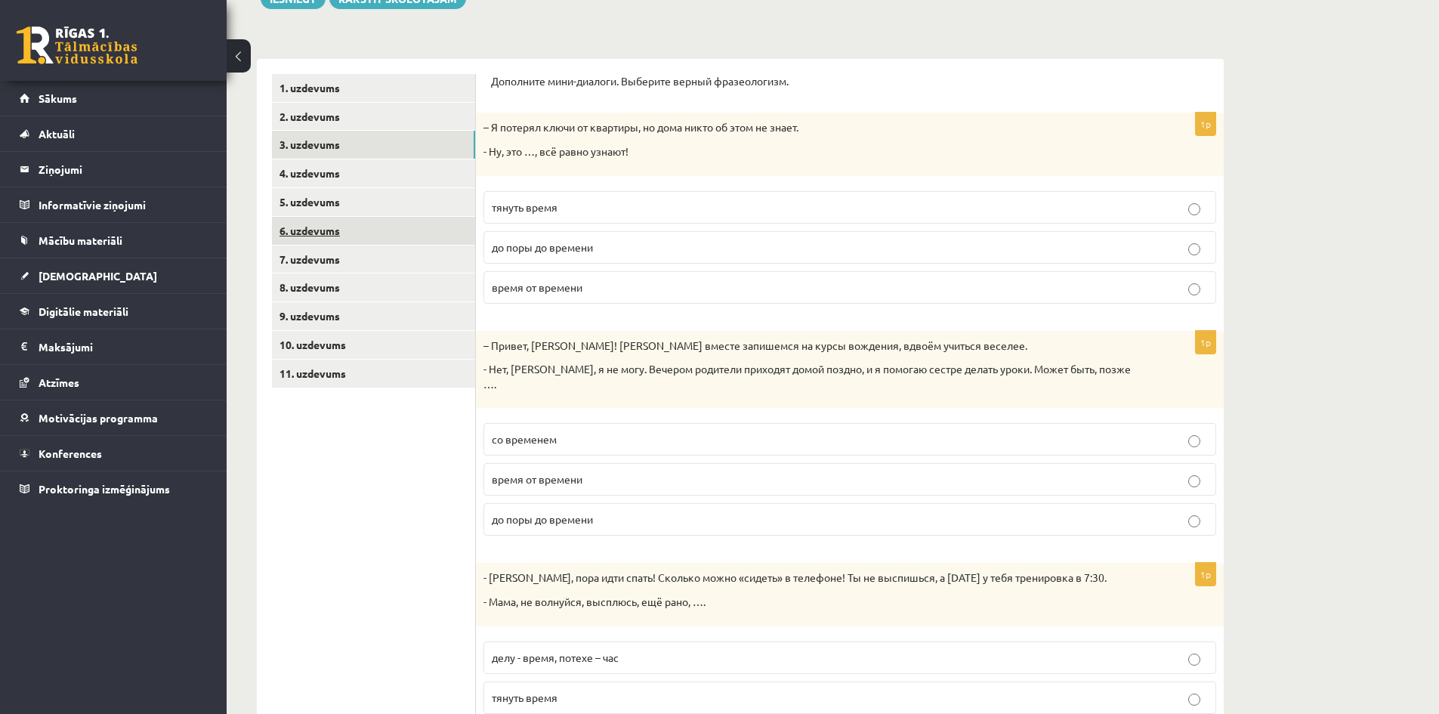
scroll to position [224, 0]
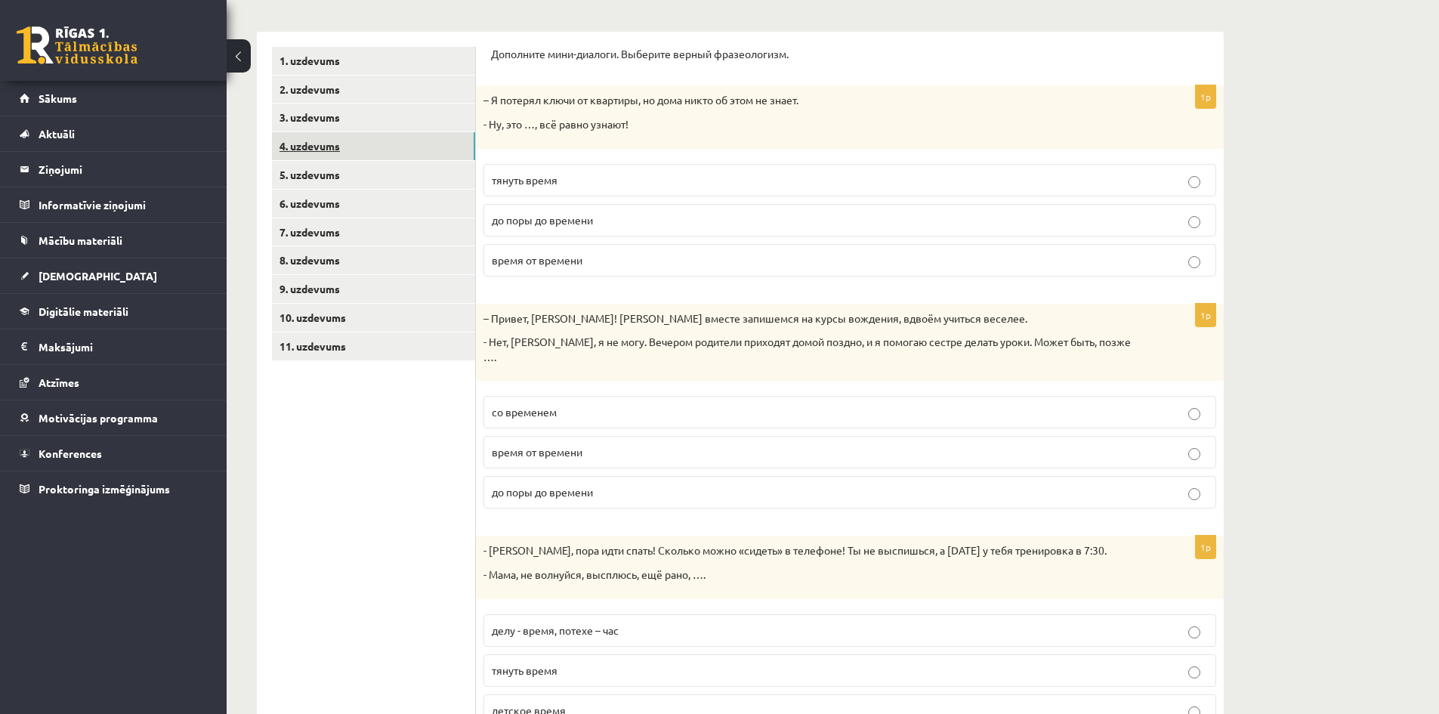
click at [314, 150] on link "4. uzdevums" at bounding box center [373, 146] width 203 height 28
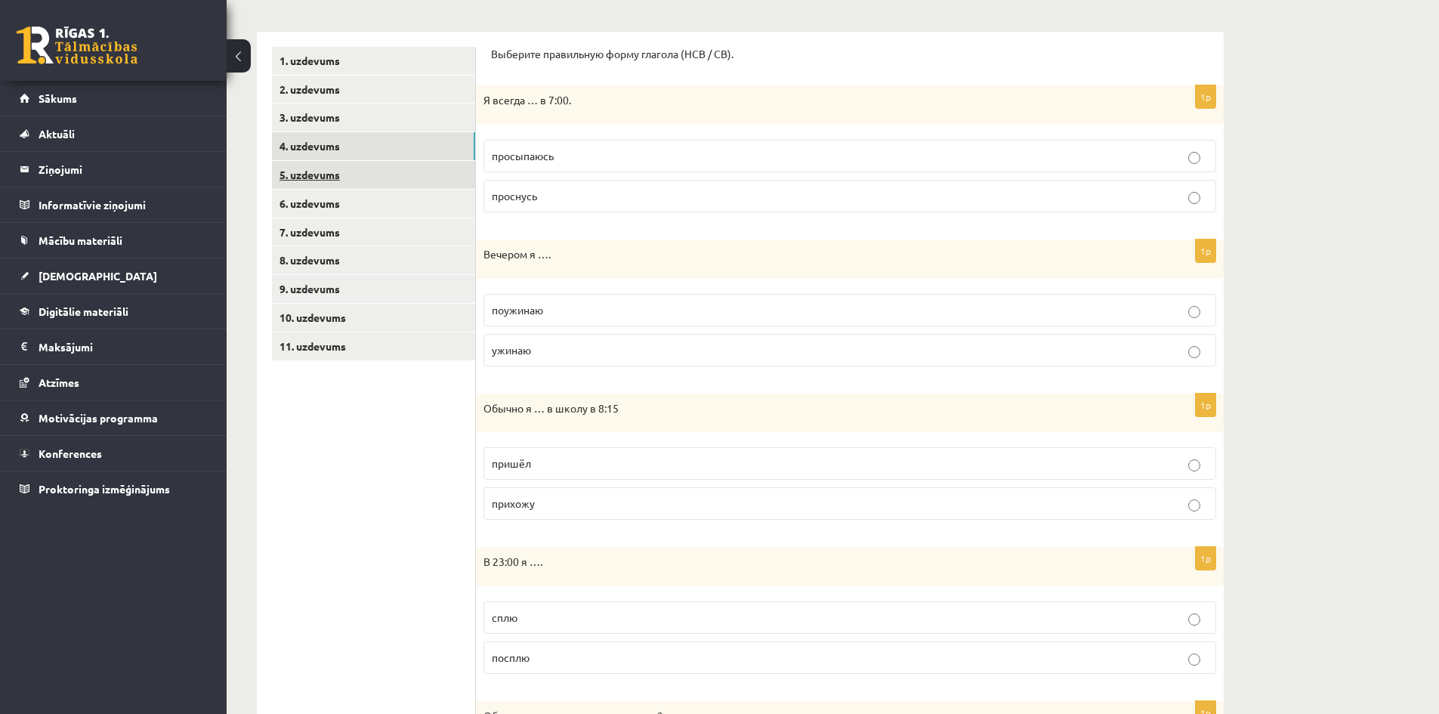
click at [329, 173] on link "5. uzdevums" at bounding box center [373, 175] width 203 height 28
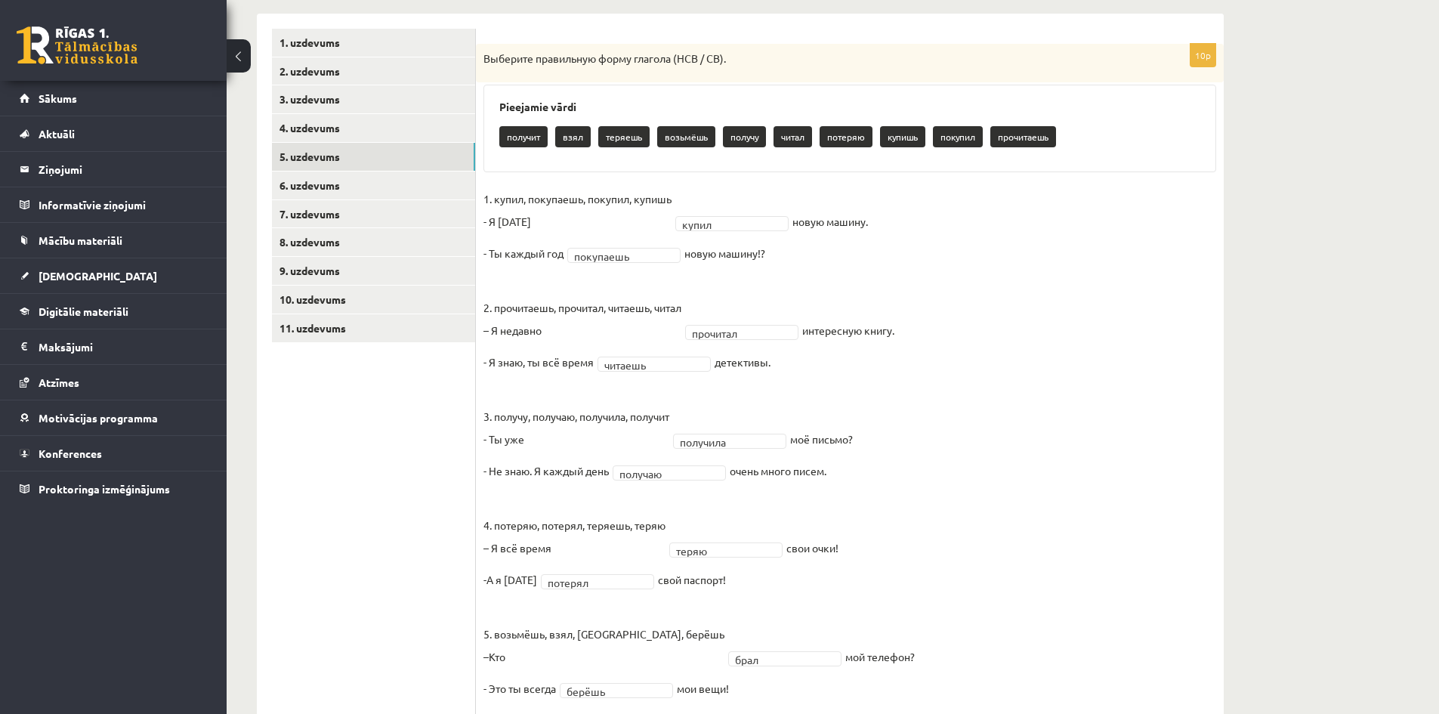
scroll to position [215, 0]
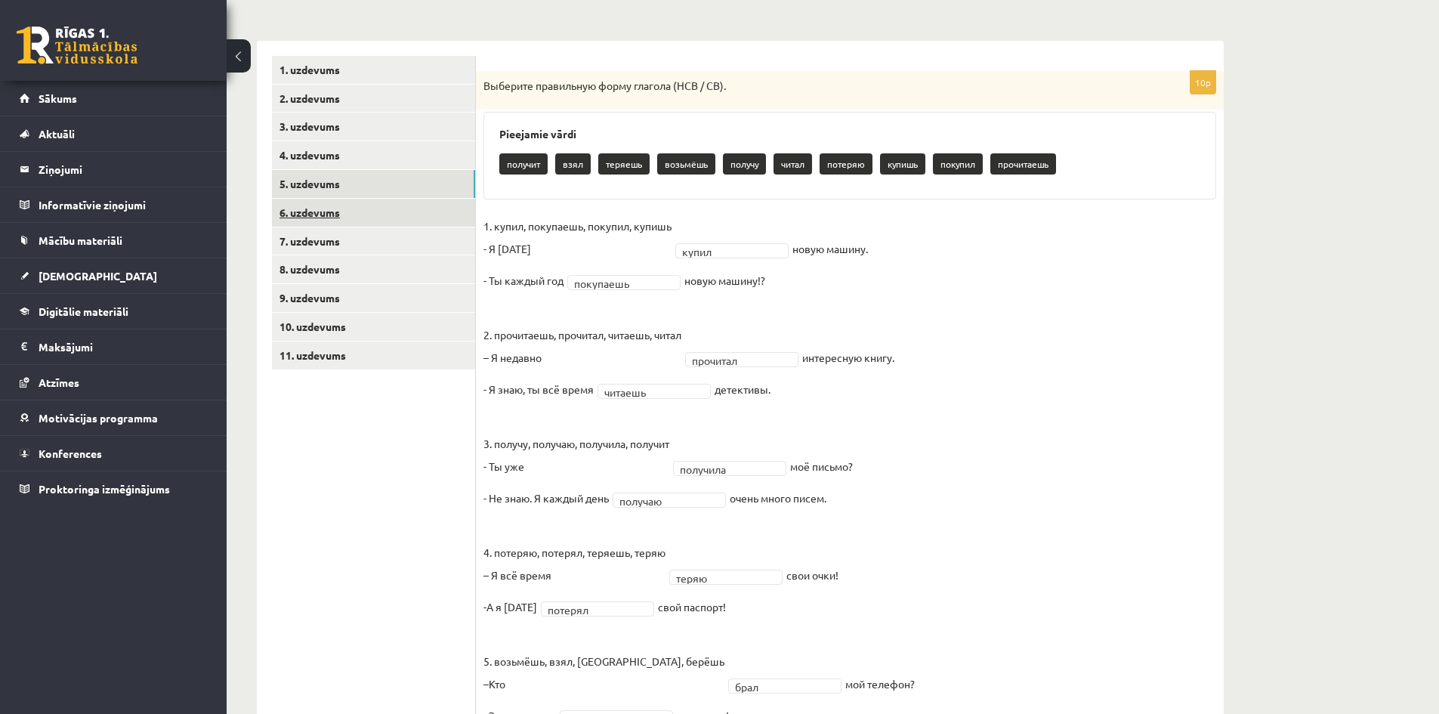
click at [323, 212] on link "6. uzdevums" at bounding box center [373, 213] width 203 height 28
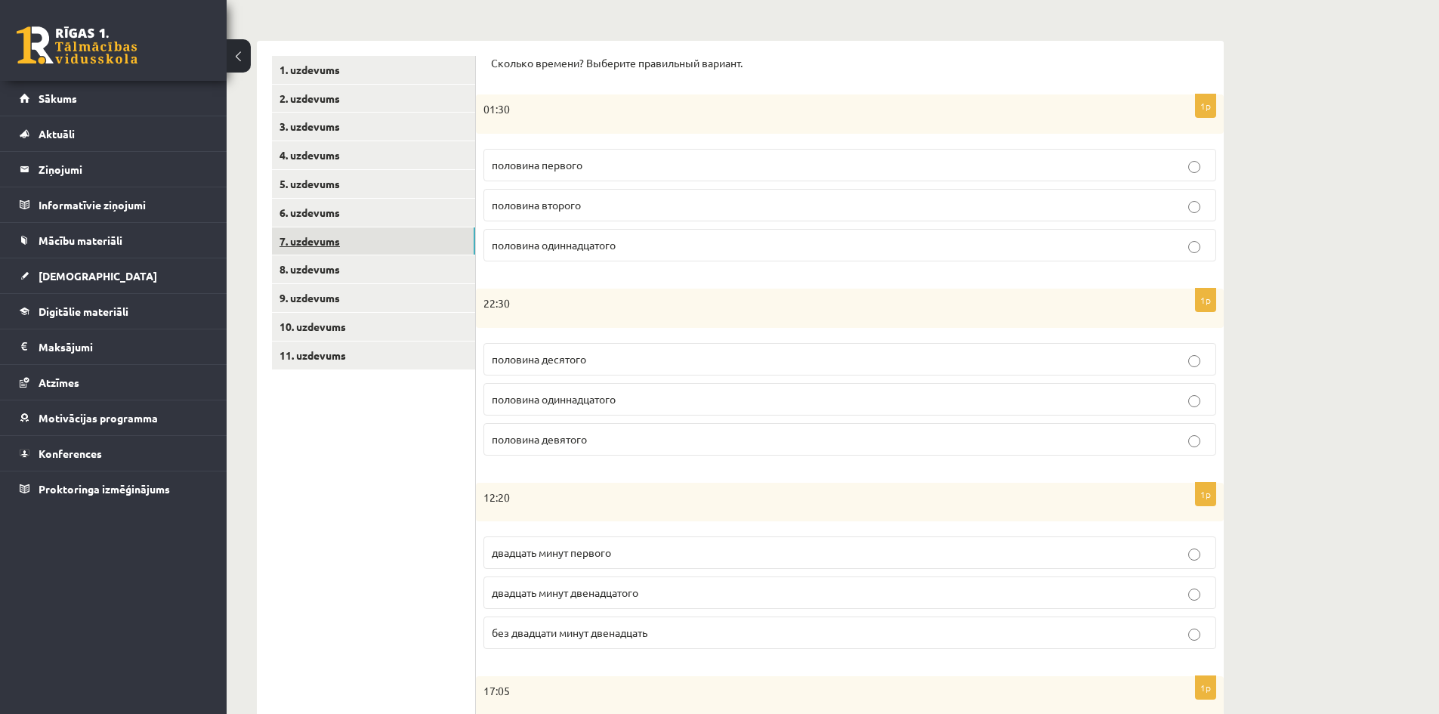
click at [304, 243] on link "7. uzdevums" at bounding box center [373, 241] width 203 height 28
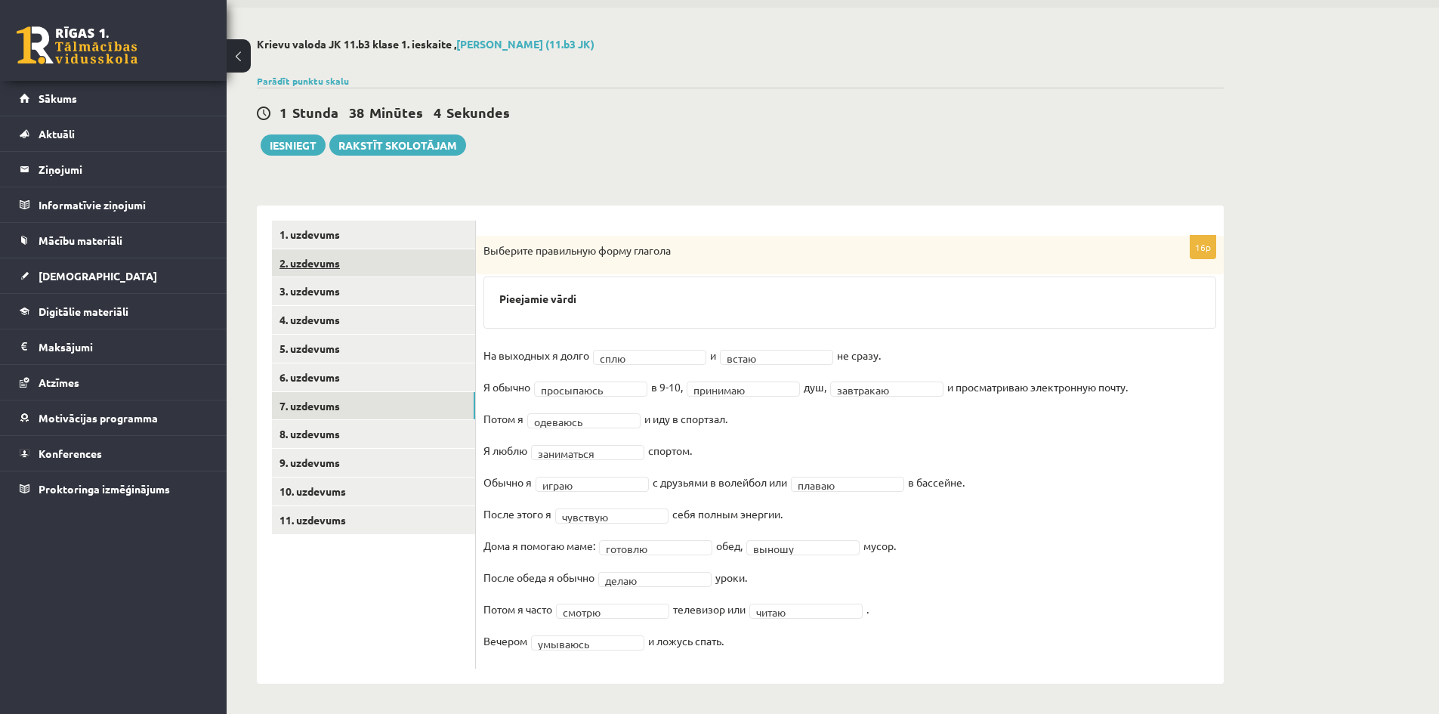
scroll to position [51, 0]
click at [310, 435] on link "8. uzdevums" at bounding box center [373, 434] width 203 height 28
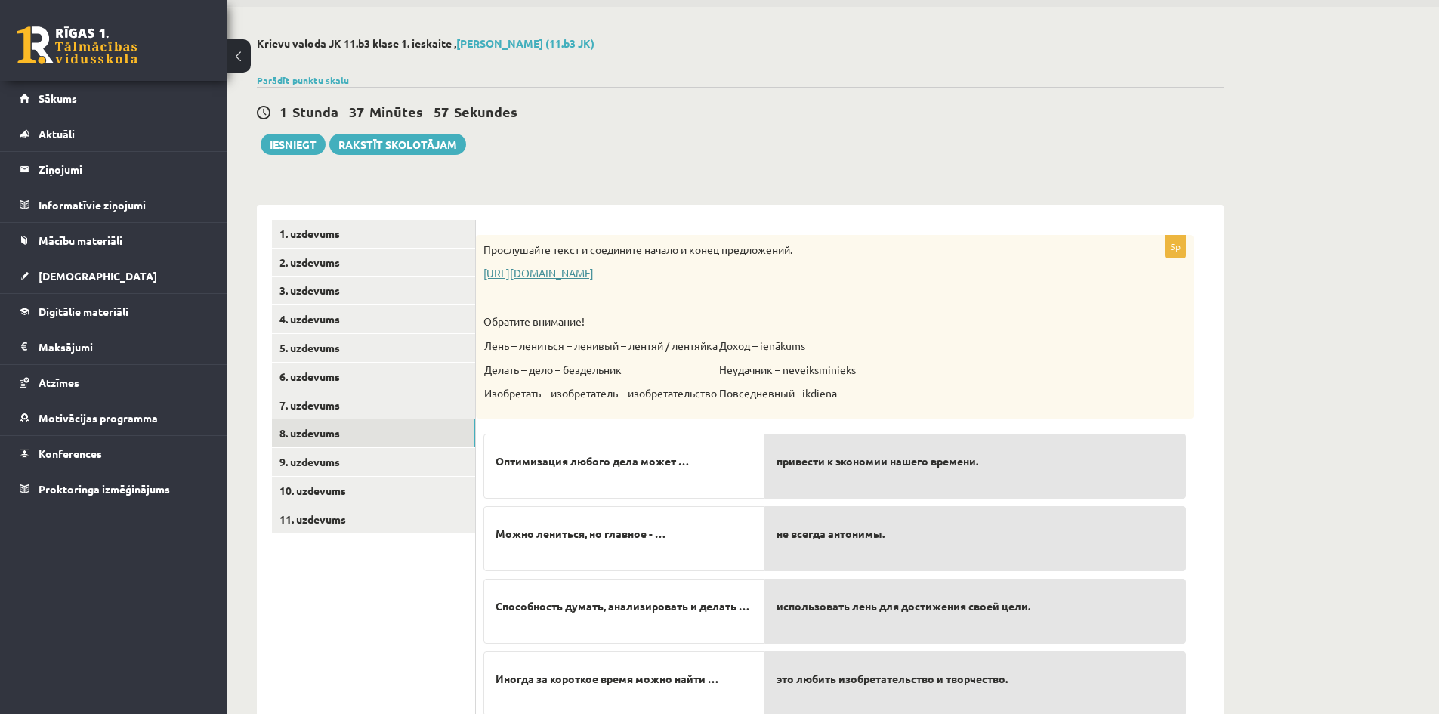
click at [537, 277] on link "https://www.zvaigzne.lv/upload/audio/100Urokov/2/49%202.mp3" at bounding box center [539, 273] width 110 height 14
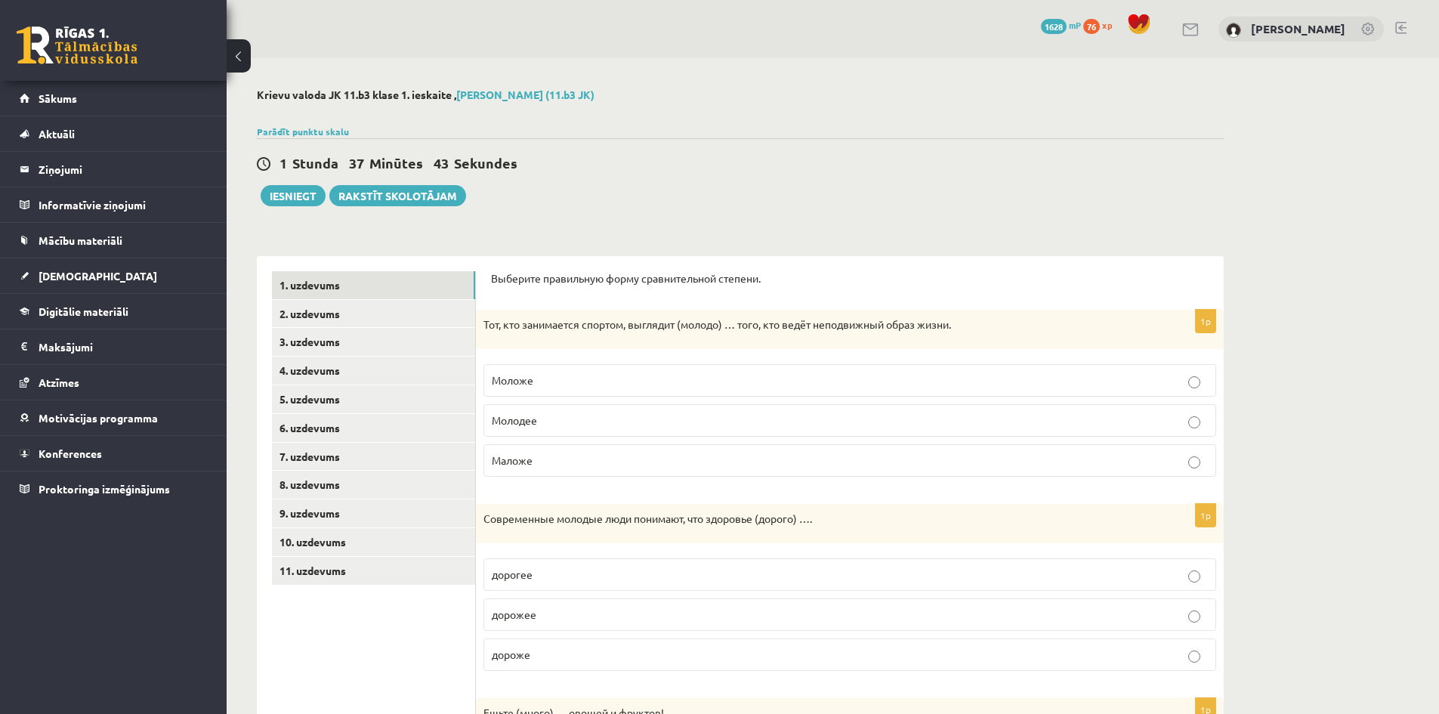
scroll to position [51, 0]
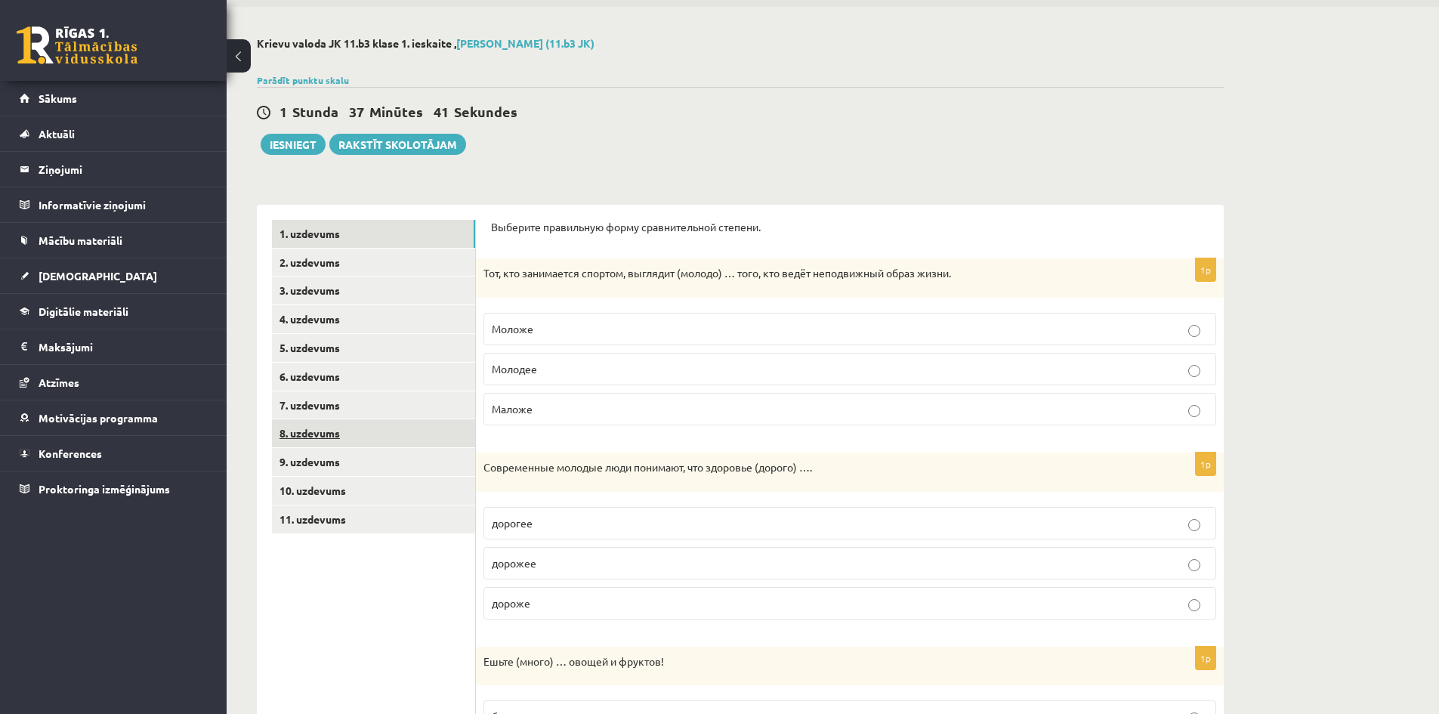
click at [315, 434] on link "8. uzdevums" at bounding box center [373, 433] width 203 height 28
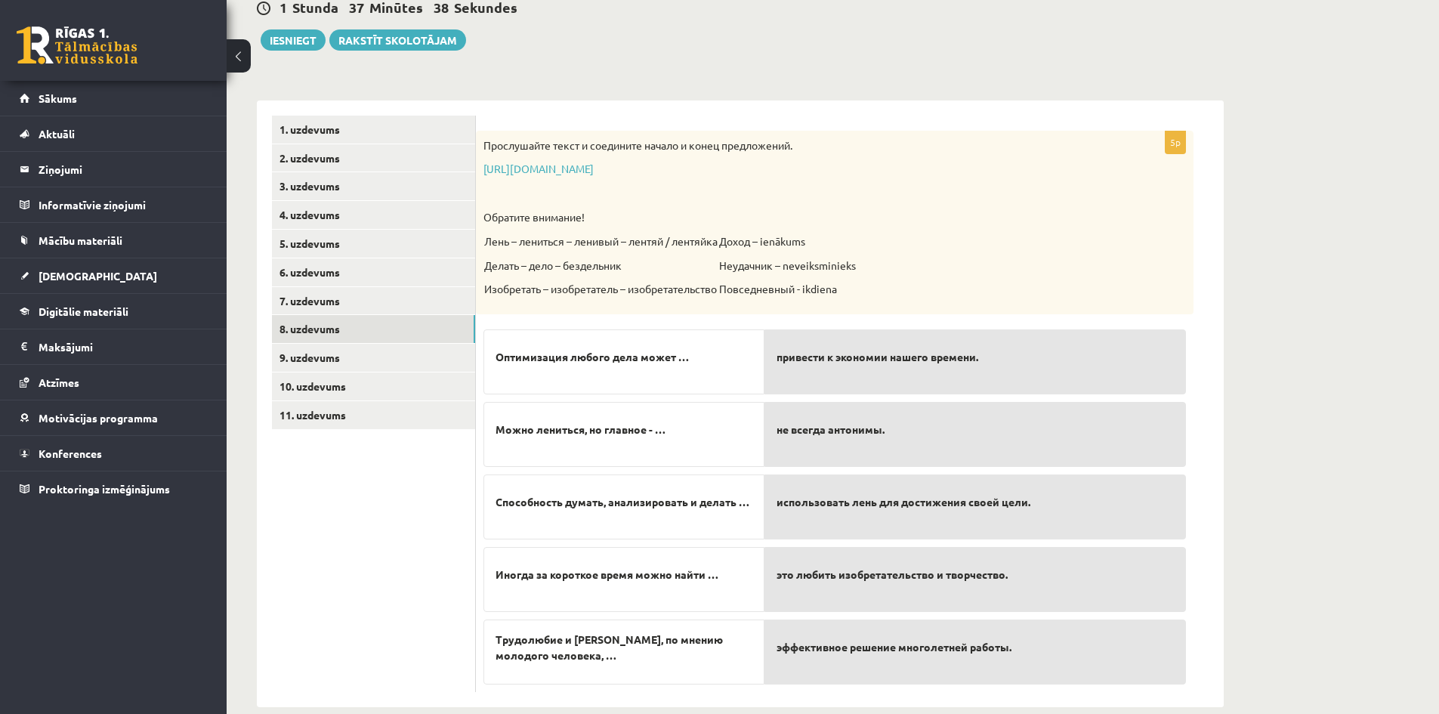
scroll to position [180, 0]
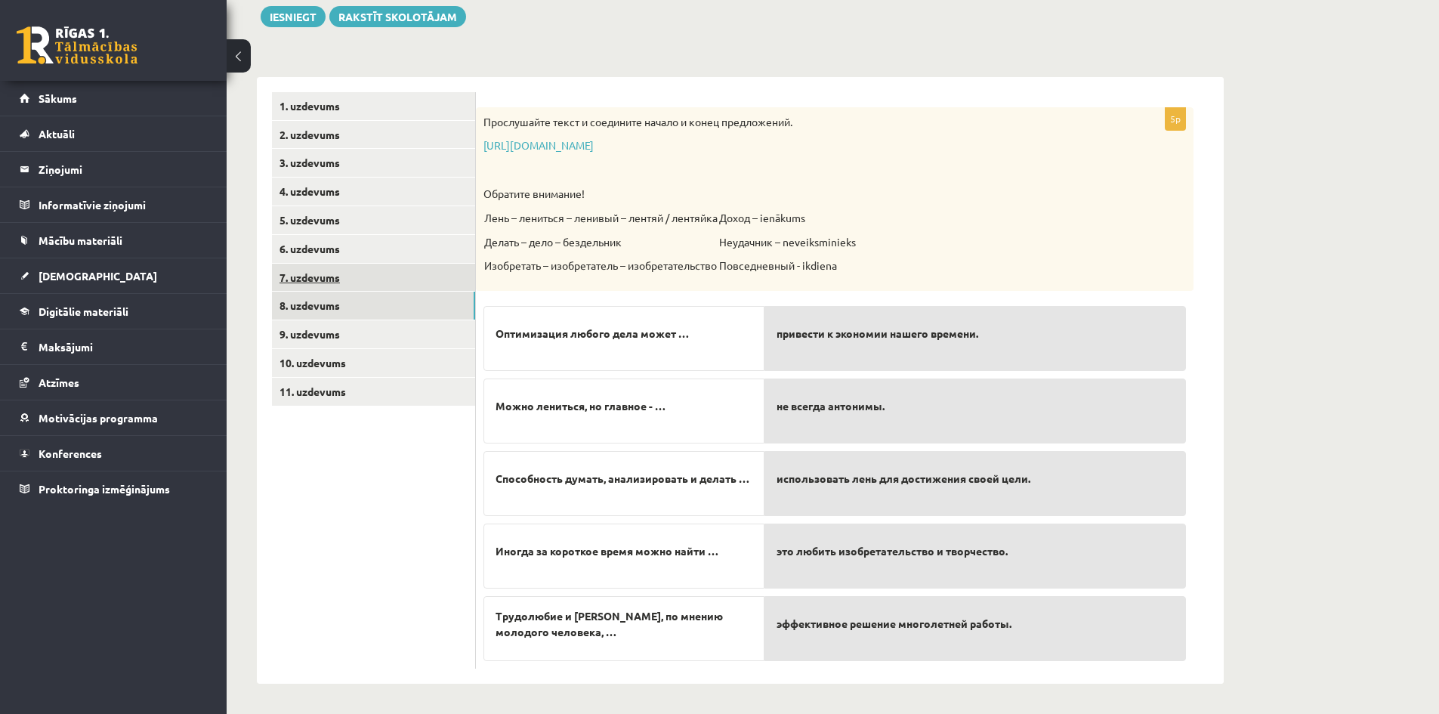
click at [313, 273] on link "7. uzdevums" at bounding box center [373, 278] width 203 height 28
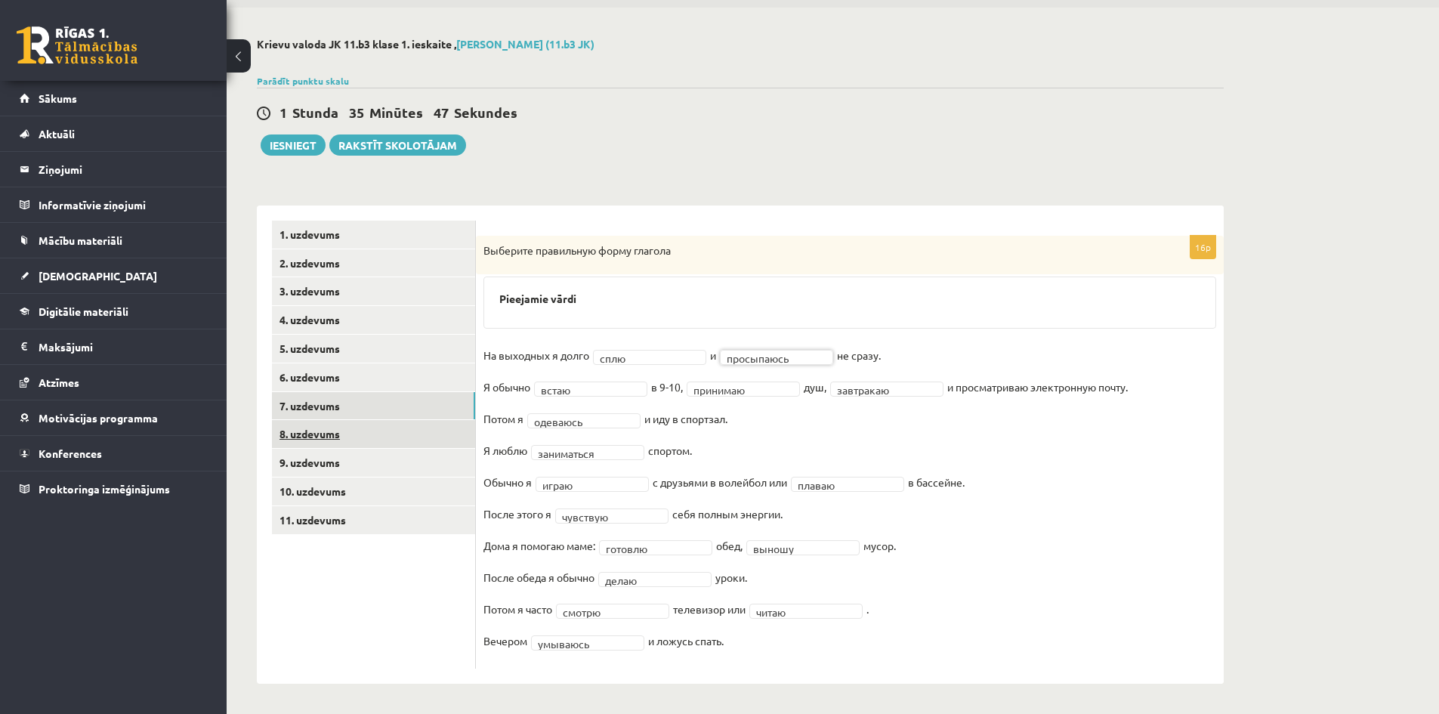
click at [314, 429] on link "8. uzdevums" at bounding box center [373, 434] width 203 height 28
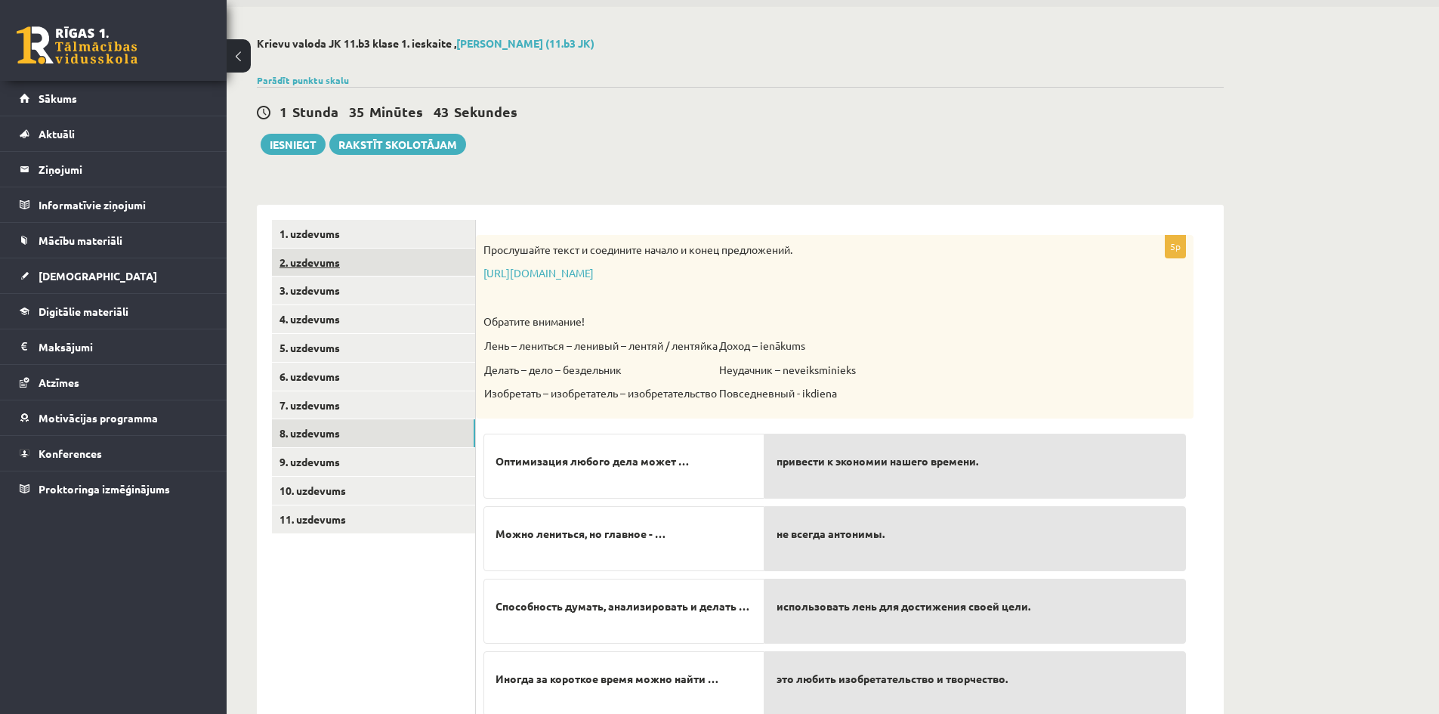
scroll to position [180, 0]
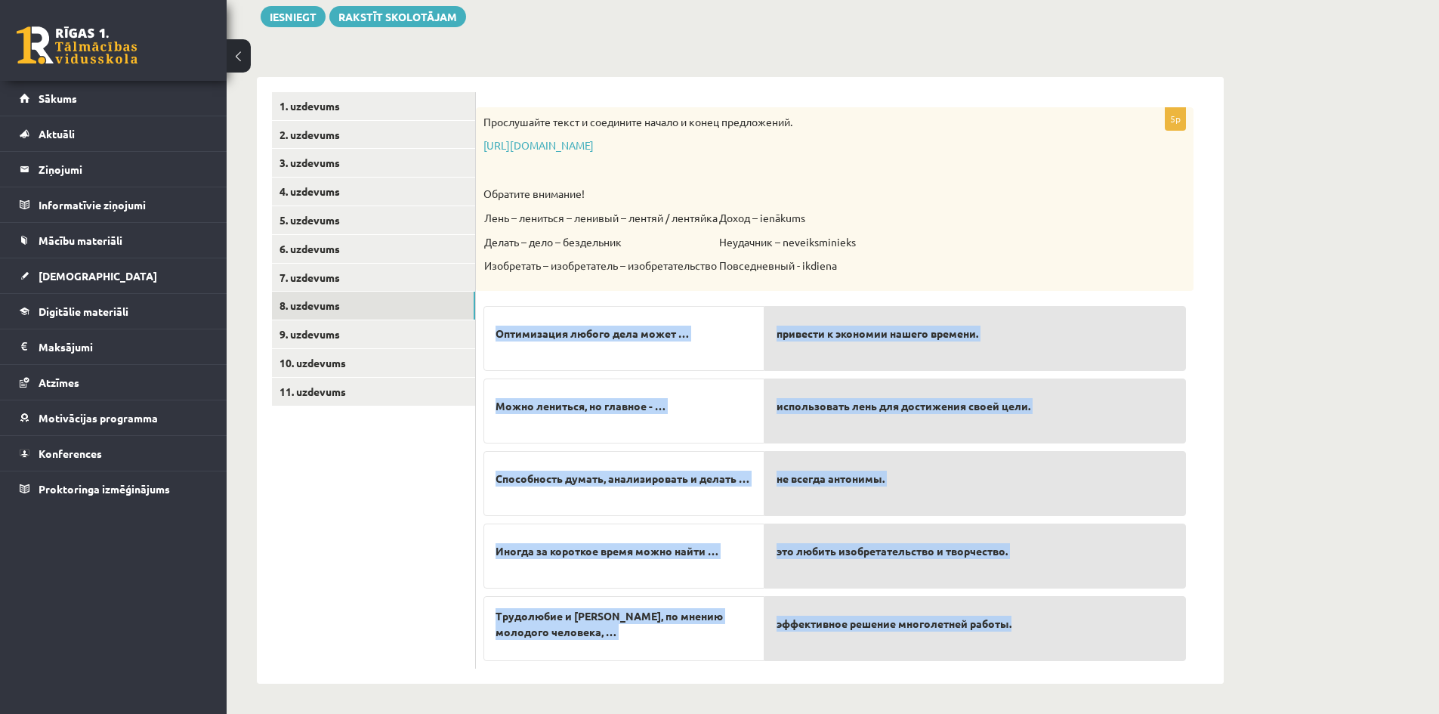
drag, startPoint x: 493, startPoint y: 327, endPoint x: 1099, endPoint y: 643, distance: 684.0
click at [1099, 643] on fieldset "Оптимизация любого дела может … Можно лениться, но главное - … Способность дума…" at bounding box center [835, 479] width 703 height 363
copy fieldset "Оптимизация любого дела может … Можно лениться, но главное - … Способность дума…"
drag, startPoint x: 479, startPoint y: 118, endPoint x: 812, endPoint y: 108, distance: 333.3
click at [812, 108] on div "Прослушайте текст и соедините начало и конец предложений. https://www.zvaigzne.…" at bounding box center [835, 199] width 718 height 184
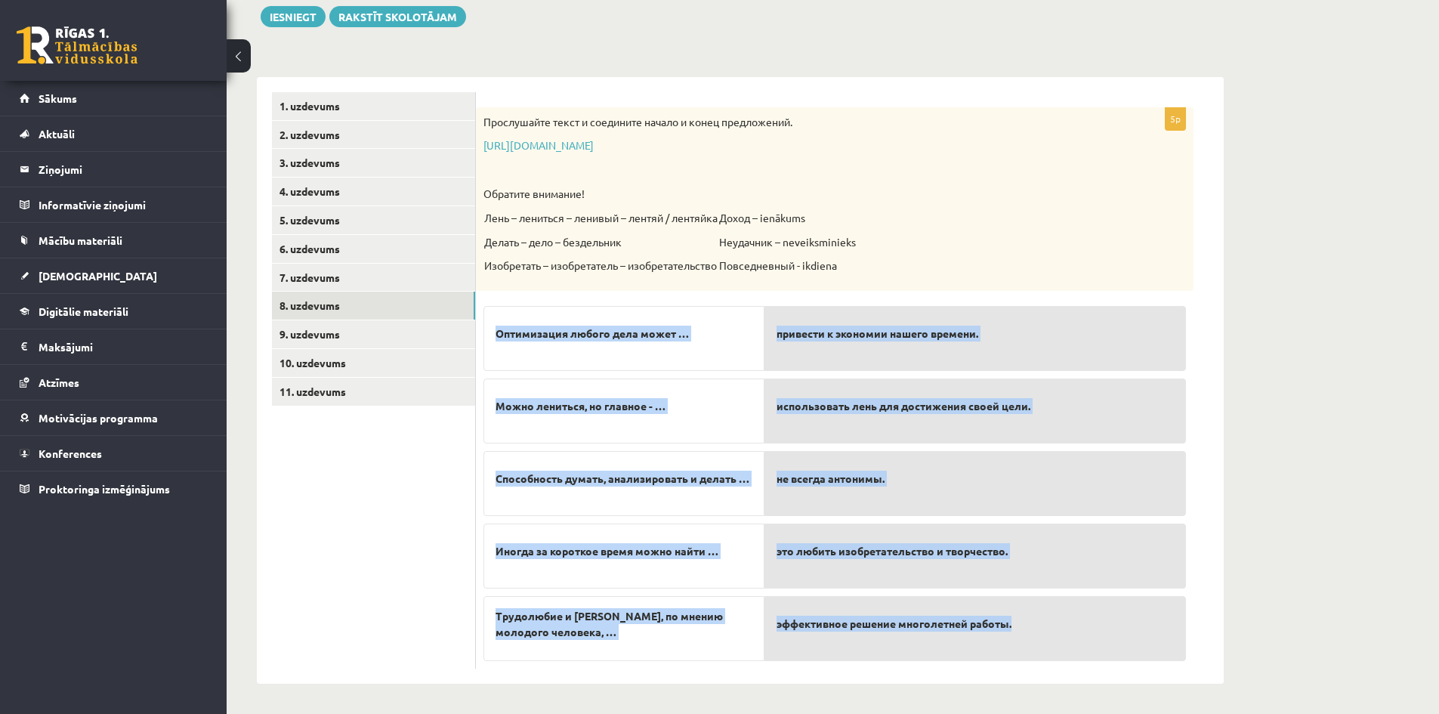
click at [592, 128] on p "Прослушайте текст и соедините начало и конец предложений." at bounding box center [797, 122] width 627 height 15
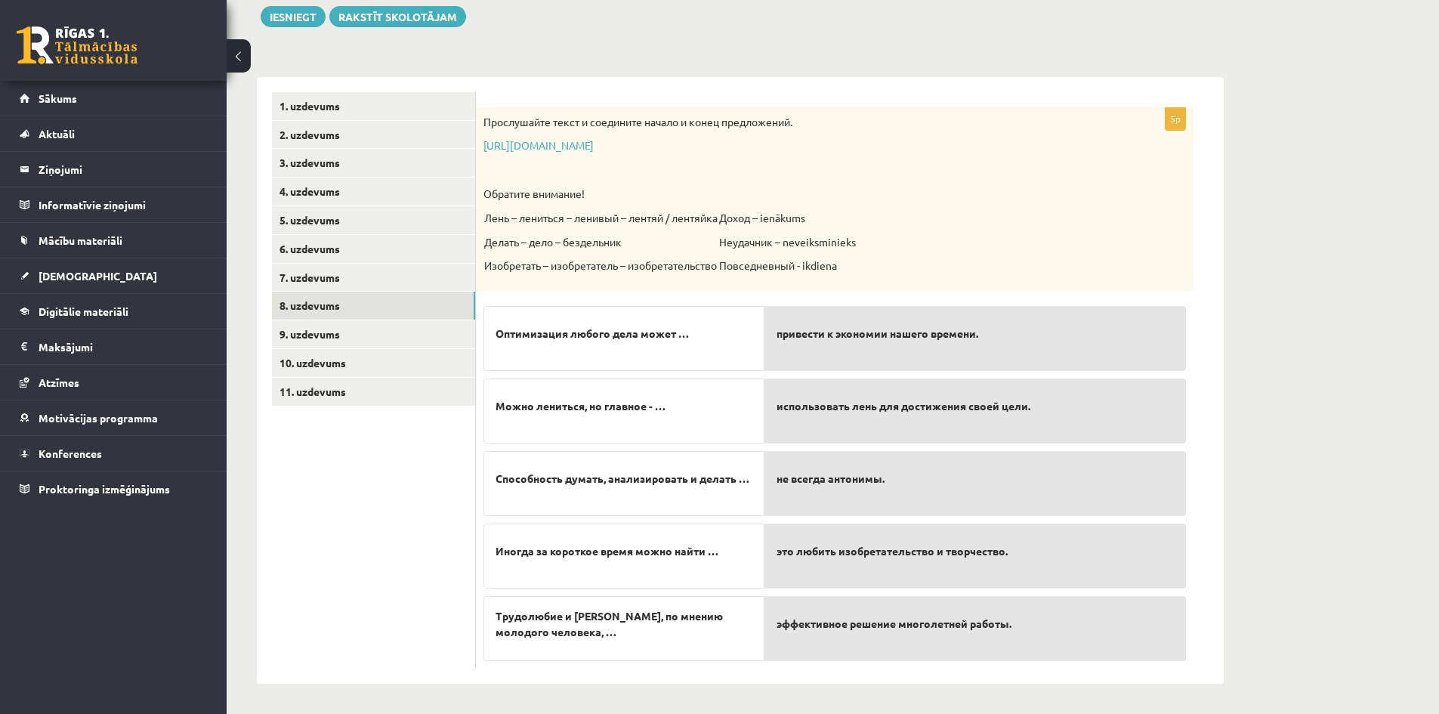
drag, startPoint x: 603, startPoint y: 121, endPoint x: 803, endPoint y: 117, distance: 200.2
click at [803, 117] on p "Прослушайте текст и соедините начало и конец предложений." at bounding box center [797, 122] width 627 height 15
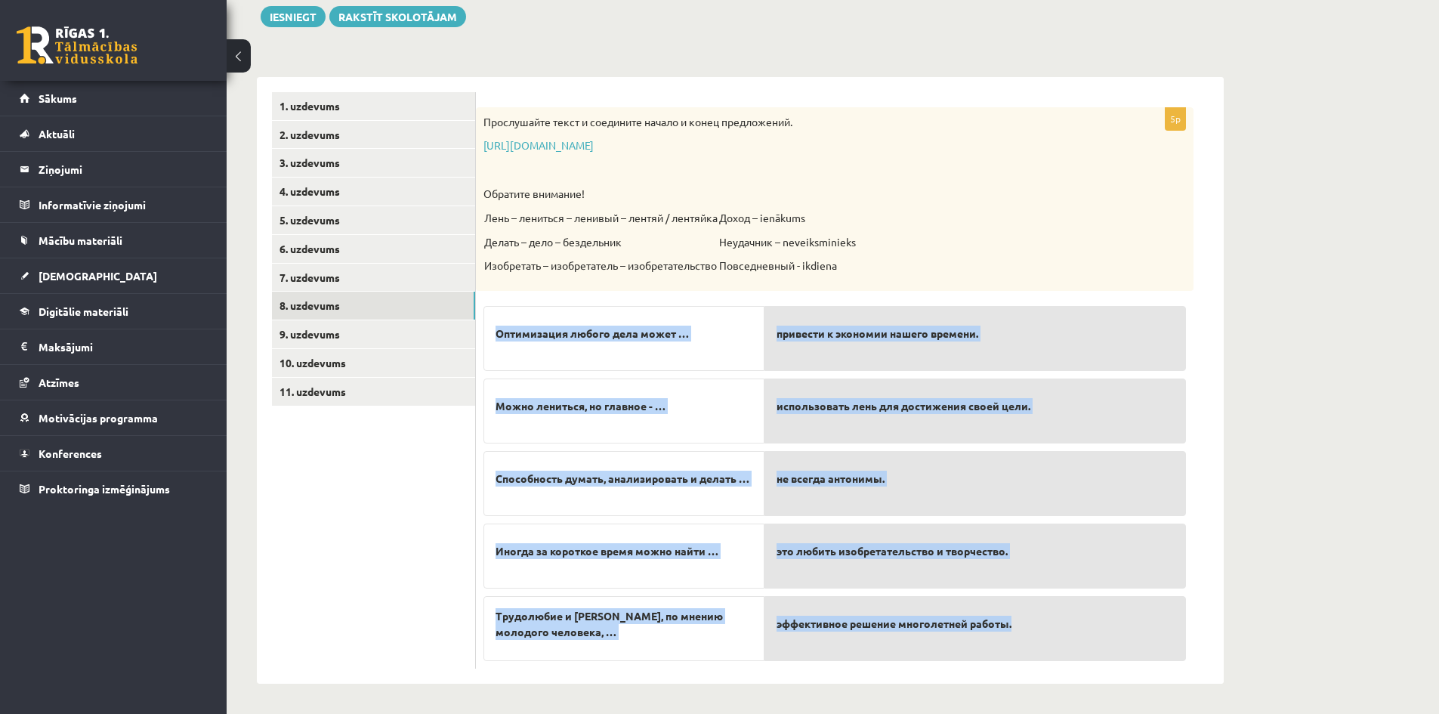
drag, startPoint x: 493, startPoint y: 329, endPoint x: 1129, endPoint y: 636, distance: 706.2
click at [1129, 636] on fieldset "Оптимизация любого дела может … Можно лениться, но главное - … Способность дума…" at bounding box center [835, 479] width 703 height 363
copy fieldset "Оптимизация любого дела может … Можно лениться, но главное - … Способность дума…"
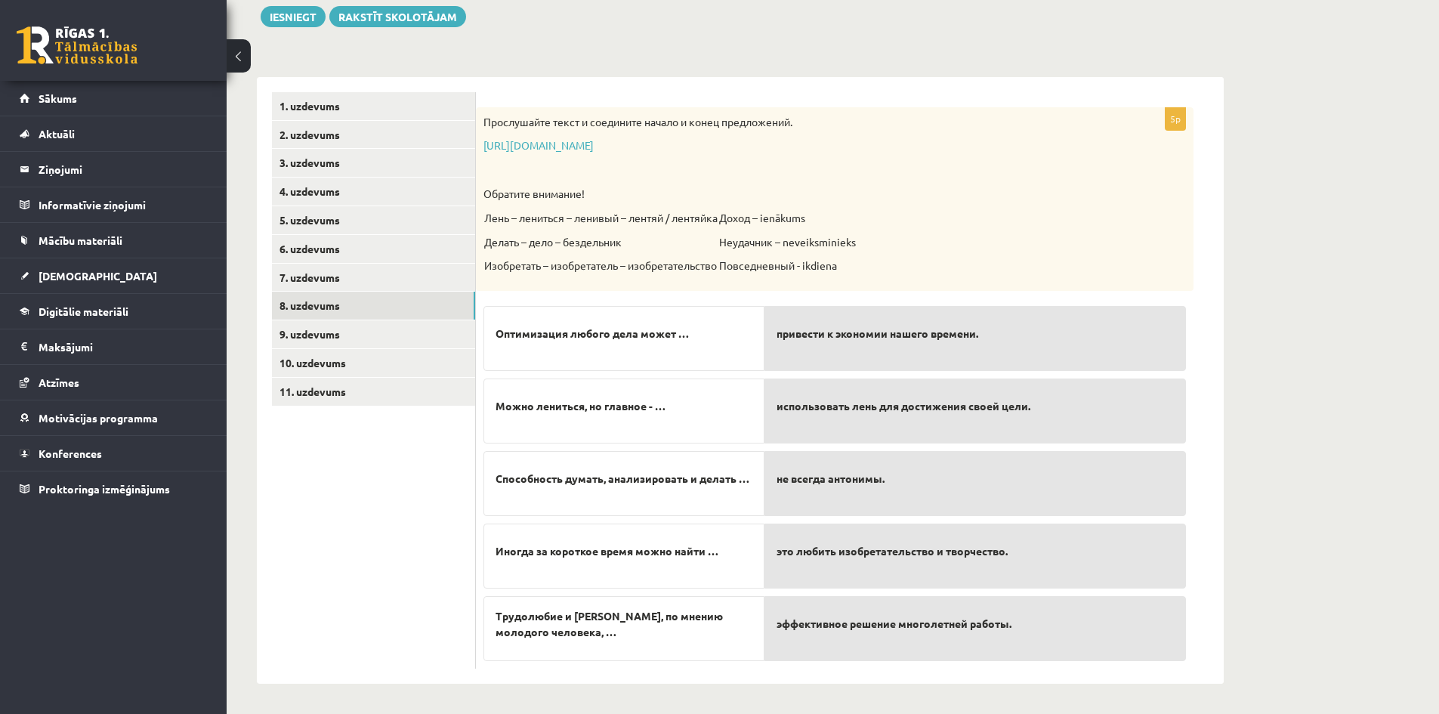
click at [1364, 532] on div "Krievu valoda JK 11.b3 klase 1. ieskaite , Andželīna Salukauri (11.b3 JK) Parād…" at bounding box center [833, 296] width 1213 height 835
click at [309, 333] on link "9. uzdevums" at bounding box center [373, 334] width 203 height 28
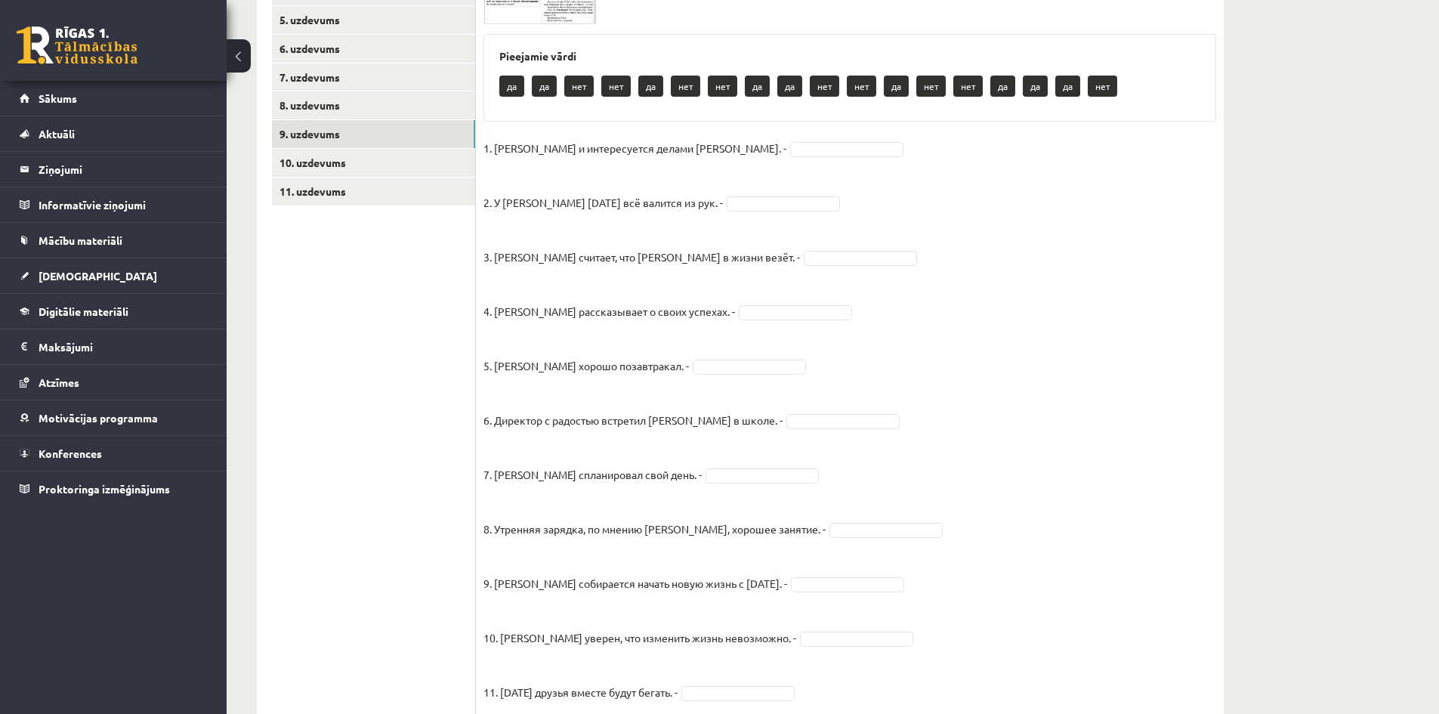
scroll to position [379, 0]
click at [313, 159] on link "10. uzdevums" at bounding box center [373, 164] width 203 height 28
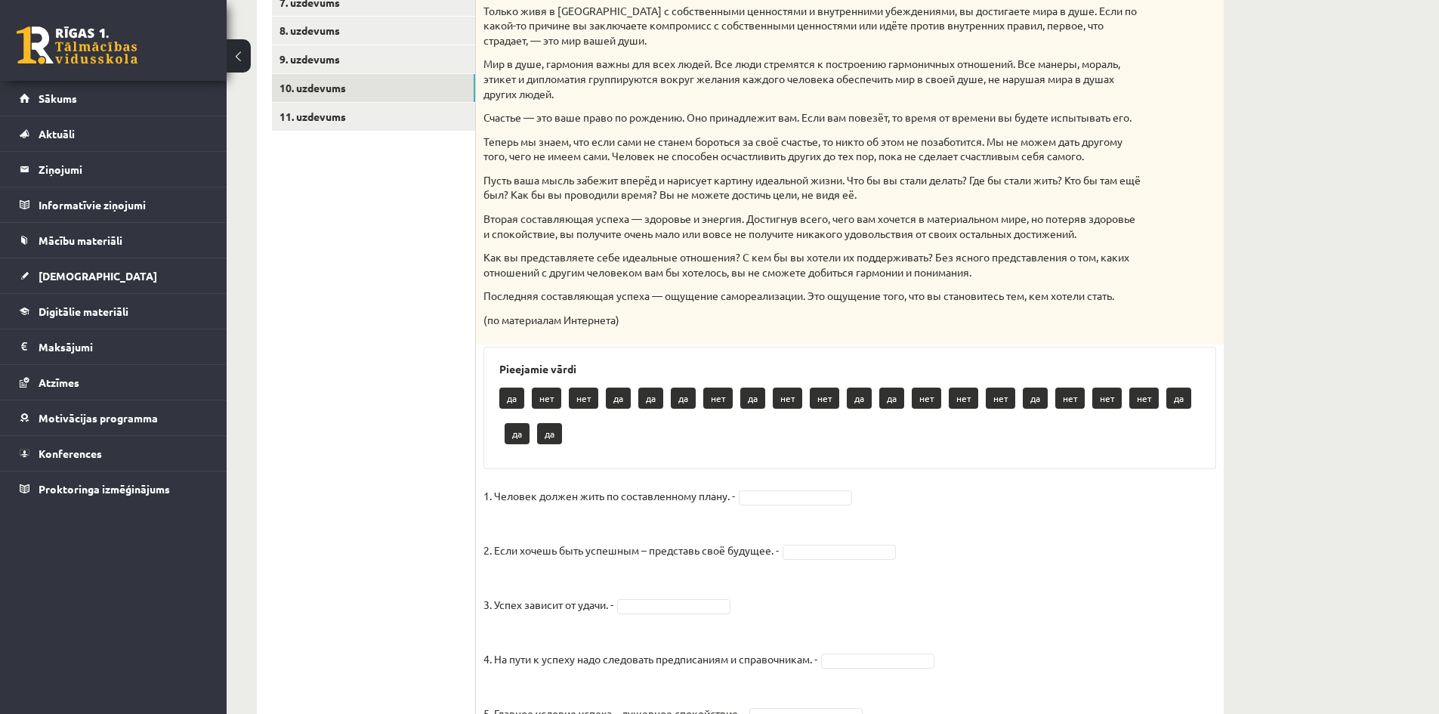
scroll to position [227, 0]
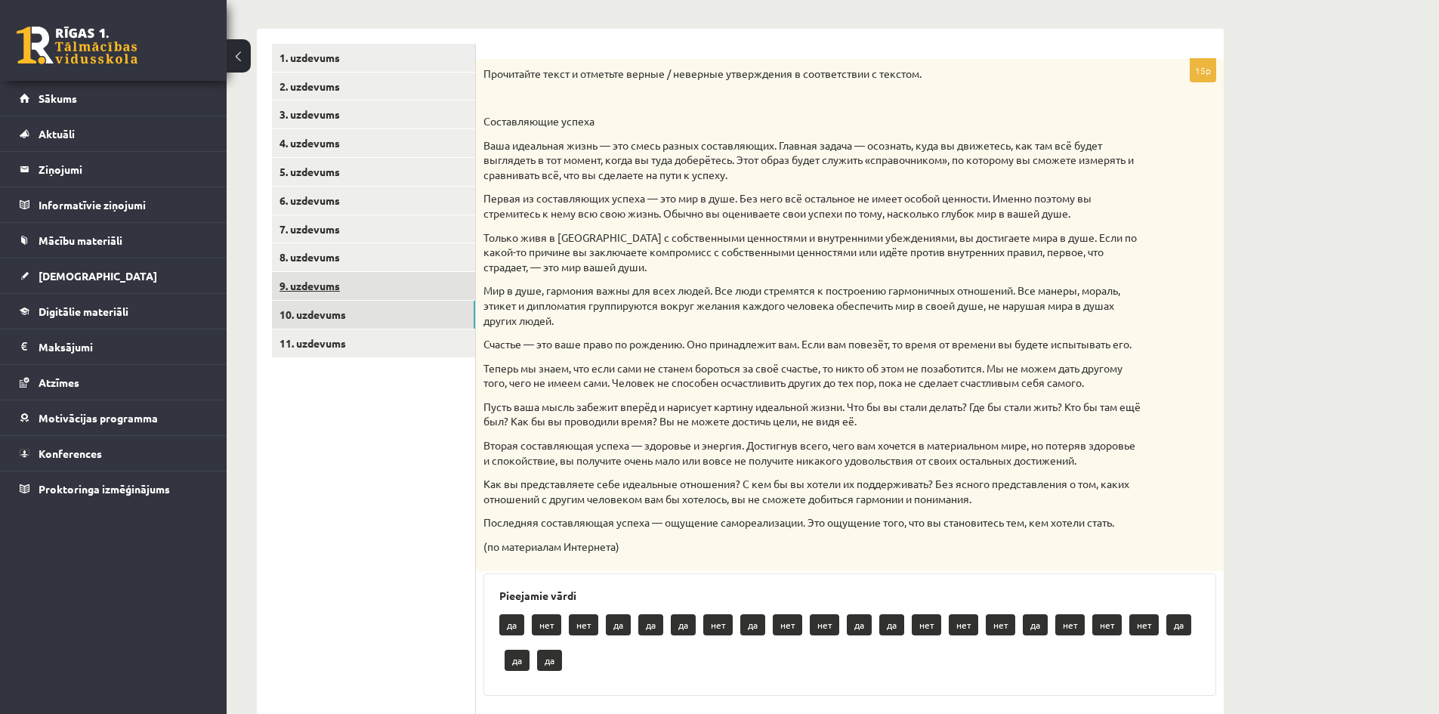
click at [298, 283] on link "9. uzdevums" at bounding box center [373, 286] width 203 height 28
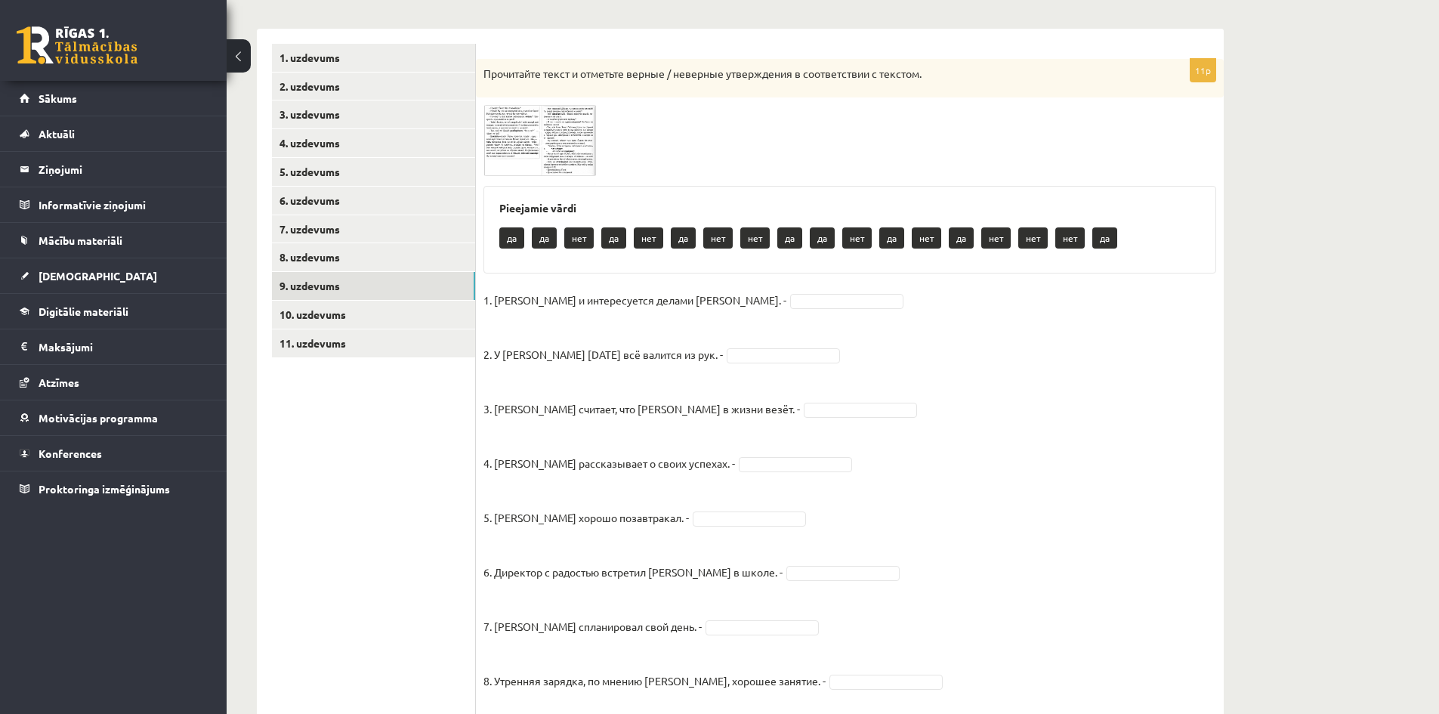
click at [497, 128] on img at bounding box center [540, 140] width 113 height 71
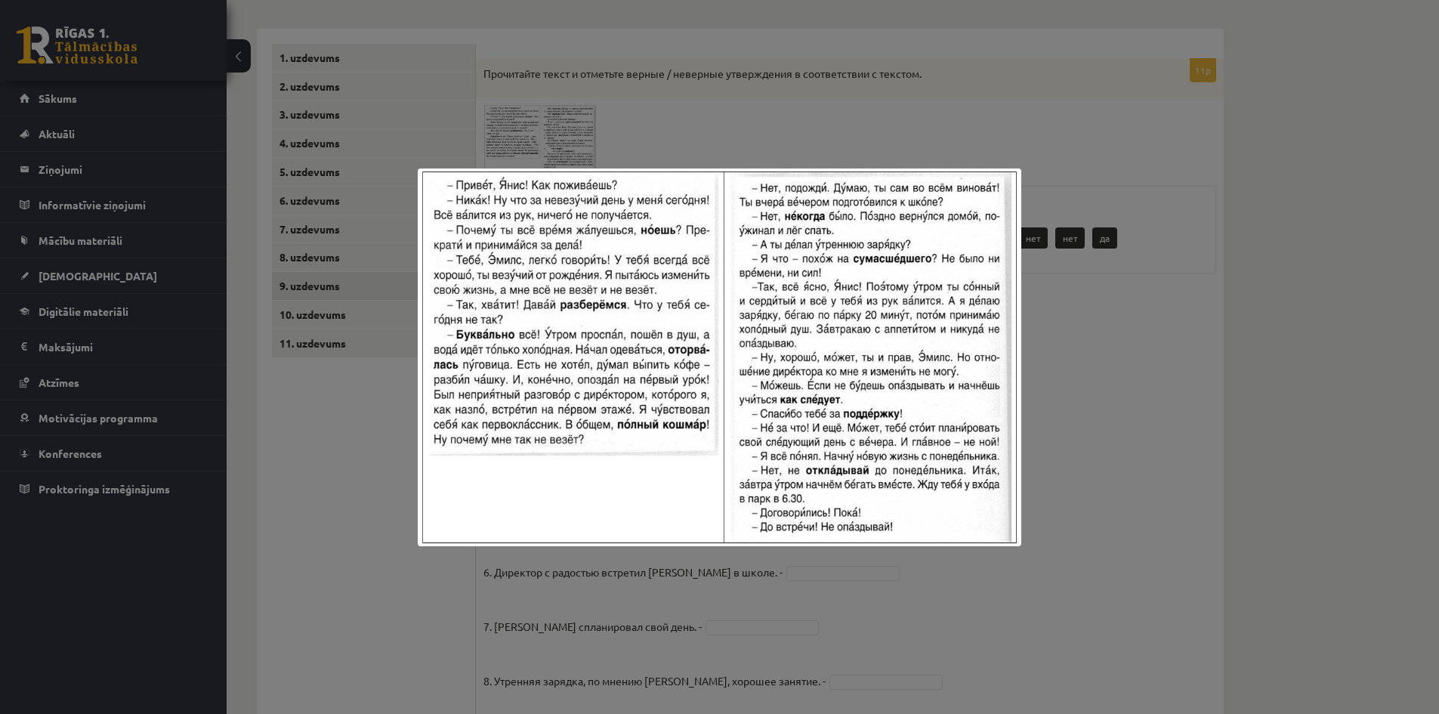
click at [1081, 263] on div at bounding box center [719, 357] width 1439 height 714
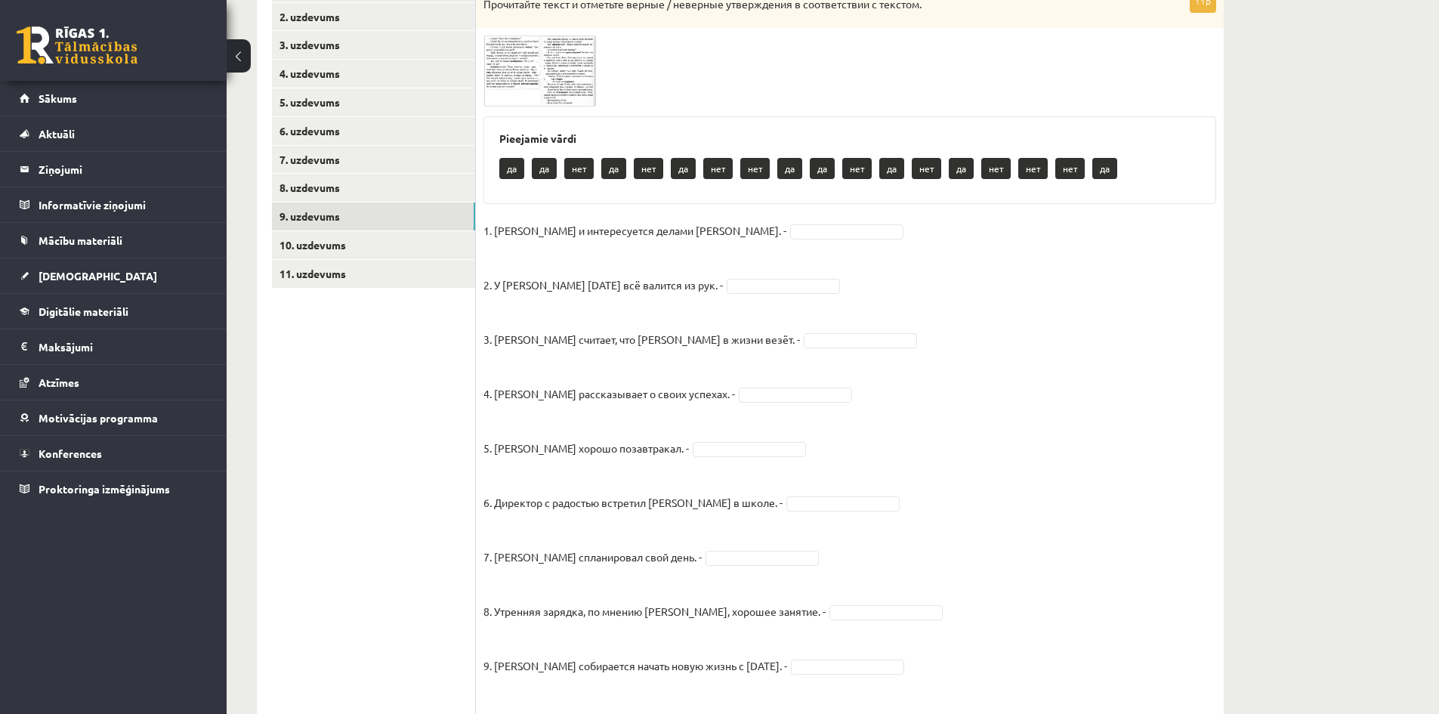
scroll to position [152, 0]
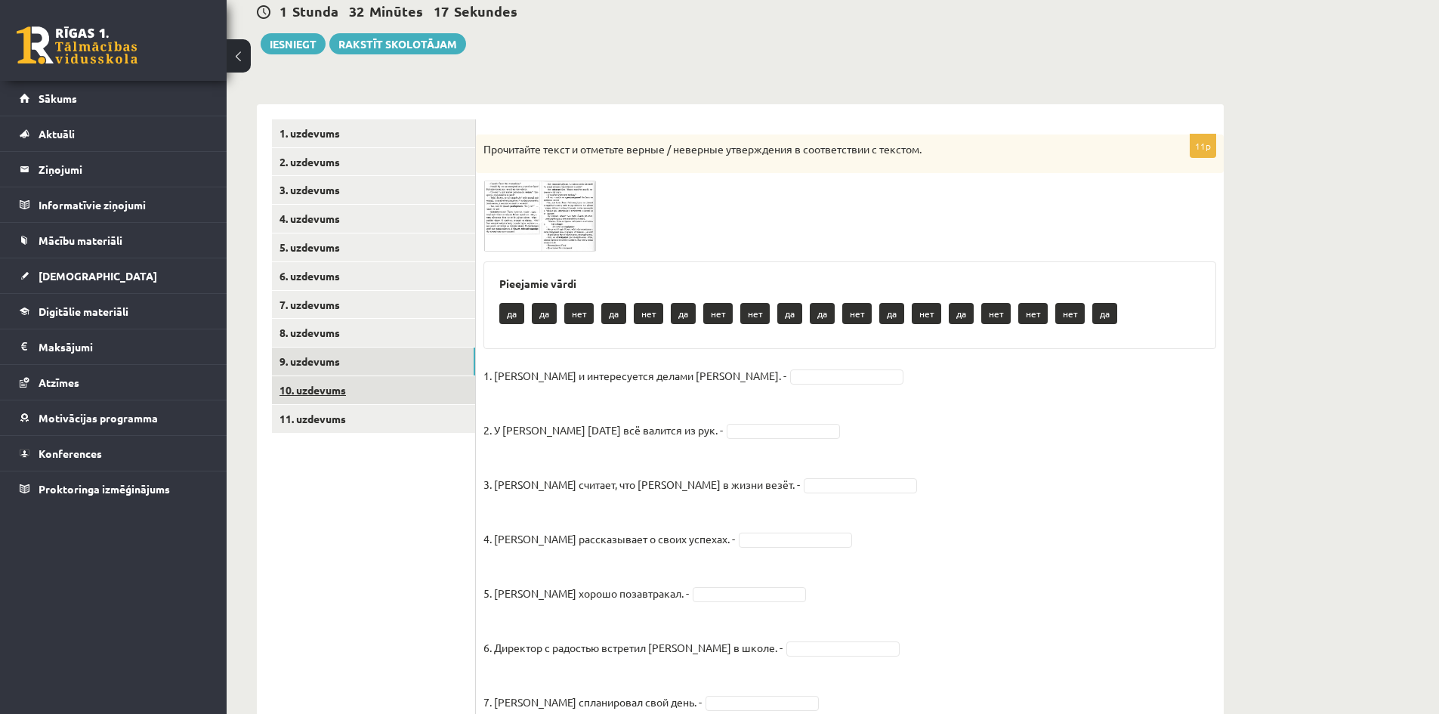
click at [326, 382] on link "10. uzdevums" at bounding box center [373, 390] width 203 height 28
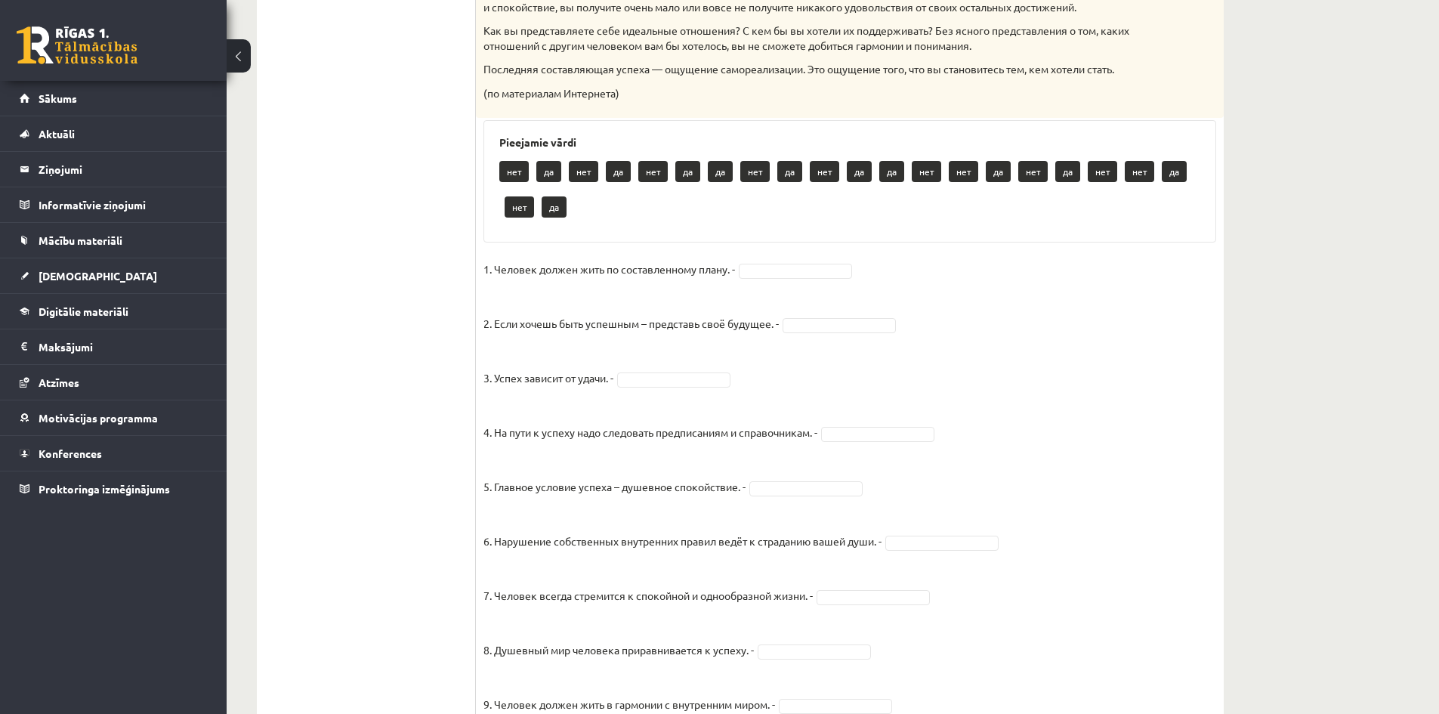
scroll to position [454, 0]
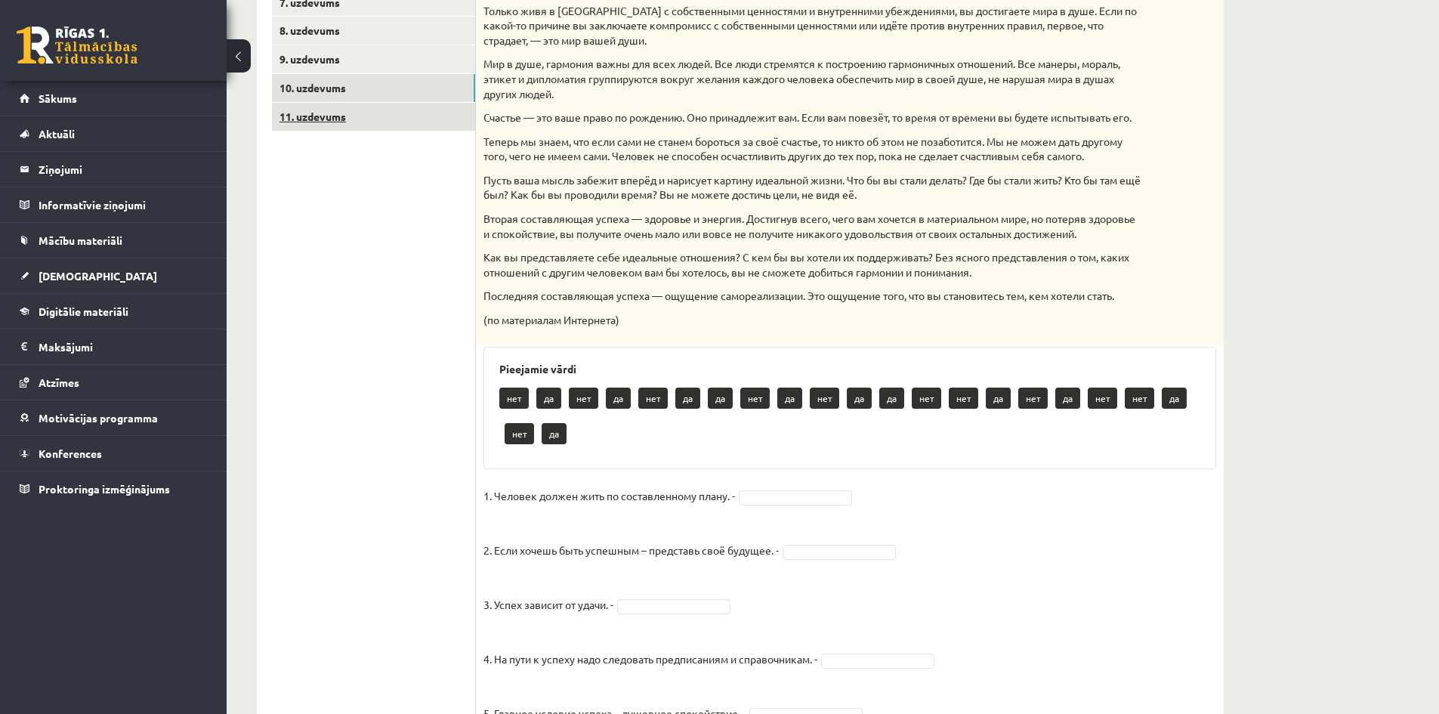
click at [322, 119] on link "11. uzdevums" at bounding box center [373, 117] width 203 height 28
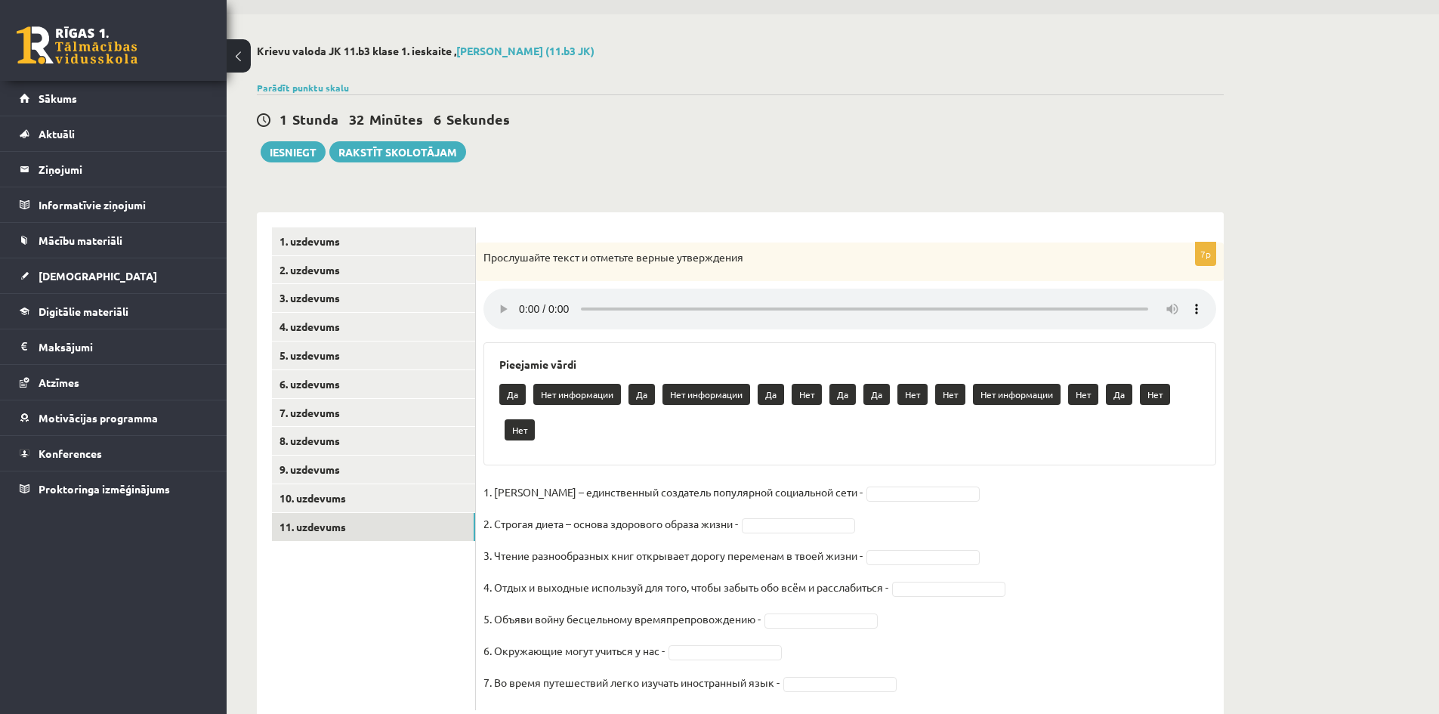
scroll to position [0, 0]
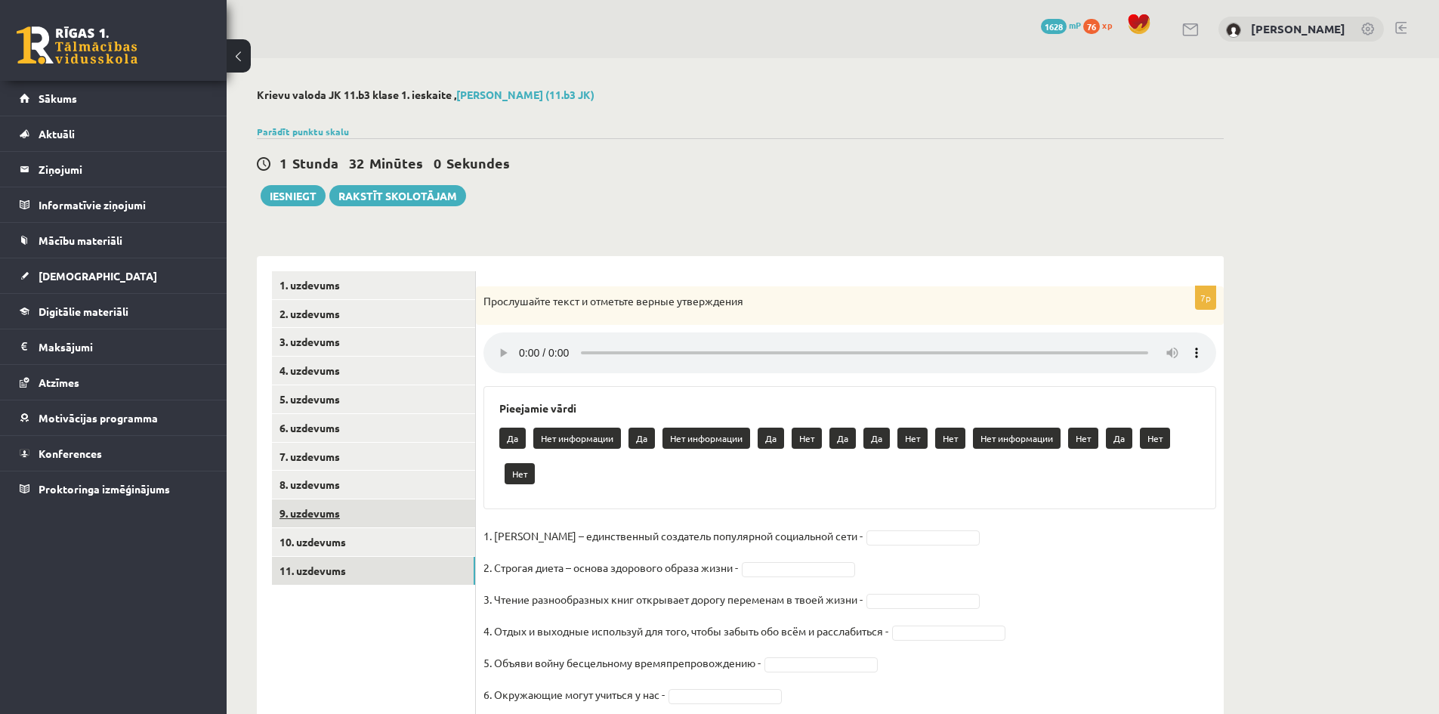
click at [317, 510] on link "9. uzdevums" at bounding box center [373, 513] width 203 height 28
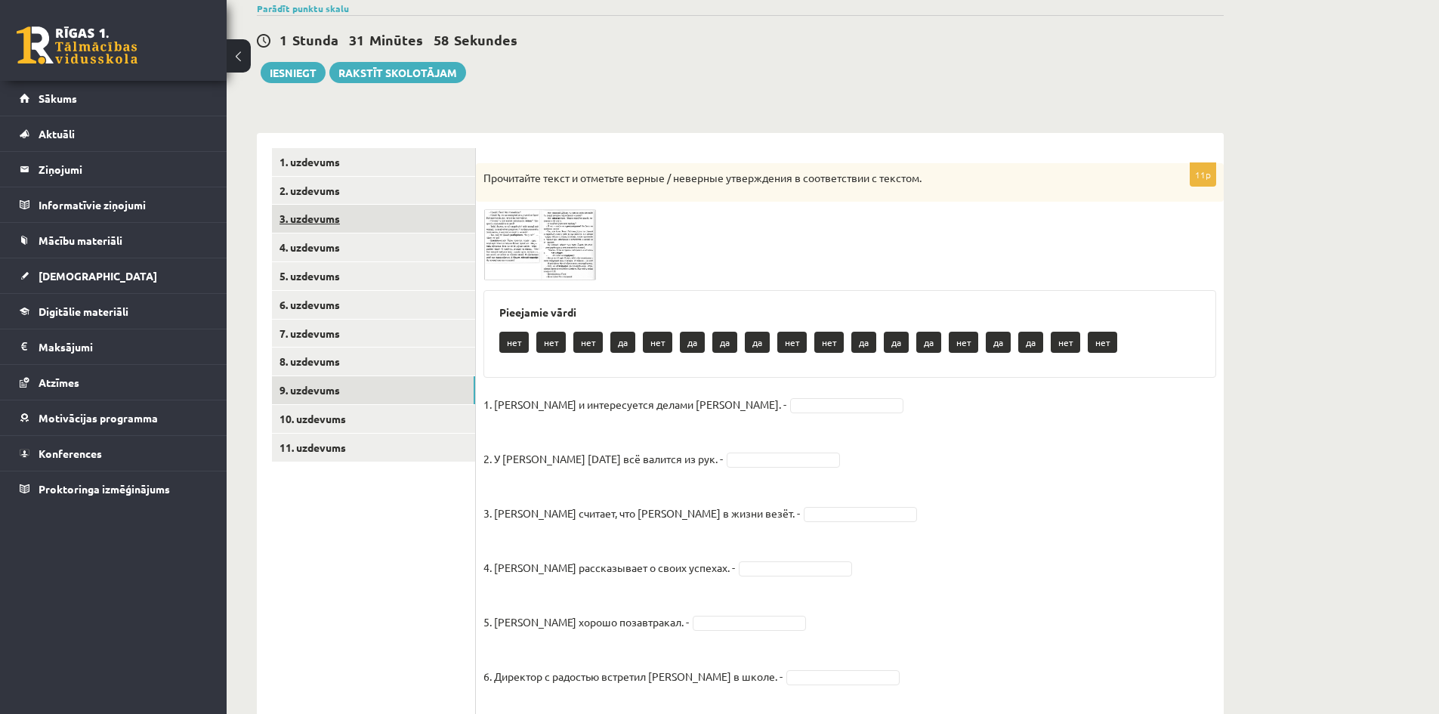
scroll to position [151, 0]
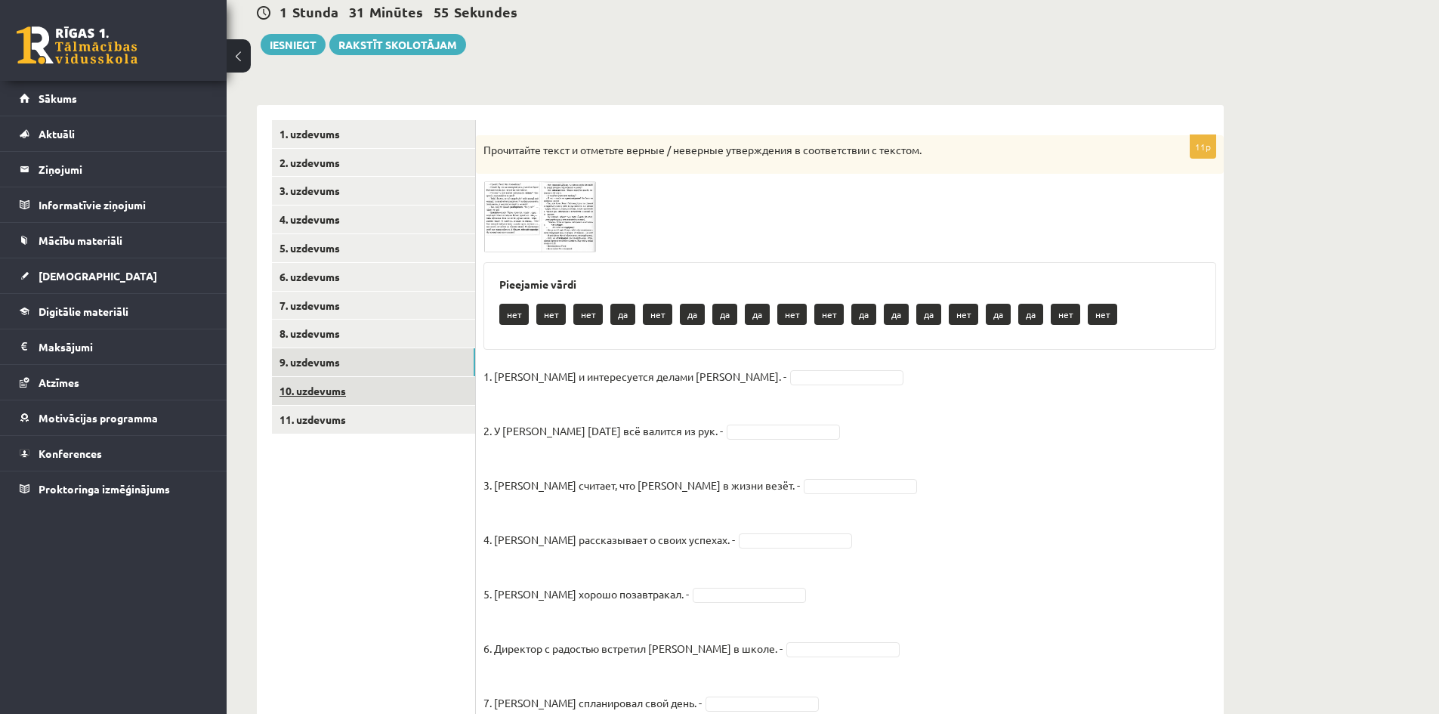
click at [313, 386] on link "10. uzdevums" at bounding box center [373, 391] width 203 height 28
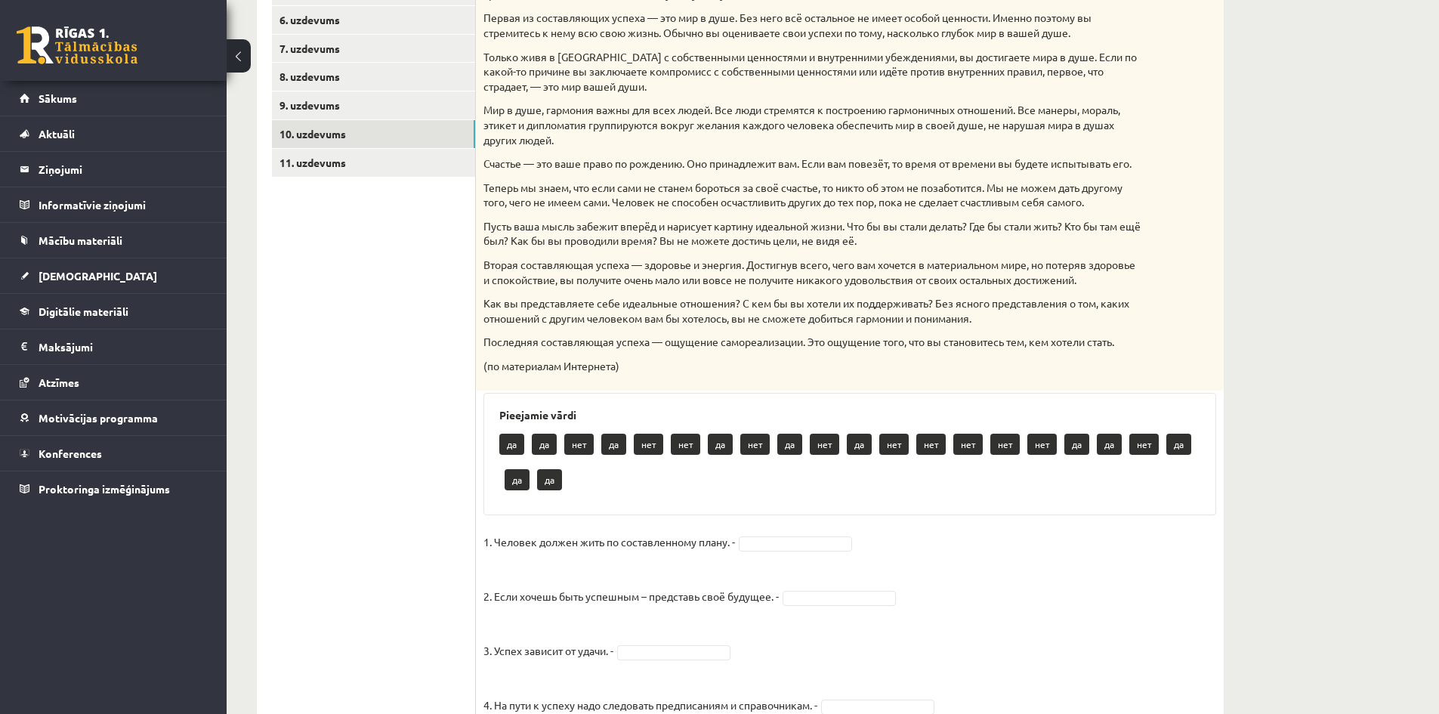
scroll to position [406, 0]
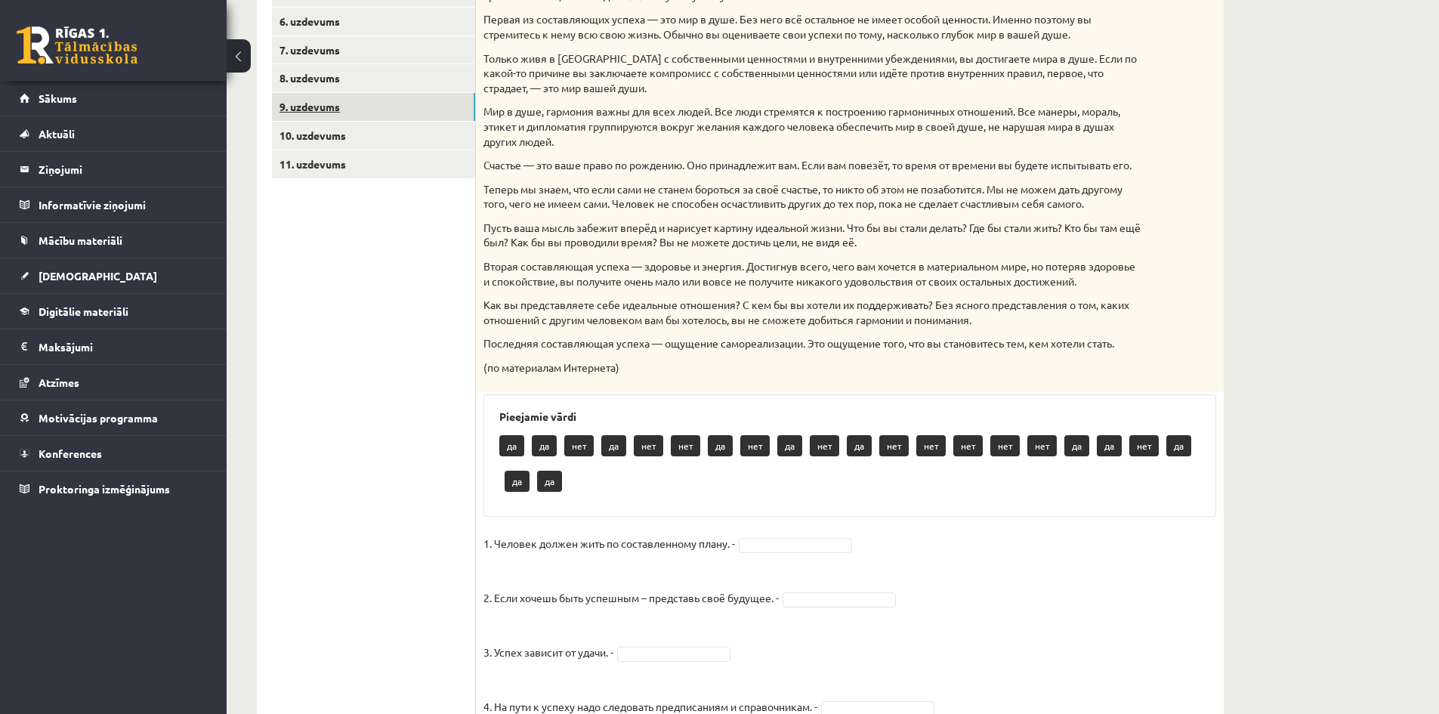
click at [320, 108] on link "9. uzdevums" at bounding box center [373, 107] width 203 height 28
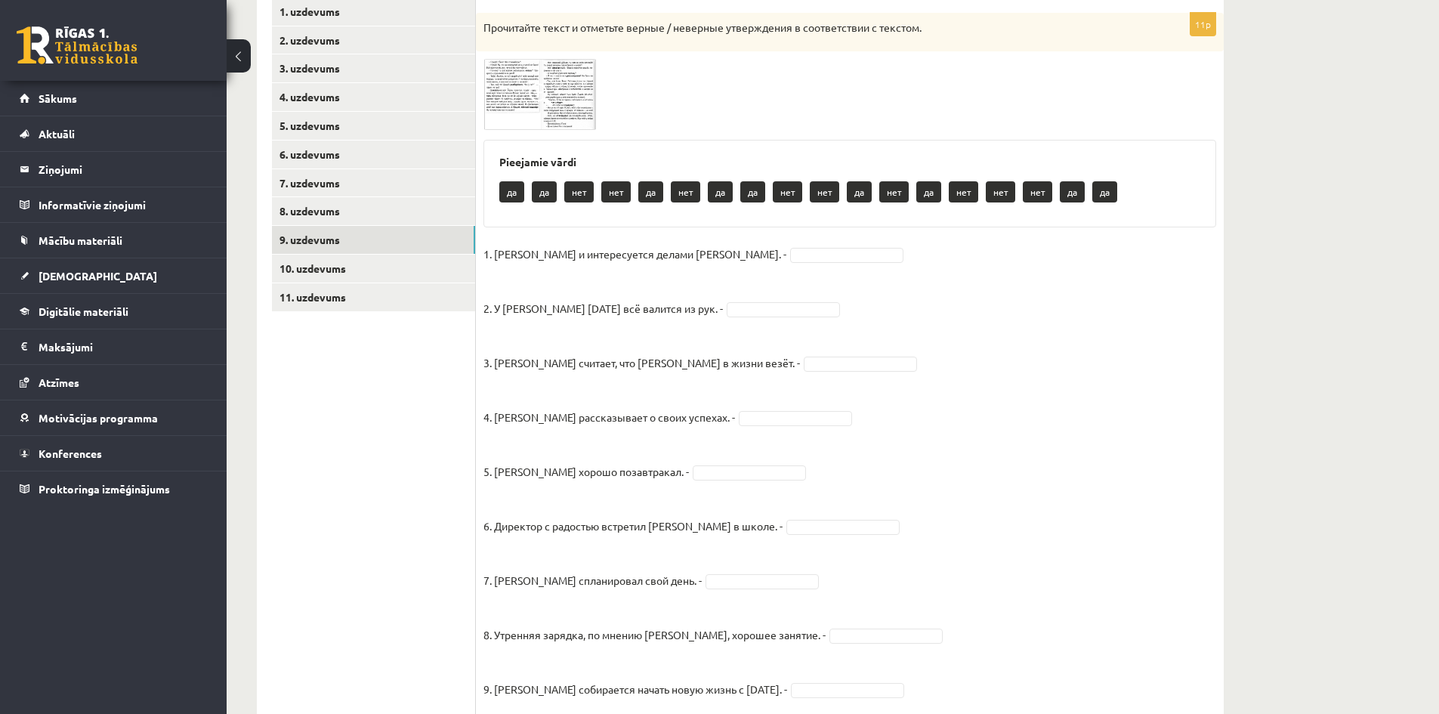
scroll to position [255, 0]
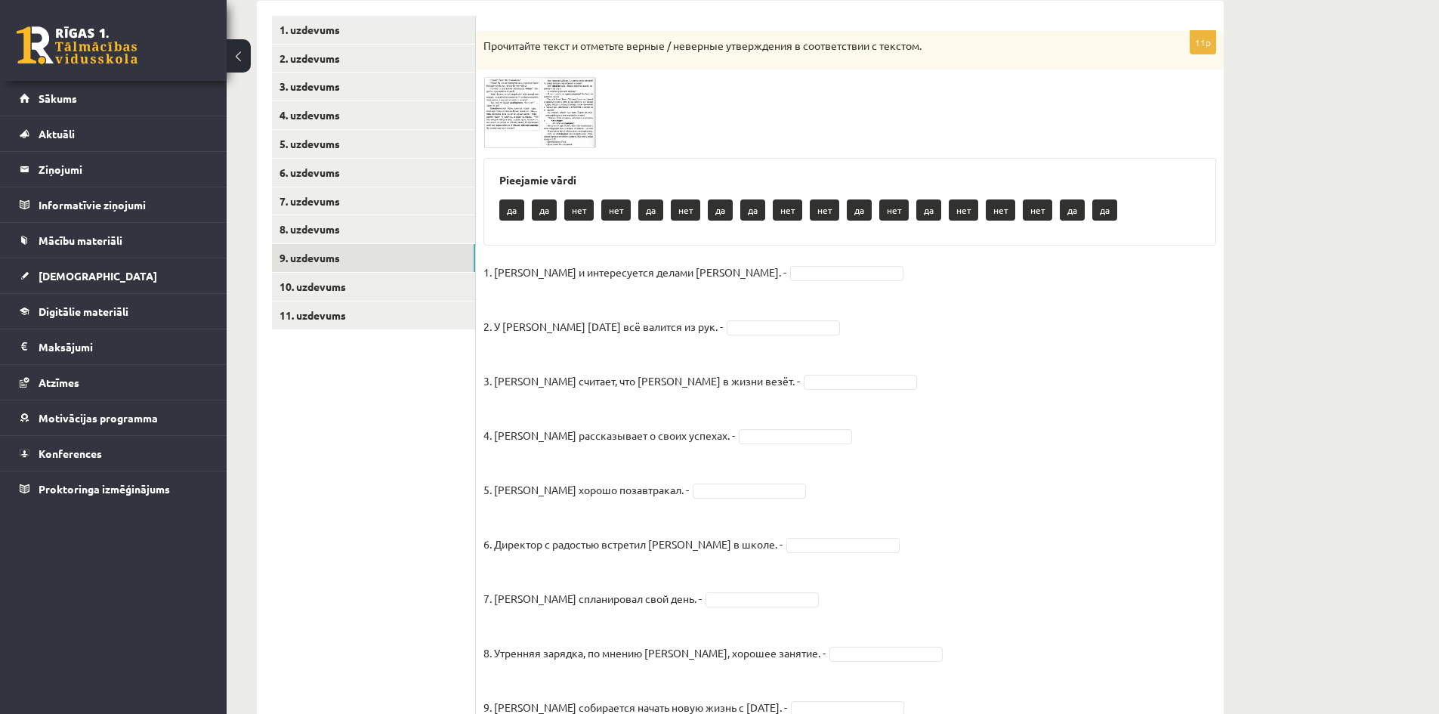
click at [507, 129] on img at bounding box center [540, 112] width 113 height 71
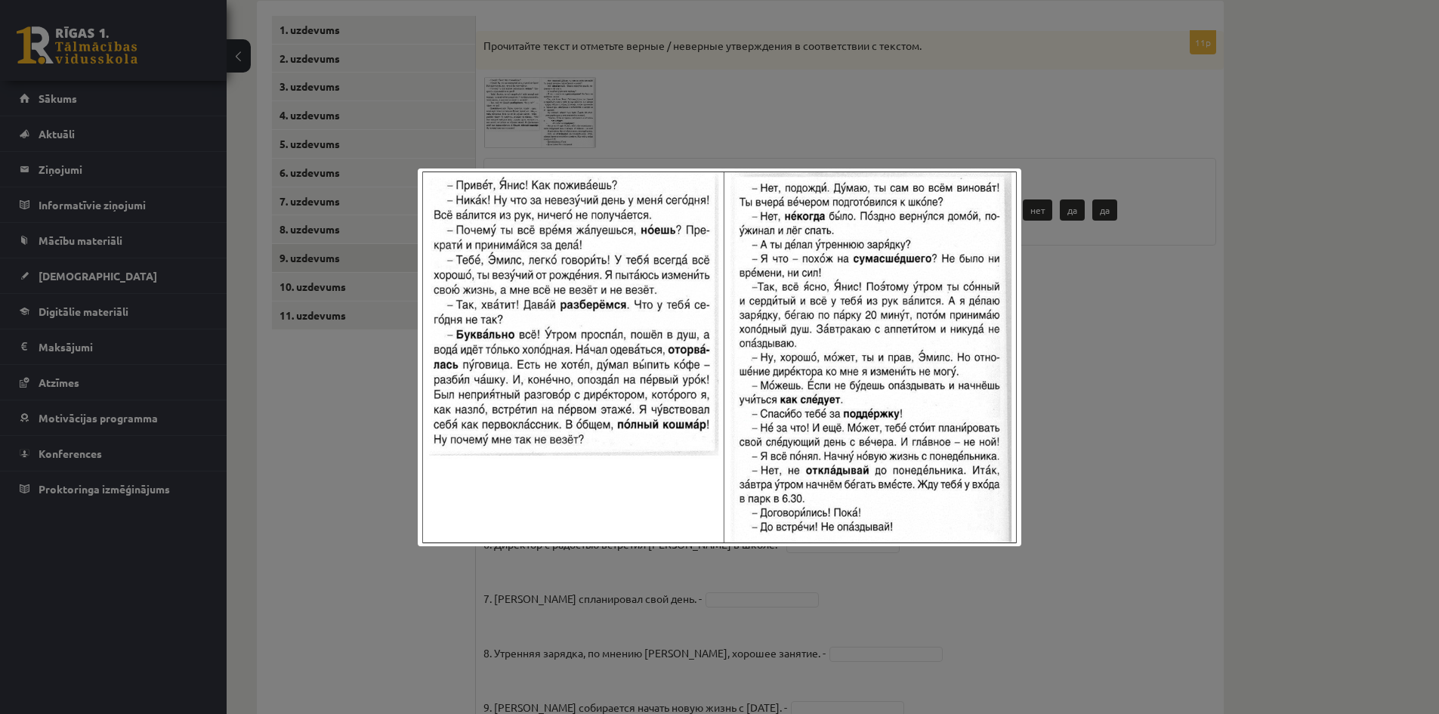
click at [666, 108] on div at bounding box center [719, 357] width 1439 height 714
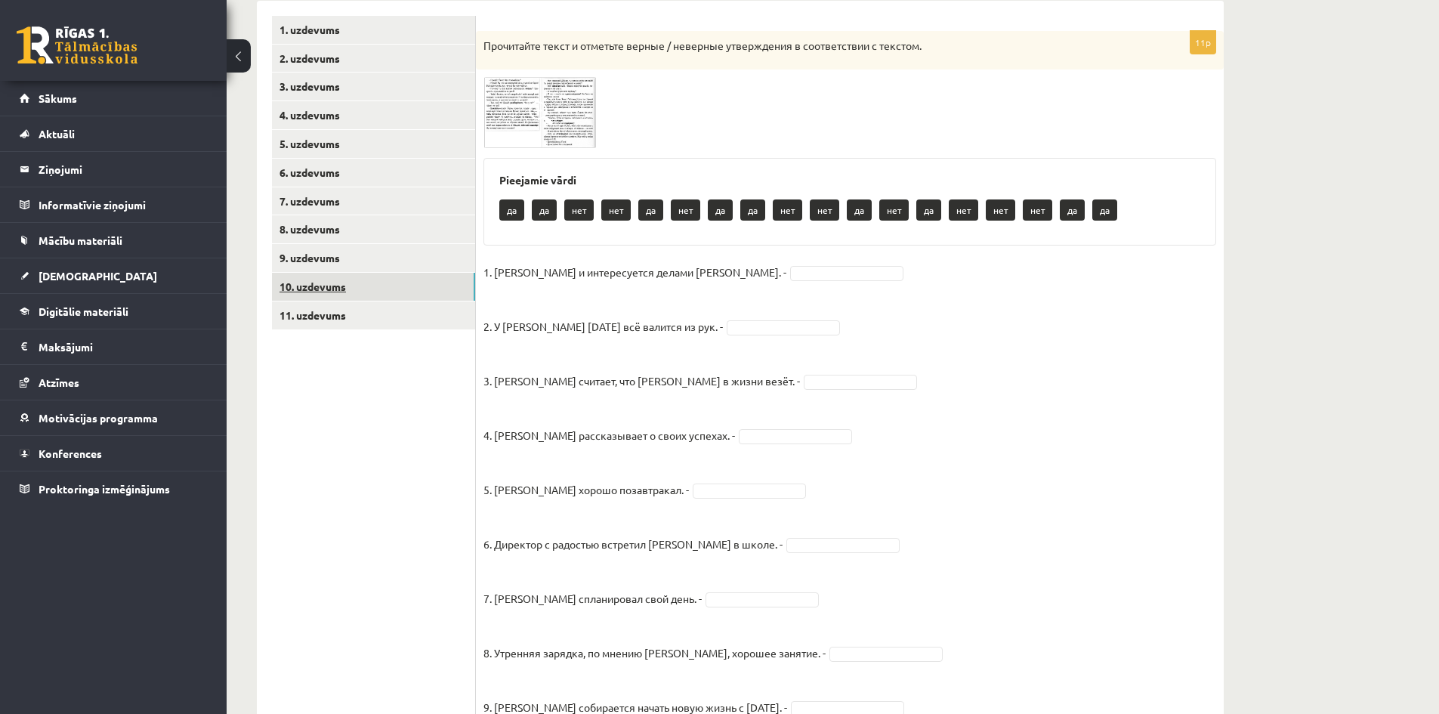
click at [342, 282] on link "10. uzdevums" at bounding box center [373, 287] width 203 height 28
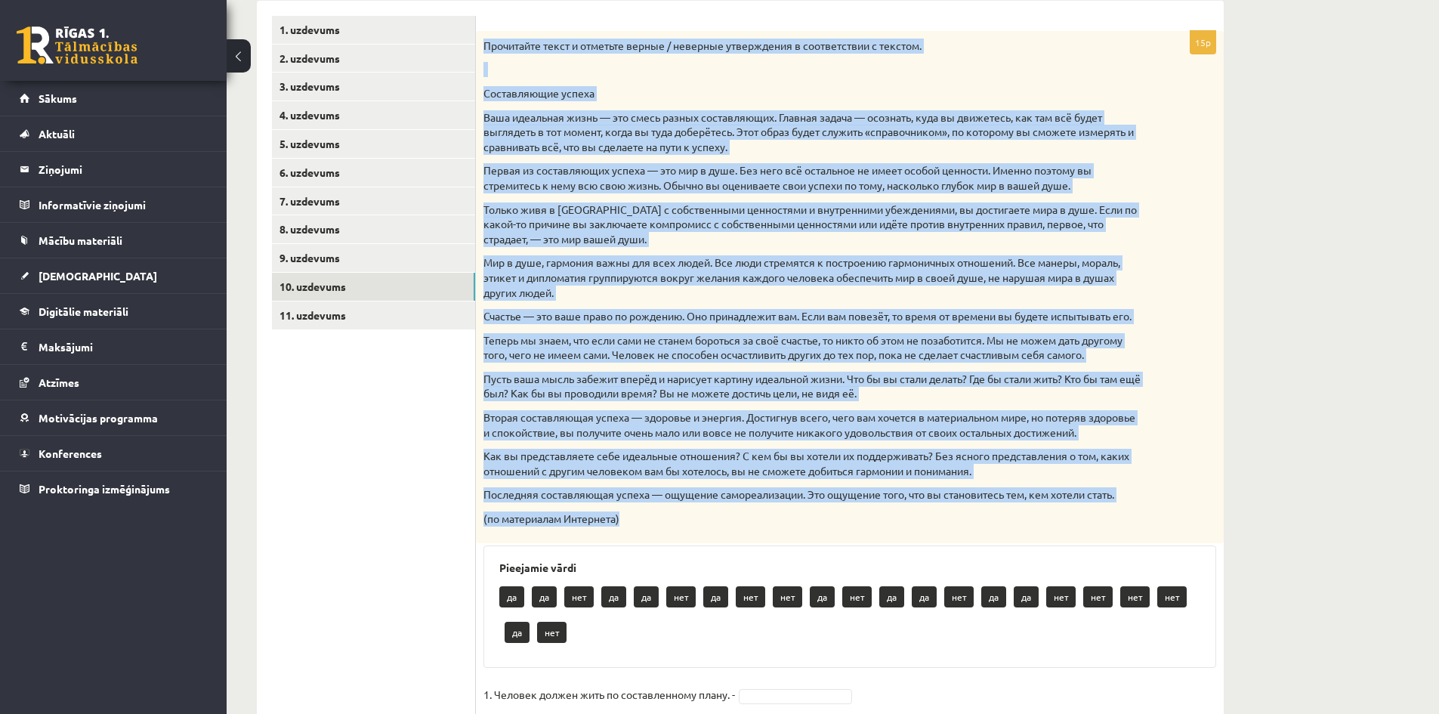
drag, startPoint x: 484, startPoint y: 47, endPoint x: 749, endPoint y: 539, distance: 559.8
click at [750, 540] on div "Прочитайте текст и отметьте верные / неверные утверждения в соответствии с текс…" at bounding box center [850, 287] width 748 height 512
copy div "Прочитайте текст и отметьте верные / неверные утверждения в соответствии с текс…"
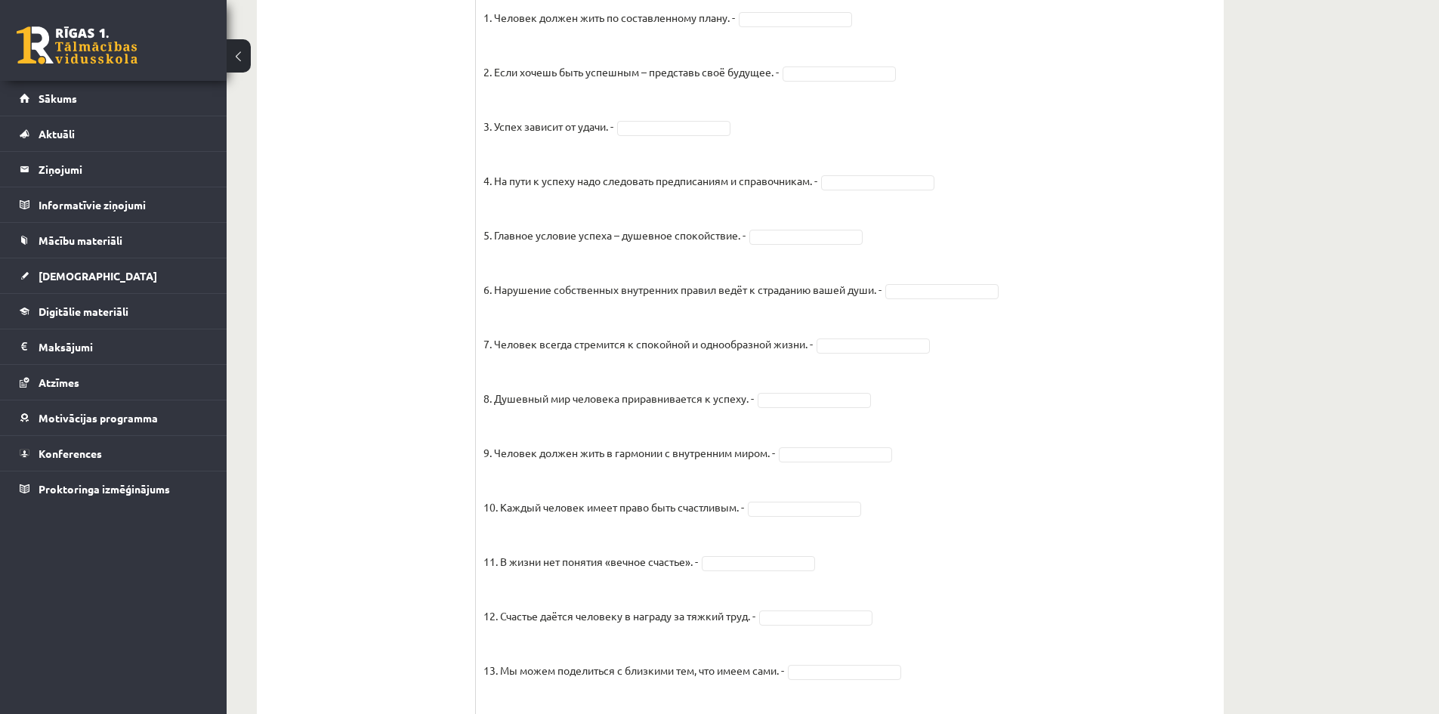
scroll to position [935, 0]
click at [1202, 323] on fieldset "1. Человек должен жить по составленному плану. - 2. Если хочешь быть успешным –…" at bounding box center [850, 399] width 733 height 793
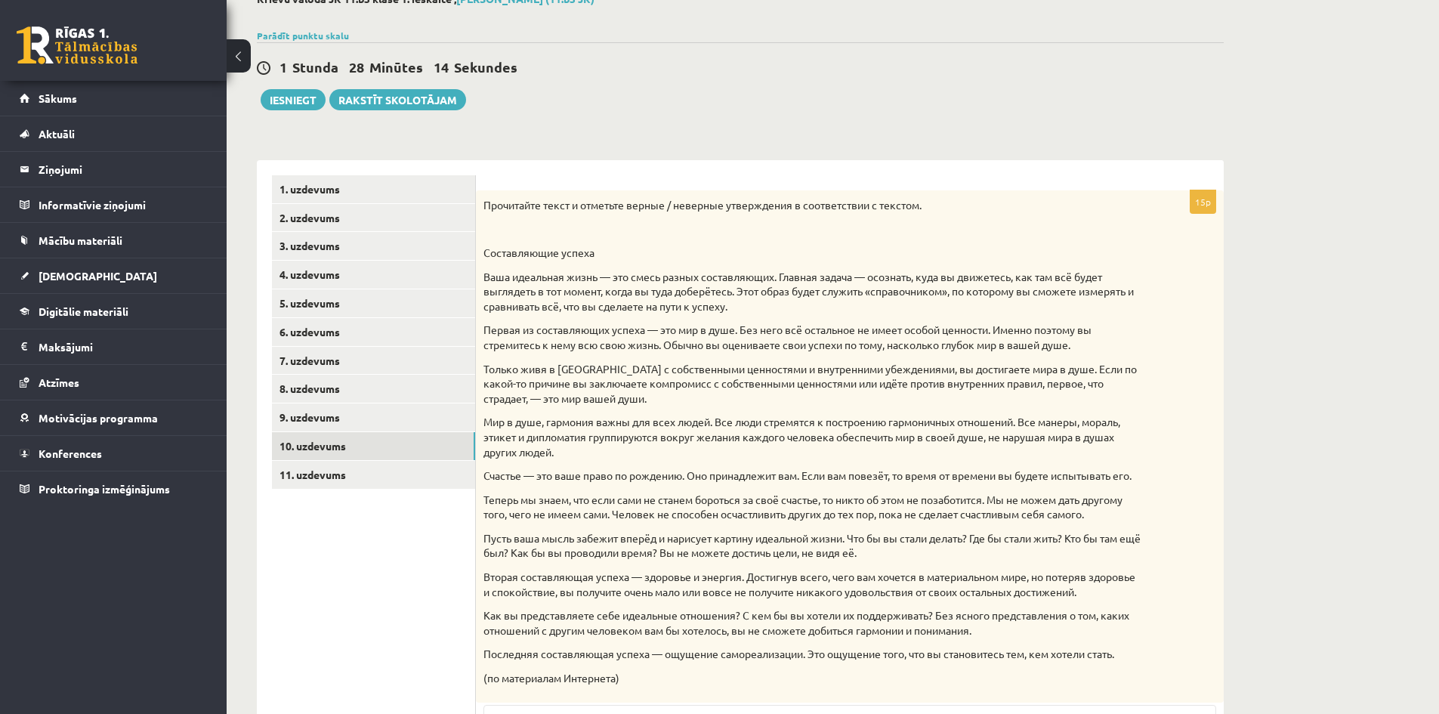
scroll to position [0, 0]
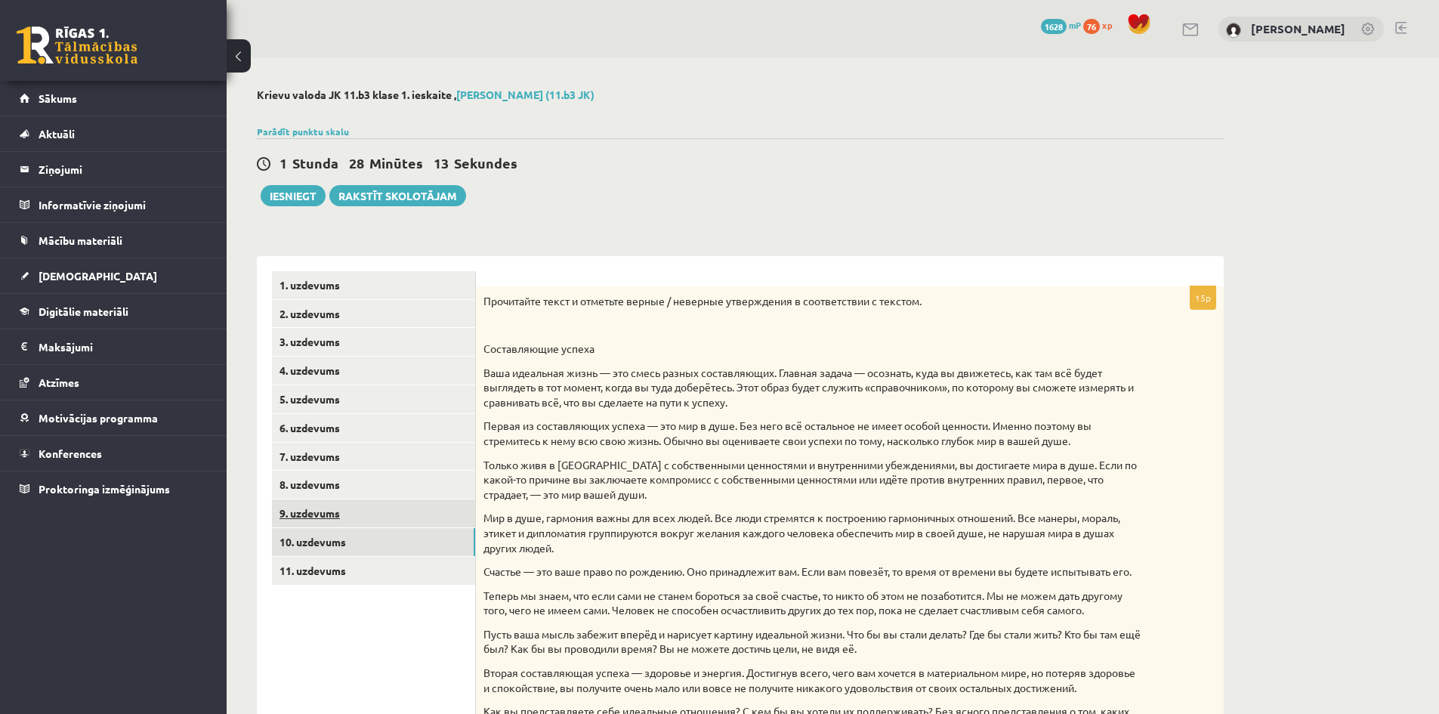
click at [317, 518] on link "9. uzdevums" at bounding box center [373, 513] width 203 height 28
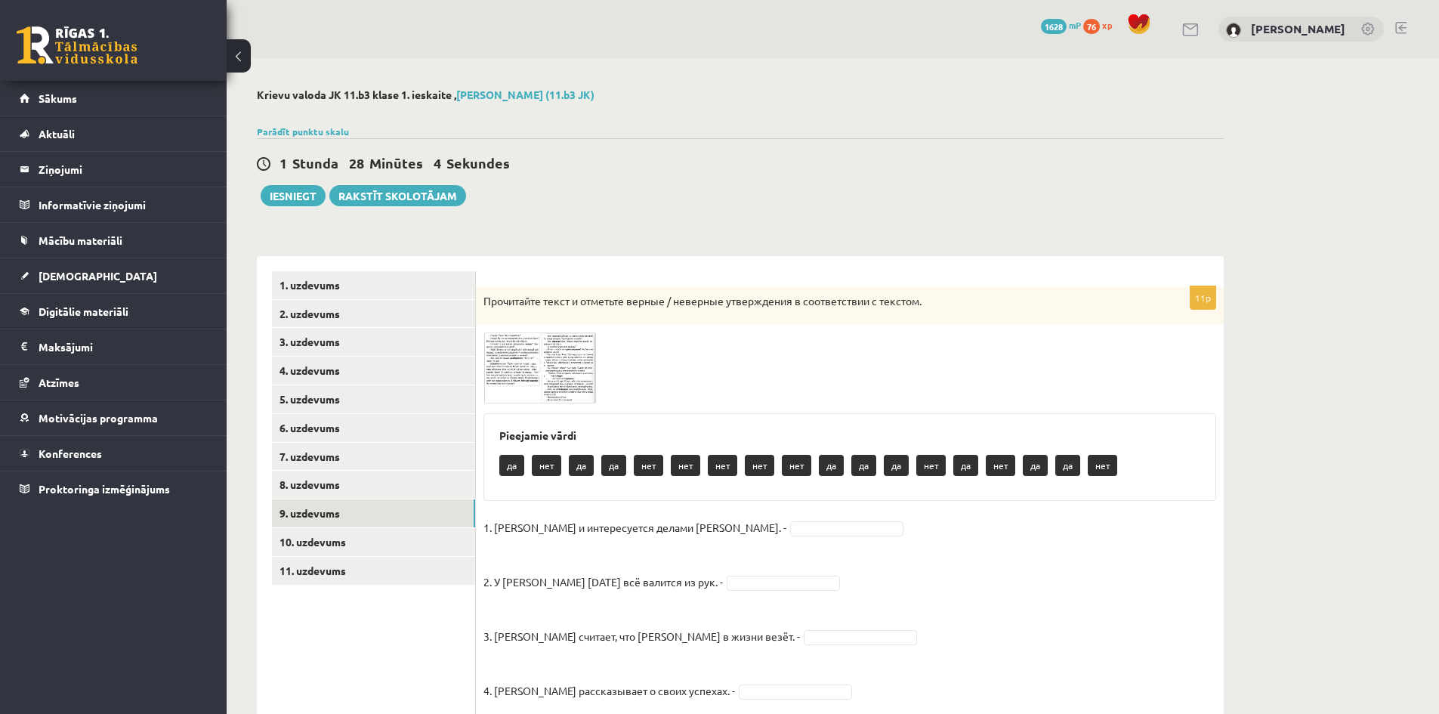
click at [512, 358] on img at bounding box center [540, 367] width 113 height 71
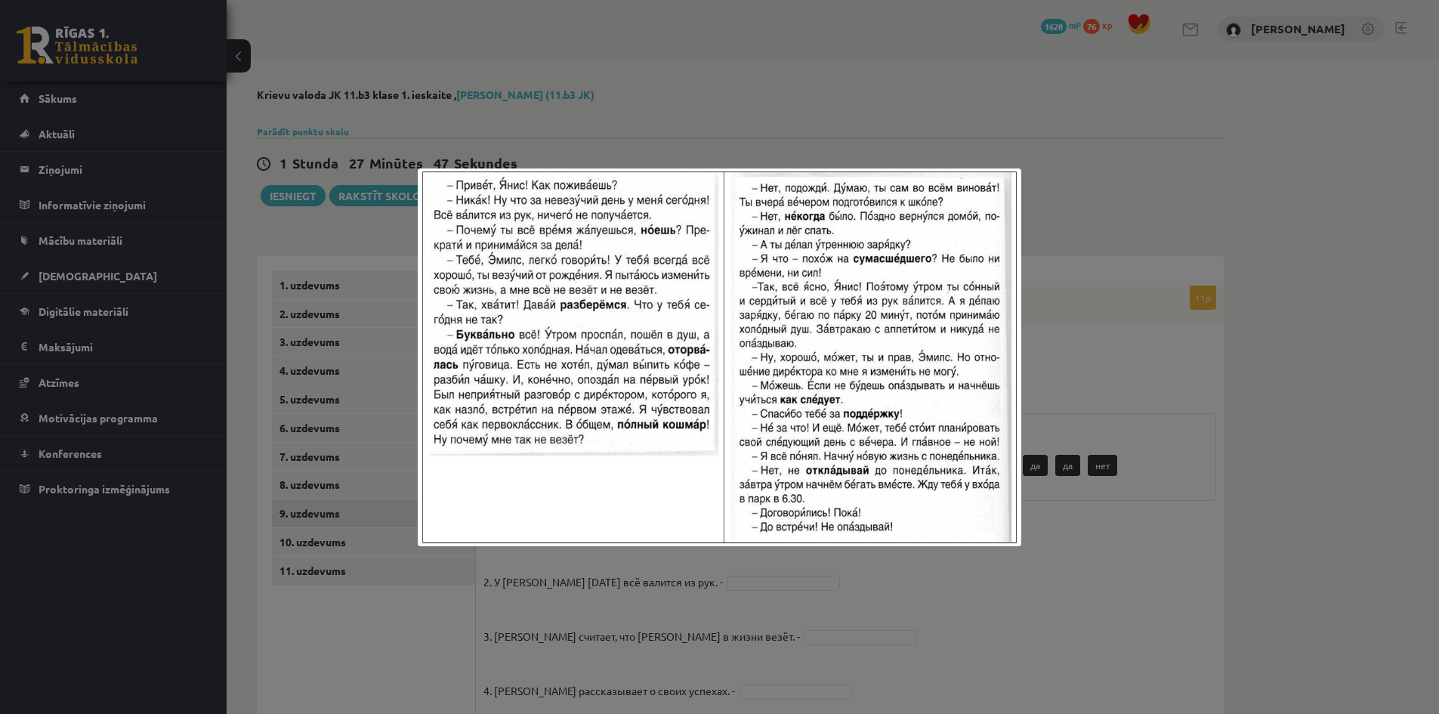
click at [511, 67] on div at bounding box center [719, 357] width 1439 height 714
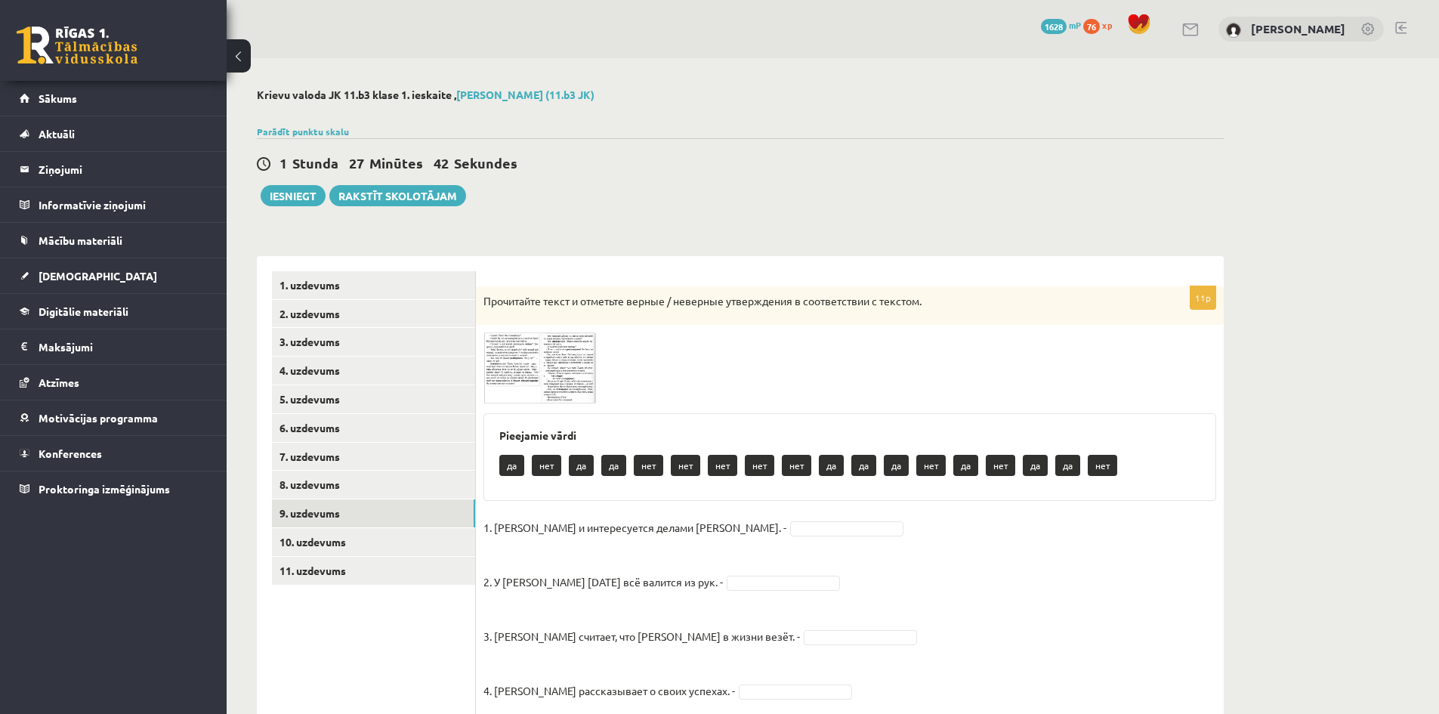
click at [509, 348] on img at bounding box center [540, 367] width 113 height 71
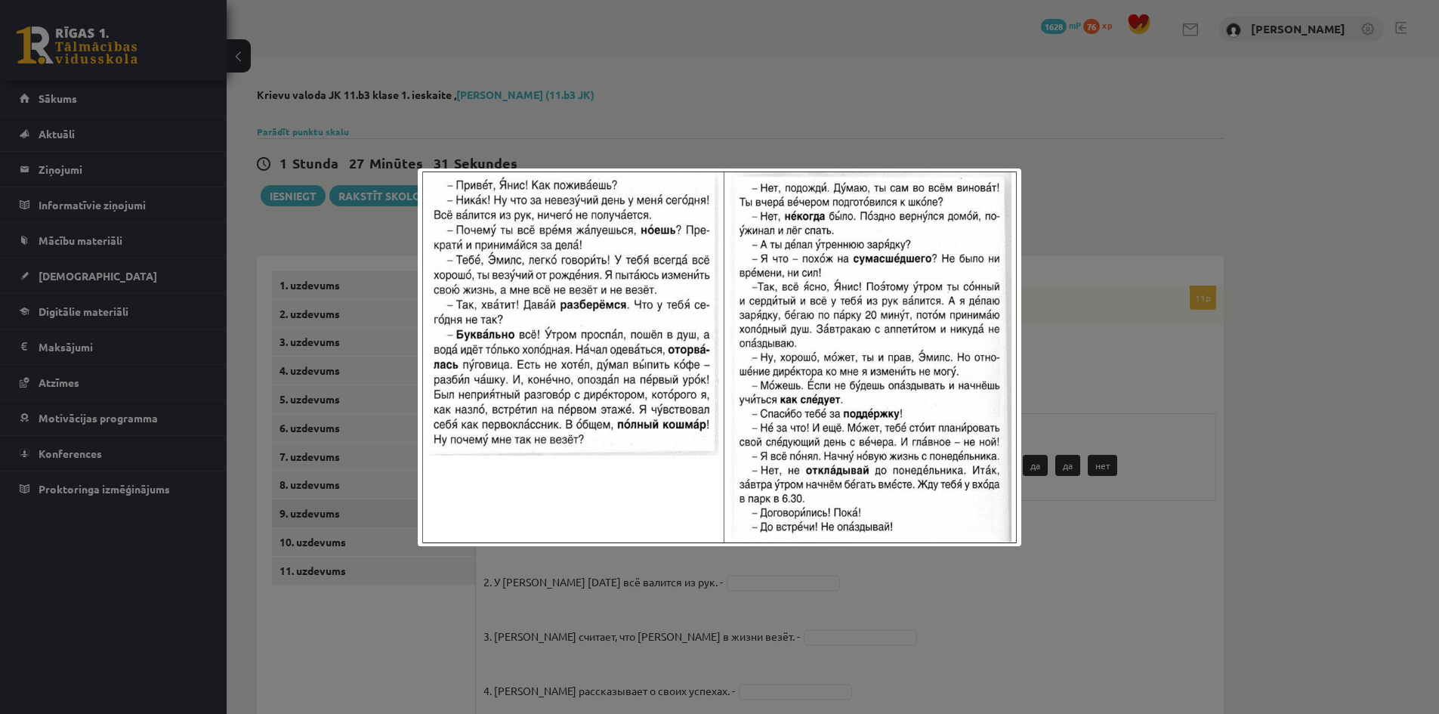
click at [1144, 375] on div at bounding box center [719, 357] width 1439 height 714
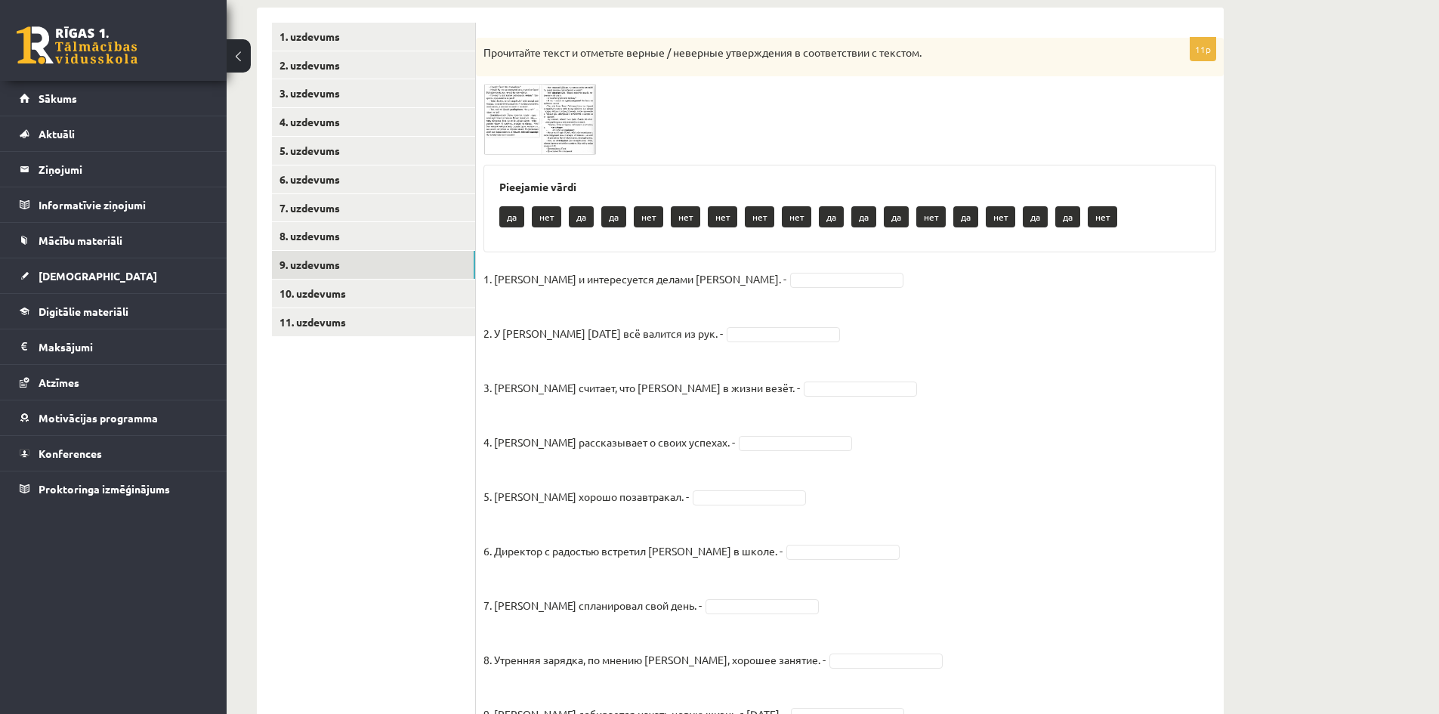
scroll to position [227, 0]
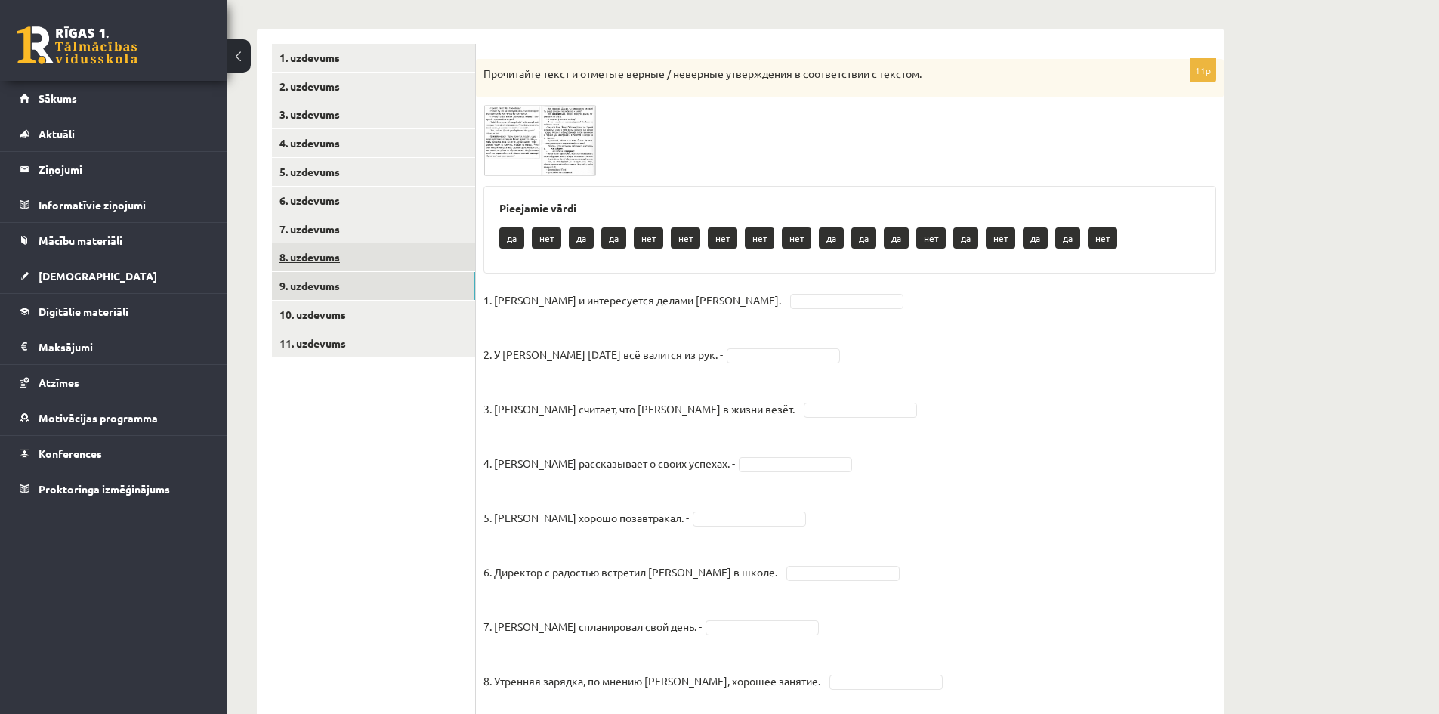
click at [307, 253] on link "8. uzdevums" at bounding box center [373, 257] width 203 height 28
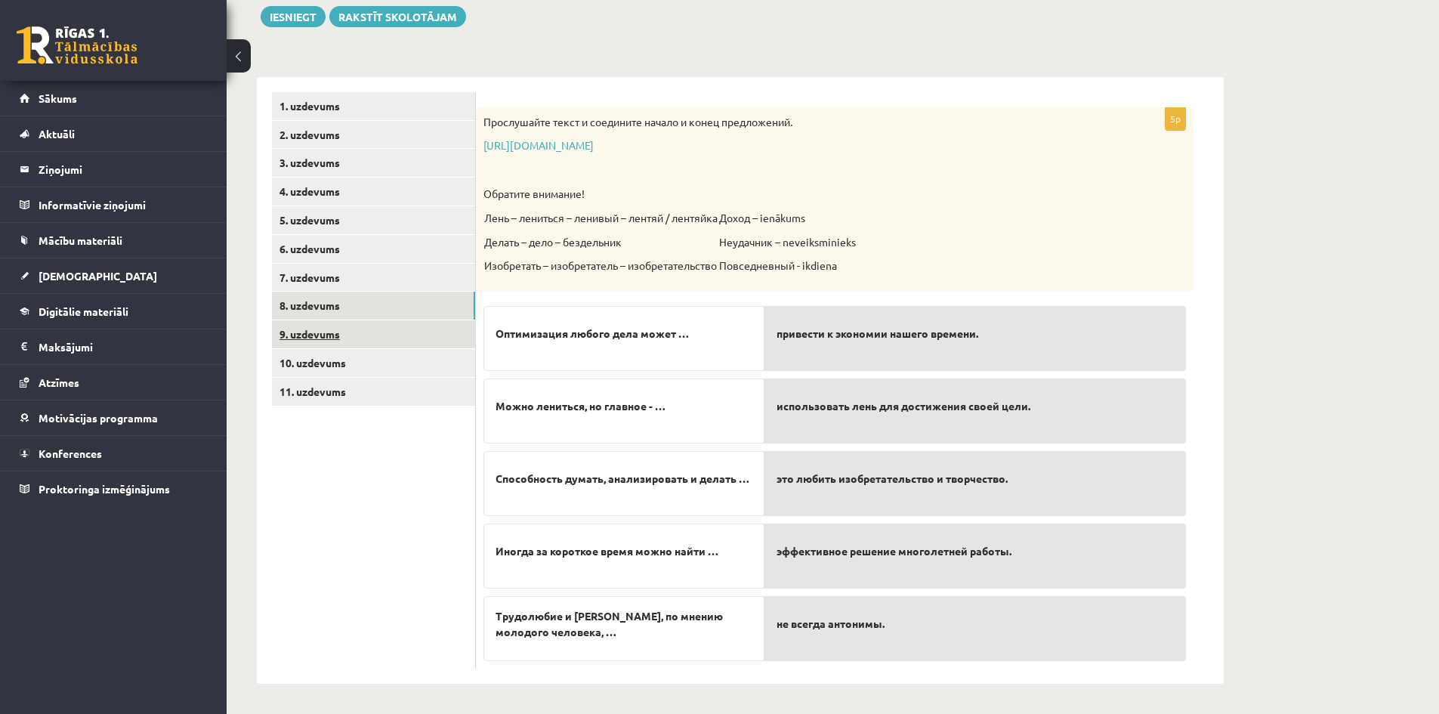
click at [307, 331] on link "9. uzdevums" at bounding box center [373, 334] width 203 height 28
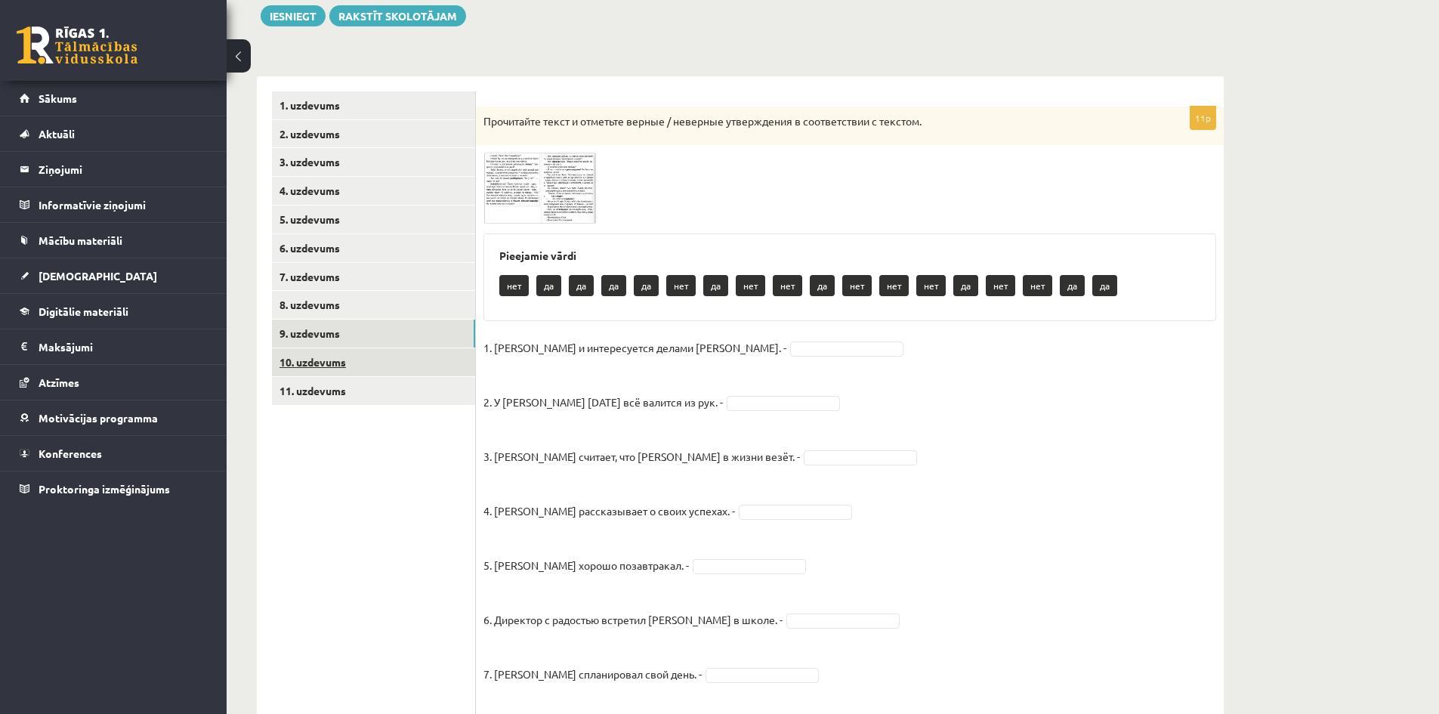
click at [304, 359] on link "10. uzdevums" at bounding box center [373, 362] width 203 height 28
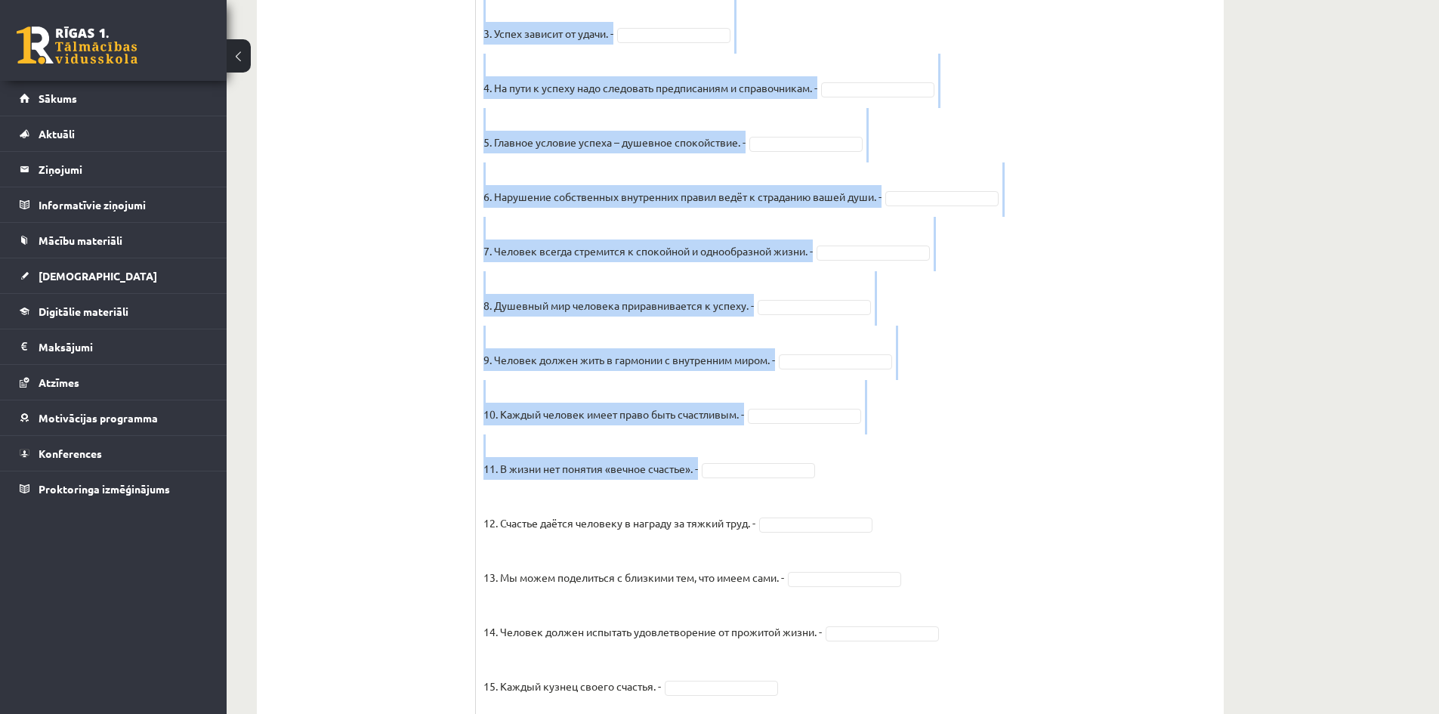
scroll to position [1086, 0]
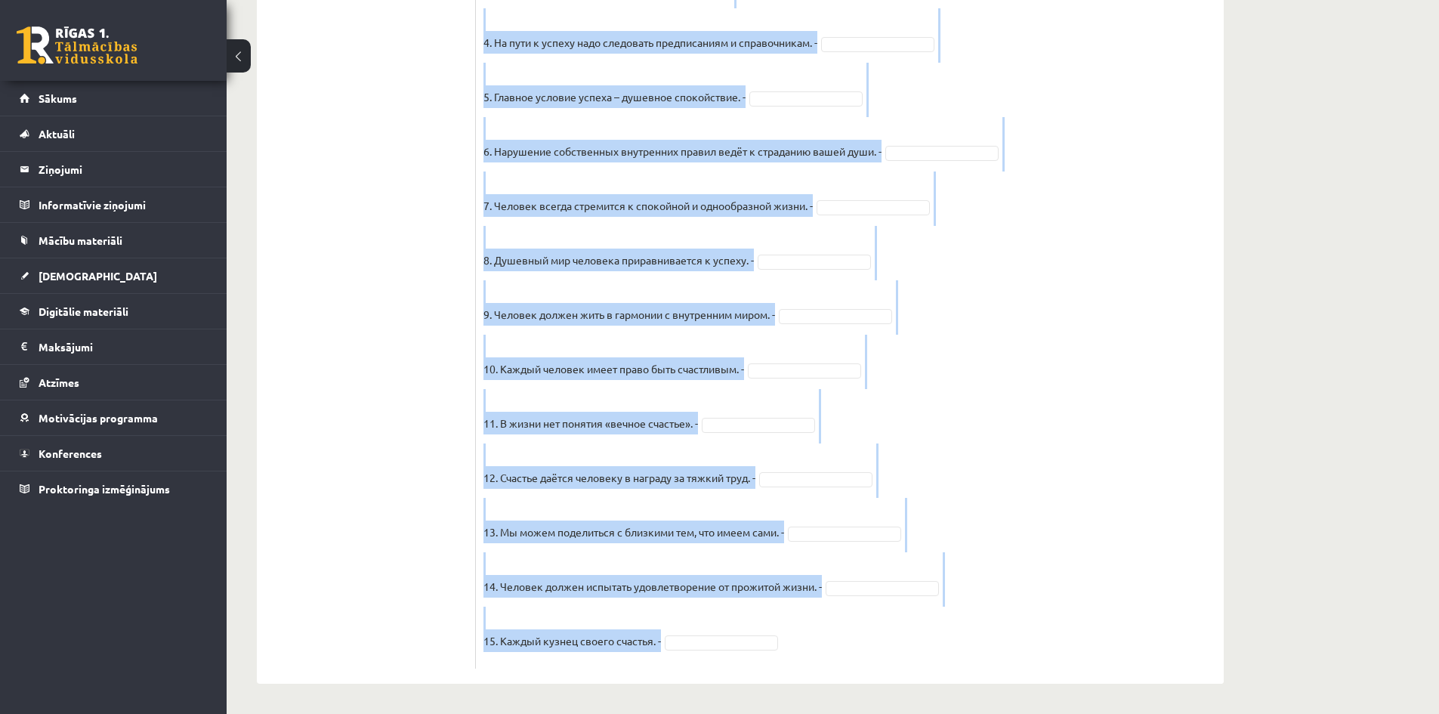
drag, startPoint x: 486, startPoint y: 119, endPoint x: 911, endPoint y: 615, distance: 653.1
copy div "Прочитайте текст и отметьте верные / неверные утверждения в соответствии с текс…"
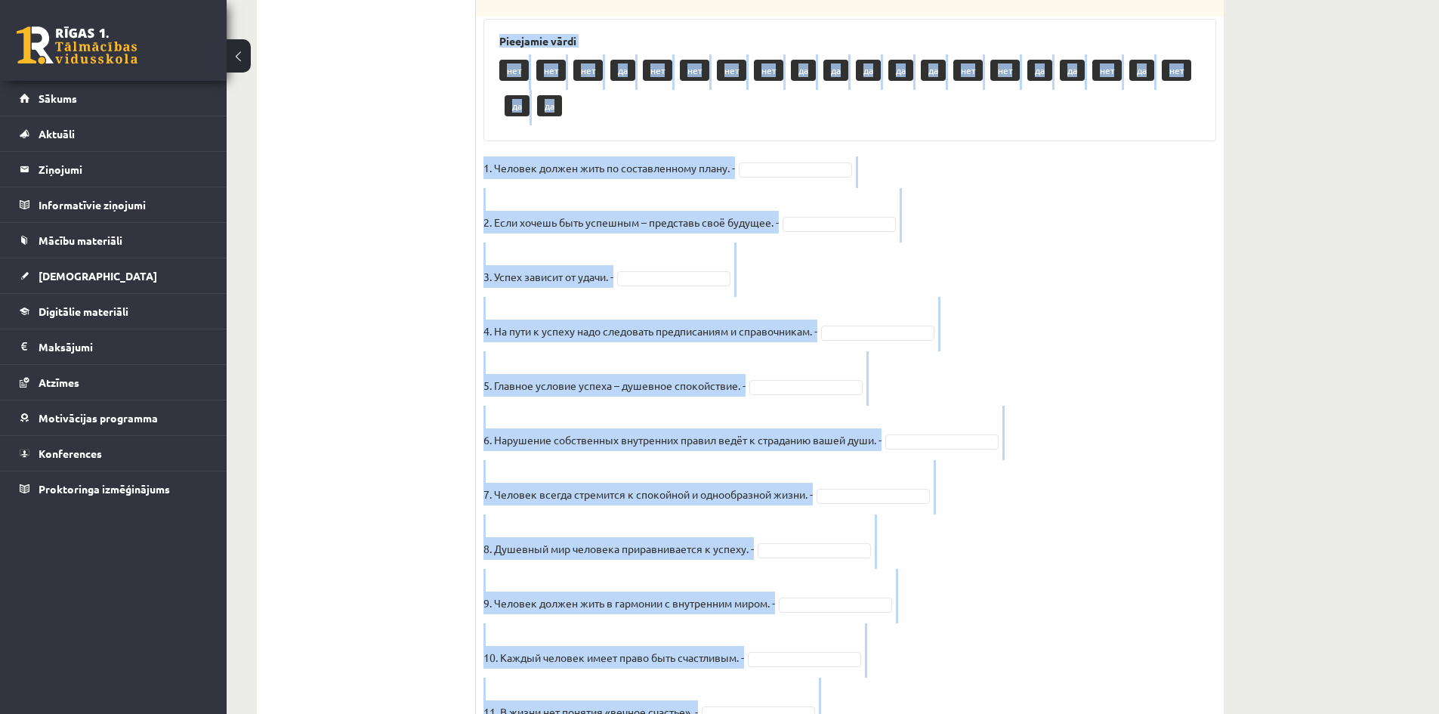
scroll to position [633, 0]
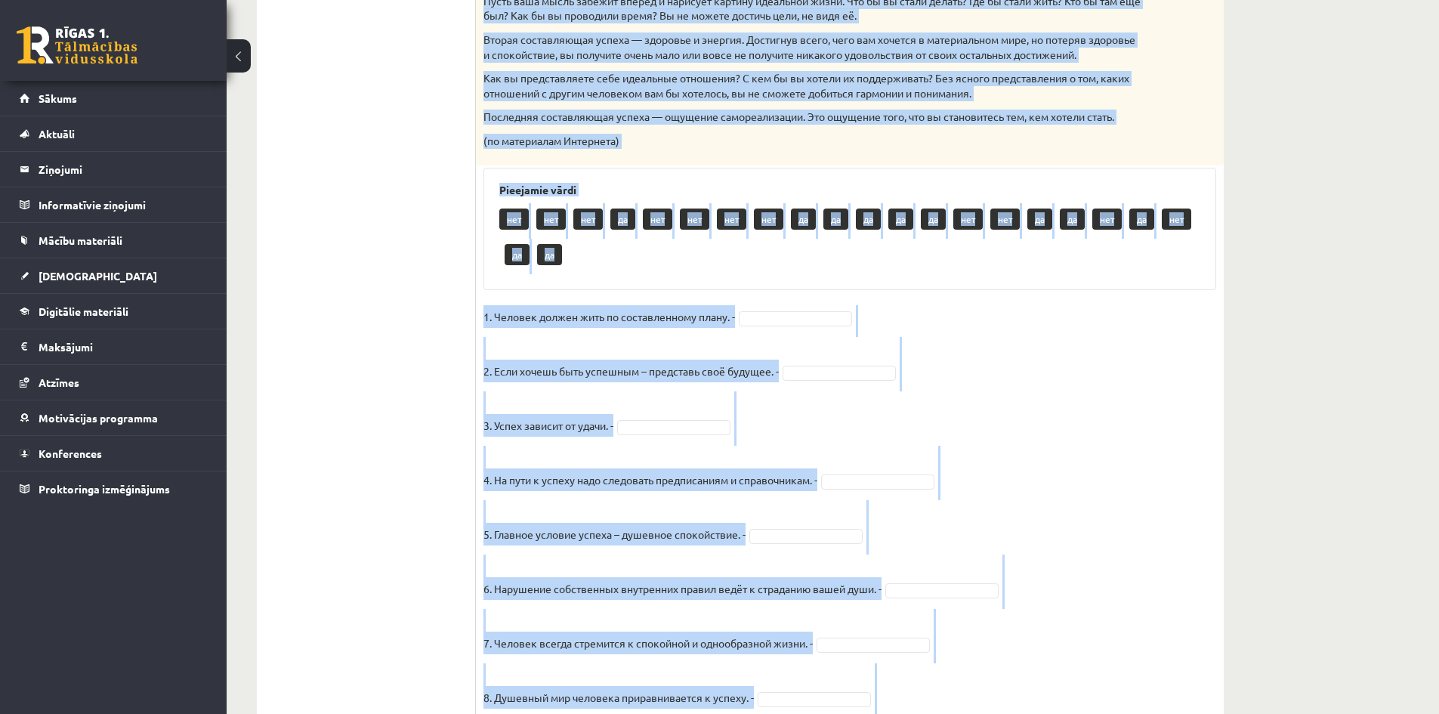
click at [935, 327] on fieldset "1. Человек должен жить по составленному плану. - 2. Если хочешь быть успешным –…" at bounding box center [850, 701] width 733 height 793
click at [919, 347] on fieldset "1. Человек должен жить по составленному плану. - 2. Если хочешь быть успешным –…" at bounding box center [850, 701] width 733 height 793
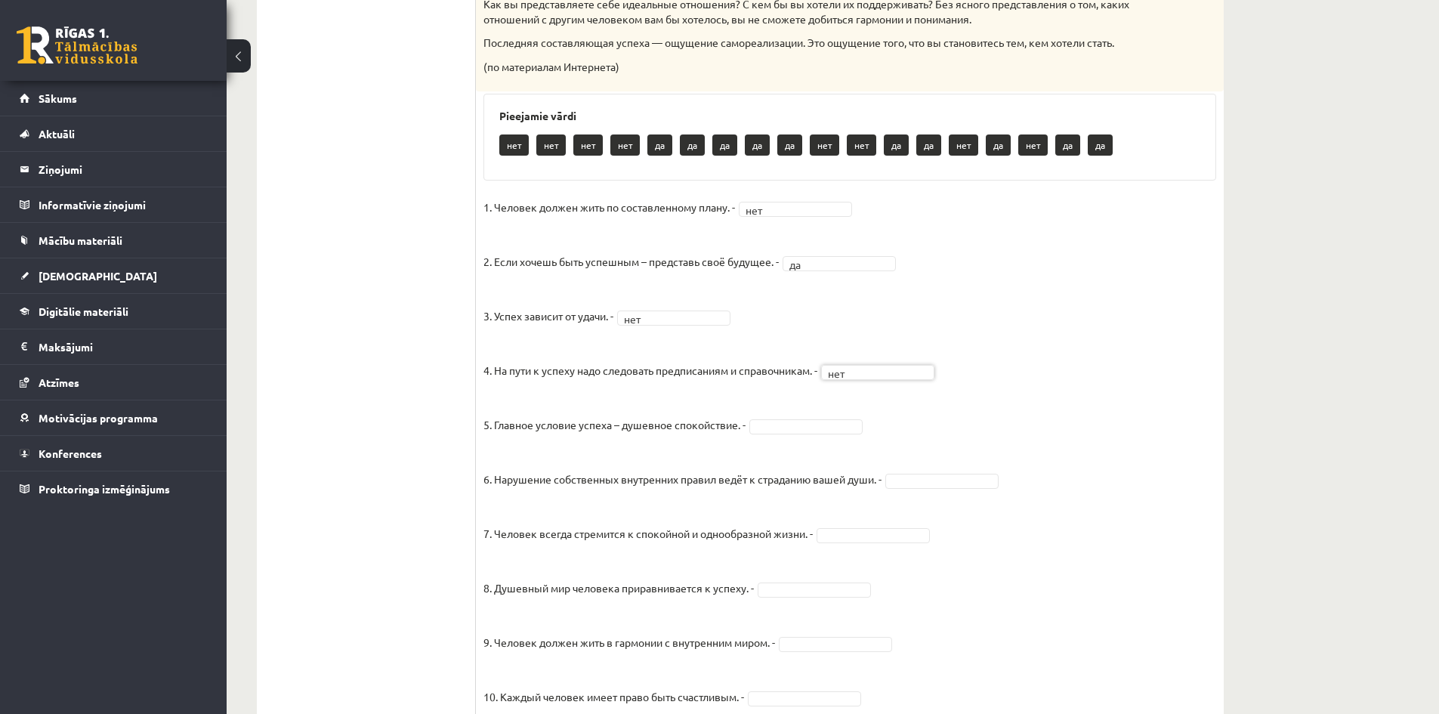
scroll to position [709, 0]
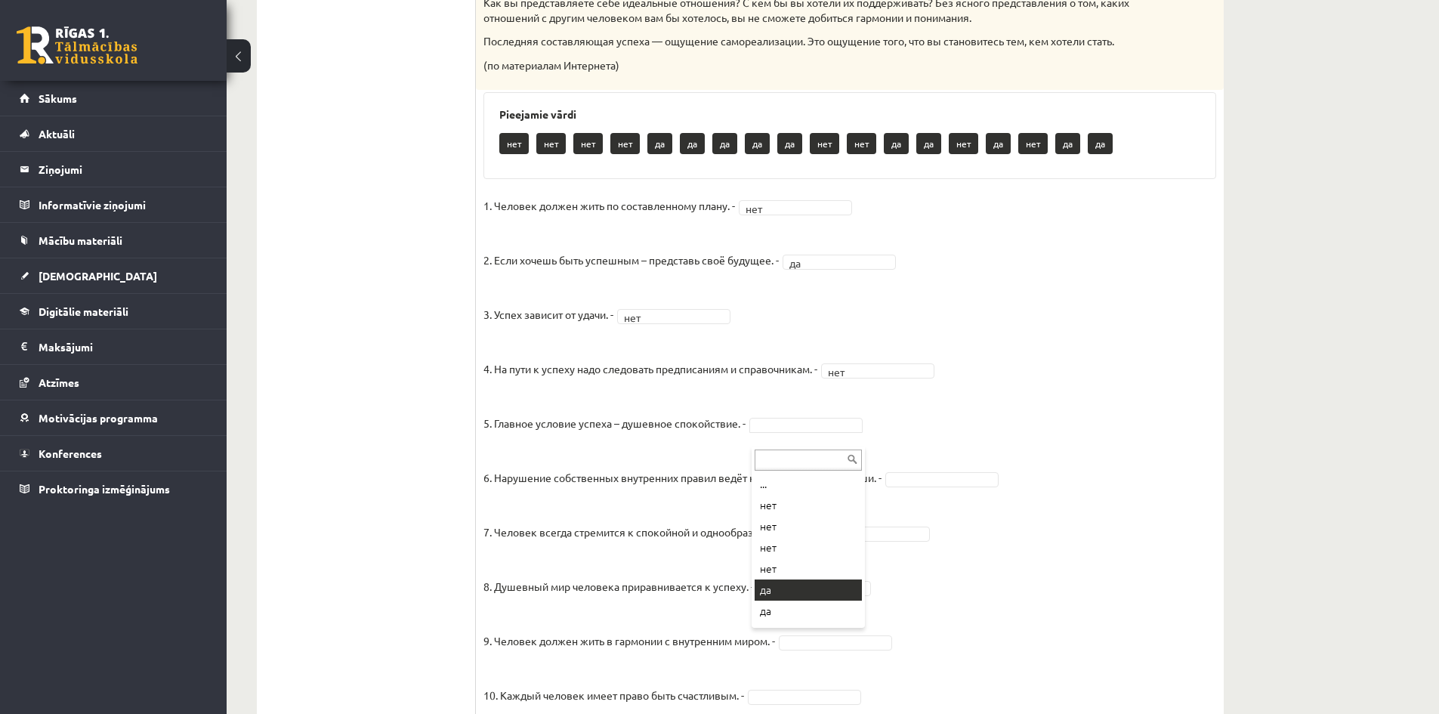
drag, startPoint x: 783, startPoint y: 591, endPoint x: 820, endPoint y: 567, distance: 43.6
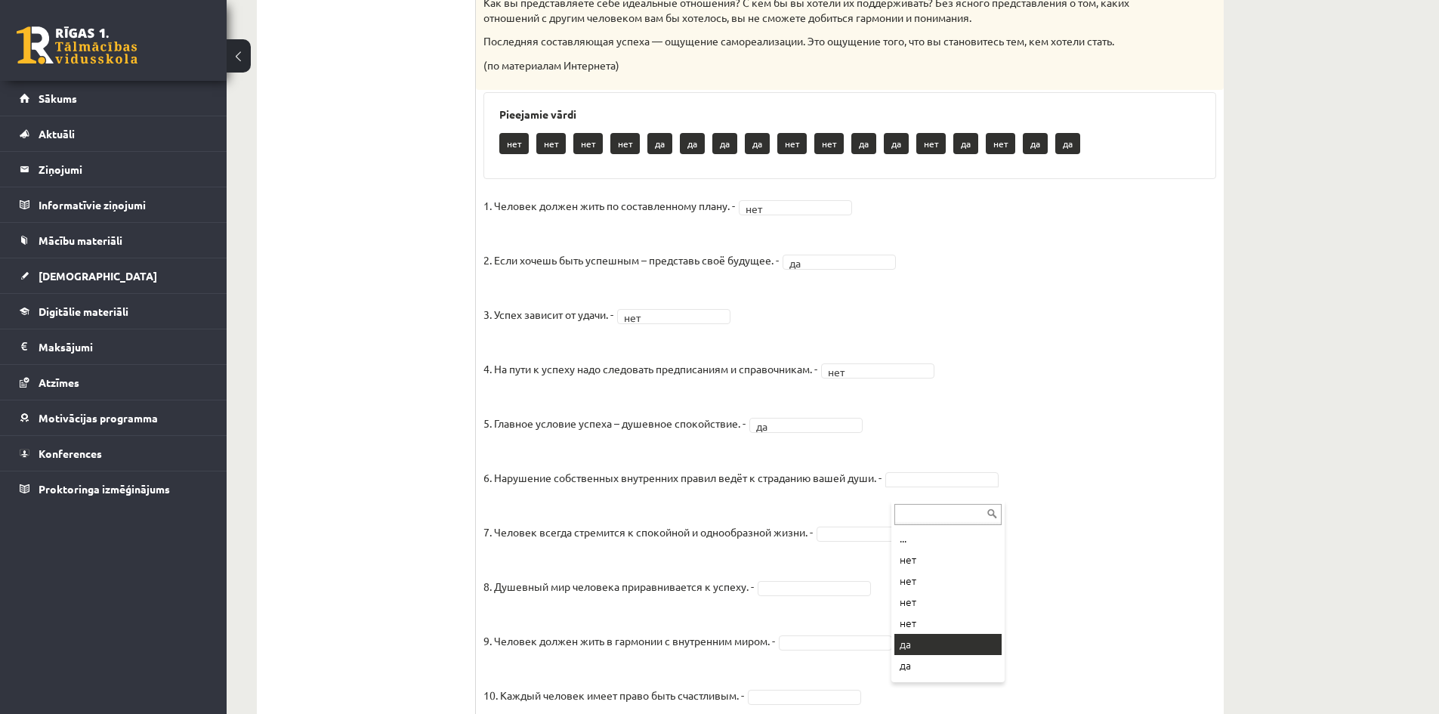
drag, startPoint x: 910, startPoint y: 641, endPoint x: 904, endPoint y: 632, distance: 9.9
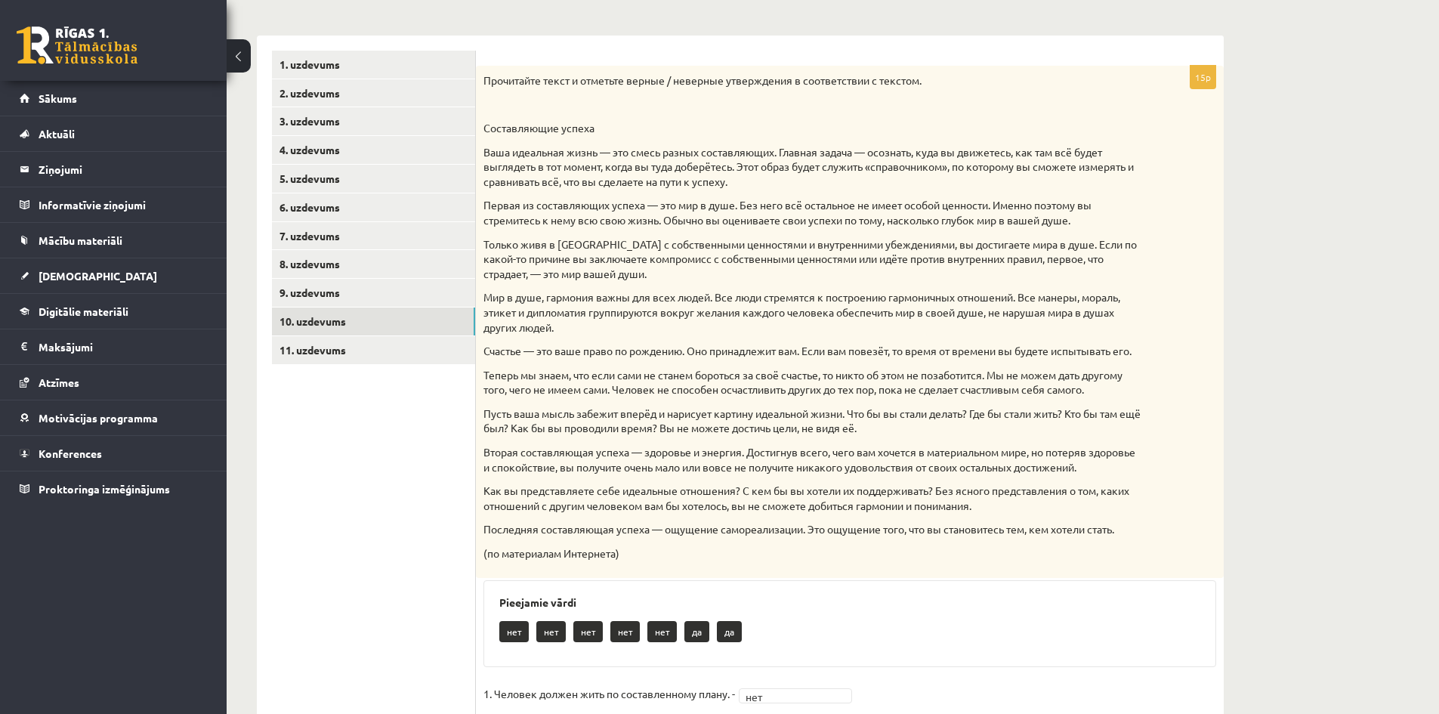
scroll to position [220, 0]
click at [317, 289] on link "9. uzdevums" at bounding box center [373, 294] width 203 height 28
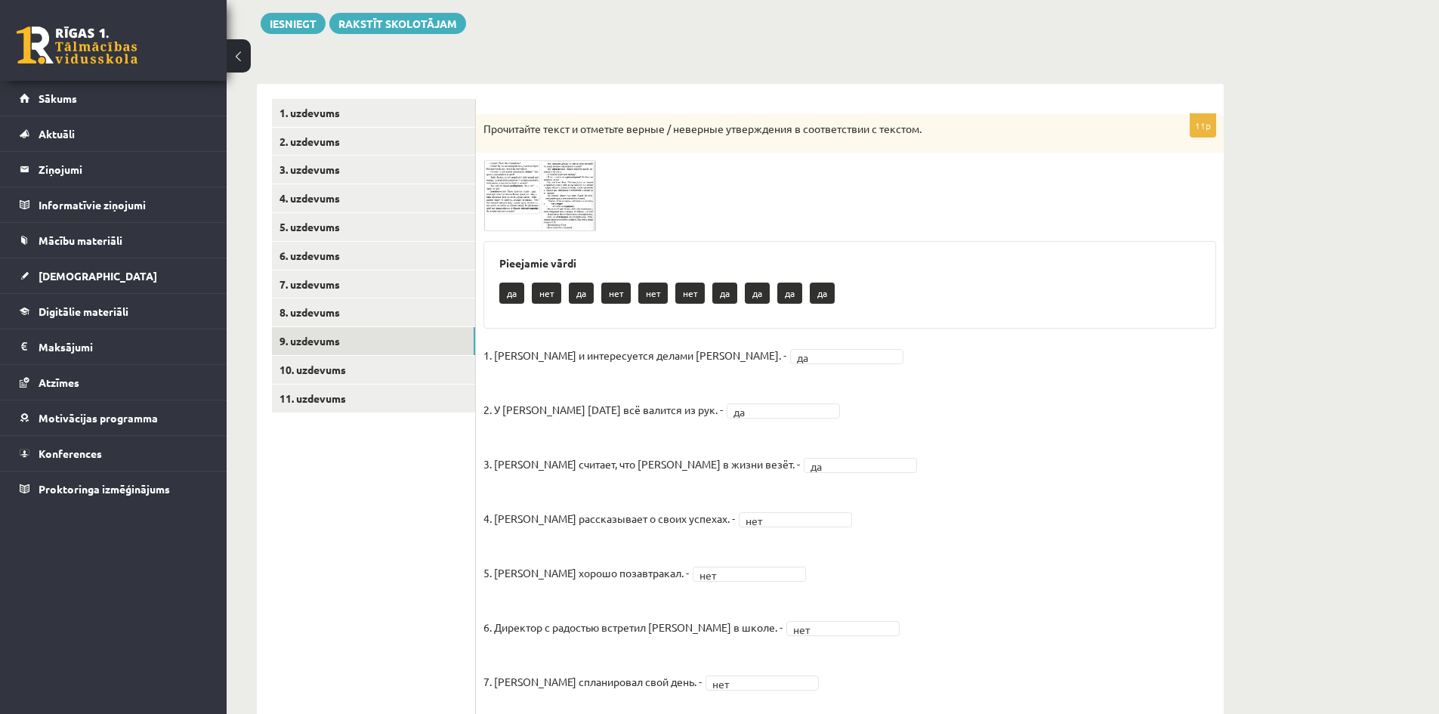
scroll to position [144, 0]
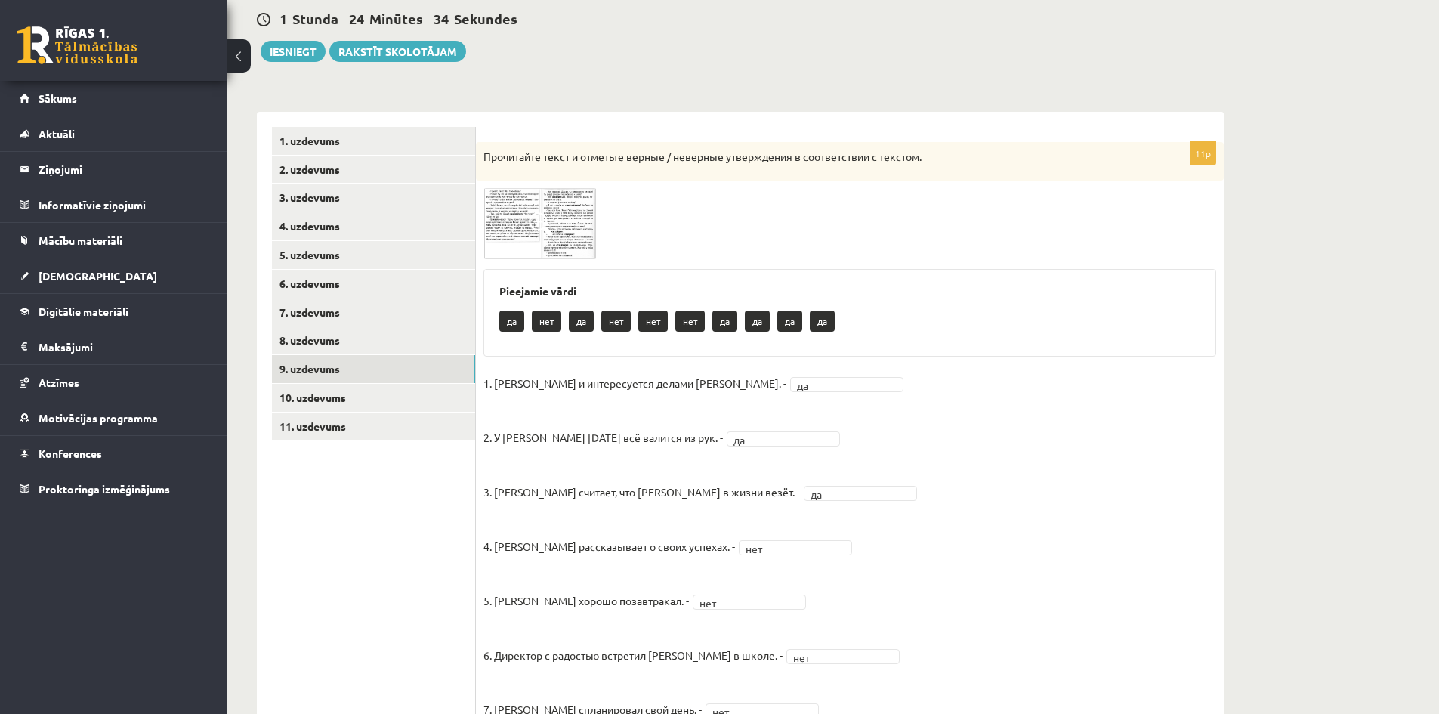
click at [573, 243] on img at bounding box center [540, 223] width 113 height 71
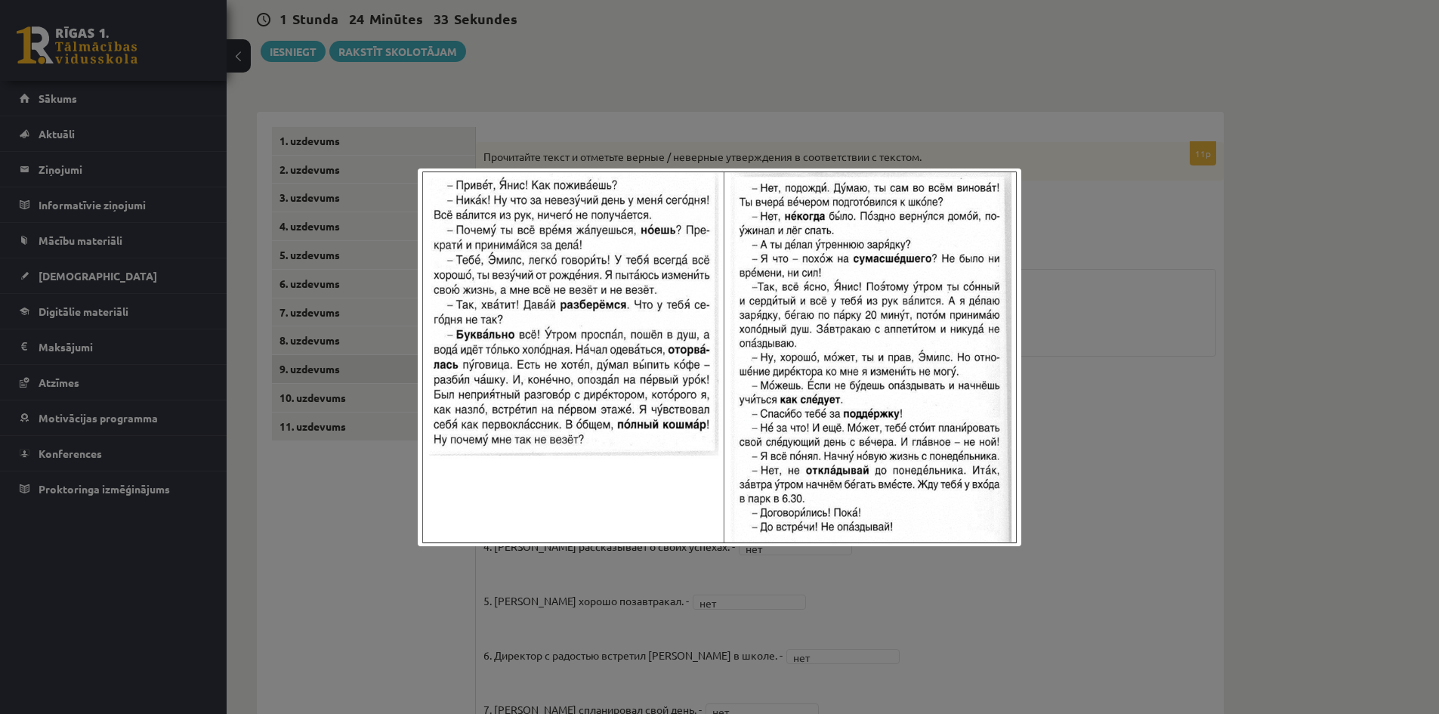
click at [1060, 442] on div at bounding box center [719, 357] width 1439 height 714
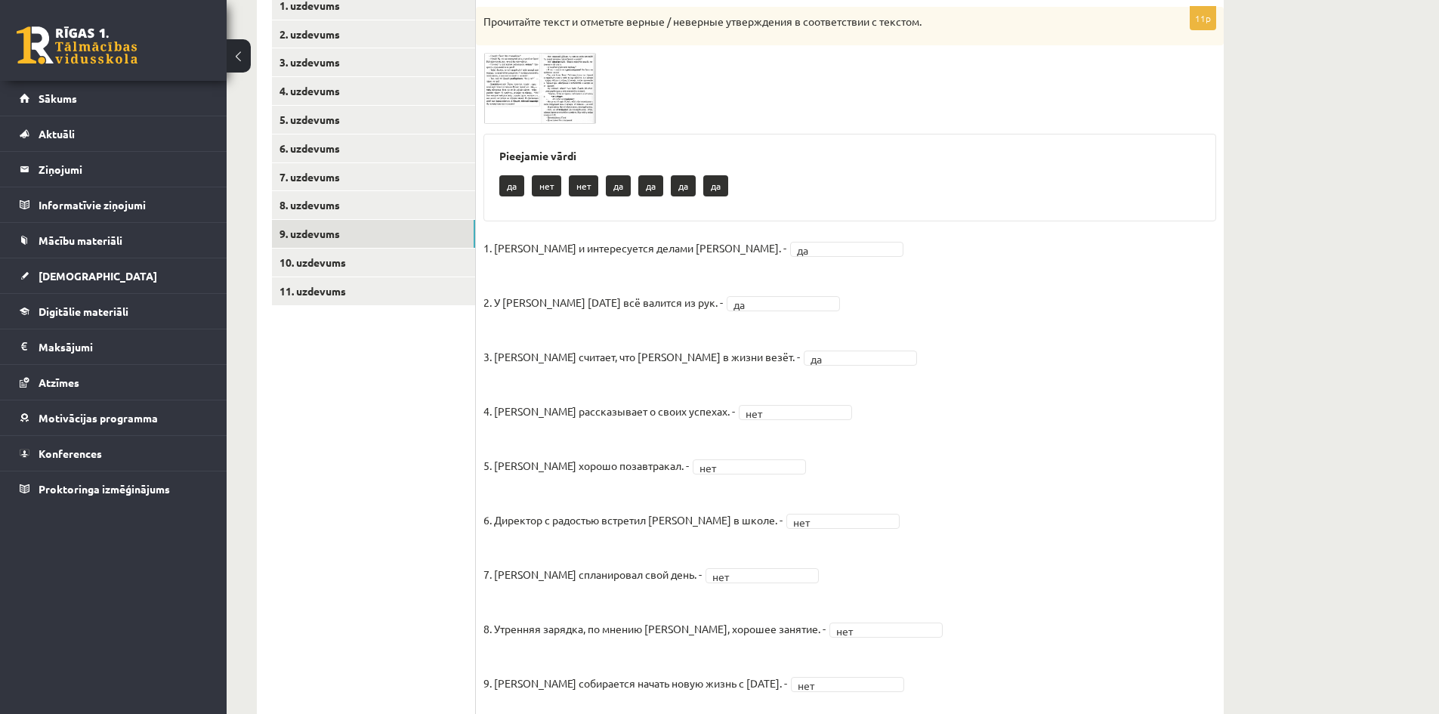
scroll to position [227, 0]
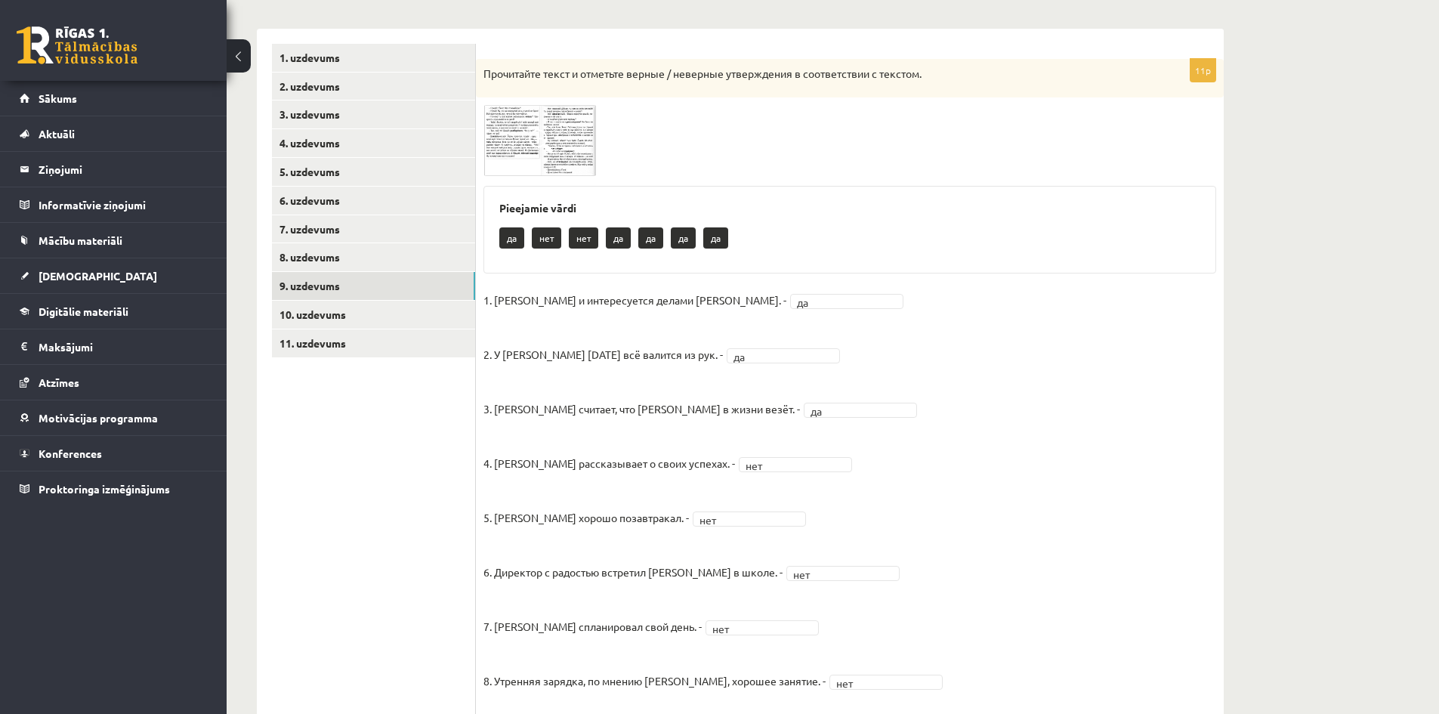
click at [568, 128] on img at bounding box center [540, 140] width 113 height 71
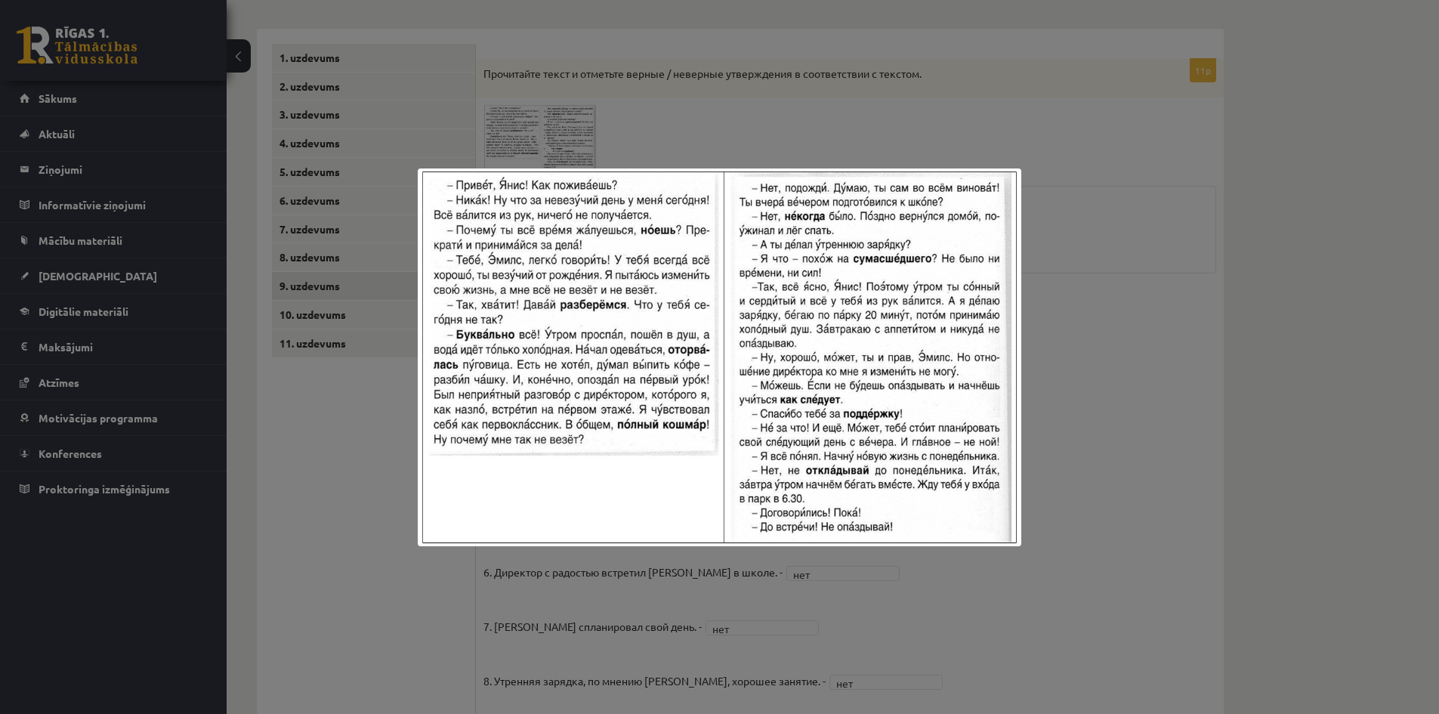
click at [1023, 367] on div at bounding box center [719, 357] width 1439 height 714
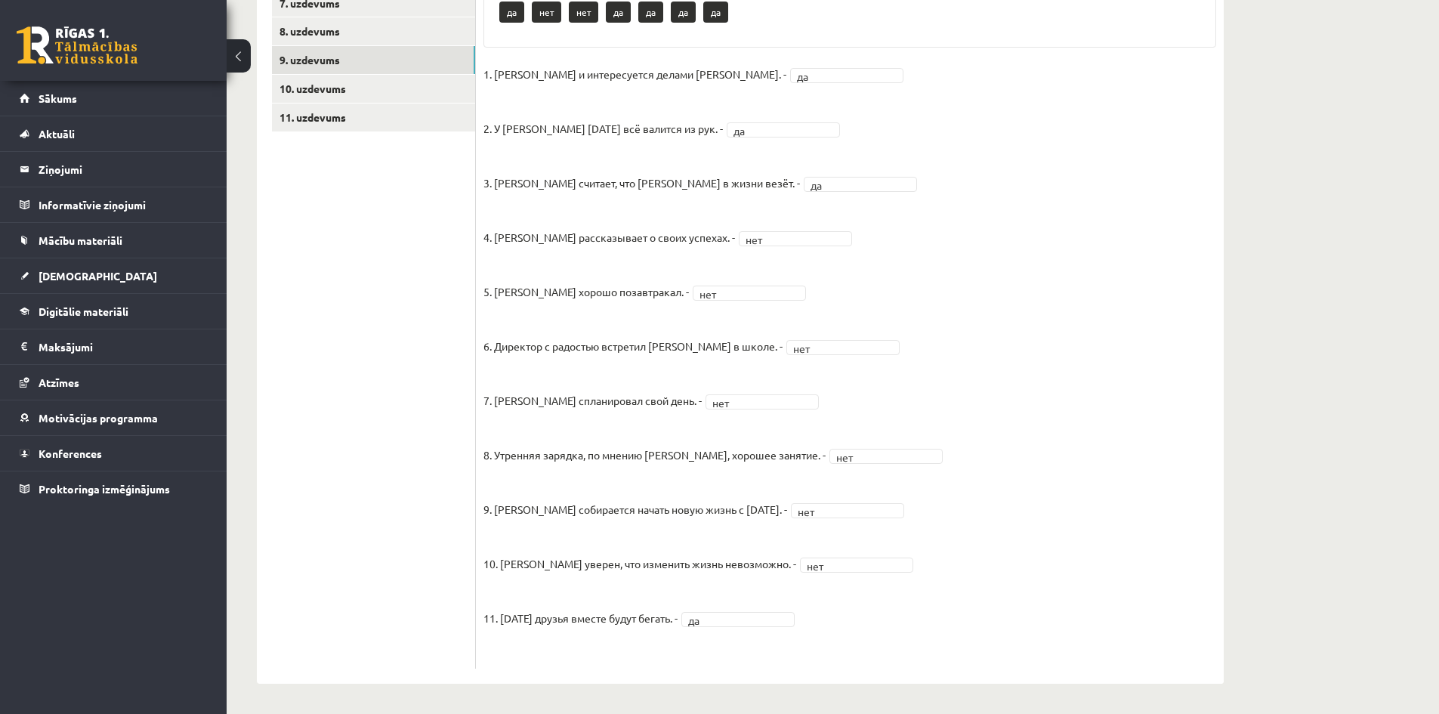
scroll to position [303, 0]
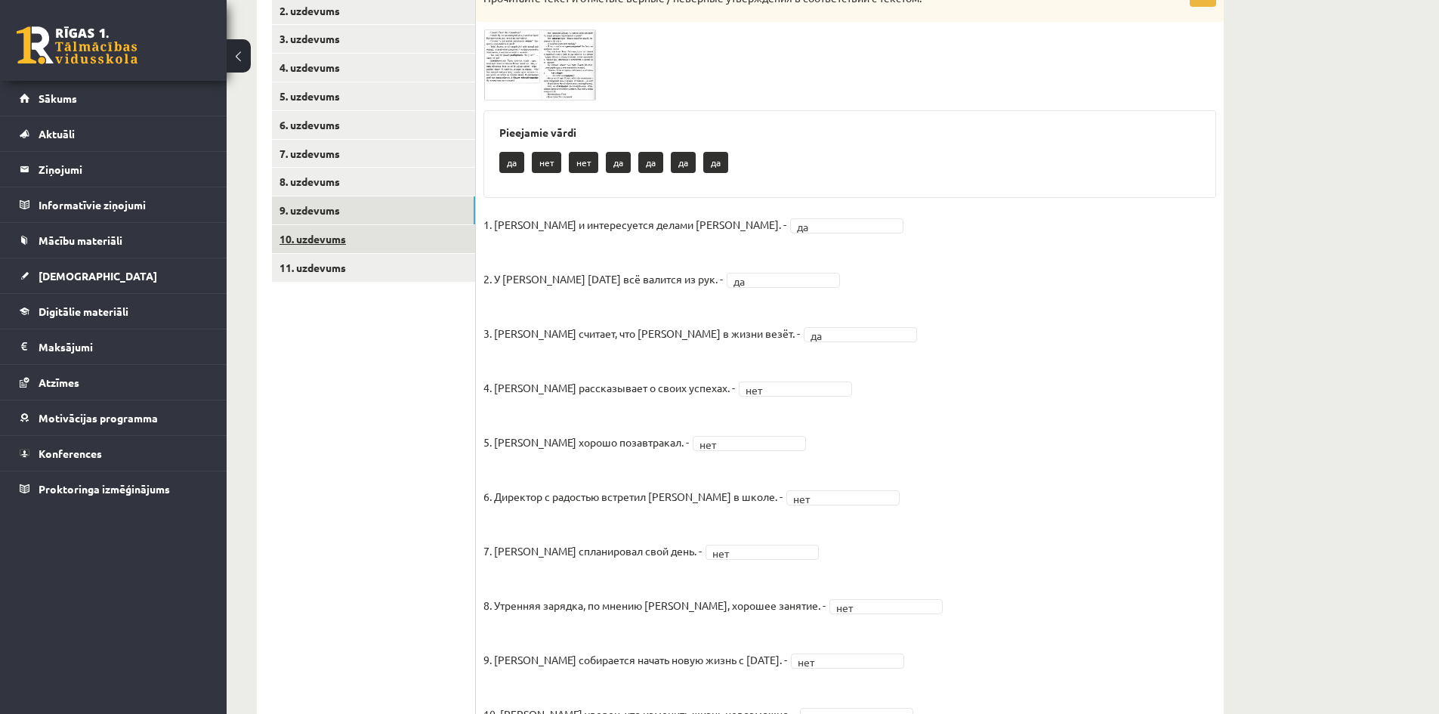
click at [304, 240] on link "10. uzdevums" at bounding box center [373, 239] width 203 height 28
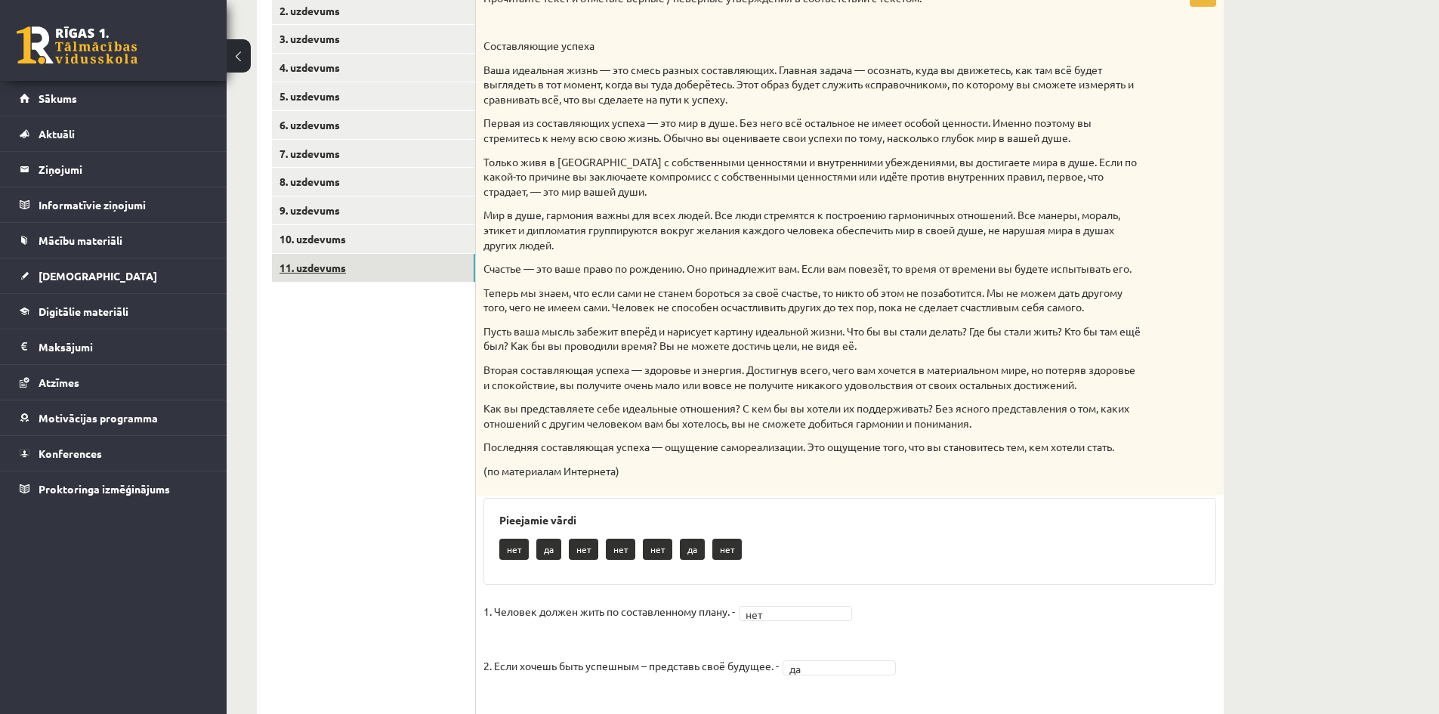
click at [304, 265] on link "11. uzdevums" at bounding box center [373, 268] width 203 height 28
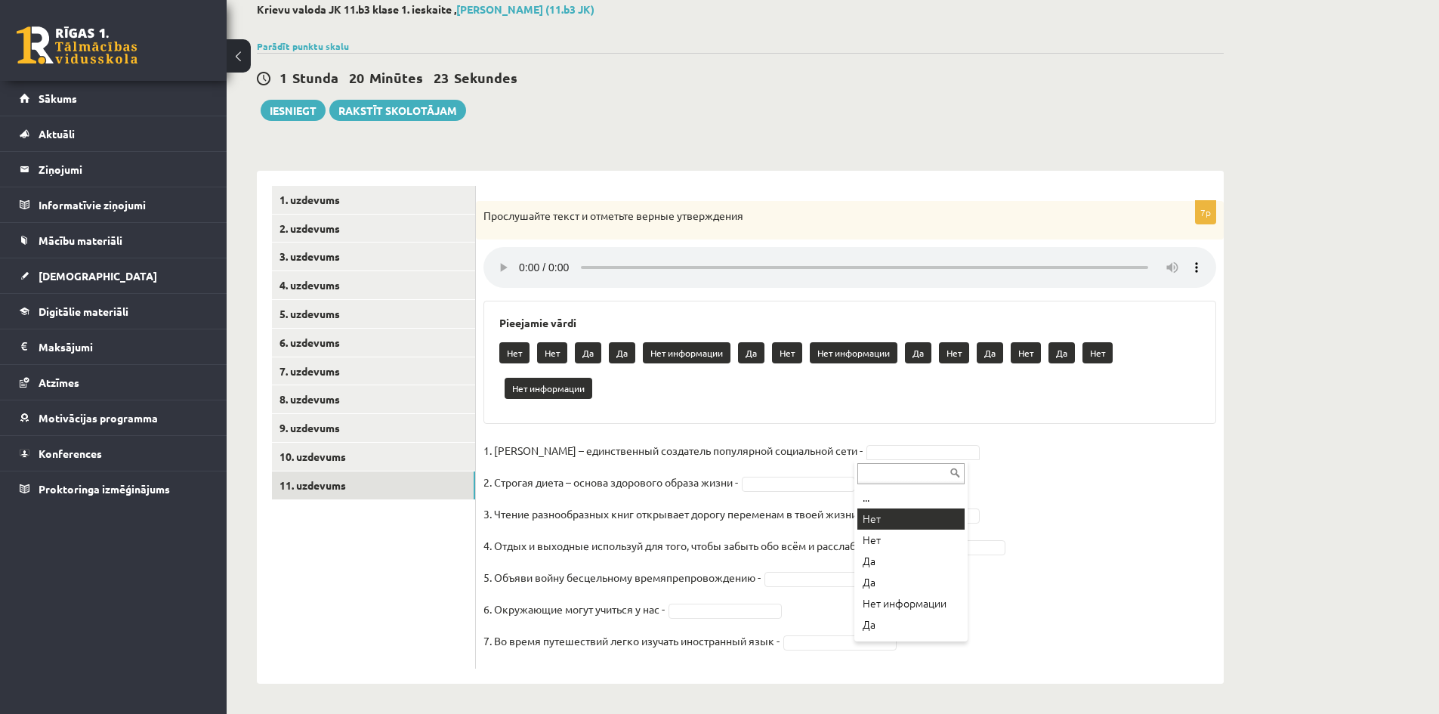
scroll to position [51, 0]
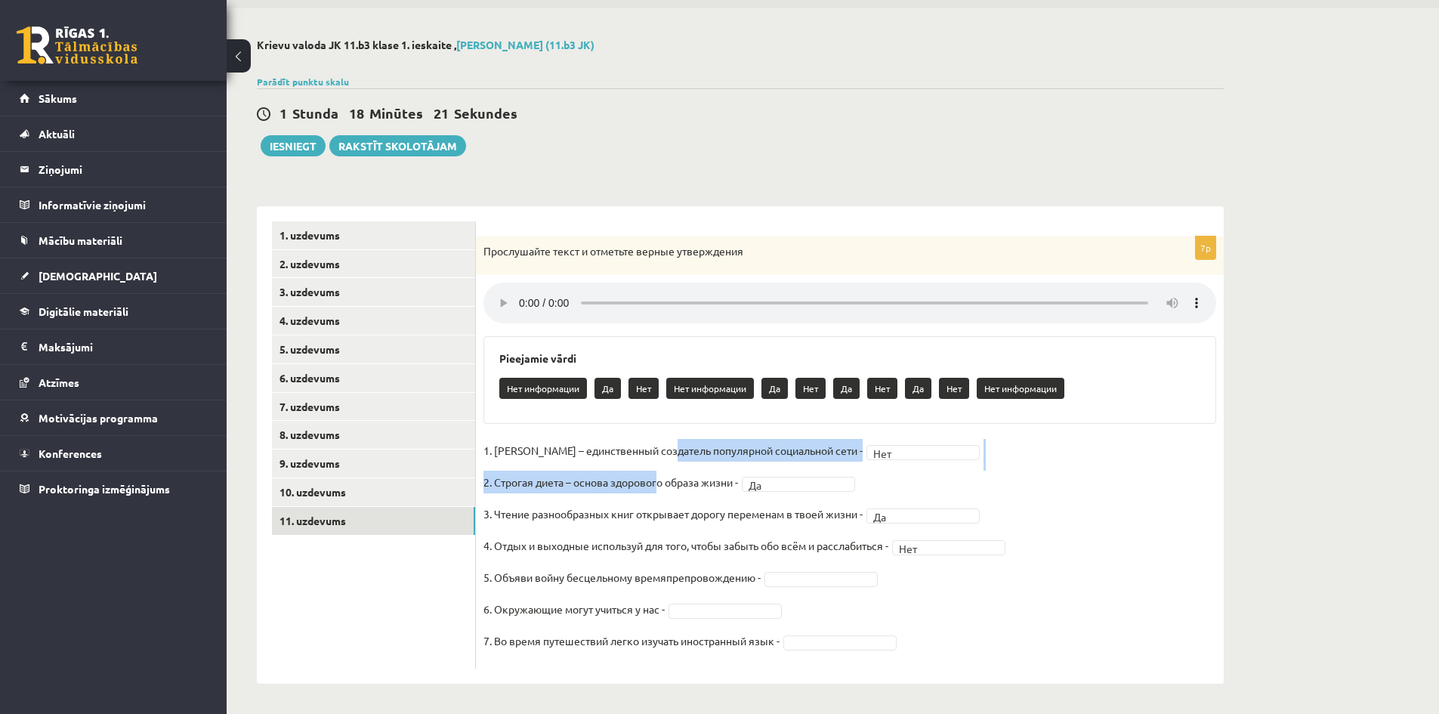
drag, startPoint x: 673, startPoint y: 462, endPoint x: 722, endPoint y: 468, distance: 49.6
click at [699, 464] on fieldset "1. Павел Дуров – единственный создатель популярной социальной сети - Нет *** 2.…" at bounding box center [850, 550] width 733 height 222
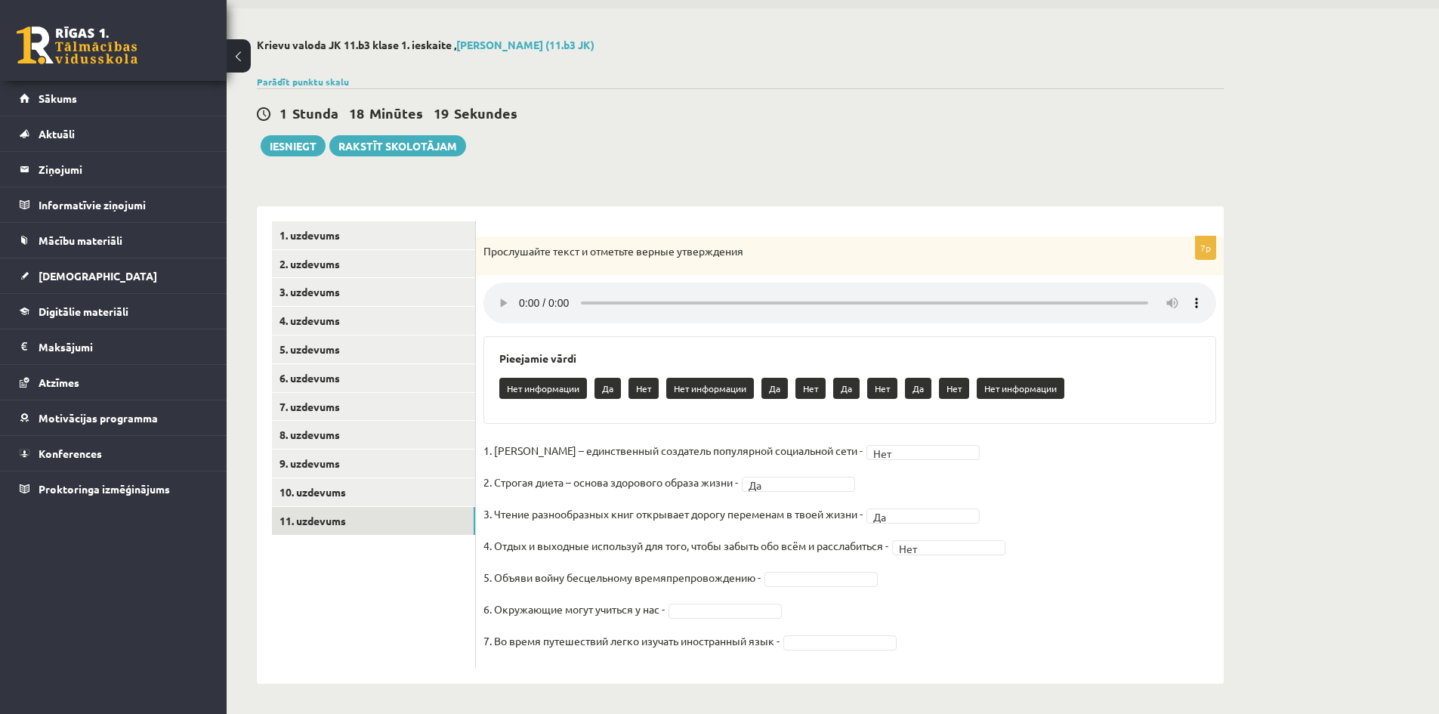
click at [835, 191] on div "**********" at bounding box center [740, 437] width 967 height 493
click at [1061, 464] on fieldset "**********" at bounding box center [850, 550] width 733 height 222
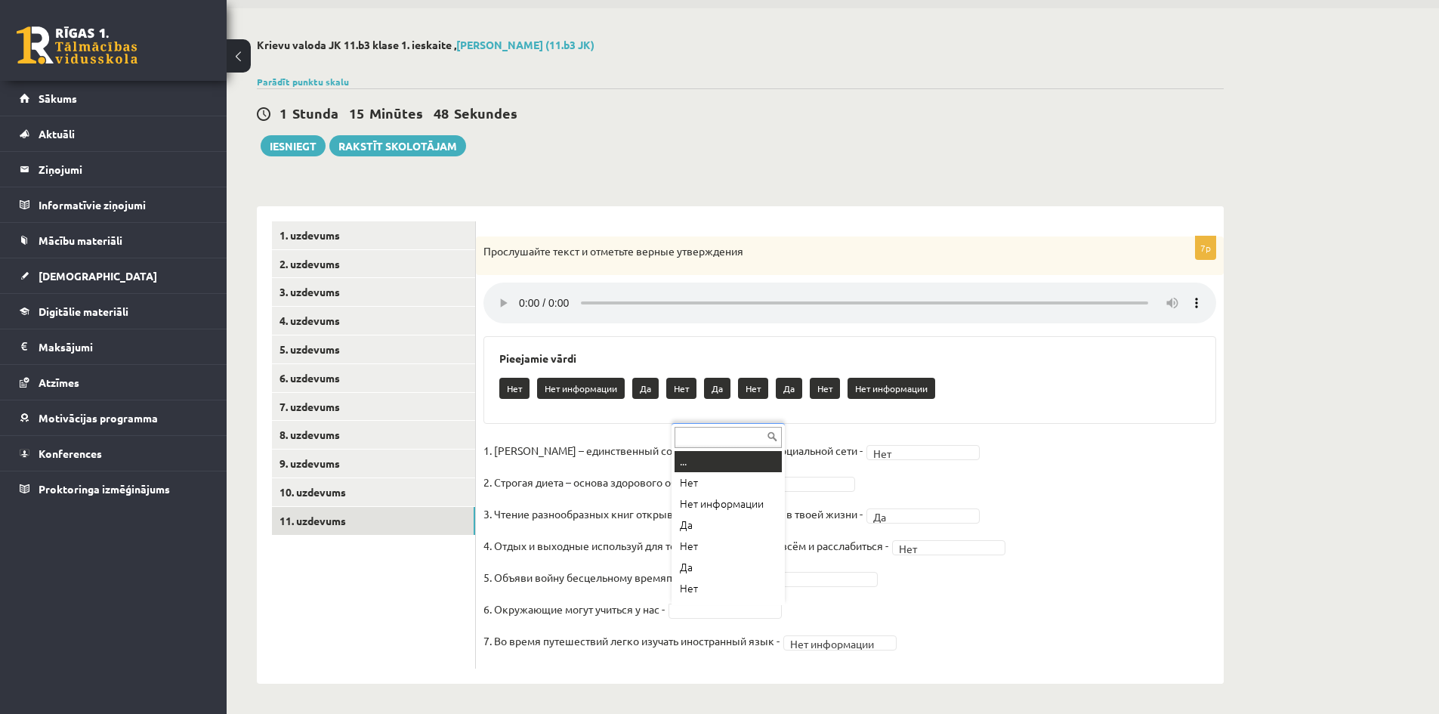
scroll to position [18, 0]
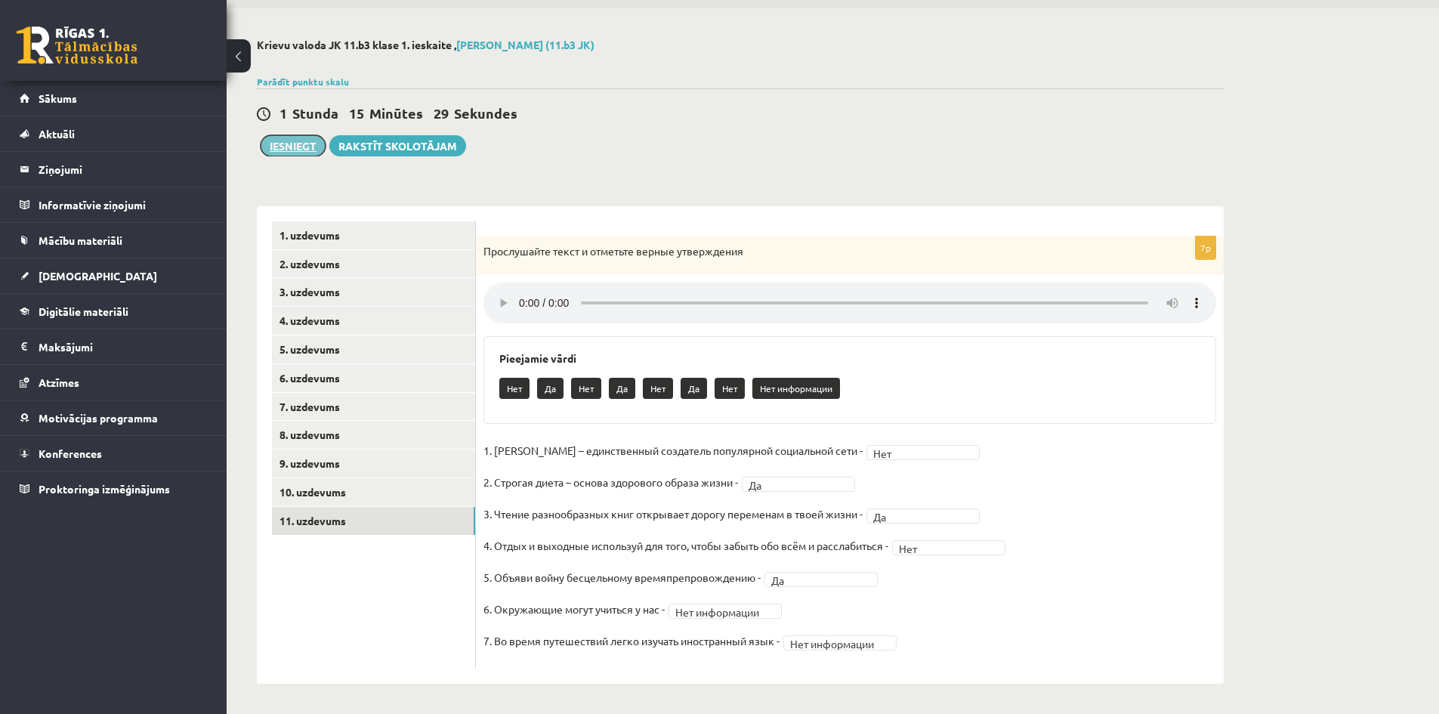
click at [298, 140] on button "Iesniegt" at bounding box center [293, 145] width 65 height 21
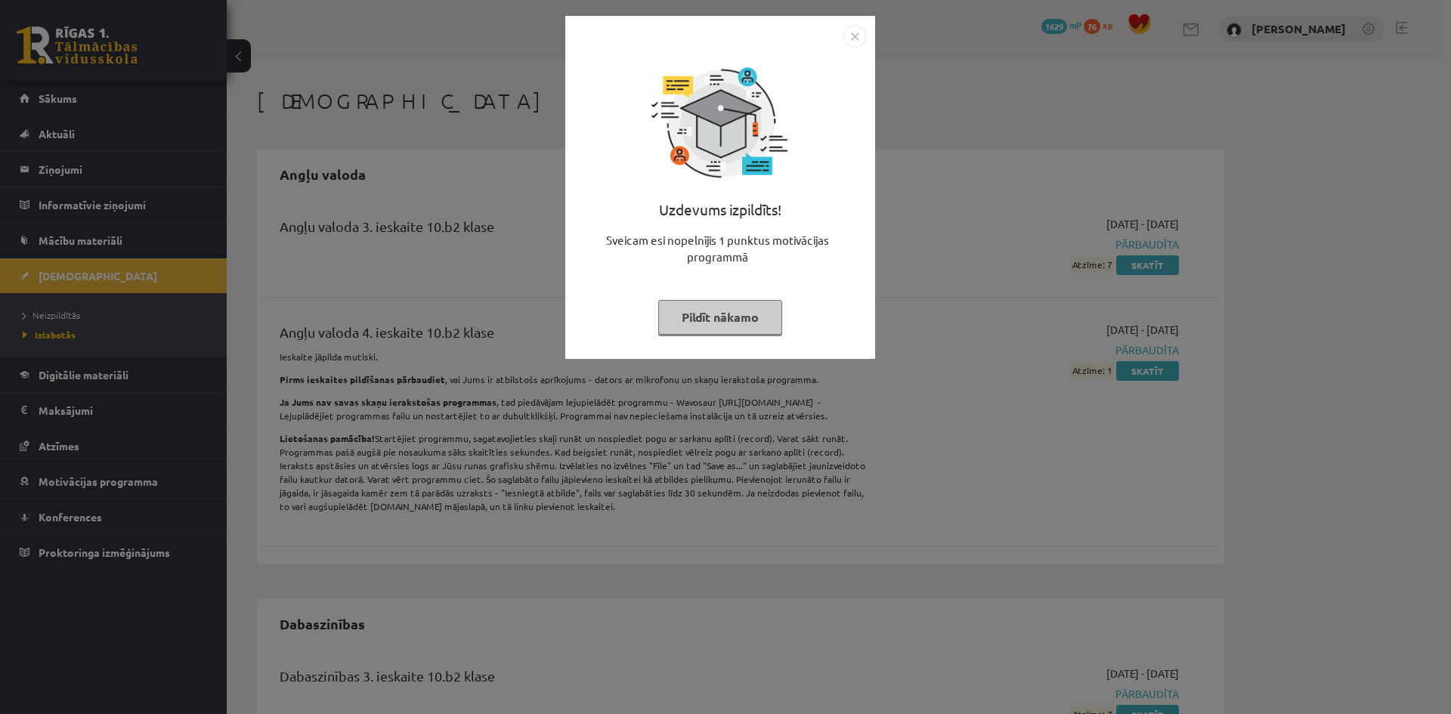
click at [849, 39] on img "Close" at bounding box center [854, 36] width 23 height 23
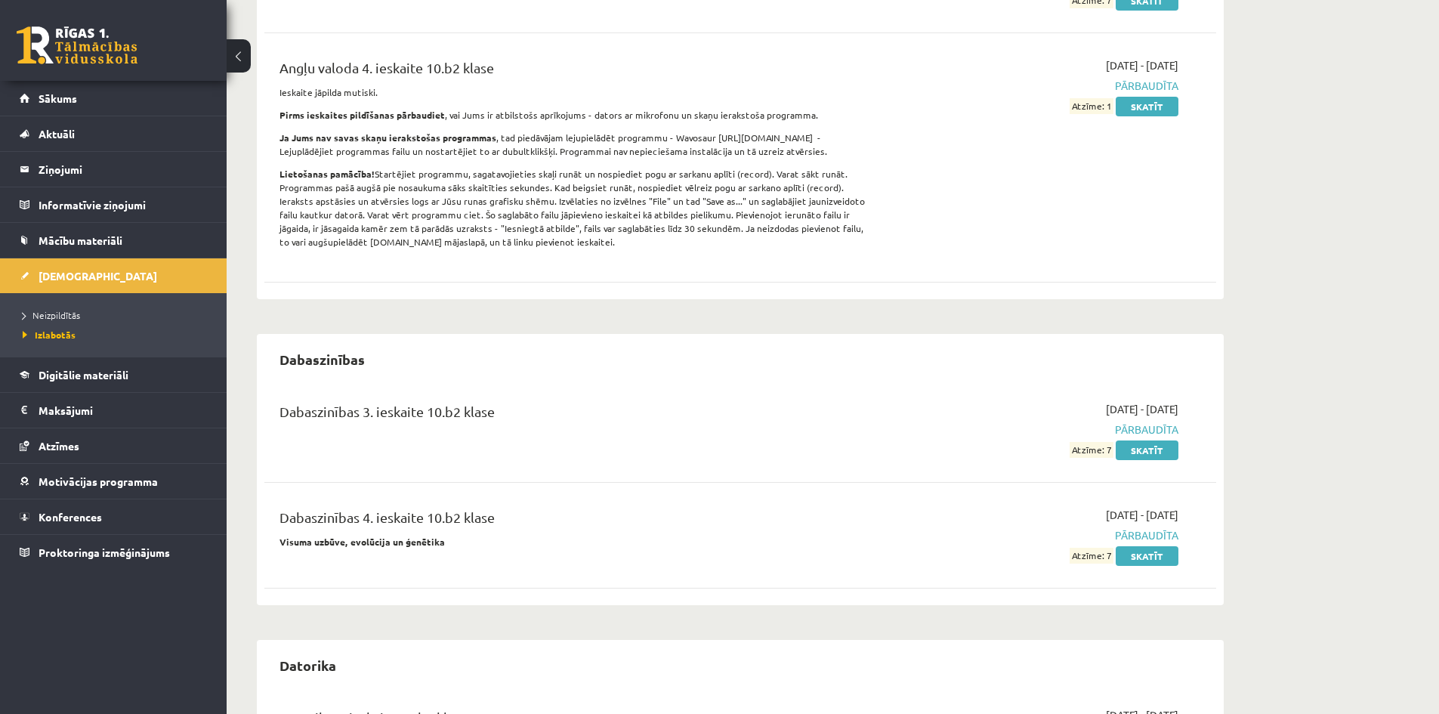
scroll to position [302, 0]
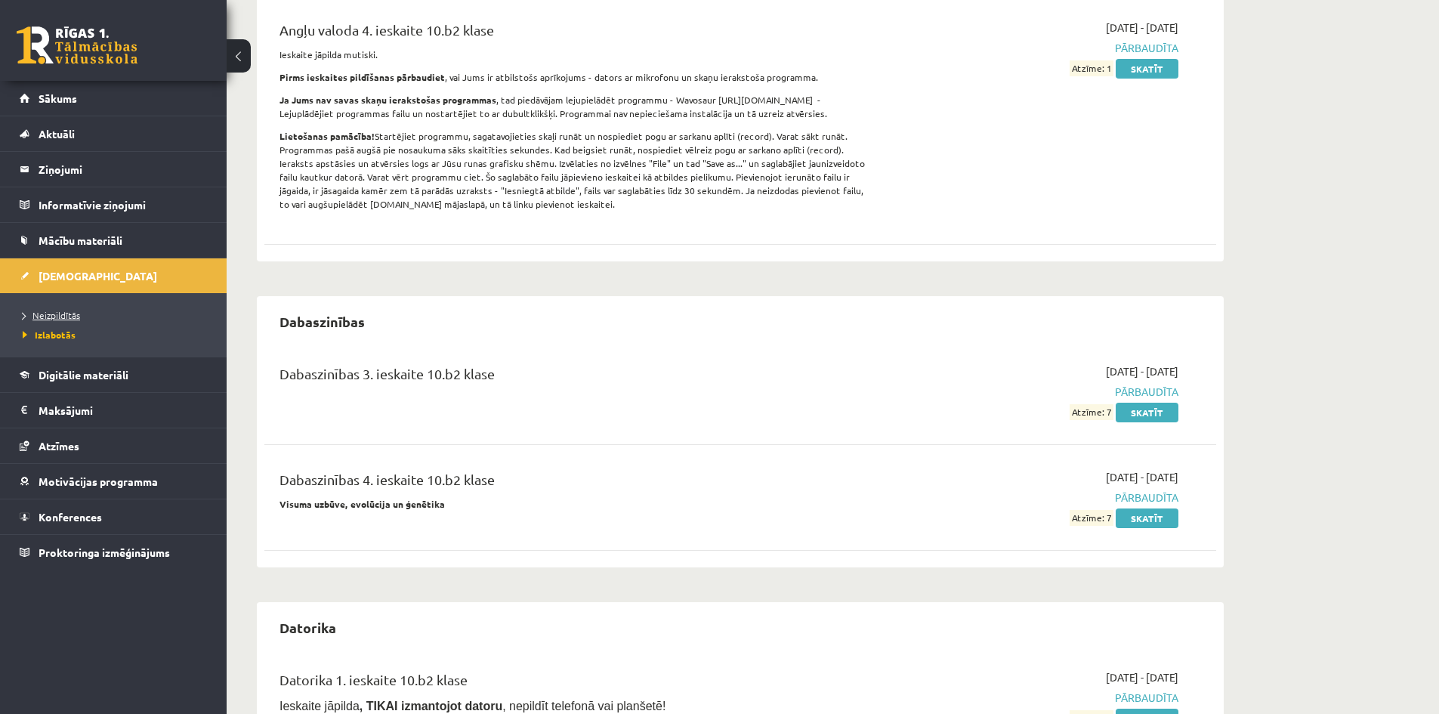
click at [62, 316] on span "Neizpildītās" at bounding box center [51, 315] width 57 height 12
